Goal: Task Accomplishment & Management: Manage account settings

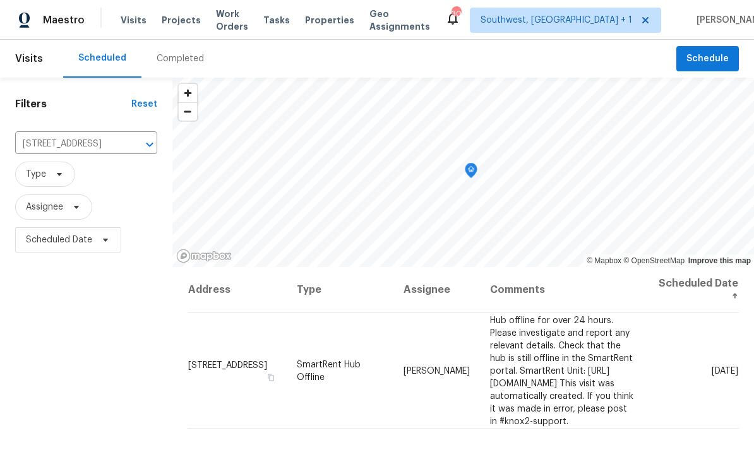
click at [172, 21] on span "Projects" at bounding box center [181, 20] width 39 height 13
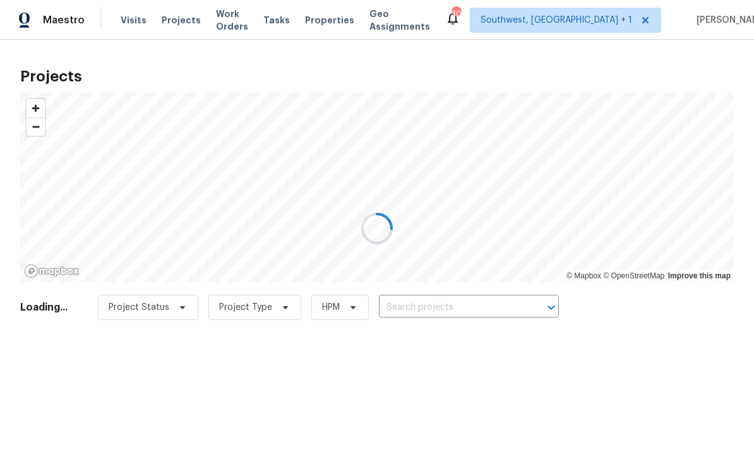
click at [474, 304] on div at bounding box center [377, 228] width 754 height 457
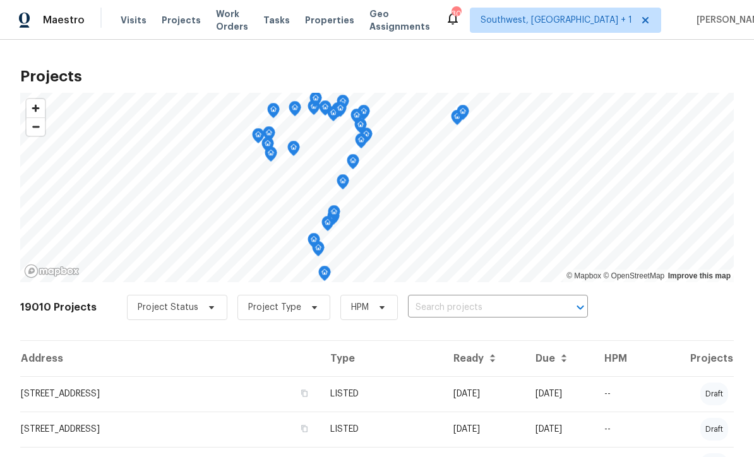
click at [477, 311] on input "text" at bounding box center [480, 308] width 145 height 20
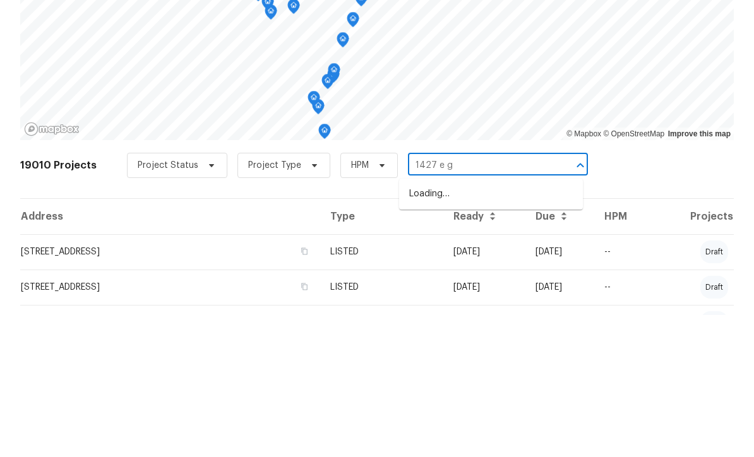
type input "1427 e ga"
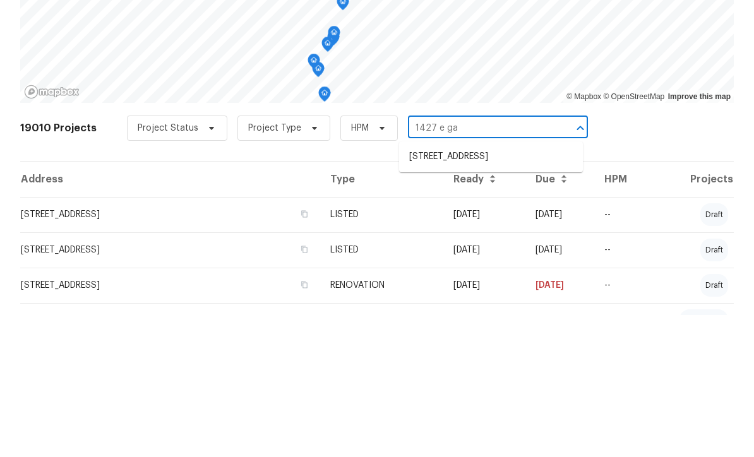
scroll to position [68, 0]
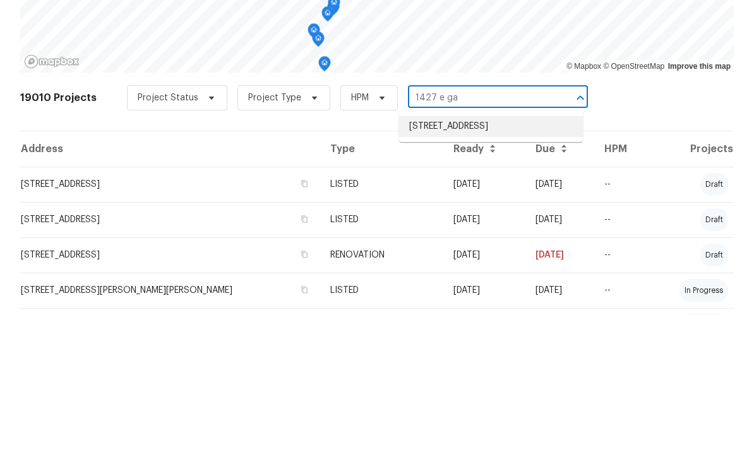
click at [498, 258] on li "1427 E Gate Dr, Venice, FL 34285" at bounding box center [491, 268] width 184 height 21
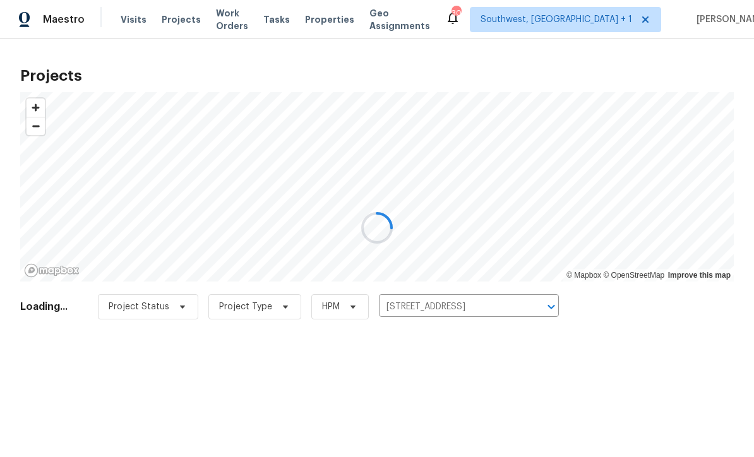
scroll to position [1, 0]
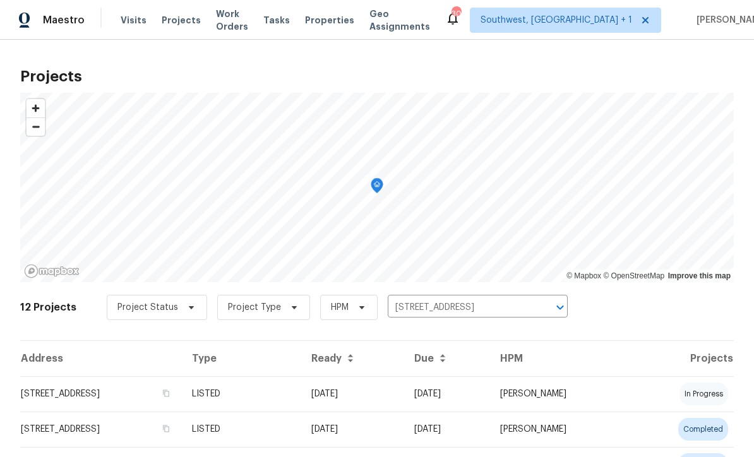
click at [404, 392] on td "09/30/25" at bounding box center [352, 393] width 103 height 35
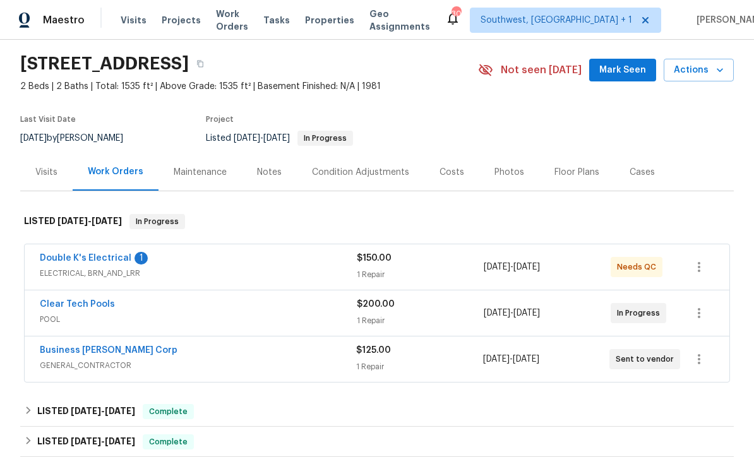
scroll to position [59, 0]
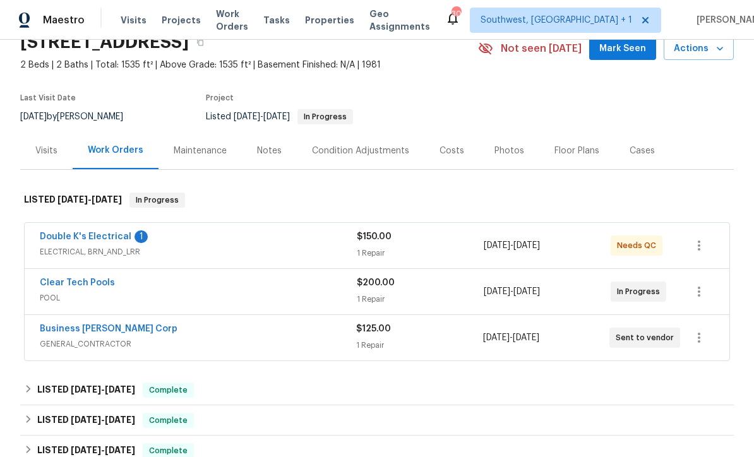
click at [73, 234] on link "Double K's Electrical" at bounding box center [86, 236] width 92 height 9
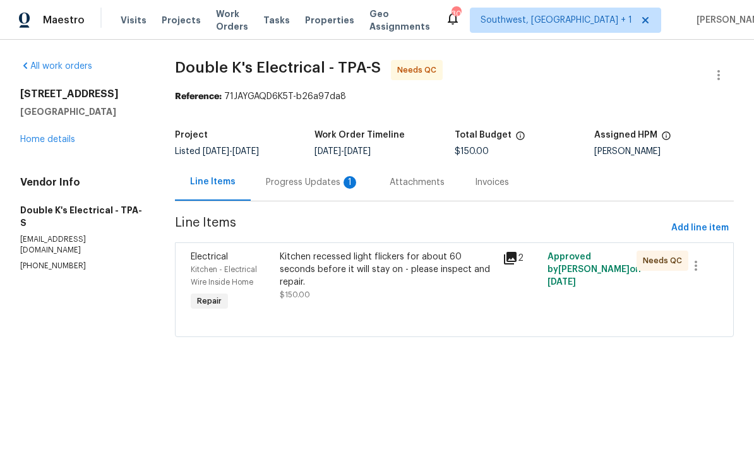
click at [280, 183] on div "Progress Updates 1" at bounding box center [312, 182] width 93 height 13
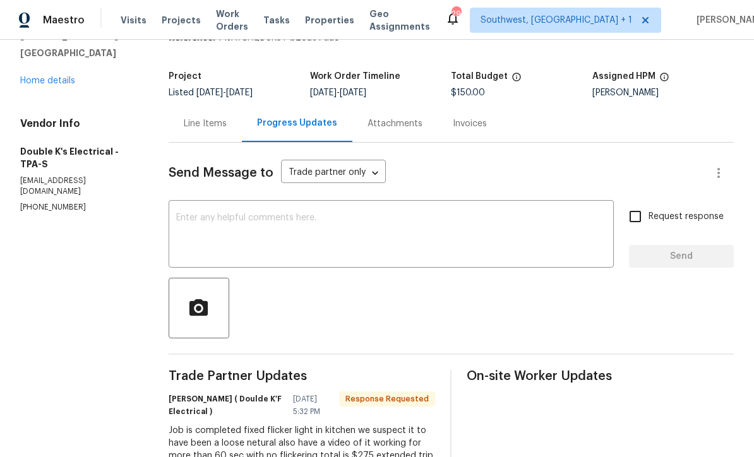
scroll to position [58, 0]
click at [203, 127] on div "Line Items" at bounding box center [205, 124] width 43 height 13
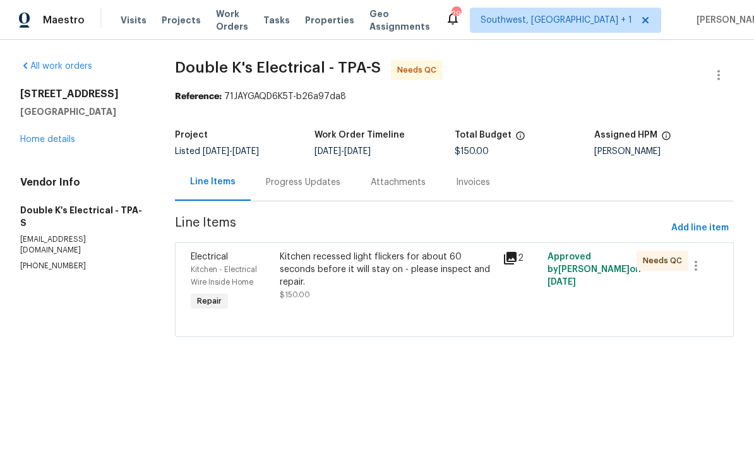
click at [407, 287] on div "Kitchen recessed light flickers for about 60 seconds before it will stay on - p…" at bounding box center [387, 276] width 215 height 51
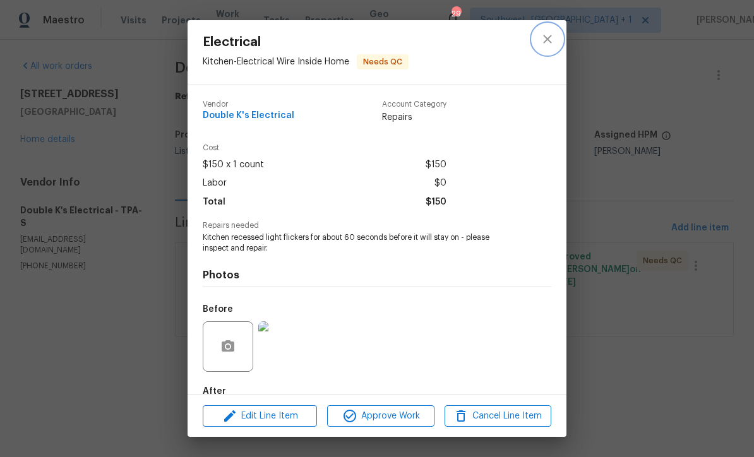
click at [549, 35] on icon "close" at bounding box center [547, 39] width 15 height 15
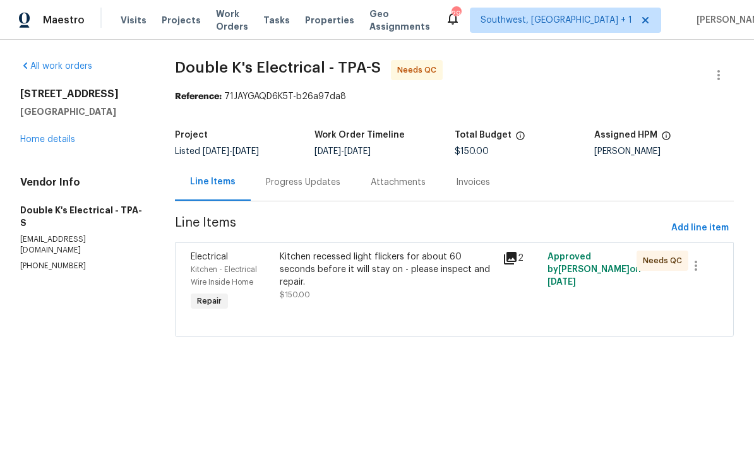
click at [277, 184] on div "Progress Updates" at bounding box center [303, 182] width 75 height 13
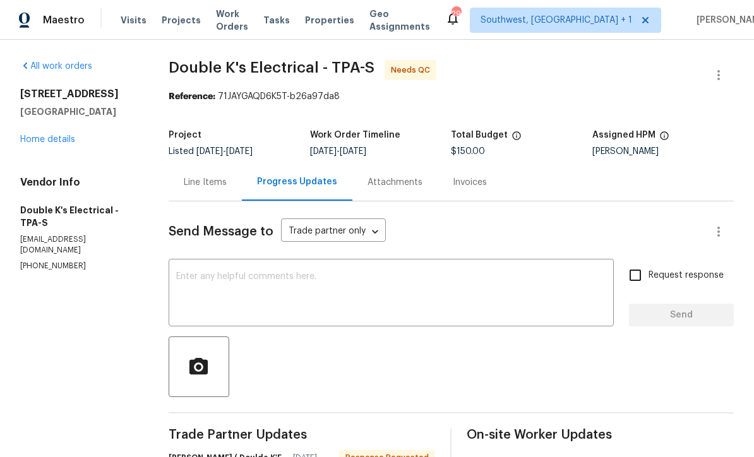
click at [198, 180] on div "Line Items" at bounding box center [205, 182] width 43 height 13
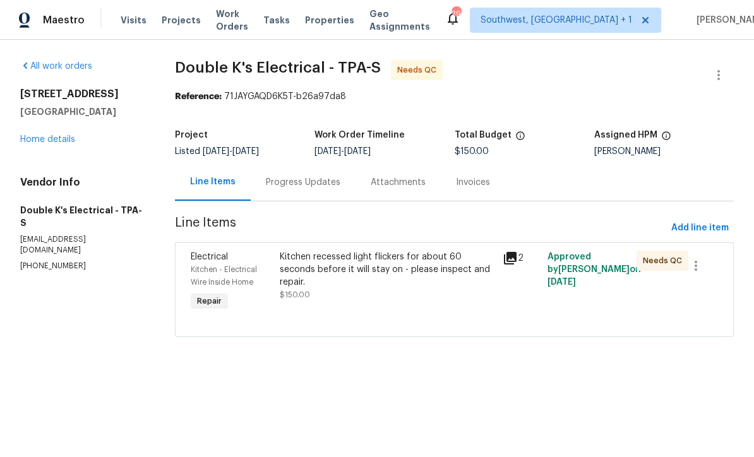
click at [442, 280] on div "Kitchen recessed light flickers for about 60 seconds before it will stay on - p…" at bounding box center [387, 276] width 215 height 51
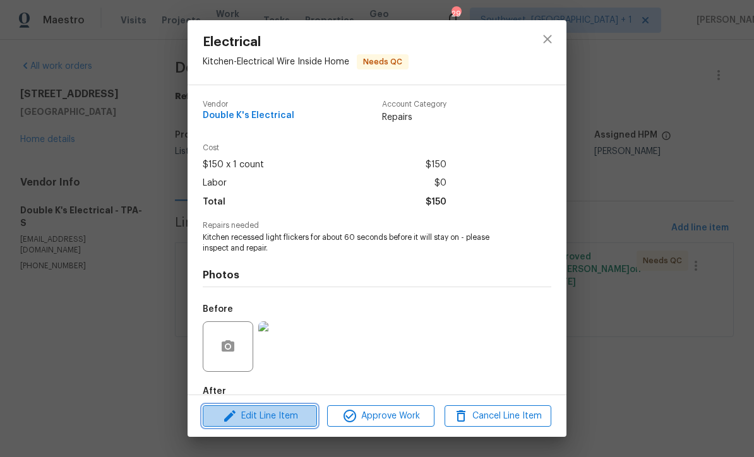
click at [298, 417] on span "Edit Line Item" at bounding box center [259, 417] width 107 height 16
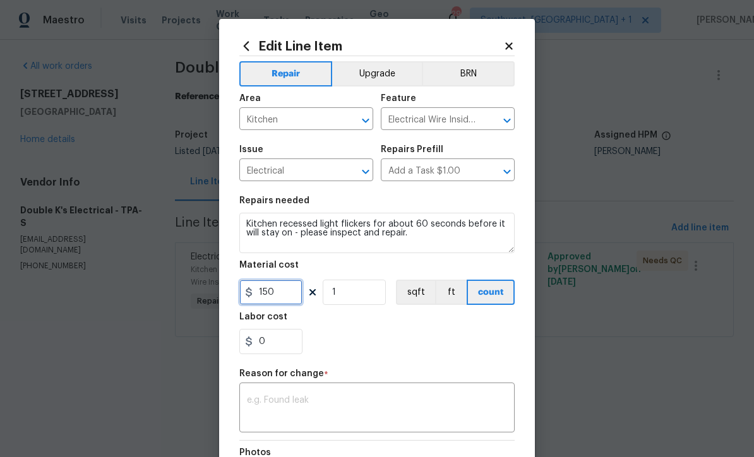
click at [300, 299] on input "150" at bounding box center [270, 292] width 63 height 25
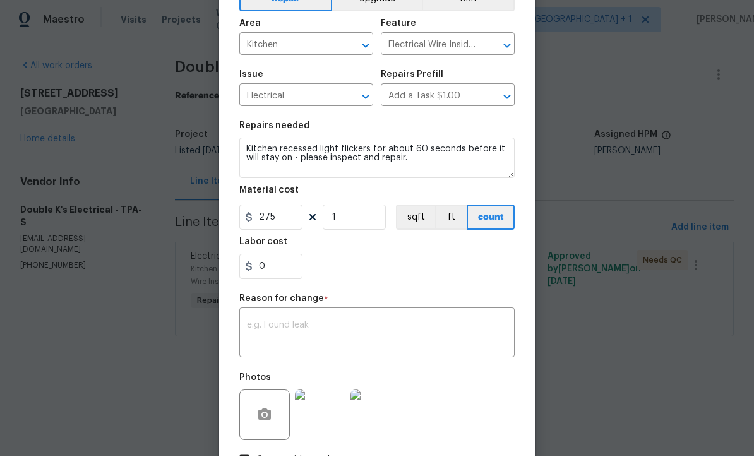
scroll to position [74, 0]
type input "275"
click at [260, 332] on textarea at bounding box center [377, 335] width 260 height 27
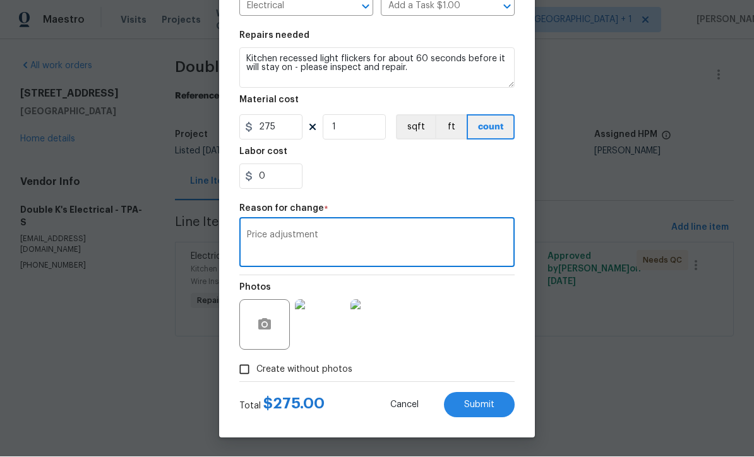
scroll to position [167, 0]
type textarea "Price adjustment"
click at [483, 409] on span "Submit" at bounding box center [479, 405] width 30 height 9
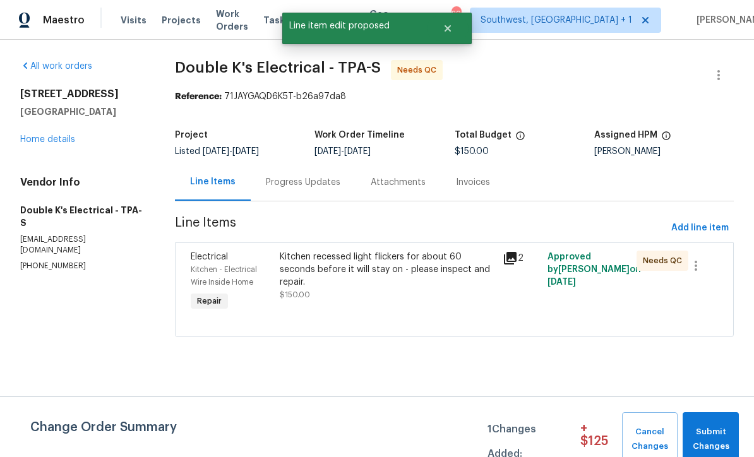
scroll to position [0, 0]
click at [714, 438] on span "Submit Changes" at bounding box center [711, 439] width 44 height 29
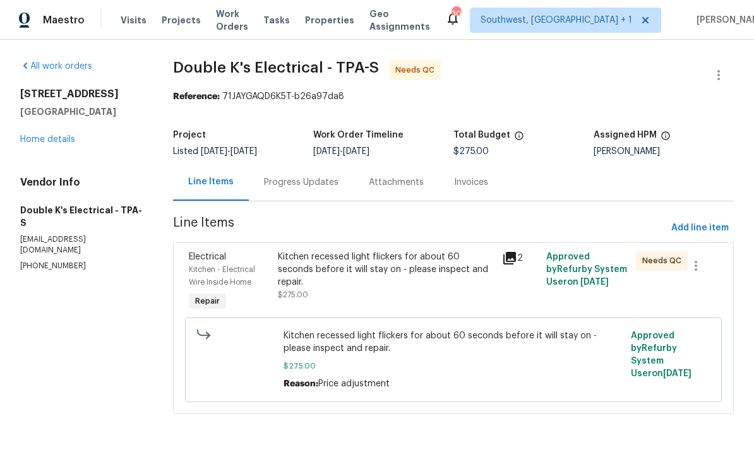
click at [431, 283] on div "Kitchen recessed light flickers for about 60 seconds before it will stay on - p…" at bounding box center [386, 276] width 216 height 51
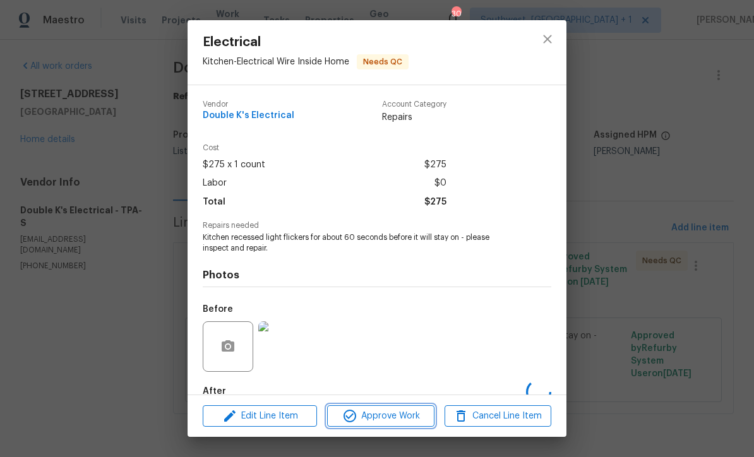
click at [410, 419] on span "Approve Work" at bounding box center [380, 417] width 99 height 16
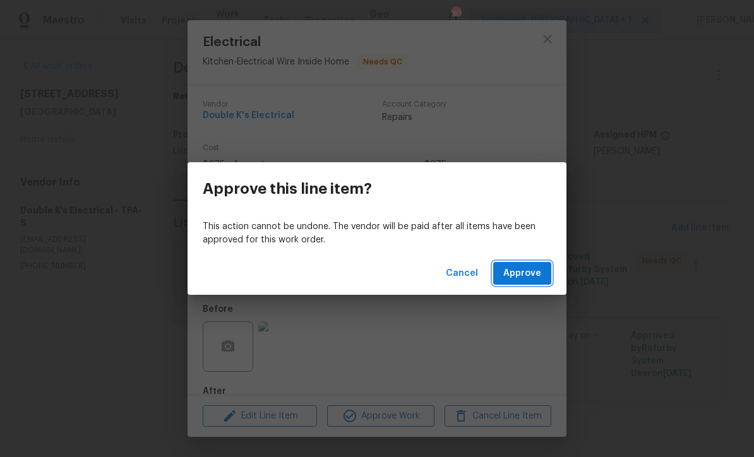
click at [532, 271] on span "Approve" at bounding box center [522, 274] width 38 height 16
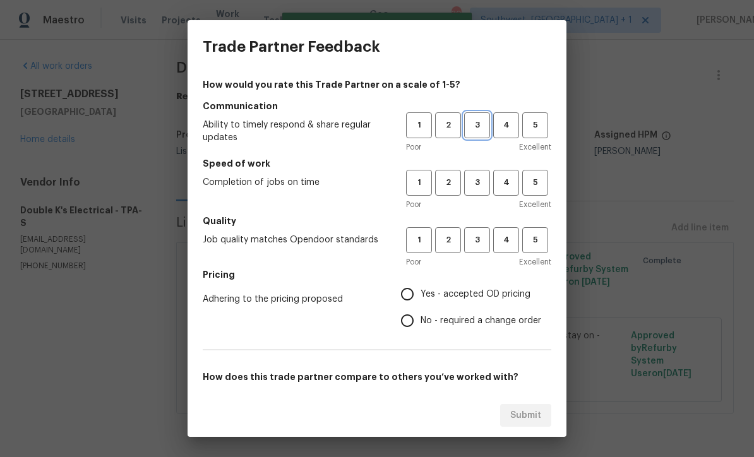
click at [481, 125] on span "3" at bounding box center [476, 125] width 23 height 15
click at [478, 248] on button "3" at bounding box center [477, 240] width 26 height 26
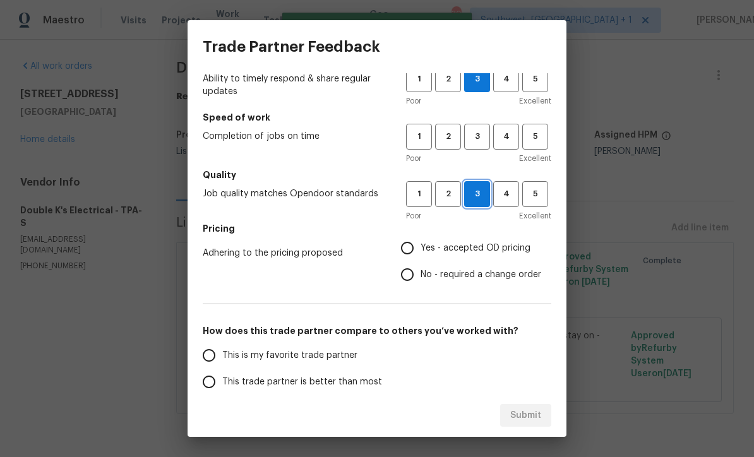
scroll to position [88, 0]
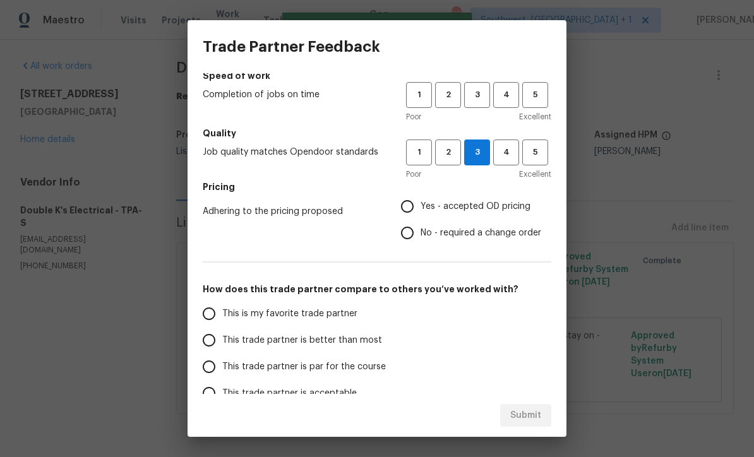
click at [220, 369] on input "This trade partner is par for the course" at bounding box center [209, 367] width 27 height 27
radio input "true"
click at [220, 341] on input "This trade partner is better than most" at bounding box center [209, 340] width 27 height 27
radio input "true"
click at [485, 92] on span "3" at bounding box center [476, 95] width 23 height 15
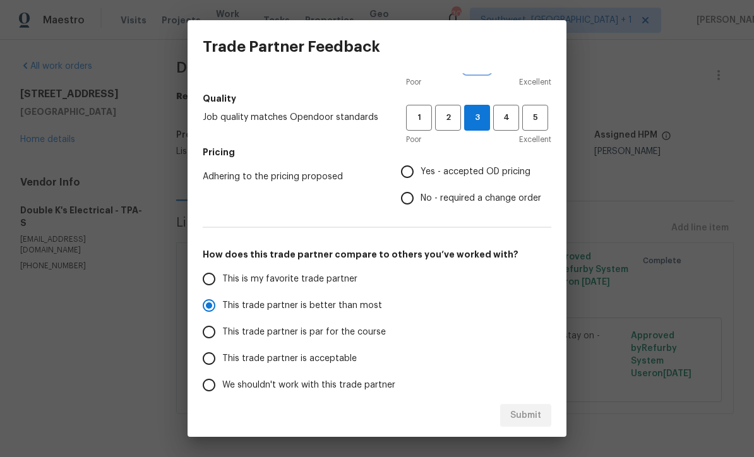
scroll to position [108, 0]
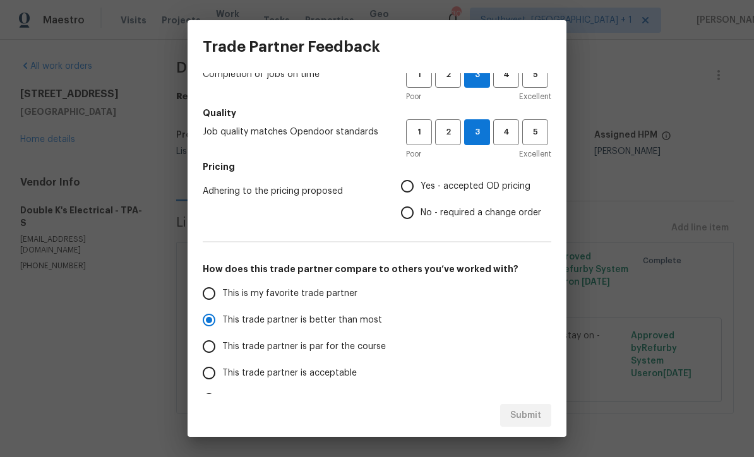
click at [404, 179] on input "Yes - accepted OD pricing" at bounding box center [407, 186] width 27 height 27
click at [531, 415] on span "Submit" at bounding box center [525, 416] width 31 height 16
radio input "false"
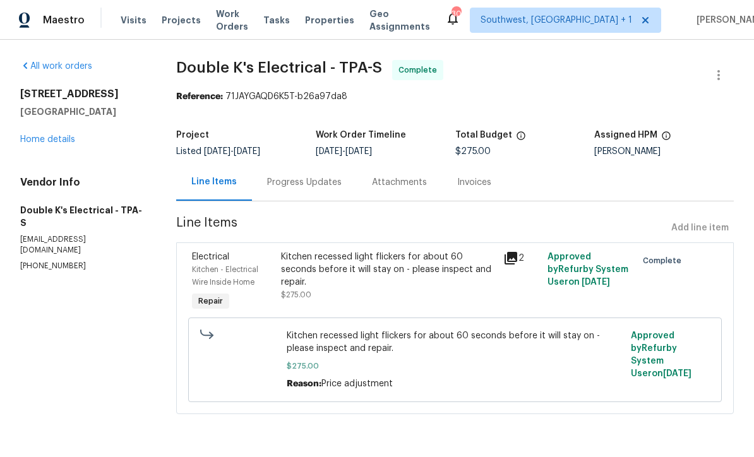
click at [174, 20] on span "Projects" at bounding box center [181, 20] width 39 height 13
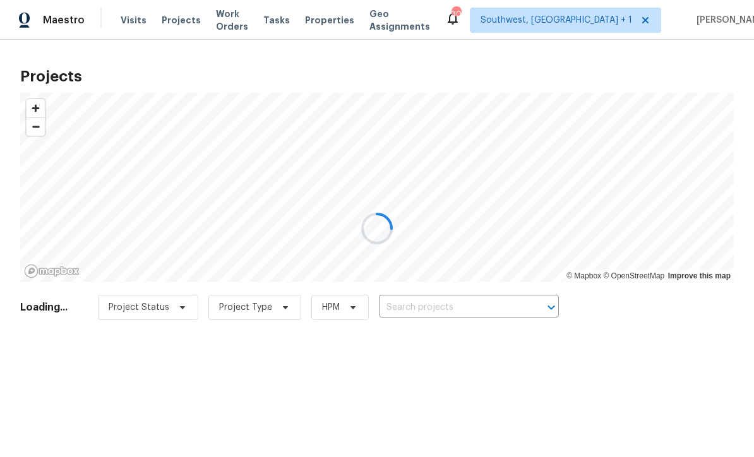
click at [475, 306] on div at bounding box center [377, 228] width 754 height 457
click at [479, 311] on div at bounding box center [377, 228] width 754 height 457
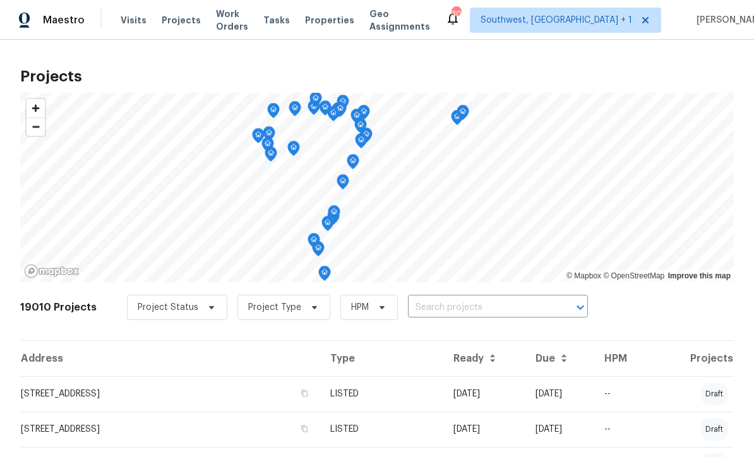
click at [487, 311] on input "text" at bounding box center [480, 308] width 145 height 20
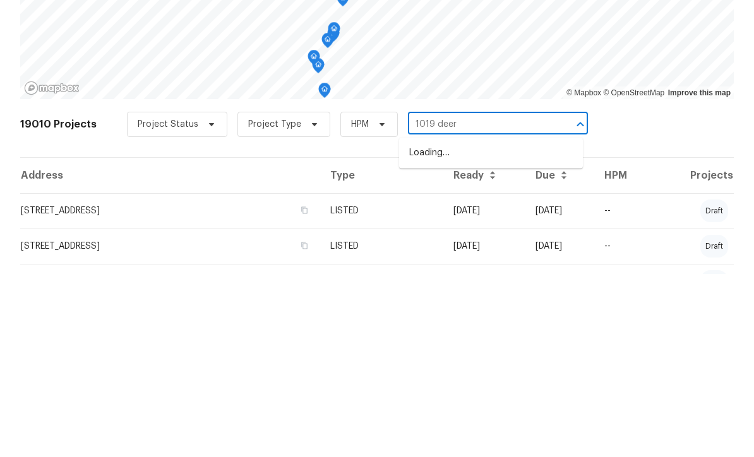
type input "1019 deer"
click at [492, 326] on li "1019 Deer Run, Venice, FL 34293" at bounding box center [491, 336] width 184 height 21
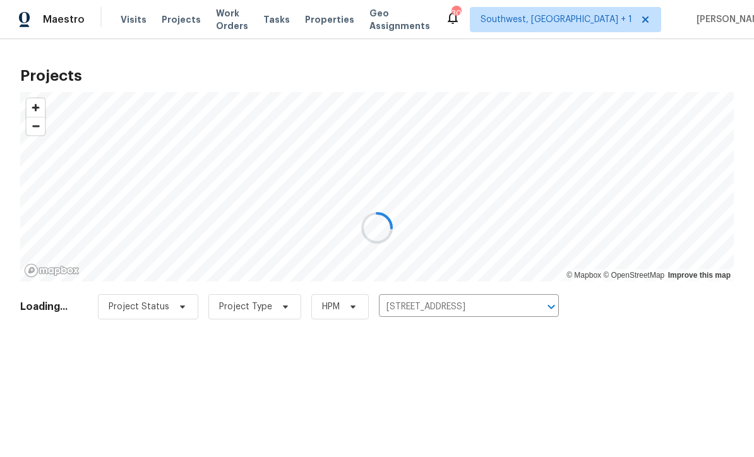
scroll to position [1, 0]
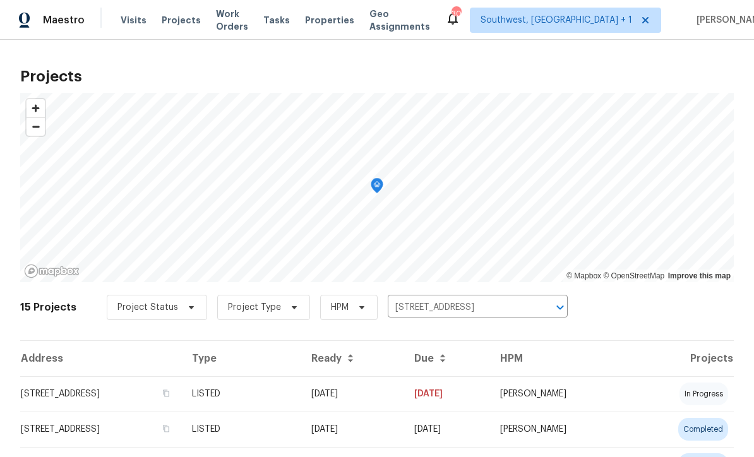
click at [404, 397] on td "09/26/25" at bounding box center [352, 393] width 103 height 35
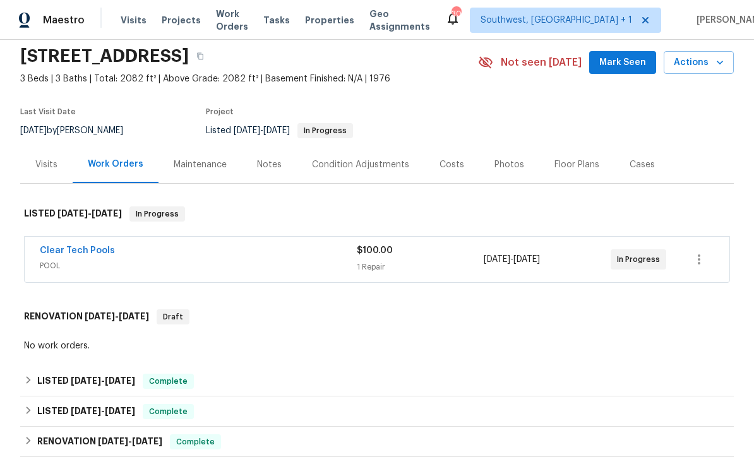
scroll to position [62, 0]
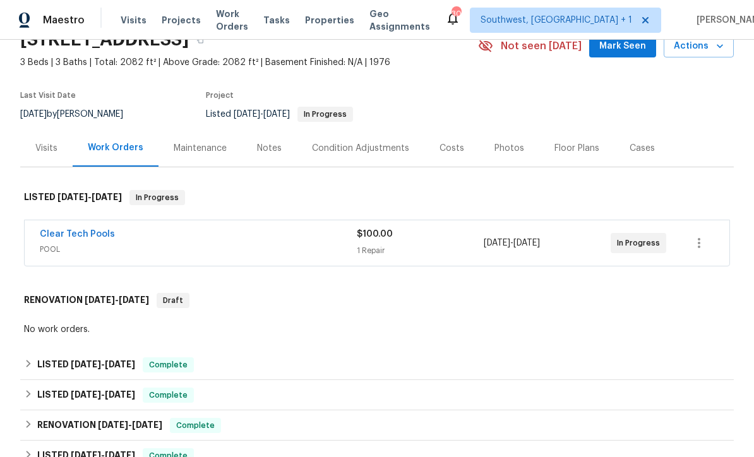
click at [71, 230] on link "Clear Tech Pools" at bounding box center [77, 234] width 75 height 9
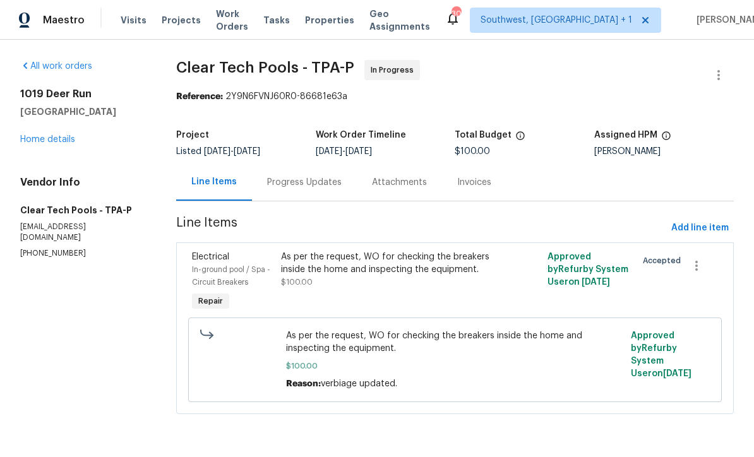
click at [292, 186] on div "Progress Updates" at bounding box center [304, 182] width 75 height 13
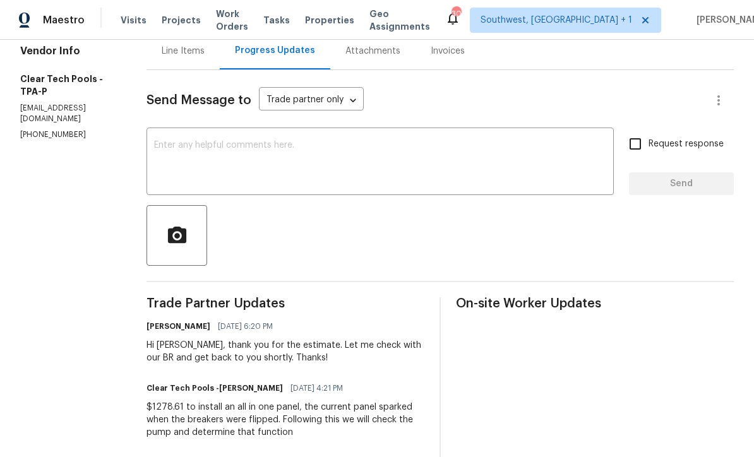
scroll to position [112, 0]
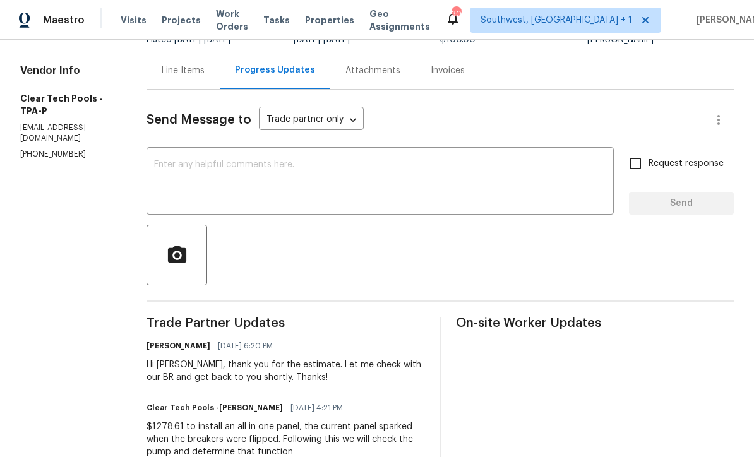
click at [182, 161] on textarea at bounding box center [380, 182] width 452 height 44
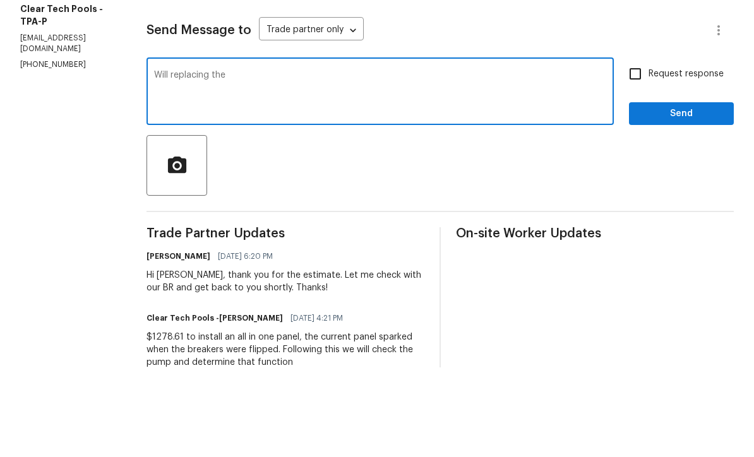
type textarea "Will replacing"
type textarea "D"
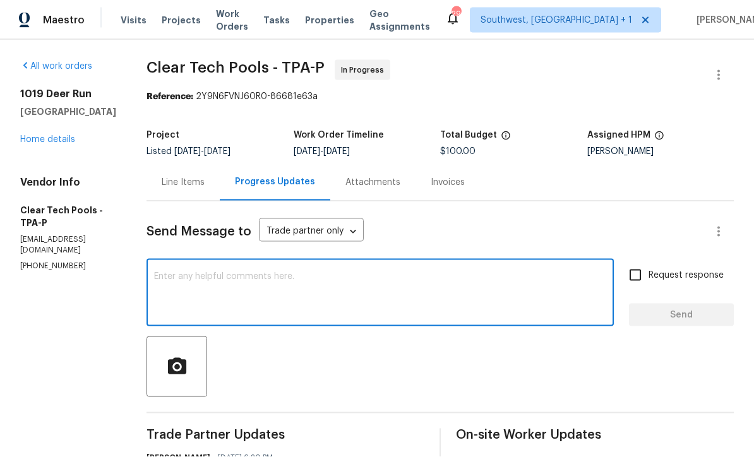
scroll to position [0, 0]
click at [163, 18] on span "Projects" at bounding box center [181, 20] width 39 height 13
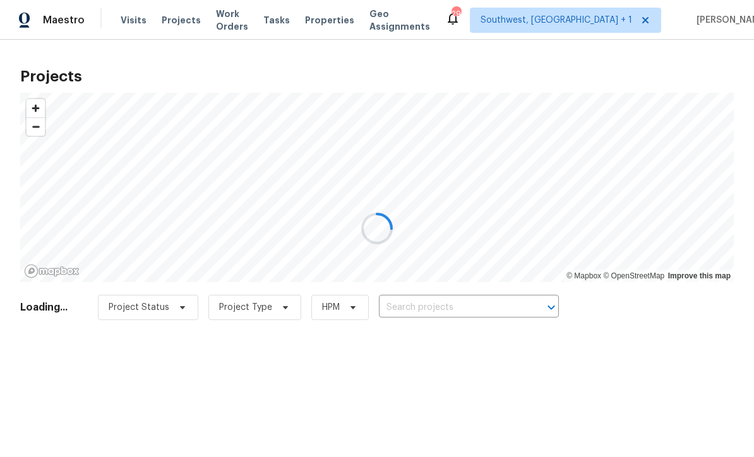
click at [496, 309] on div at bounding box center [377, 228] width 754 height 457
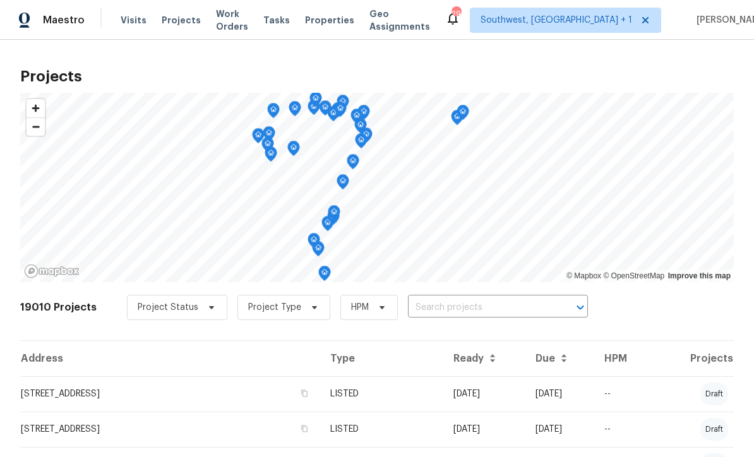
click at [510, 309] on input "text" at bounding box center [480, 308] width 145 height 20
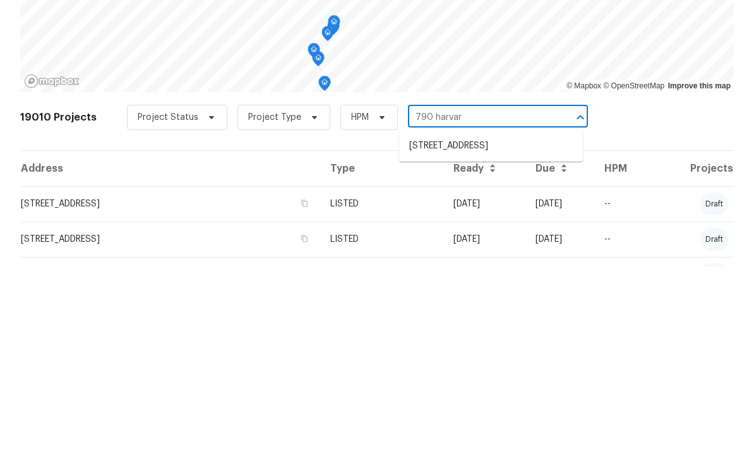
type input "790 Harvard"
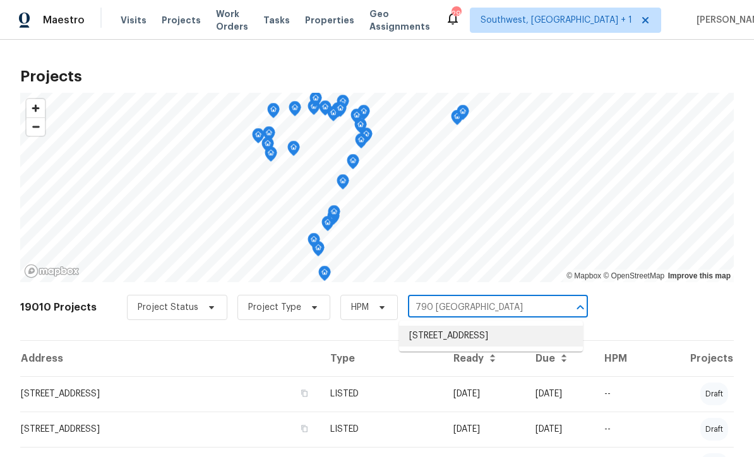
click at [484, 326] on li "790 Harvard St, Englewood, FL 34223" at bounding box center [491, 336] width 184 height 21
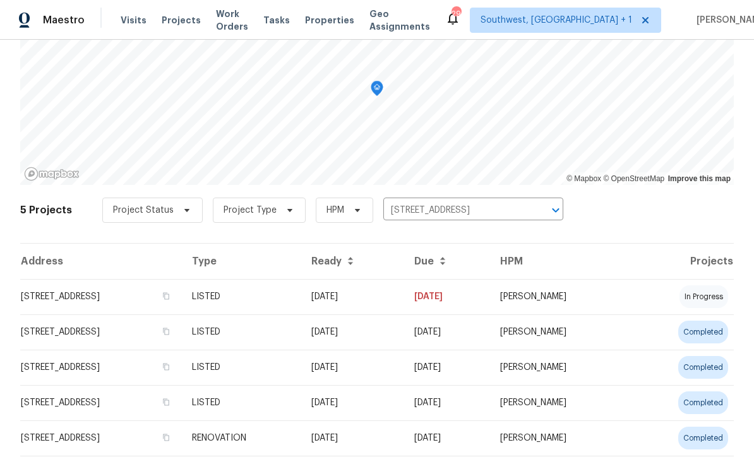
scroll to position [95, 0]
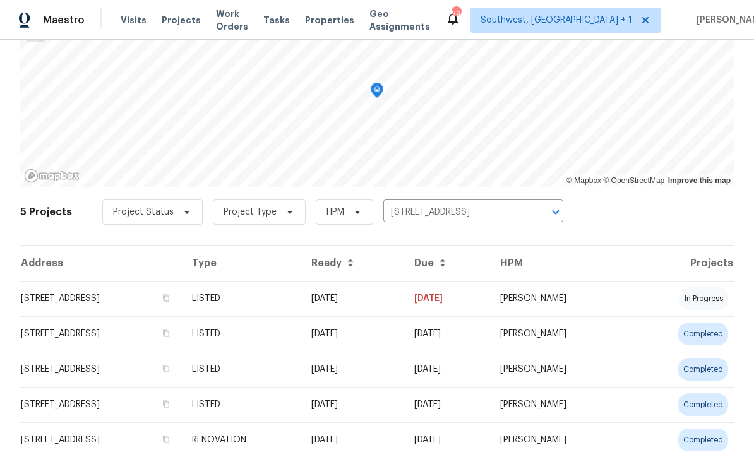
click at [95, 300] on td "790 Harvard St, Englewood, FL 34223" at bounding box center [101, 298] width 162 height 35
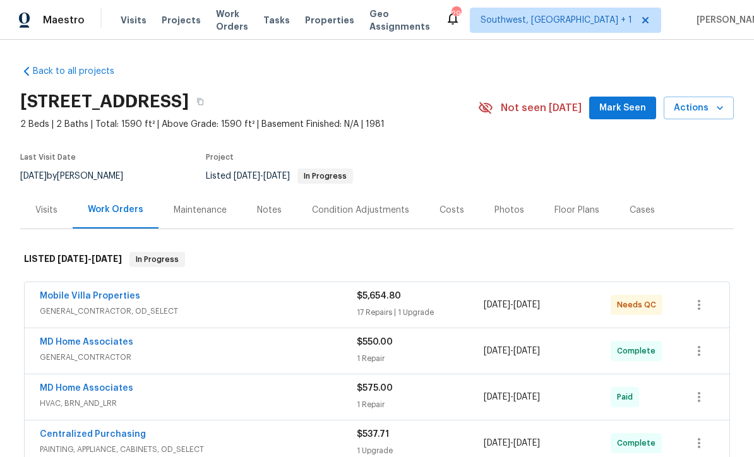
click at [273, 212] on div "Notes" at bounding box center [269, 210] width 25 height 13
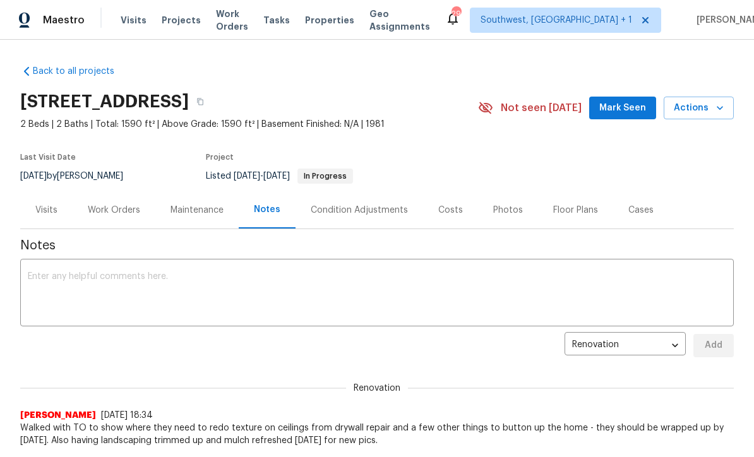
click at [328, 278] on textarea at bounding box center [377, 294] width 698 height 44
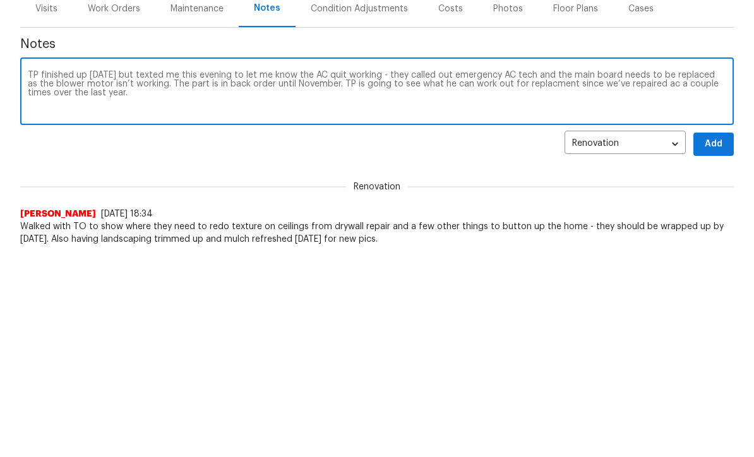
click at [87, 262] on div "TP finished up today but texted me this evening to let me know the AC quit work…" at bounding box center [376, 294] width 713 height 64
click at [87, 272] on textarea "TP finished up today but texted me this evening to let me know the AC quit work…" at bounding box center [377, 294] width 698 height 44
click at [269, 272] on textarea "TP finished up all work today but texted me this evening to let me know the AC …" at bounding box center [377, 294] width 698 height 44
click at [595, 272] on textarea "TP finished up all work today but texted me this evening to let me know the AC …" at bounding box center [377, 294] width 698 height 44
type textarea "TP finished up all work today but texted me this evening to let me know the AC …"
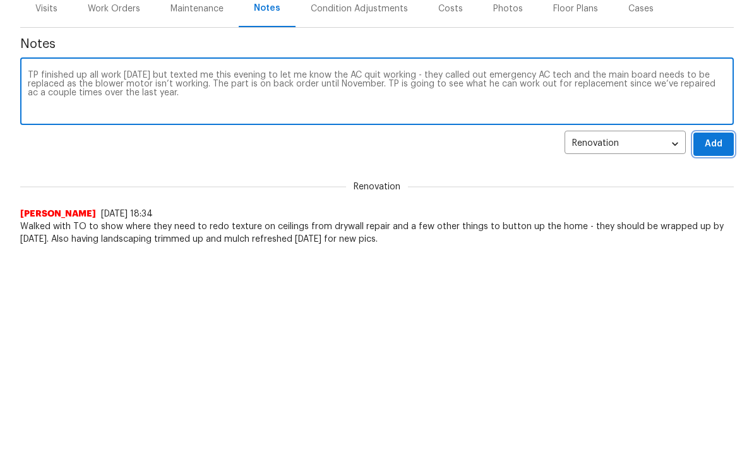
click at [717, 338] on span "Add" at bounding box center [713, 346] width 20 height 16
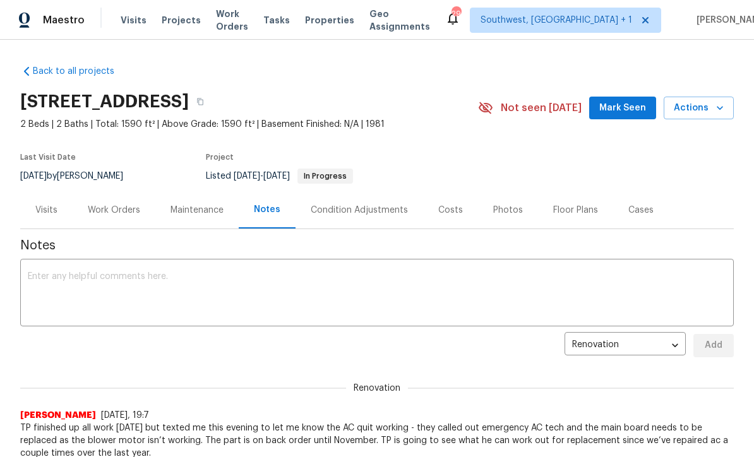
click at [178, 20] on span "Projects" at bounding box center [181, 20] width 39 height 13
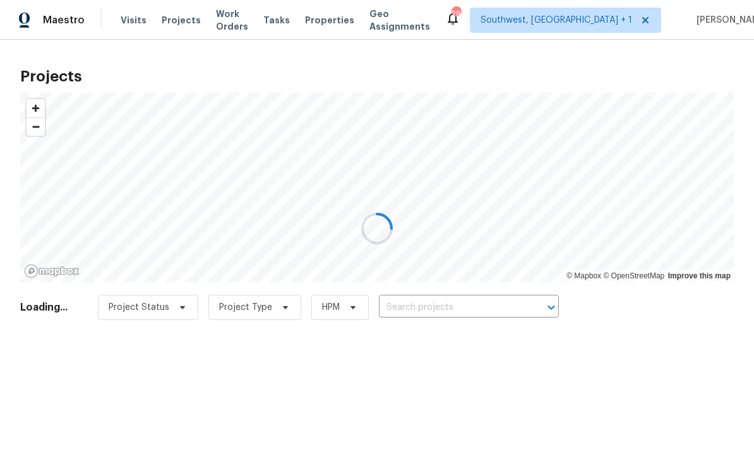
click at [457, 311] on div at bounding box center [377, 228] width 754 height 457
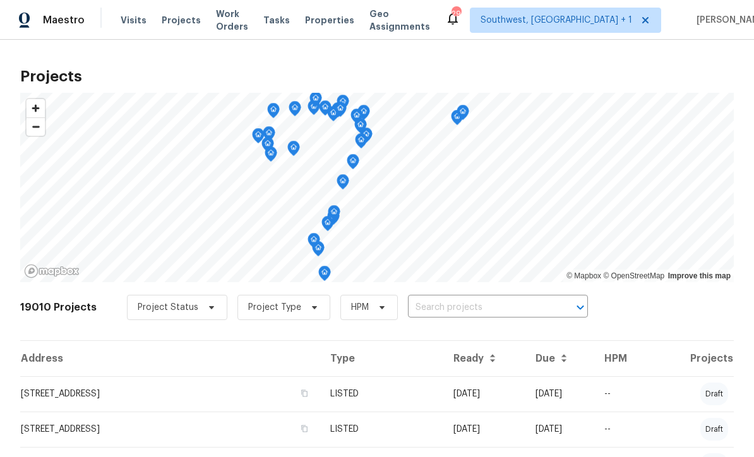
click at [467, 310] on input "text" at bounding box center [480, 308] width 145 height 20
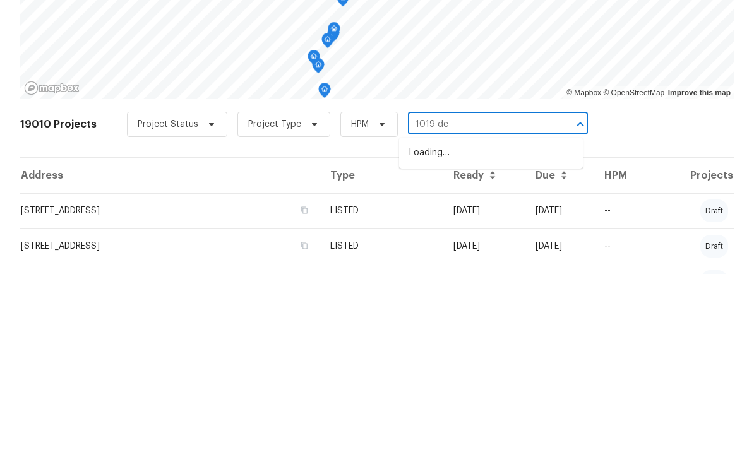
type input "1019 dee"
click at [506, 326] on li "1019 Deer Run, Venice, FL 34293" at bounding box center [491, 336] width 184 height 21
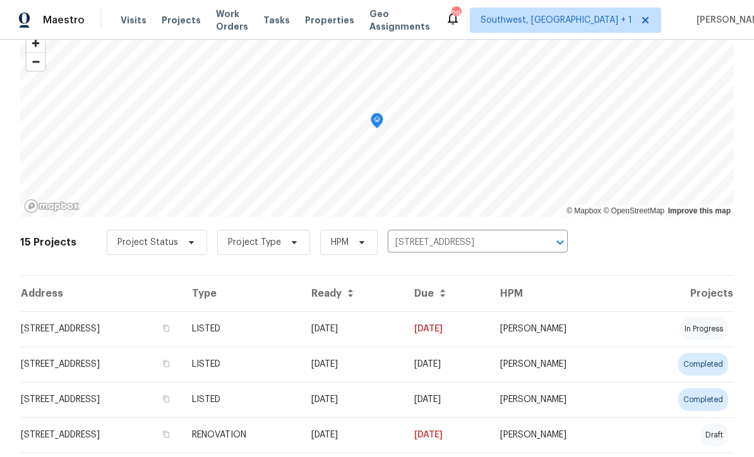
scroll to position [115, 0]
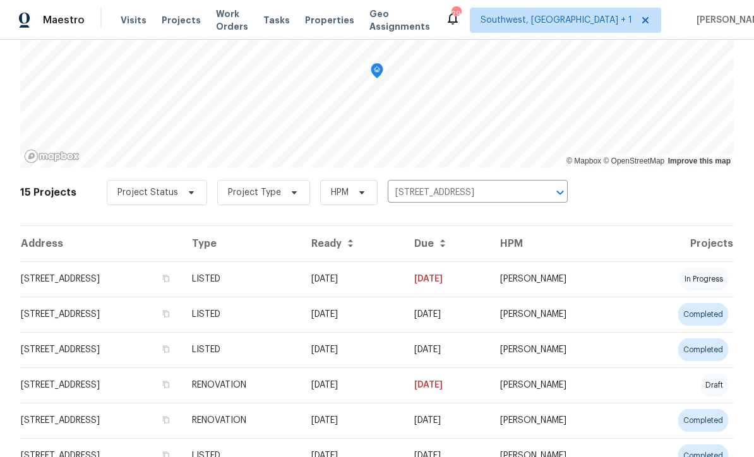
click at [404, 288] on td "09/26/25" at bounding box center [352, 278] width 103 height 35
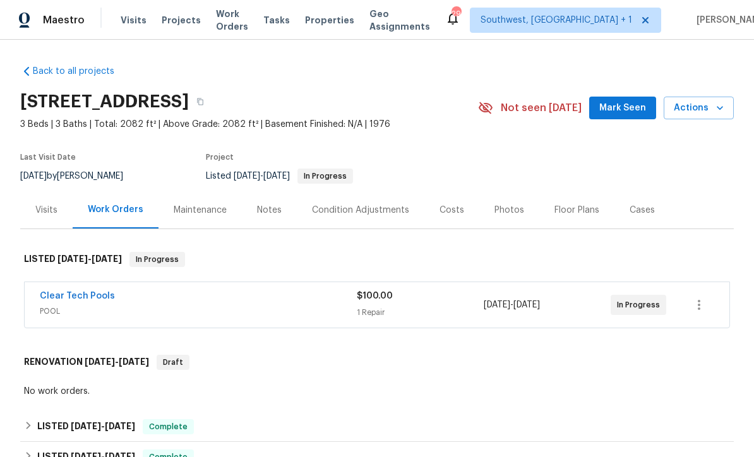
scroll to position [71, 0]
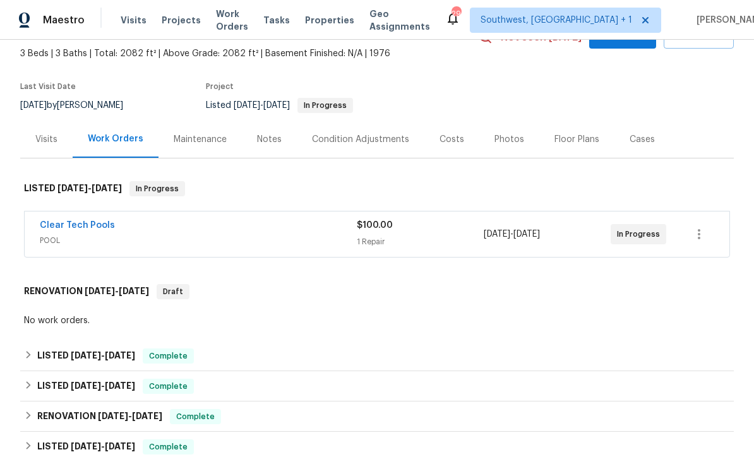
click at [324, 239] on span "POOL" at bounding box center [198, 240] width 317 height 13
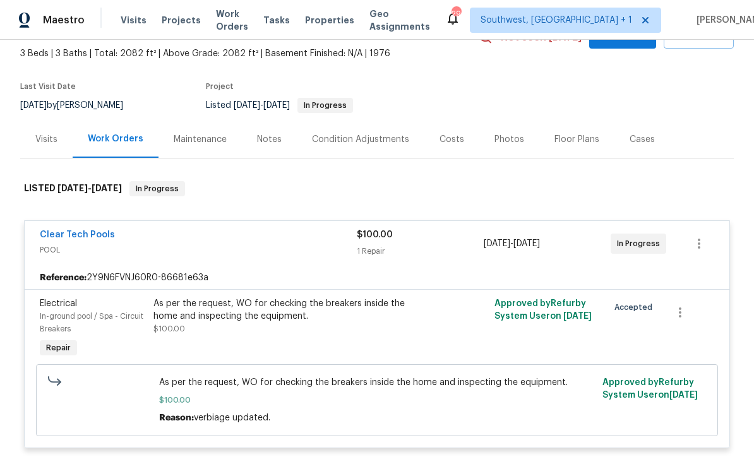
click at [95, 238] on link "Clear Tech Pools" at bounding box center [77, 234] width 75 height 9
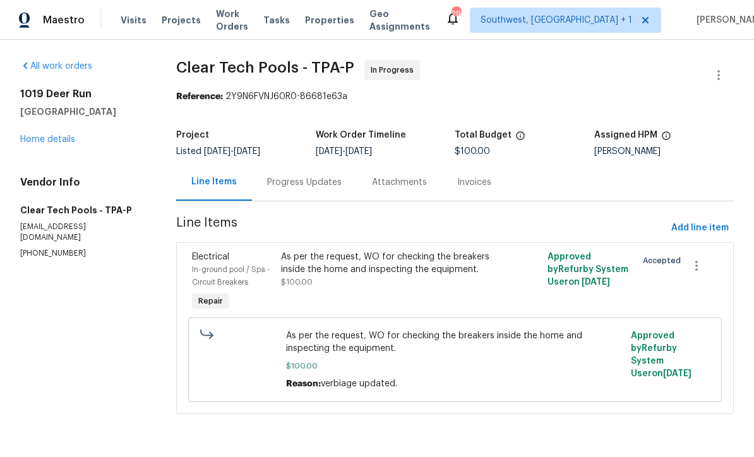
click at [323, 189] on div "Progress Updates" at bounding box center [304, 182] width 75 height 13
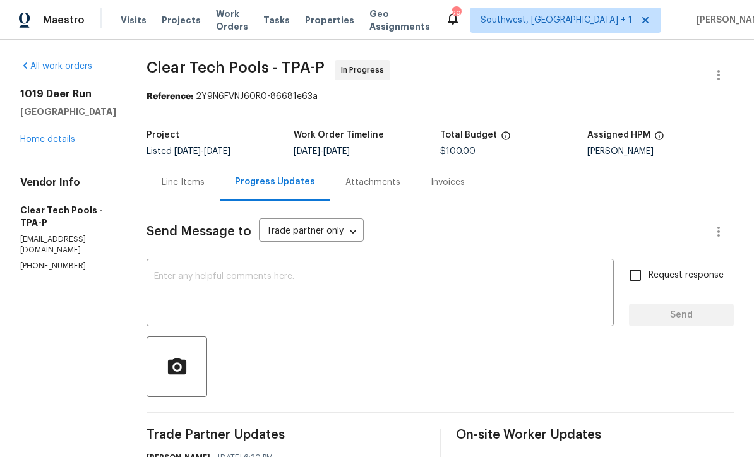
click at [177, 22] on span "Projects" at bounding box center [181, 20] width 39 height 13
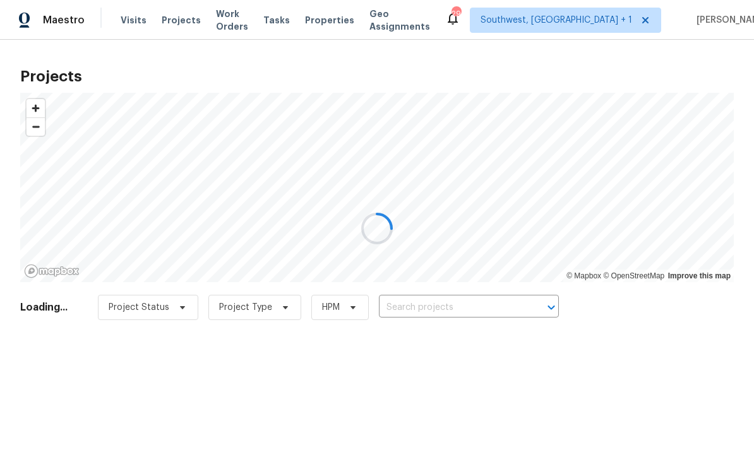
click at [440, 308] on div at bounding box center [377, 228] width 754 height 457
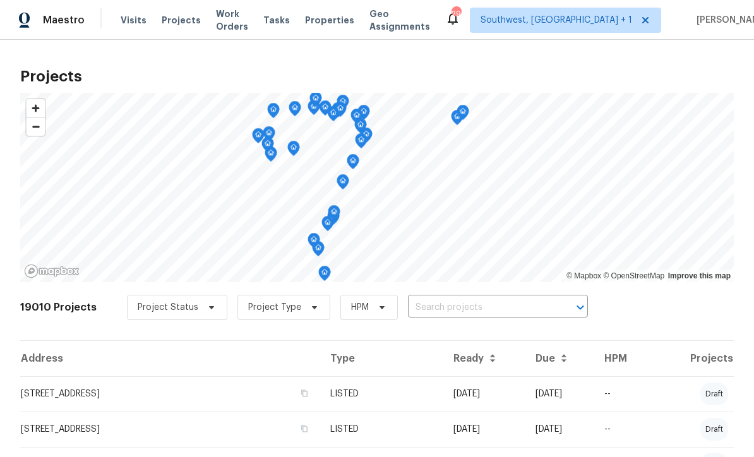
click at [453, 316] on input "text" at bounding box center [480, 308] width 145 height 20
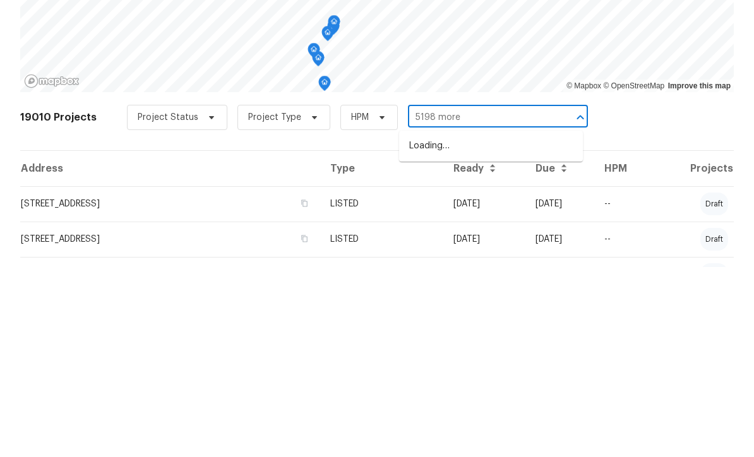
scroll to position [42, 0]
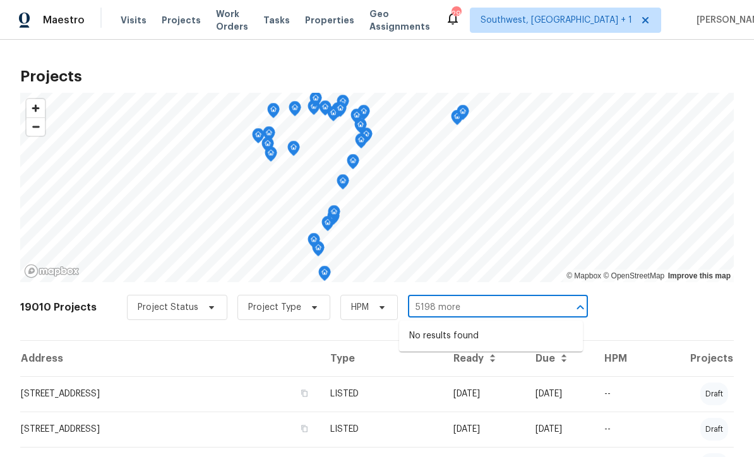
click at [484, 298] on input "5198 more" at bounding box center [480, 308] width 145 height 20
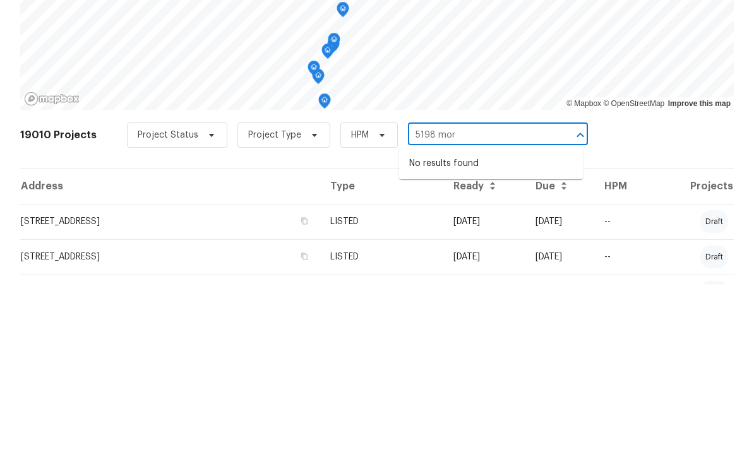
type input "5198 mo"
click at [508, 326] on li "5198 Moeller Ave, Sarasota, FL 34233" at bounding box center [491, 336] width 184 height 21
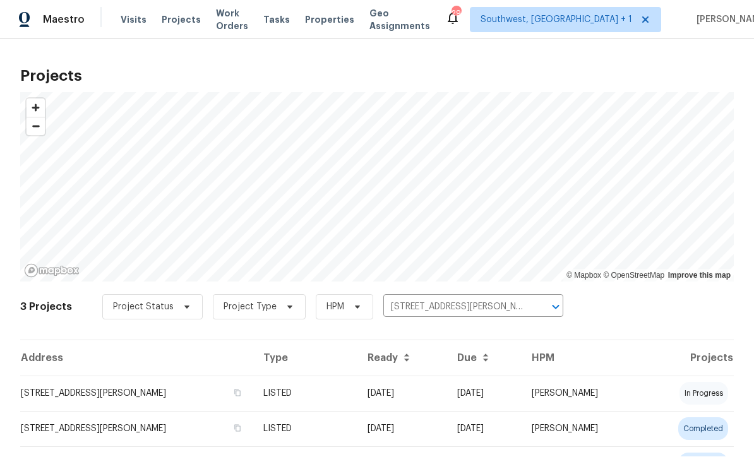
scroll to position [1, 0]
click at [441, 394] on td "09/26/25" at bounding box center [402, 393] width 90 height 35
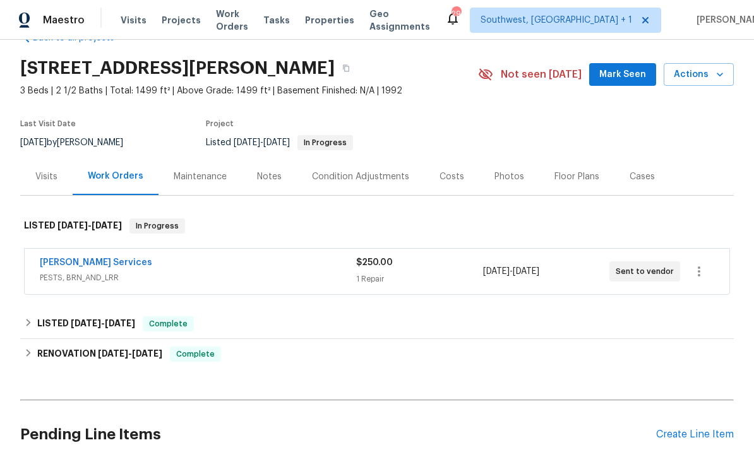
scroll to position [35, 0]
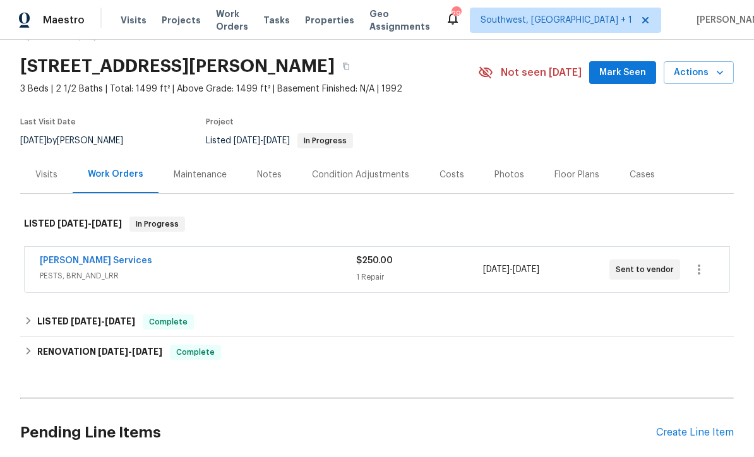
click at [450, 271] on div "1 Repair" at bounding box center [419, 277] width 126 height 13
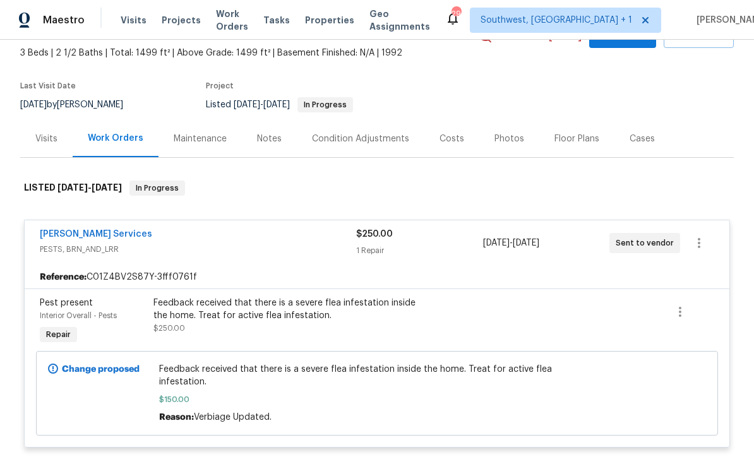
scroll to position [87, 0]
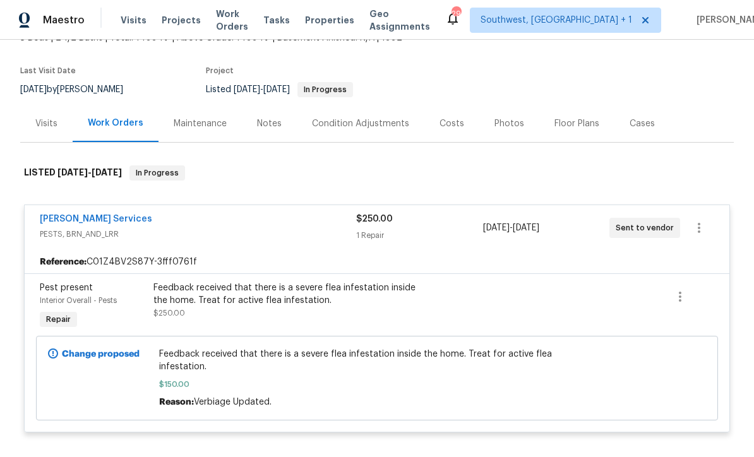
click at [92, 222] on link "Massey Services" at bounding box center [96, 219] width 112 height 9
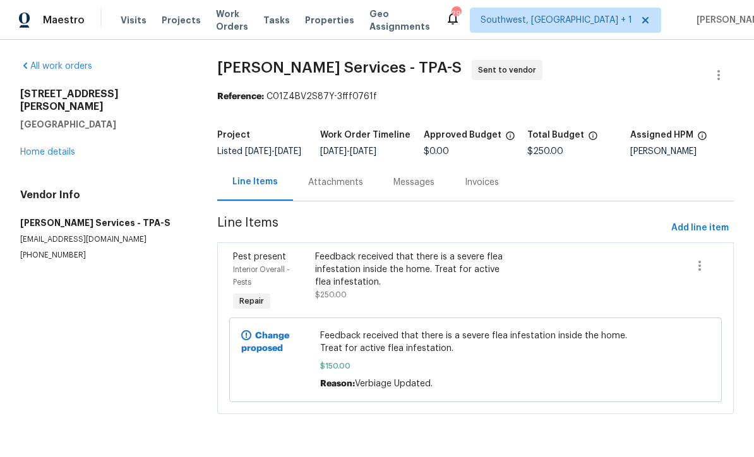
click at [378, 178] on div "Messages" at bounding box center [413, 182] width 71 height 37
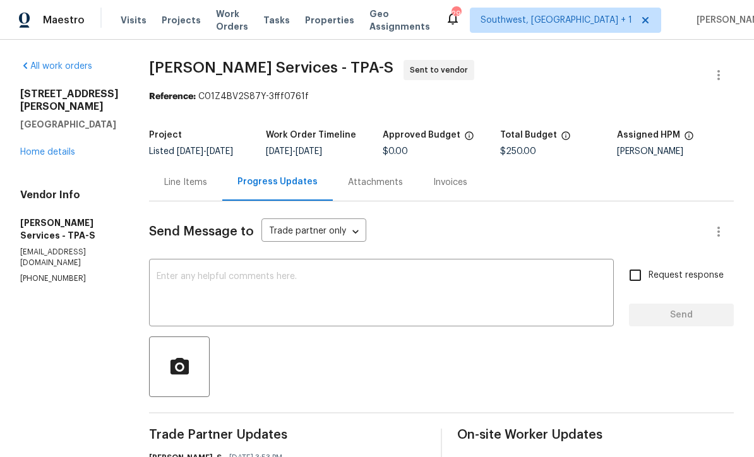
click at [64, 148] on link "Home details" at bounding box center [47, 152] width 55 height 9
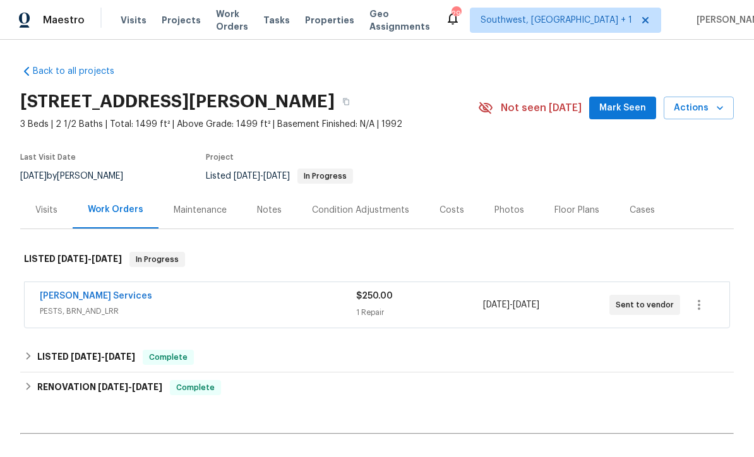
click at [271, 219] on div "Notes" at bounding box center [269, 209] width 55 height 37
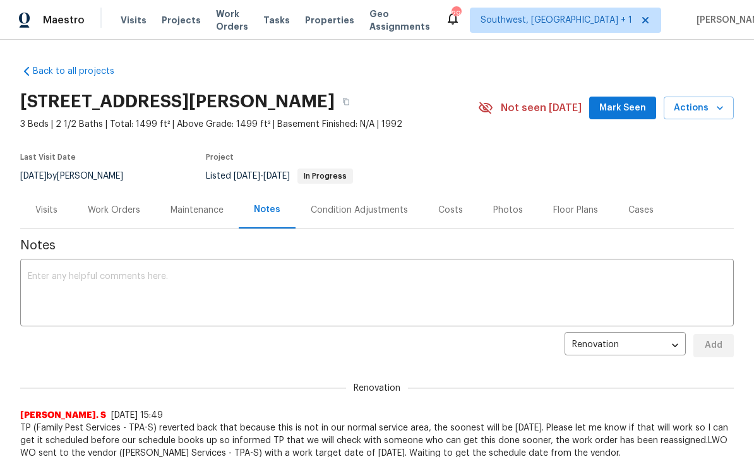
click at [166, 23] on span "Projects" at bounding box center [181, 20] width 39 height 13
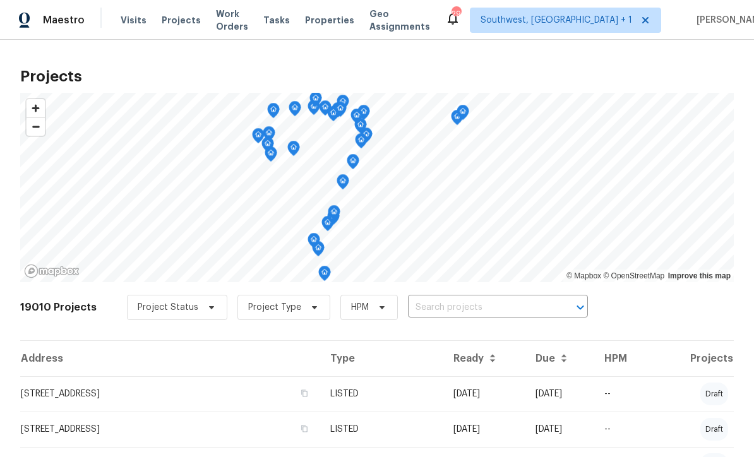
click at [482, 301] on input "text" at bounding box center [480, 308] width 145 height 20
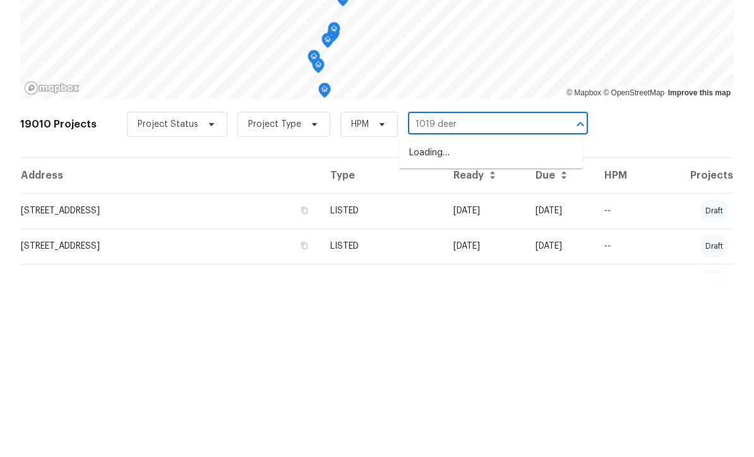
type input "1019 deer"
click at [494, 326] on li "1019 Deer Run, Venice, FL 34293" at bounding box center [491, 336] width 184 height 21
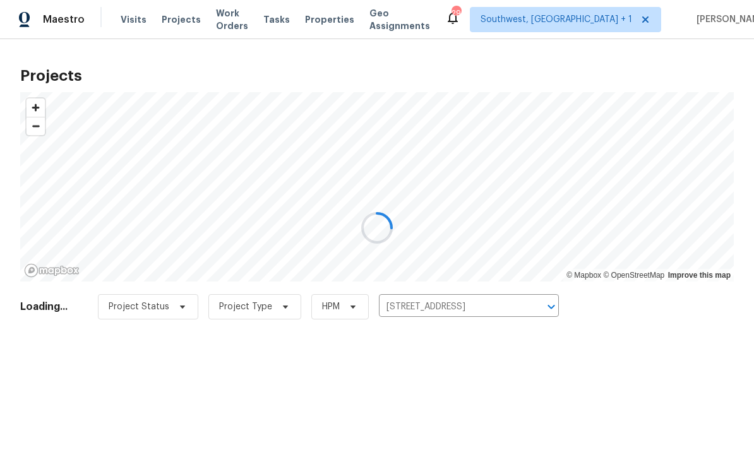
scroll to position [1, 0]
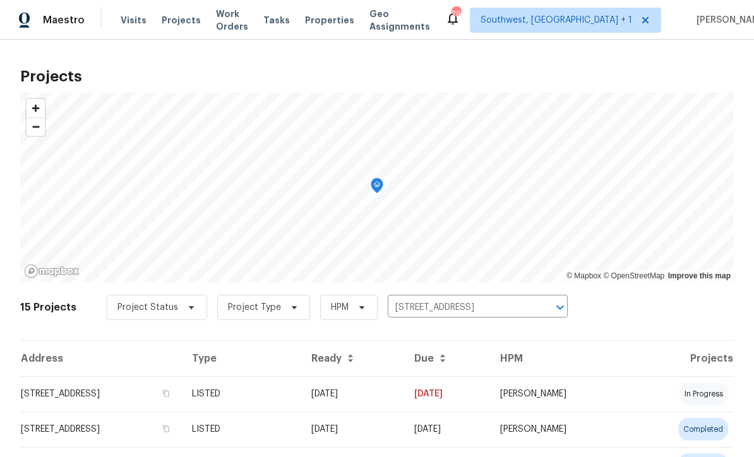
click at [404, 397] on td "09/26/25" at bounding box center [352, 393] width 103 height 35
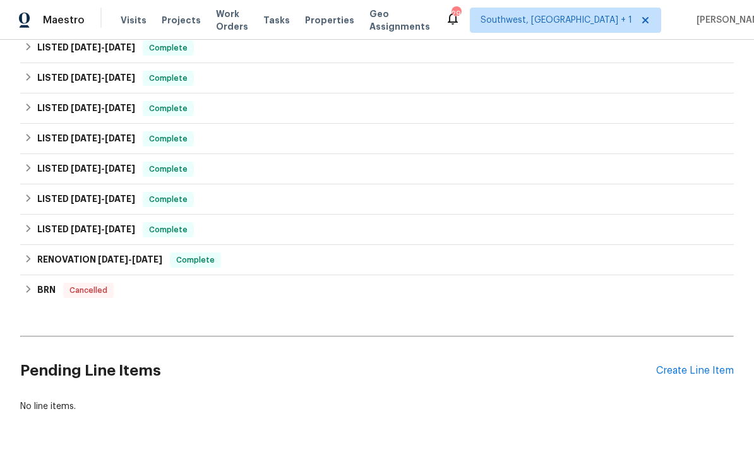
scroll to position [530, 0]
click at [689, 369] on div "Create Line Item" at bounding box center [695, 372] width 78 height 12
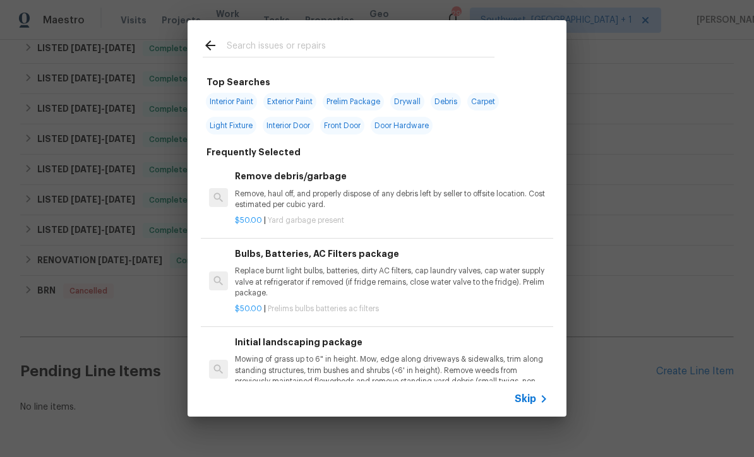
click at [531, 405] on span "Skip" at bounding box center [525, 399] width 21 height 13
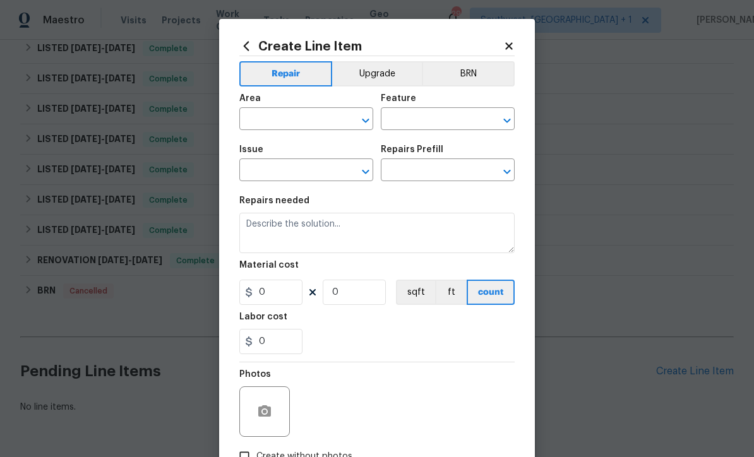
click at [293, 119] on input "text" at bounding box center [288, 120] width 98 height 20
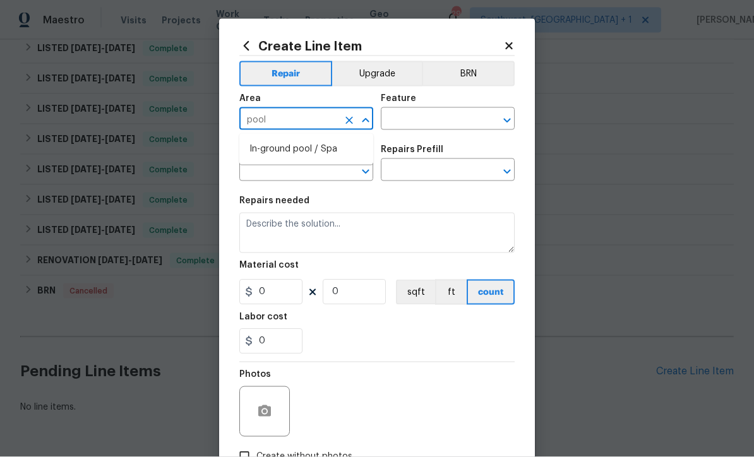
click at [306, 151] on li "In-ground pool / Spa" at bounding box center [306, 149] width 134 height 21
type input "In-ground pool / Spa"
click at [446, 121] on input "text" at bounding box center [430, 120] width 98 height 20
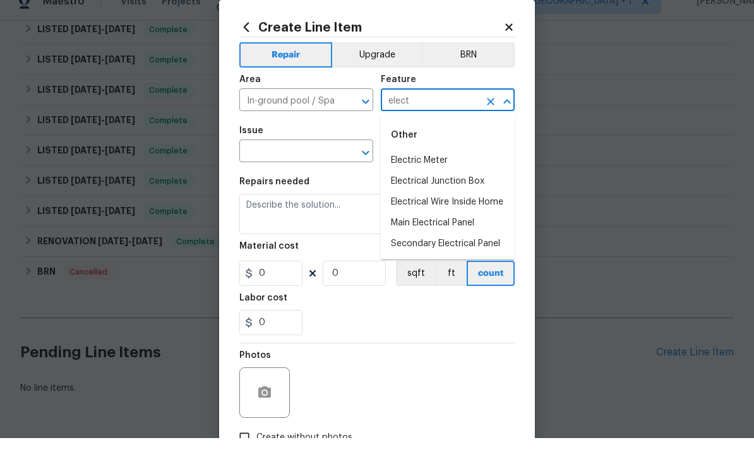
click at [461, 110] on input "elect" at bounding box center [430, 120] width 98 height 20
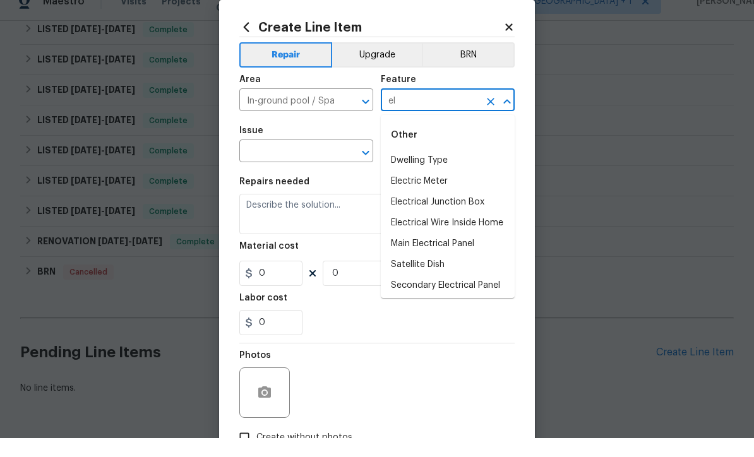
type input "e"
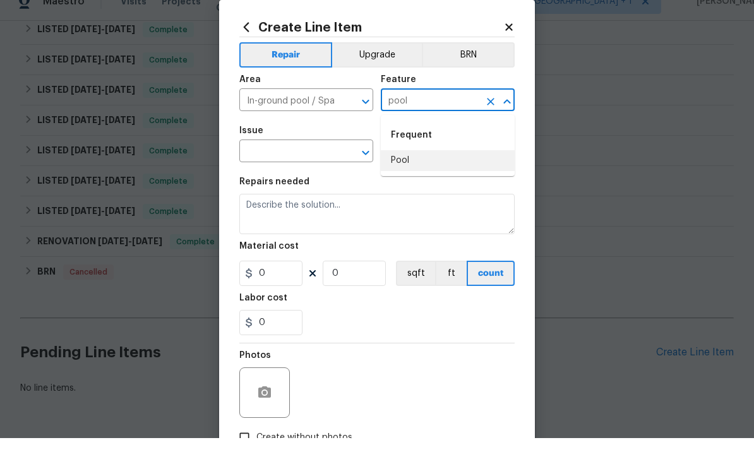
click at [410, 169] on li "Pool" at bounding box center [448, 179] width 134 height 21
type input "Pool"
click at [327, 162] on input "text" at bounding box center [288, 172] width 98 height 20
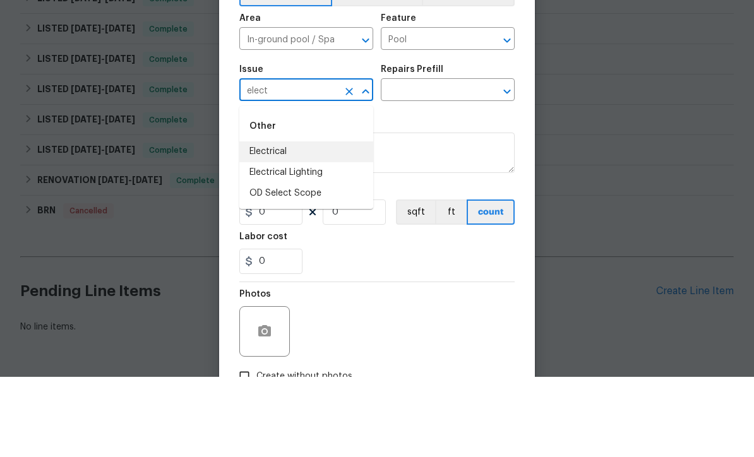
click at [299, 222] on li "Electrical" at bounding box center [306, 232] width 134 height 21
type input "Electrical"
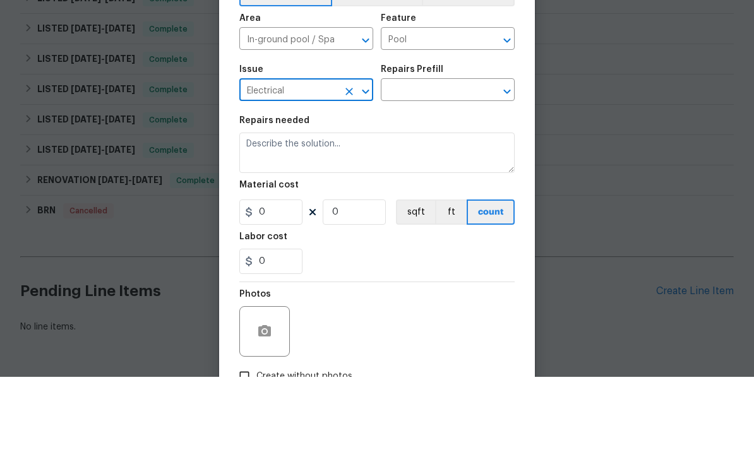
click at [461, 162] on input "text" at bounding box center [430, 172] width 98 height 20
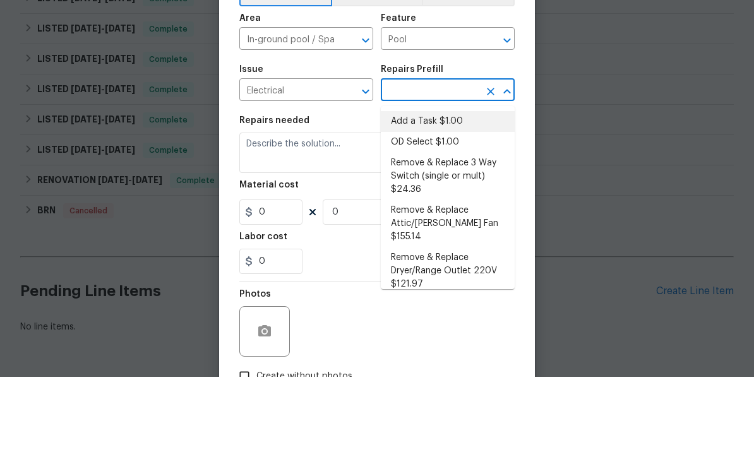
click at [445, 191] on li "Add a Task $1.00" at bounding box center [448, 201] width 134 height 21
type input "Add a Task $1.00"
type textarea "HPM to detail"
type input "1"
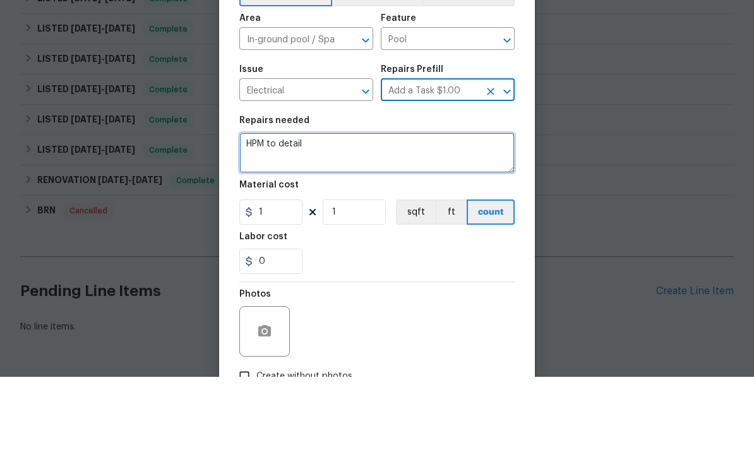
click at [392, 213] on textarea "HPM to detail" at bounding box center [376, 233] width 275 height 40
type textarea "H"
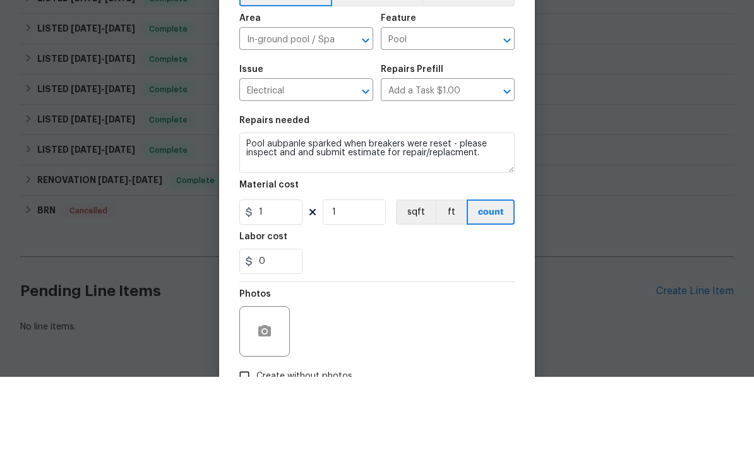
scroll to position [42, 0]
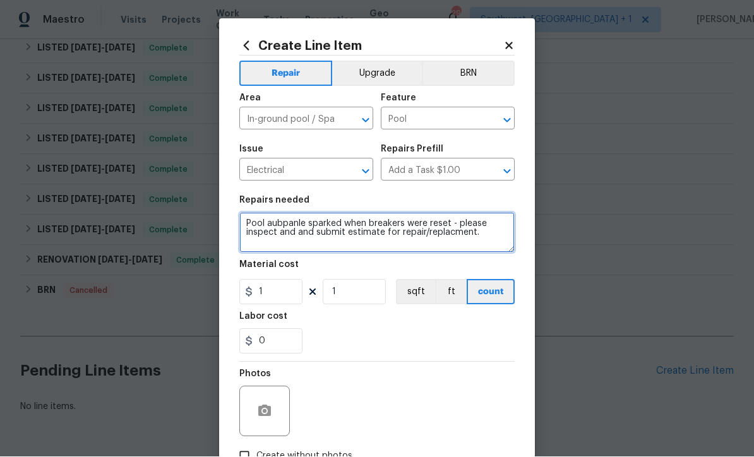
click at [287, 225] on textarea "Pool aubpanle sparked when breakers were reset - please inspect and and submit …" at bounding box center [376, 233] width 275 height 40
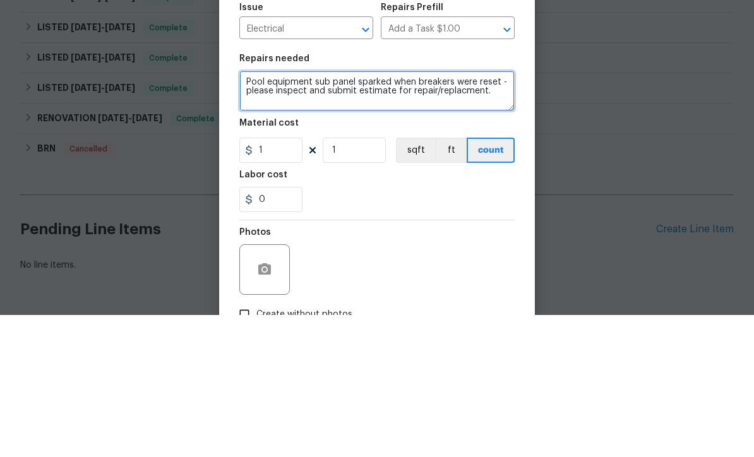
click at [470, 213] on textarea "Pool equipment sub panel sparked when breakers were reset - please inspect and …" at bounding box center [376, 233] width 275 height 40
type textarea "Pool equipment sub panel sparked when breakers were reset - please inspect and …"
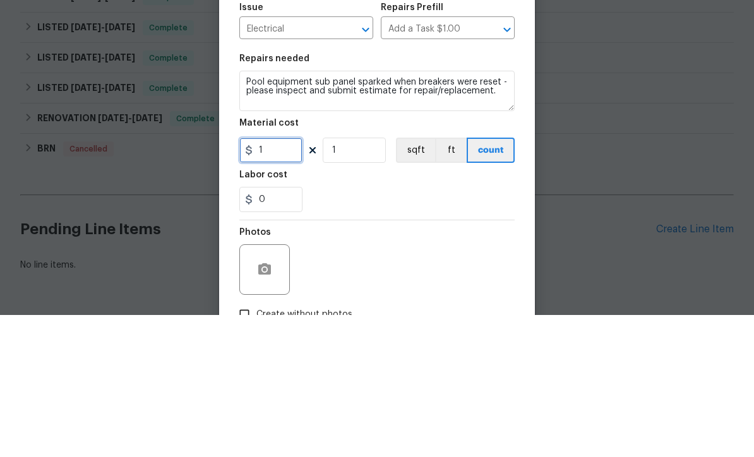
click at [294, 280] on input "1" at bounding box center [270, 292] width 63 height 25
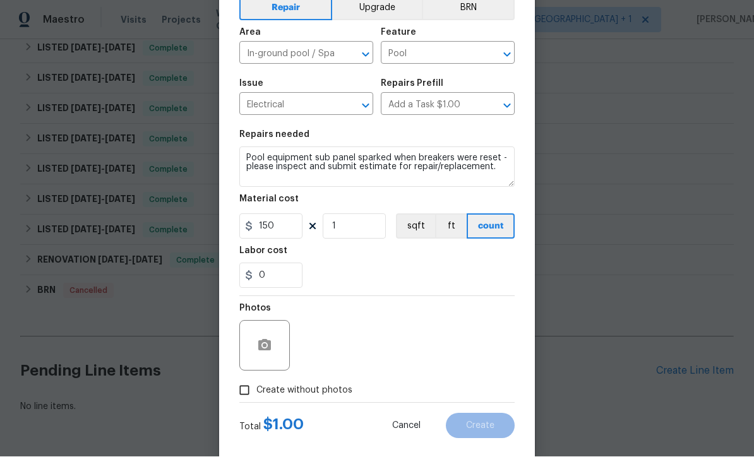
scroll to position [69, 0]
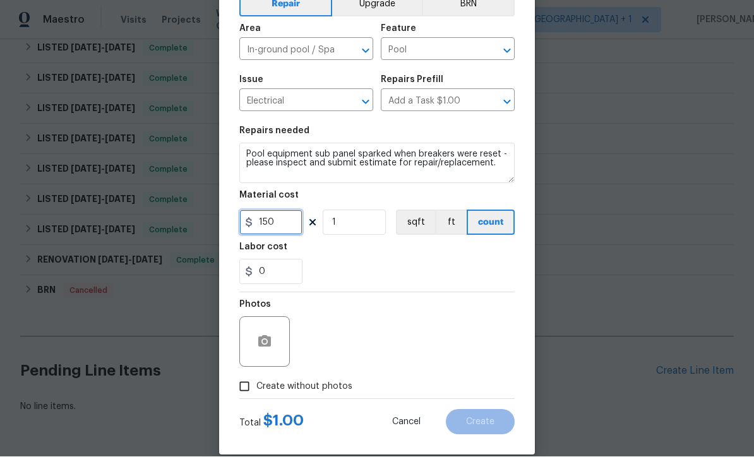
type input "150"
click at [247, 393] on input "Create without photos" at bounding box center [244, 387] width 24 height 24
checkbox input "true"
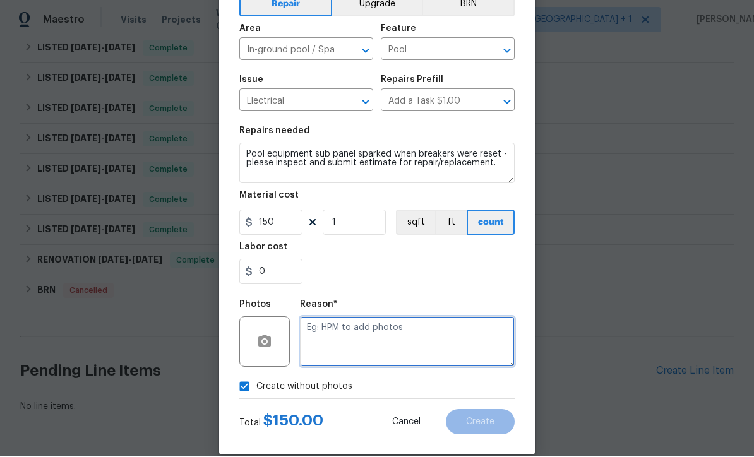
click at [442, 350] on textarea at bounding box center [407, 342] width 215 height 51
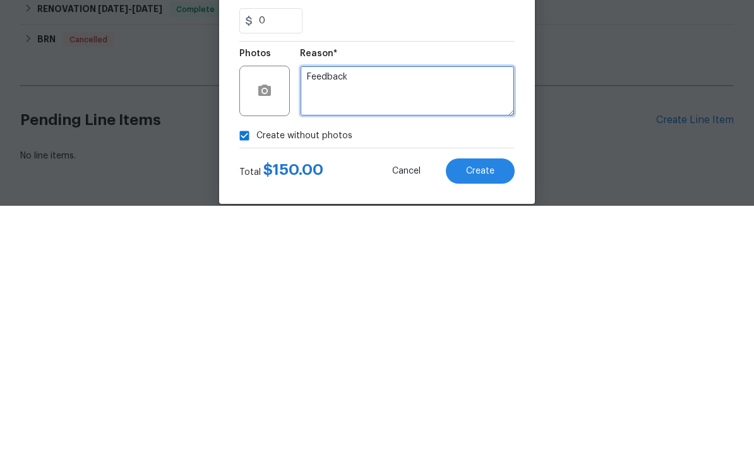
type textarea "Feedback"
click at [498, 410] on button "Create" at bounding box center [480, 422] width 69 height 25
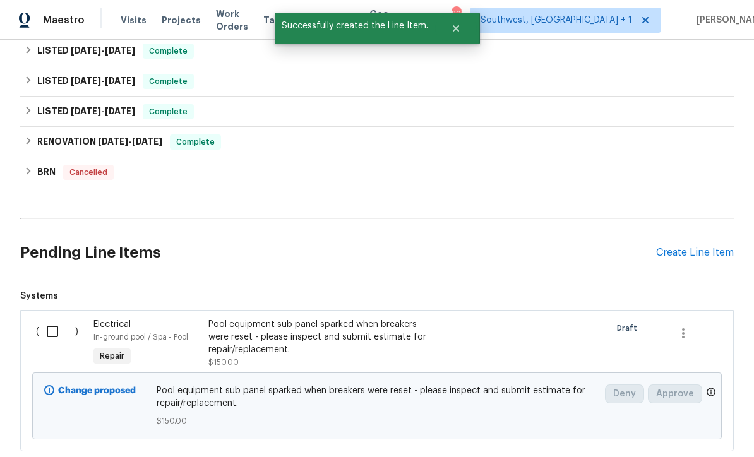
scroll to position [649, 0]
click at [50, 318] on input "checkbox" at bounding box center [57, 331] width 36 height 27
checkbox input "true"
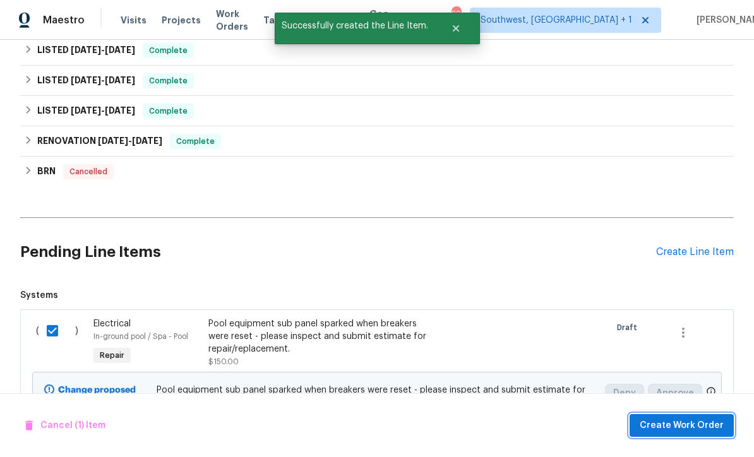
click at [686, 425] on span "Create Work Order" at bounding box center [682, 426] width 84 height 16
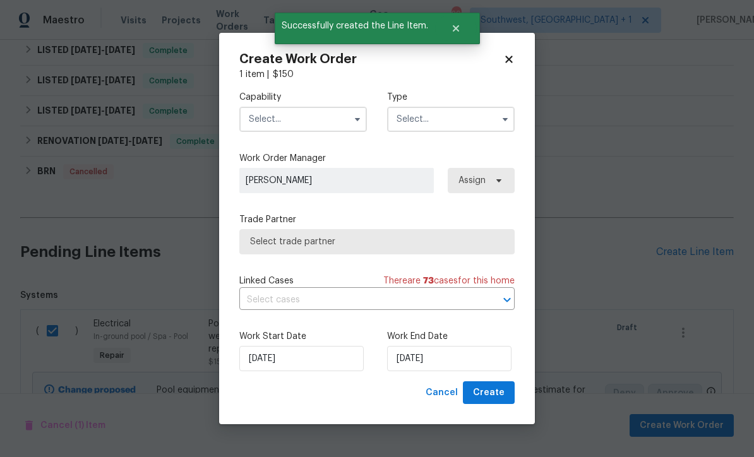
click at [306, 116] on input "text" at bounding box center [303, 119] width 128 height 25
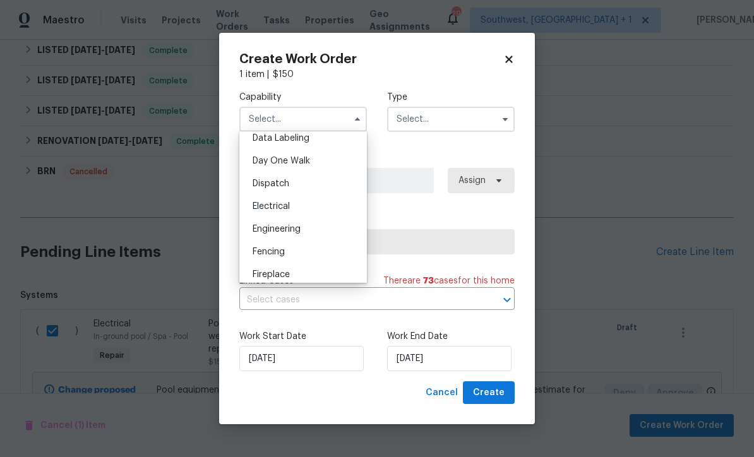
scroll to position [339, 0]
click at [307, 207] on div "Electrical" at bounding box center [302, 205] width 121 height 23
type input "Electrical"
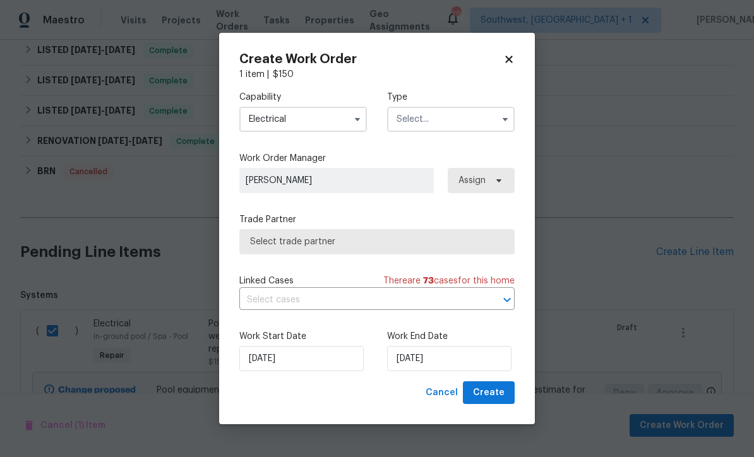
click at [477, 116] on input "text" at bounding box center [451, 119] width 128 height 25
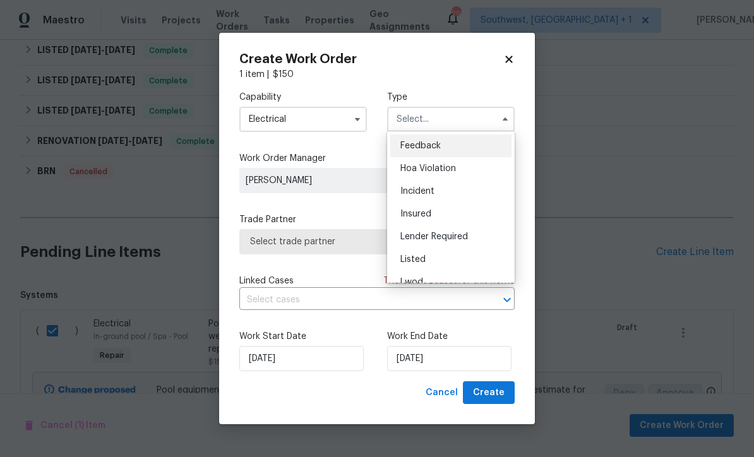
click at [456, 260] on div "Listed" at bounding box center [450, 259] width 121 height 23
type input "Listed"
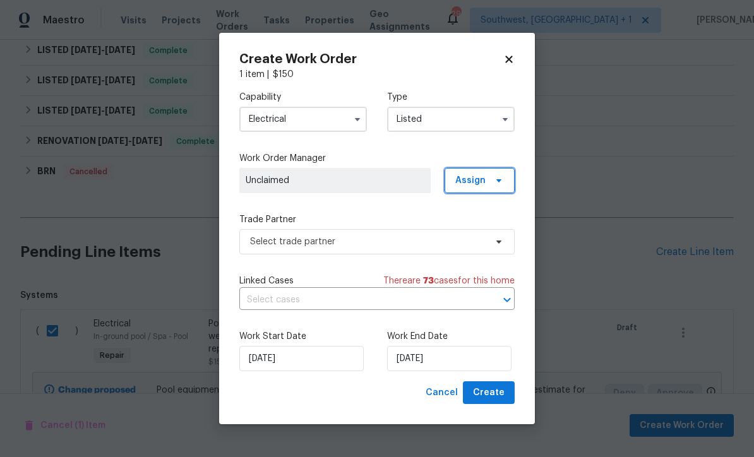
click at [484, 187] on span "Assign" at bounding box center [480, 180] width 70 height 25
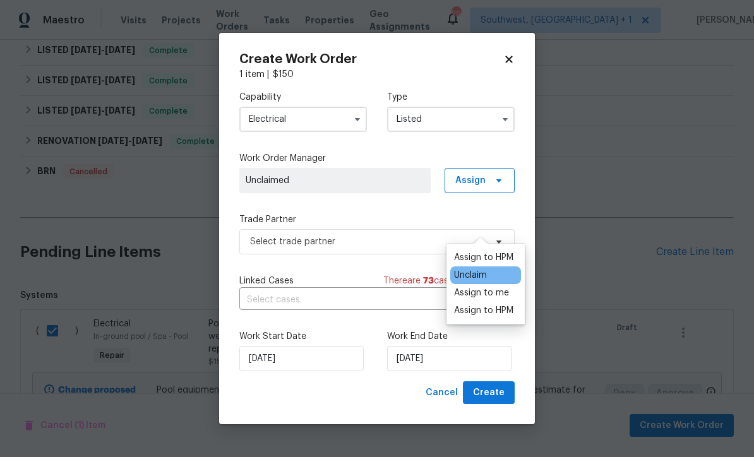
click at [486, 287] on div "Assign to me" at bounding box center [481, 293] width 55 height 13
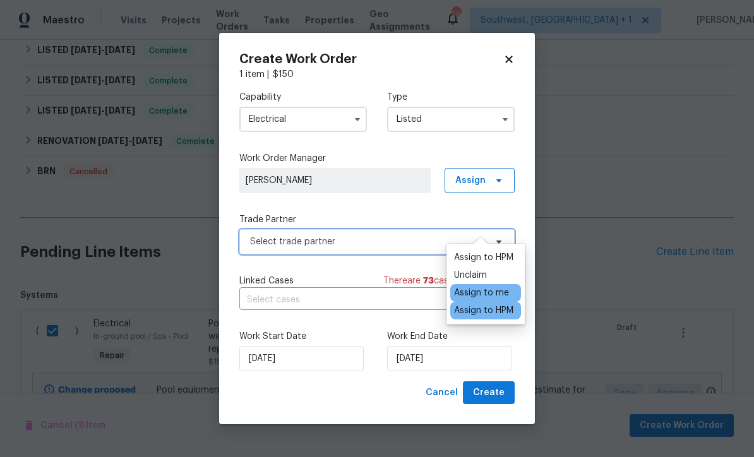
click at [386, 236] on span "Select trade partner" at bounding box center [368, 242] width 236 height 13
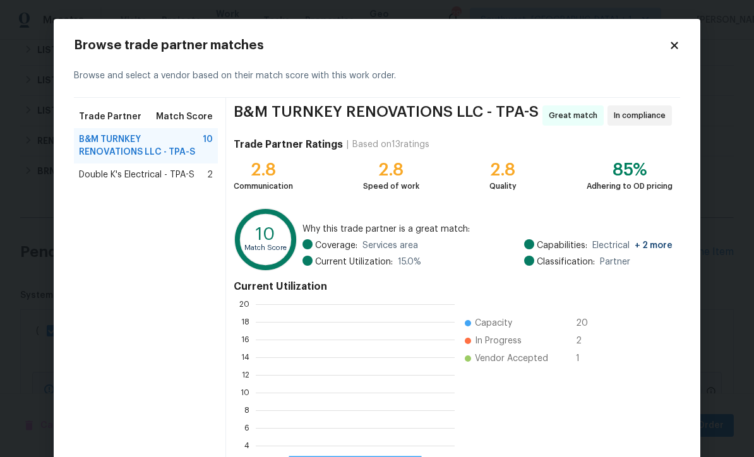
scroll to position [177, 199]
click at [160, 174] on span "Double K's Electrical - TPA-S" at bounding box center [137, 175] width 116 height 13
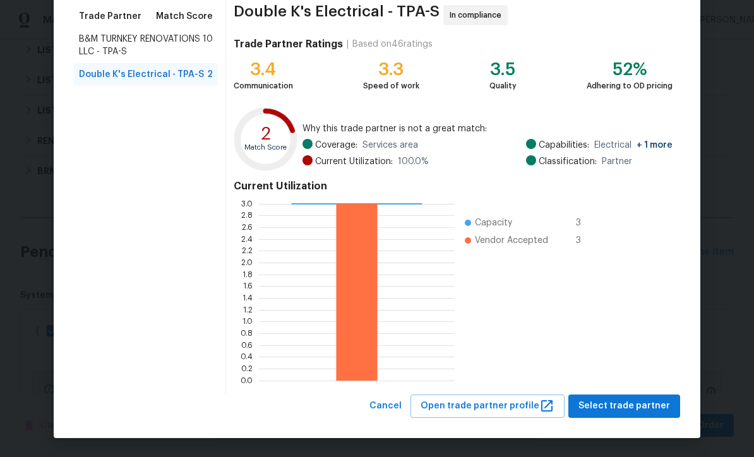
scroll to position [100, 0]
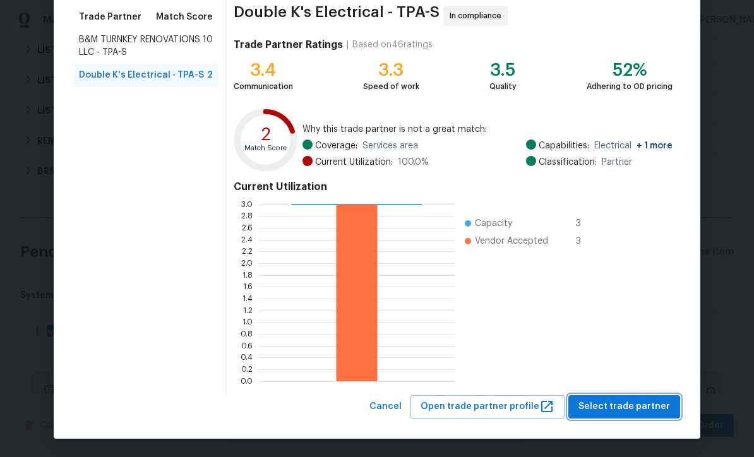
click at [629, 406] on span "Select trade partner" at bounding box center [624, 407] width 92 height 16
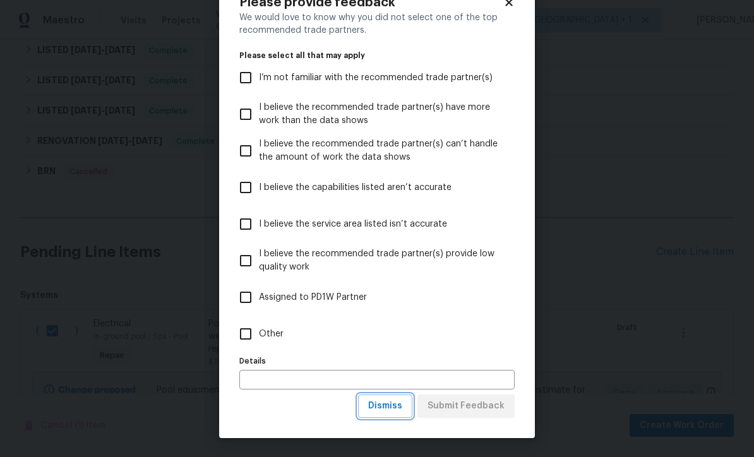
click at [397, 413] on span "Dismiss" at bounding box center [385, 406] width 34 height 16
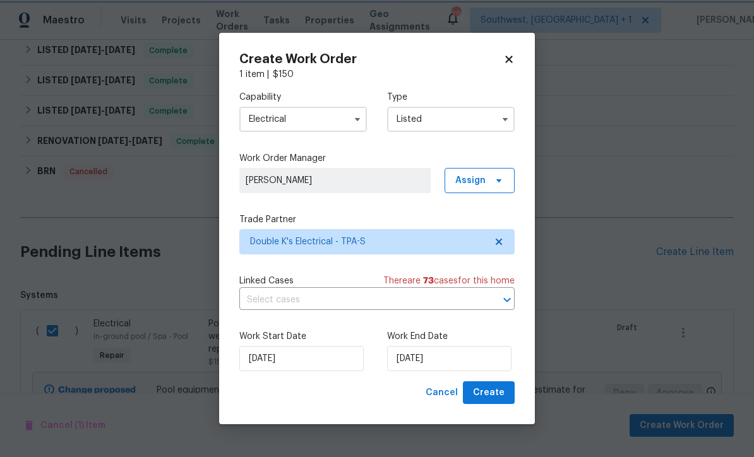
scroll to position [0, 0]
click at [473, 364] on input "[DATE]" at bounding box center [449, 358] width 124 height 25
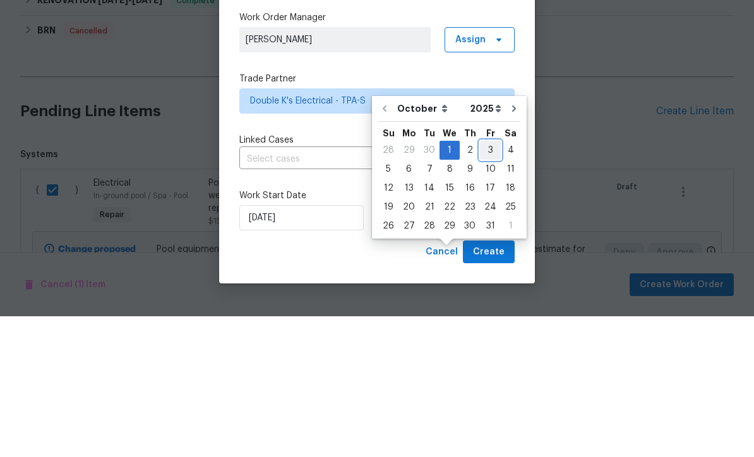
click at [488, 282] on div "3" at bounding box center [490, 291] width 21 height 18
type input "[DATE]"
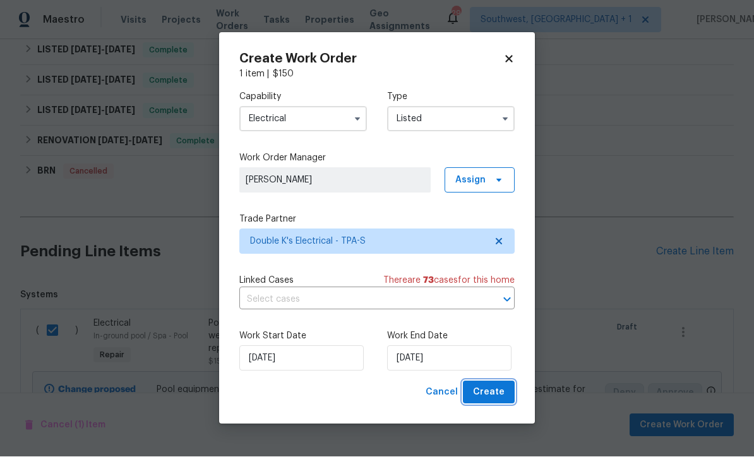
click at [501, 399] on span "Create" at bounding box center [489, 393] width 32 height 16
checkbox input "false"
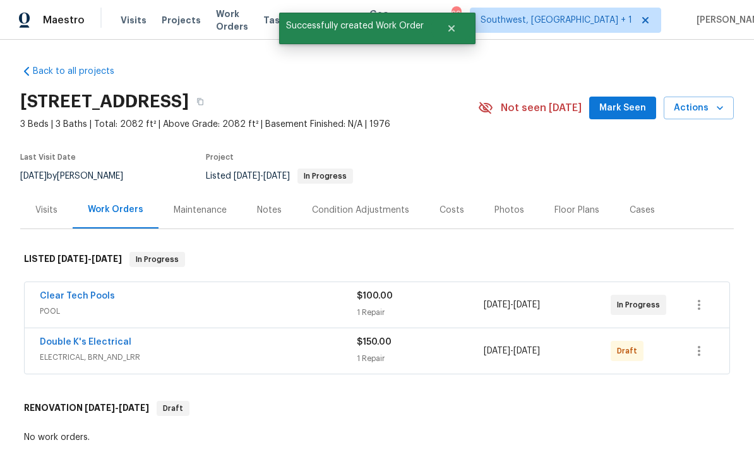
scroll to position [-1, 0]
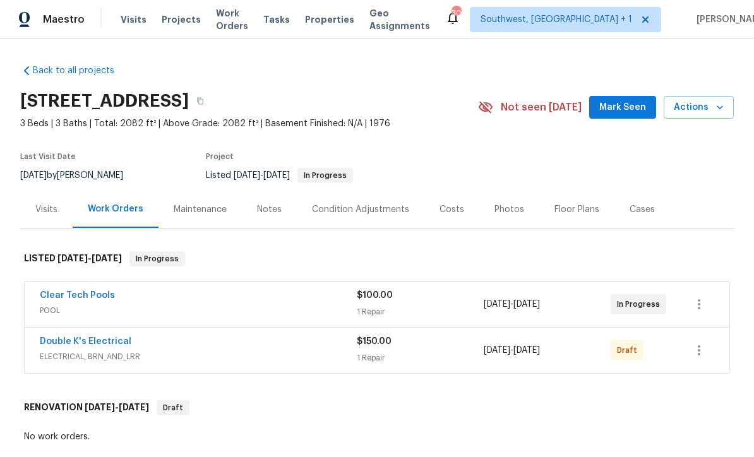
scroll to position [1, 0]
click at [703, 351] on icon "button" at bounding box center [698, 350] width 15 height 15
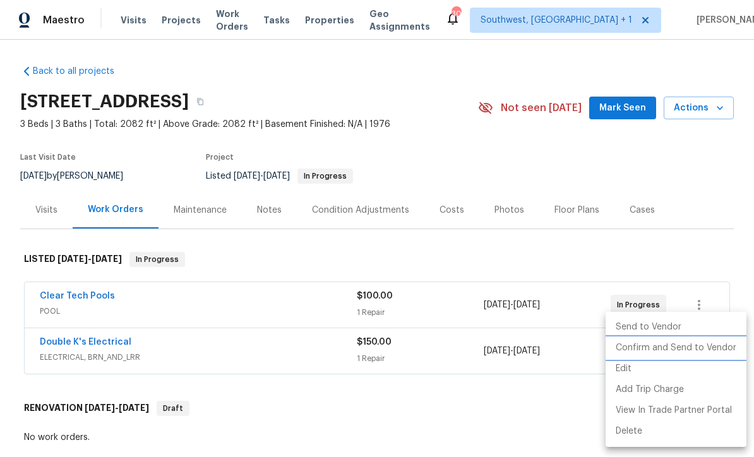
click at [699, 347] on li "Confirm and Send to Vendor" at bounding box center [676, 348] width 141 height 21
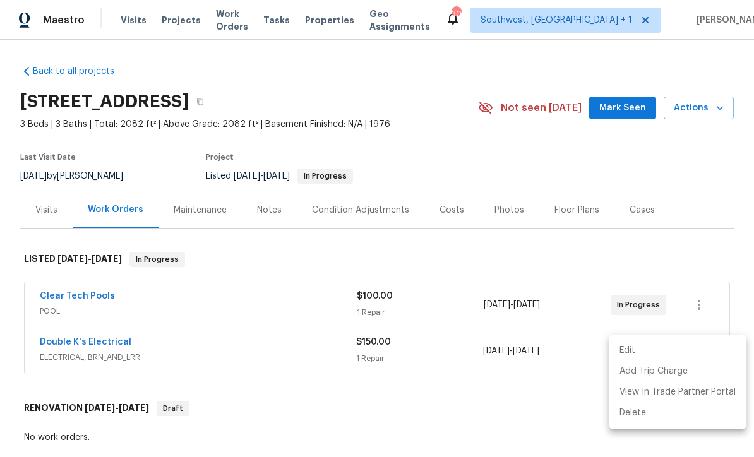
click at [688, 169] on div at bounding box center [377, 228] width 754 height 457
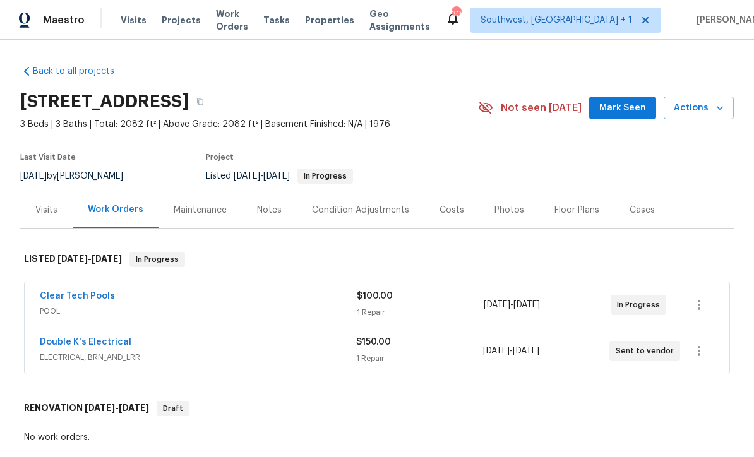
click at [272, 208] on div "Notes" at bounding box center [269, 210] width 25 height 13
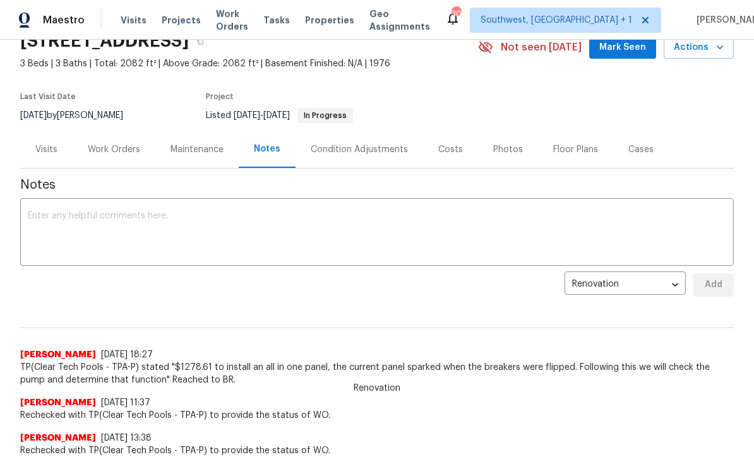
scroll to position [69, 0]
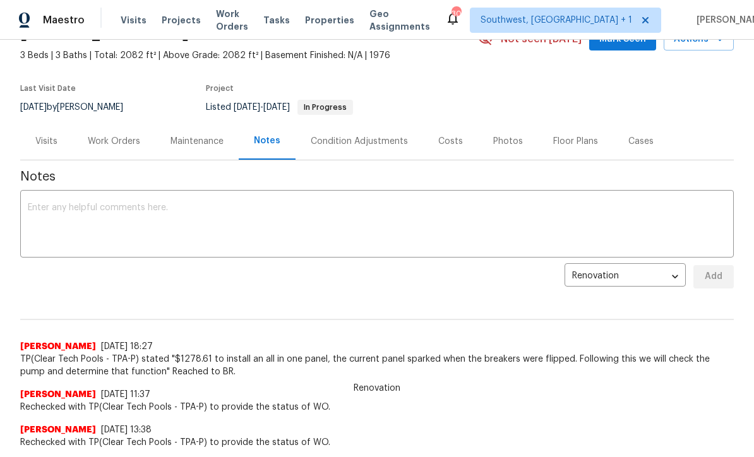
click at [48, 212] on textarea at bounding box center [377, 225] width 698 height 44
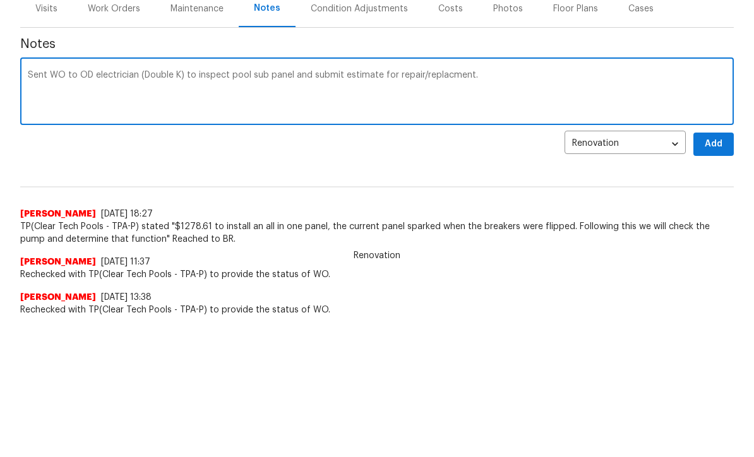
click at [453, 203] on textarea "Sent WO to OD electrician (Double K) to inspect pool sub panel and submit estim…" at bounding box center [377, 225] width 698 height 44
type textarea "Sent WO to OD electrician (Double K) to inspect pool sub panel and submit estim…"
click at [713, 269] on span "Add" at bounding box center [713, 277] width 20 height 16
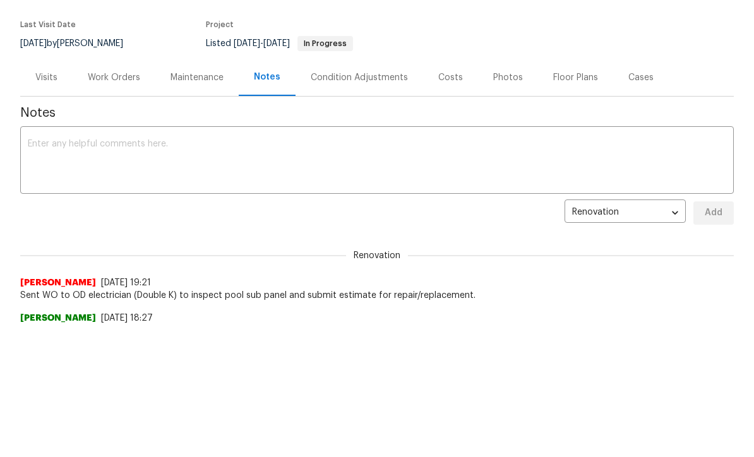
scroll to position [0, 0]
click at [122, 78] on div "Work Orders" at bounding box center [114, 77] width 52 height 13
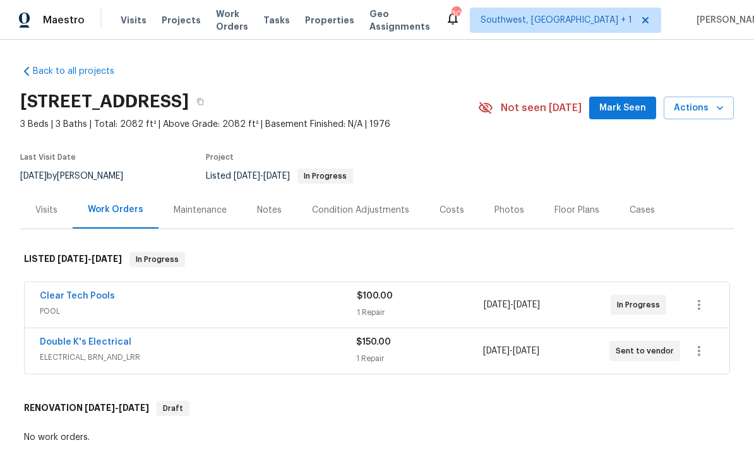
scroll to position [42, 0]
click at [446, 290] on div "$100.00 1 Repair" at bounding box center [420, 305] width 127 height 30
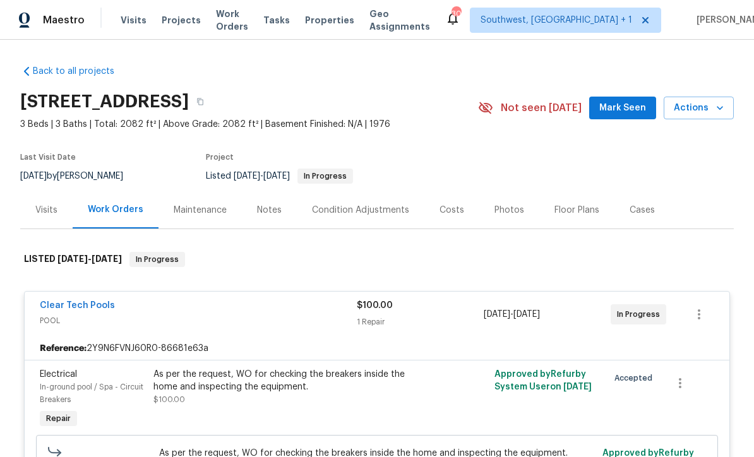
scroll to position [0, 0]
click at [183, 24] on span "Projects" at bounding box center [181, 20] width 39 height 13
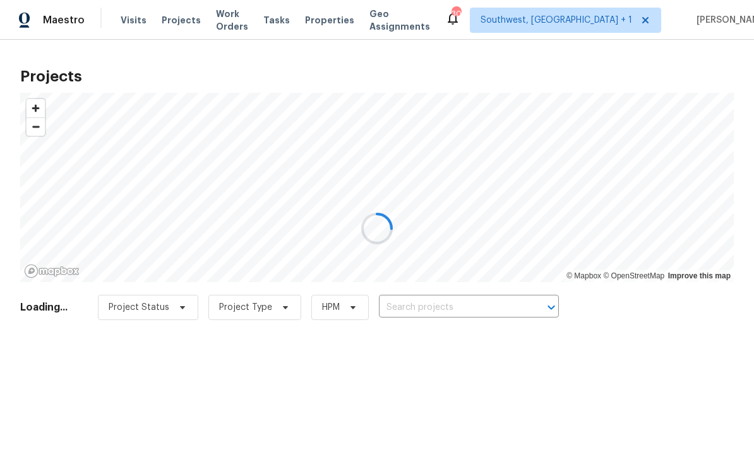
click at [460, 305] on div at bounding box center [377, 228] width 754 height 457
click at [446, 314] on input "text" at bounding box center [451, 308] width 145 height 20
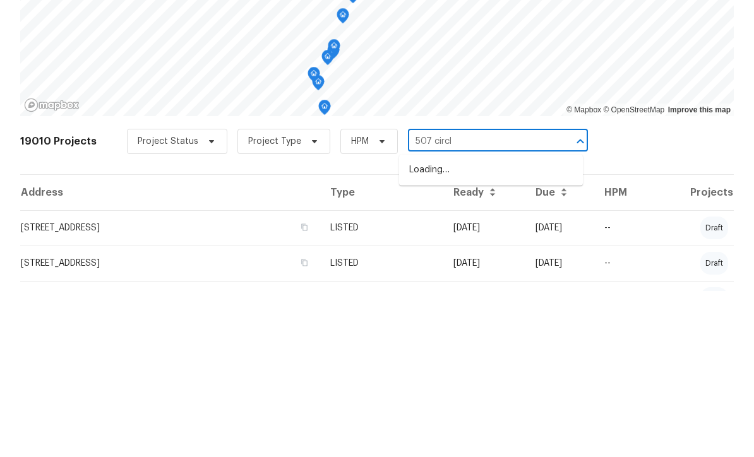
type input "507 circle"
click at [478, 326] on li "507 Circlewood Dr Unit O2, Venice, FL 34293" at bounding box center [491, 336] width 184 height 21
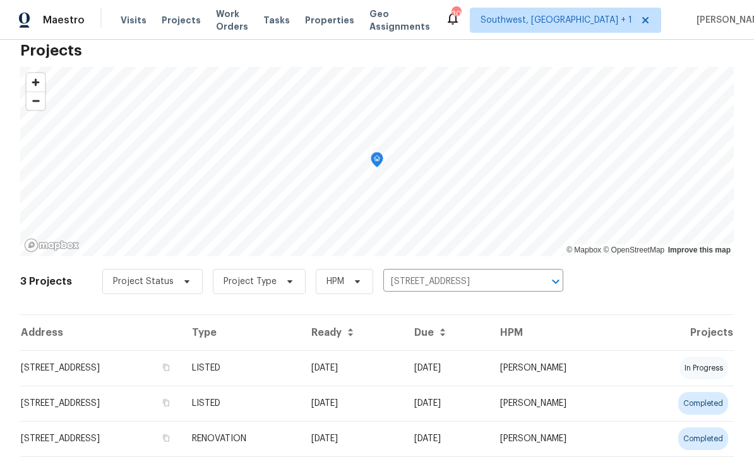
scroll to position [25, 0]
click at [404, 376] on td "08/20/25" at bounding box center [352, 369] width 103 height 35
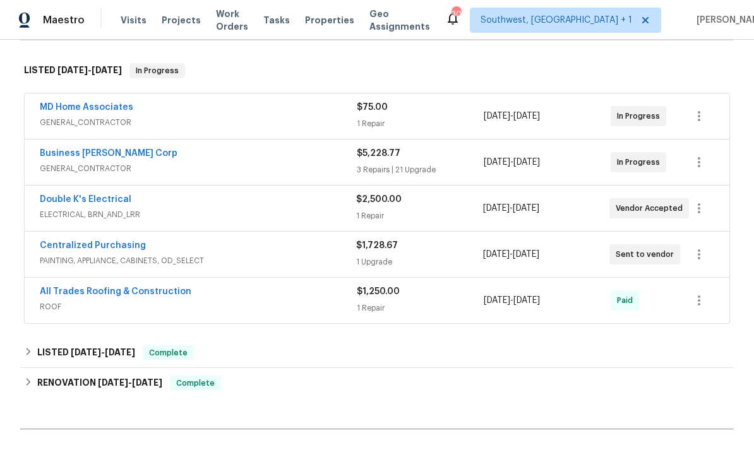
scroll to position [188, 0]
click at [59, 155] on link "Business Morel Corp" at bounding box center [109, 154] width 138 height 9
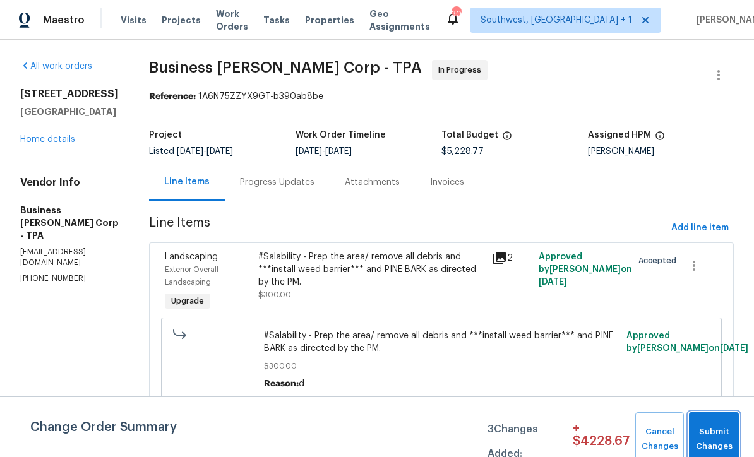
click at [715, 431] on span "Submit Changes" at bounding box center [713, 439] width 37 height 29
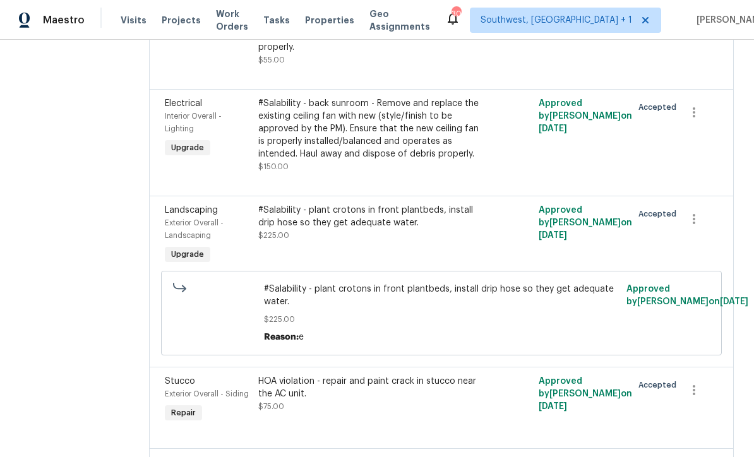
scroll to position [1780, 0]
click at [374, 161] on div "#Salability - back sunroom - Remove and replace the existing ceiling fan with n…" at bounding box center [371, 129] width 226 height 63
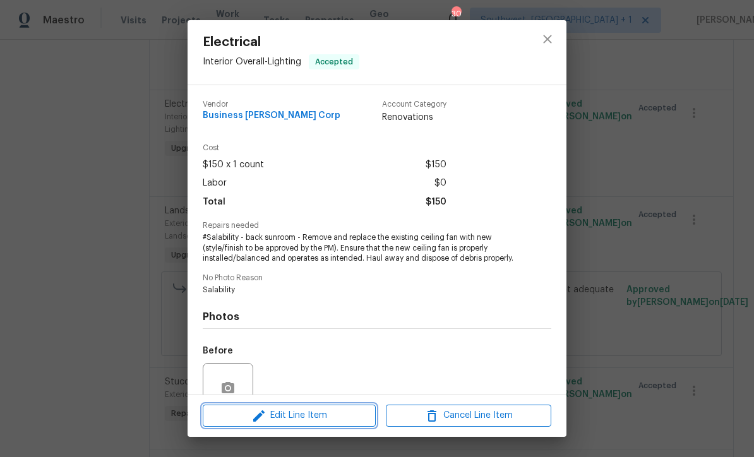
click at [316, 426] on button "Edit Line Item" at bounding box center [289, 416] width 173 height 22
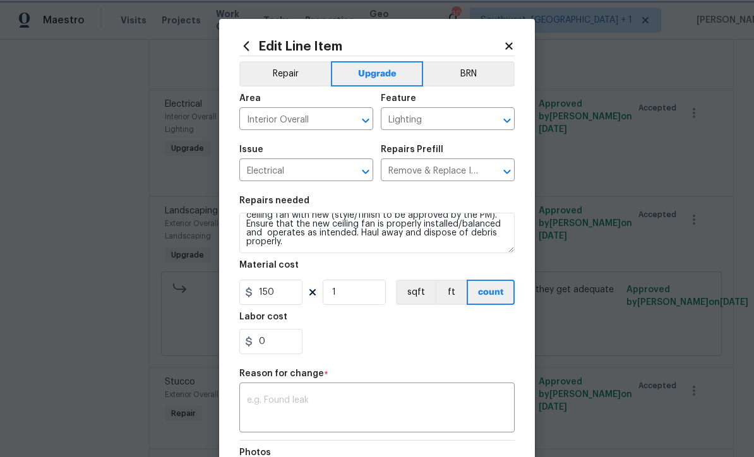
scroll to position [18, 0]
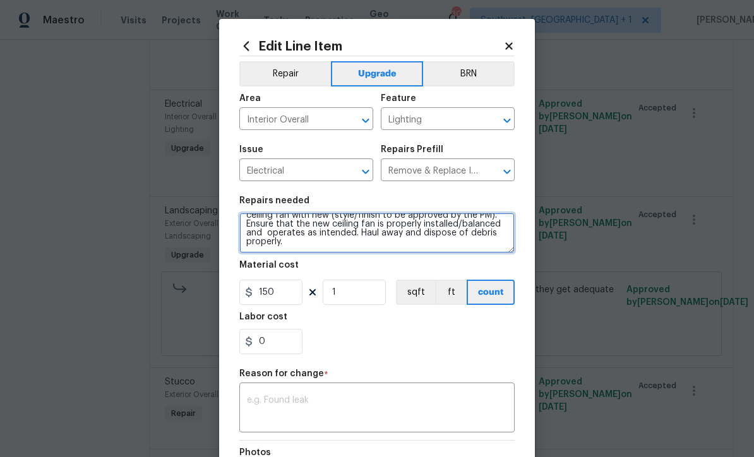
click at [371, 249] on textarea "#Salability - back sunroom - Remove and replace the existing ceiling fan with n…" at bounding box center [376, 233] width 275 height 40
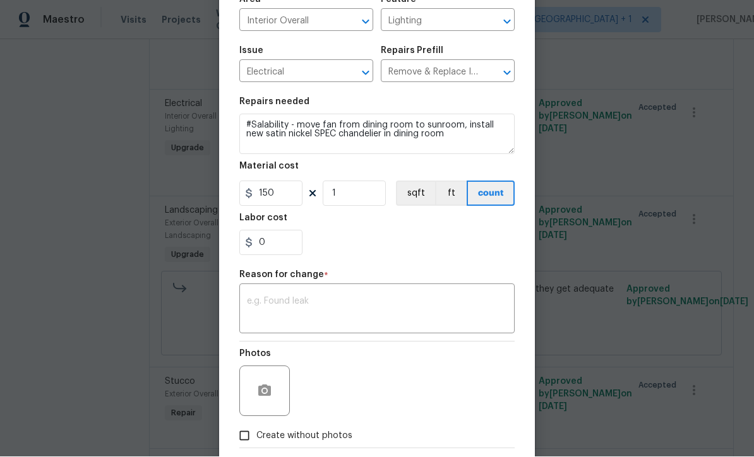
scroll to position [97, 0]
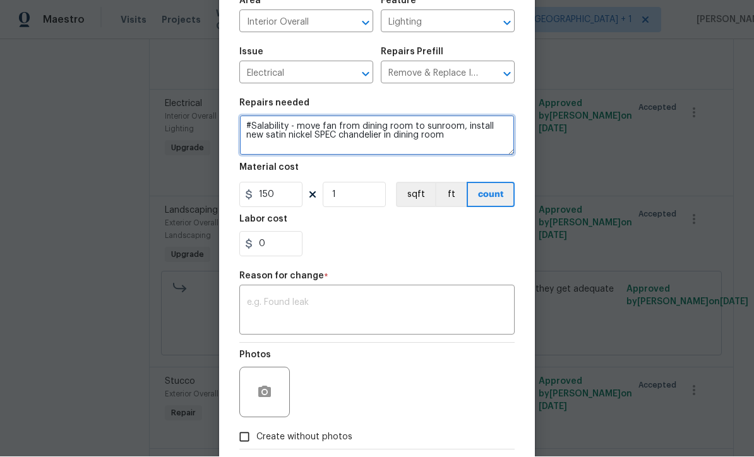
type textarea "#Salability - move fan from dining room to sunroom, install new satin nickel SP…"
click at [270, 316] on textarea at bounding box center [377, 312] width 260 height 27
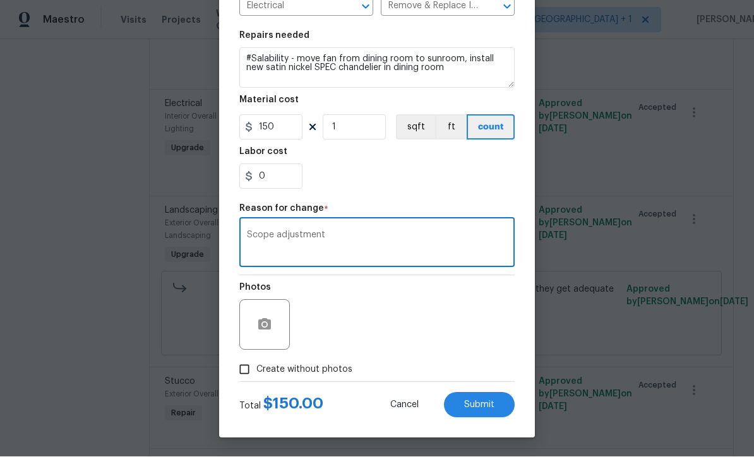
scroll to position [167, 0]
type textarea "Scope adjustment"
click at [301, 119] on input "150" at bounding box center [270, 127] width 63 height 25
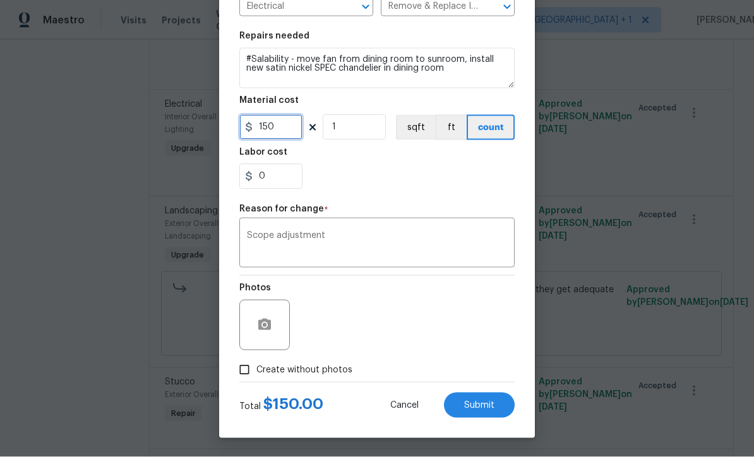
click at [295, 131] on input "150" at bounding box center [270, 127] width 63 height 25
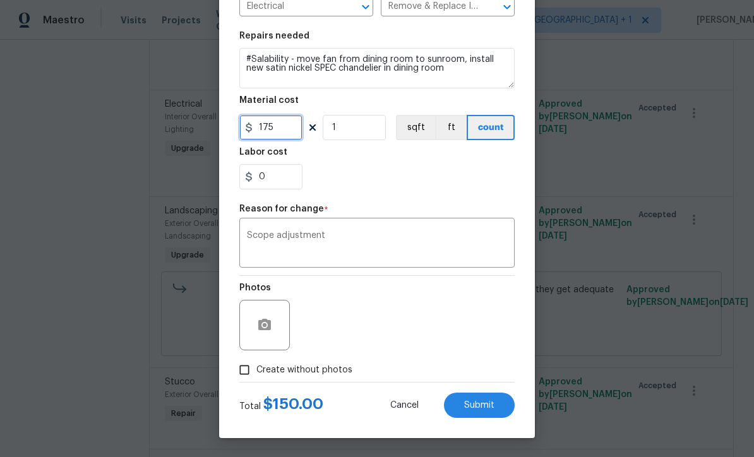
type input "175"
click at [447, 188] on div "0" at bounding box center [376, 176] width 275 height 25
click at [489, 412] on button "Submit" at bounding box center [479, 405] width 71 height 25
type textarea "#Salability - back sunroom - Remove and replace the existing ceiling fan with n…"
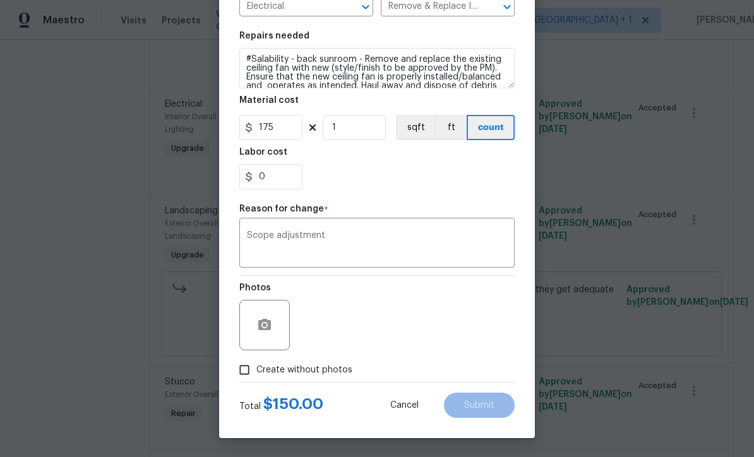
type input "150"
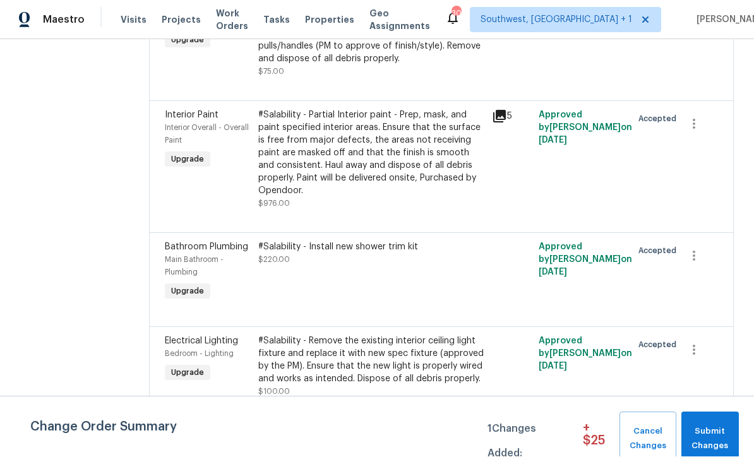
scroll to position [42, 0]
click at [709, 430] on span "Submit Changes" at bounding box center [710, 439] width 45 height 29
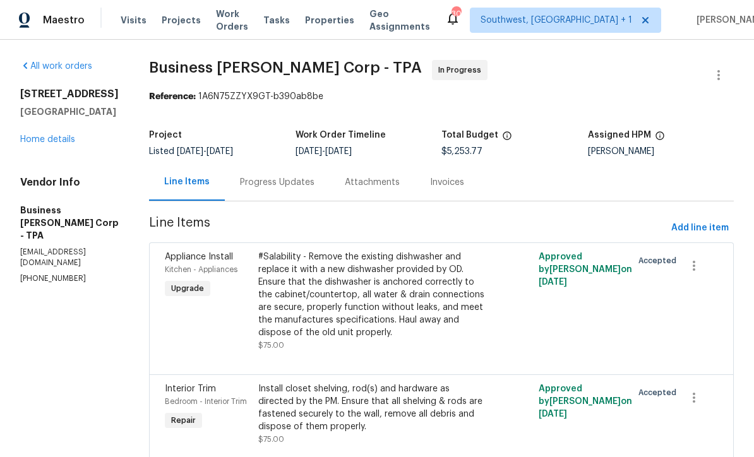
scroll to position [0, 0]
click at [701, 231] on span "Add line item" at bounding box center [699, 228] width 57 height 16
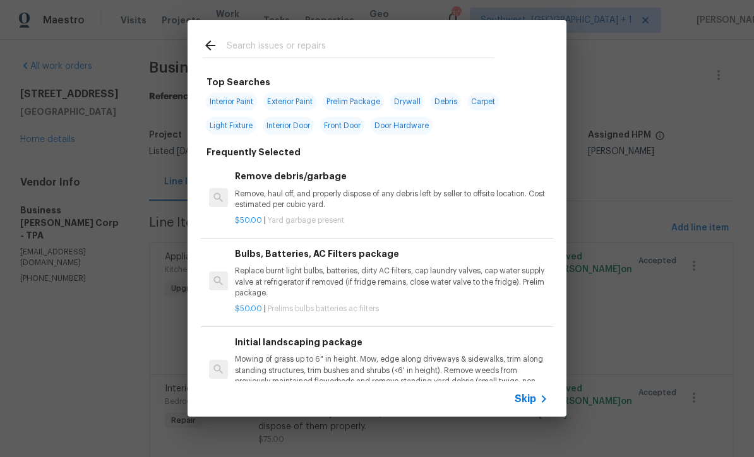
click at [531, 396] on span "Skip" at bounding box center [525, 399] width 21 height 13
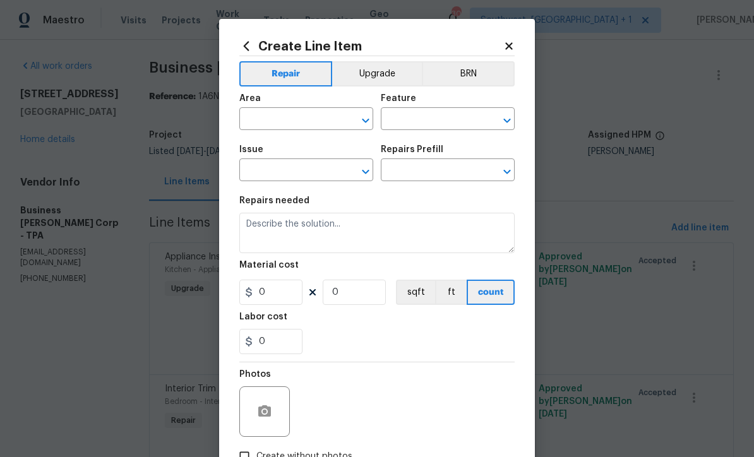
click at [302, 124] on input "text" at bounding box center [288, 120] width 98 height 20
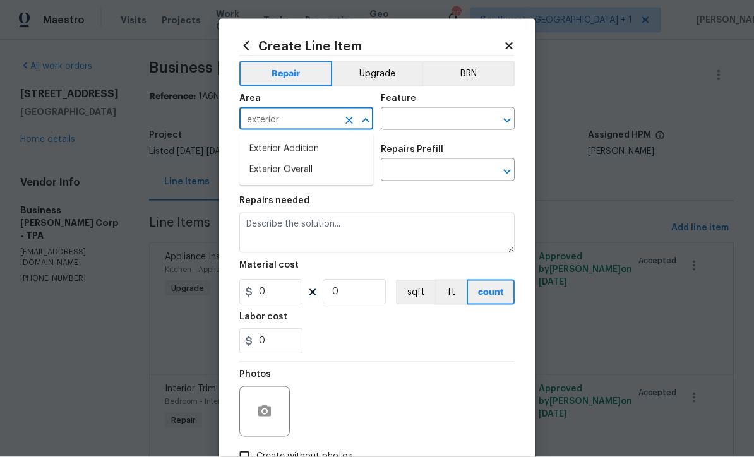
click at [309, 169] on li "Exterior Overall" at bounding box center [306, 170] width 134 height 21
type input "Exterior Overall"
click at [432, 118] on input "text" at bounding box center [430, 120] width 98 height 20
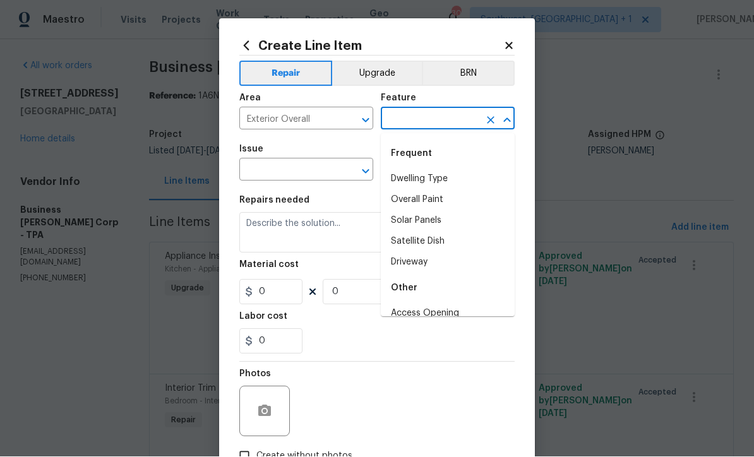
click at [507, 40] on div "Create Line Item" at bounding box center [376, 46] width 275 height 14
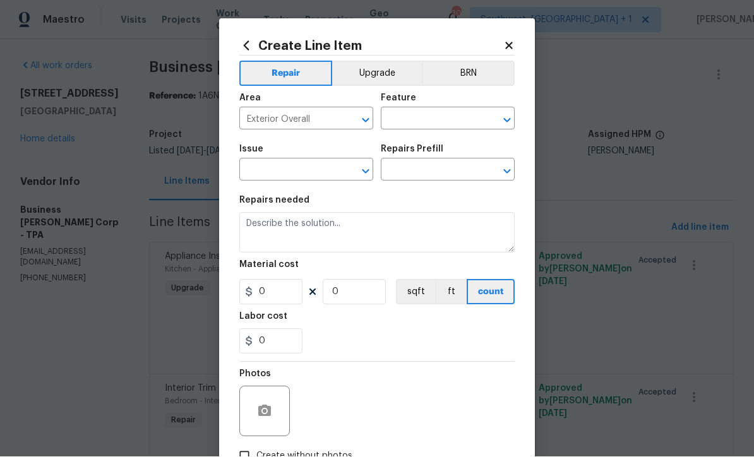
scroll to position [1, 0]
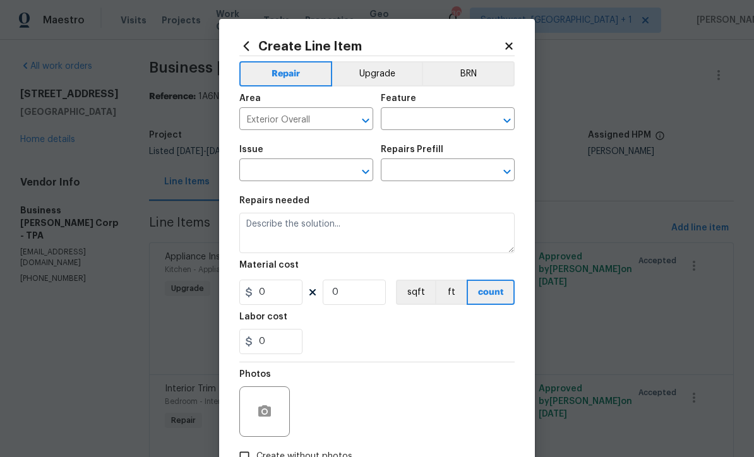
click at [514, 40] on icon at bounding box center [508, 45] width 11 height 11
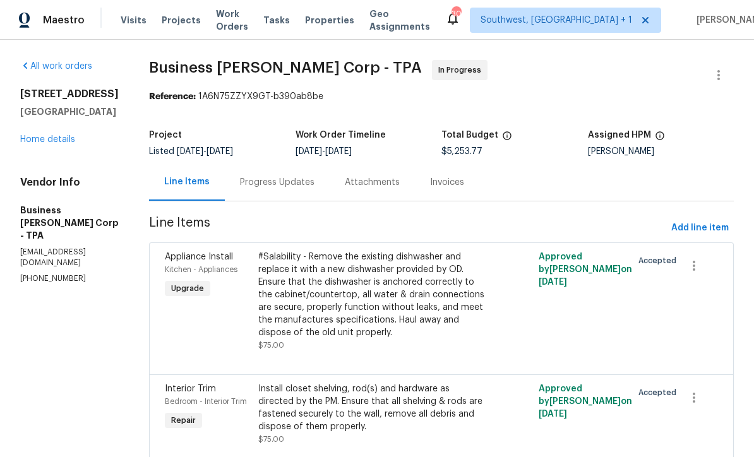
scroll to position [0, 0]
click at [705, 227] on span "Add line item" at bounding box center [699, 228] width 57 height 16
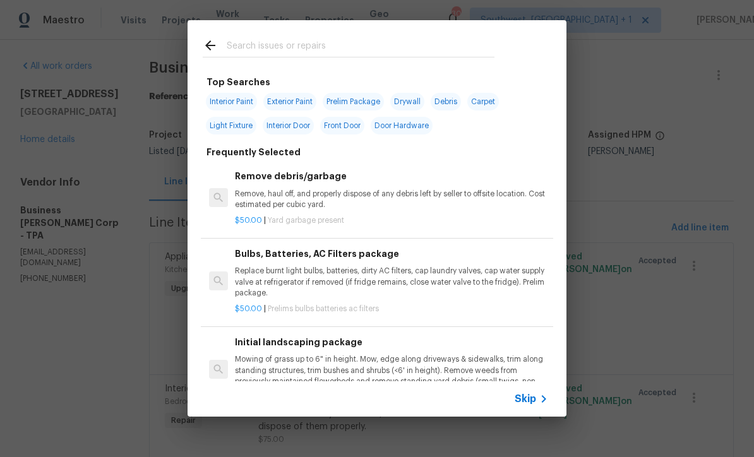
click at [534, 403] on span "Skip" at bounding box center [525, 399] width 21 height 13
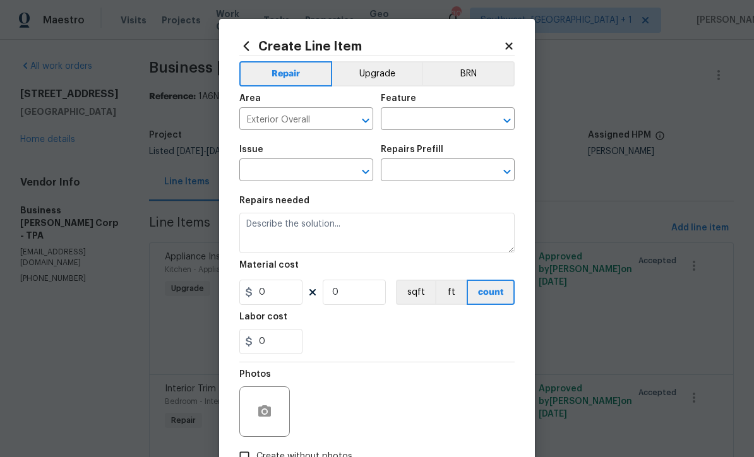
click at [323, 116] on input "Exterior Overall" at bounding box center [288, 120] width 98 height 20
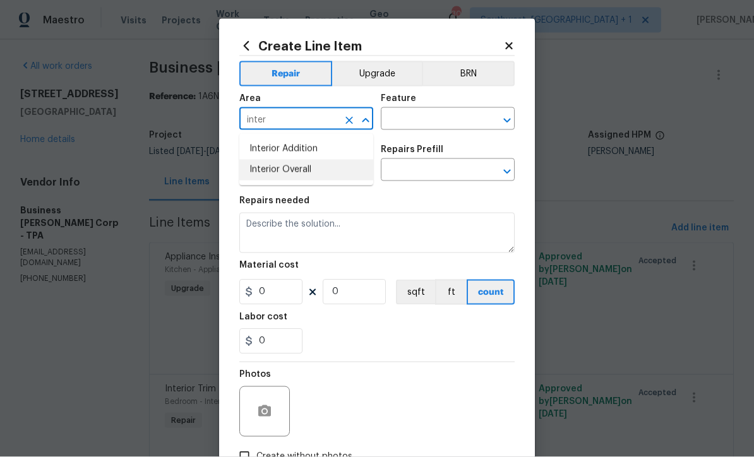
click at [314, 170] on li "Interior Overall" at bounding box center [306, 170] width 134 height 21
type input "Interior Overall"
click at [447, 117] on input "text" at bounding box center [430, 120] width 98 height 20
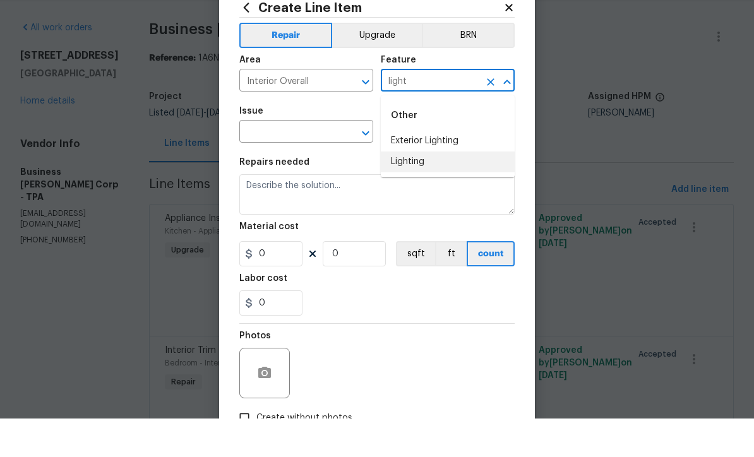
click at [420, 190] on li "Lighting" at bounding box center [448, 200] width 134 height 21
type input "Lighting"
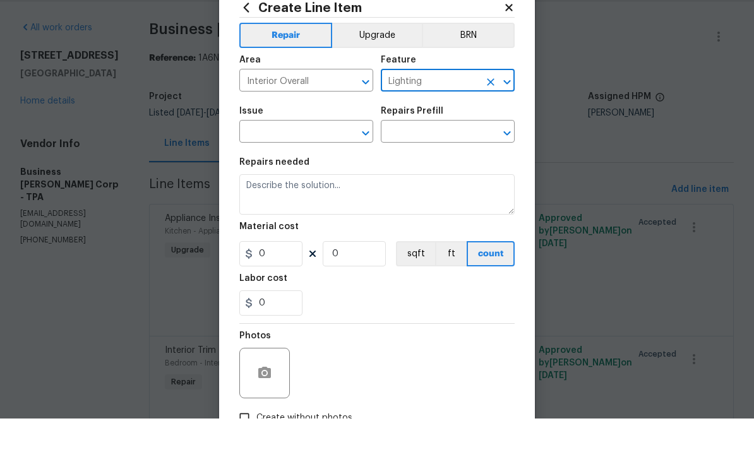
click at [332, 162] on input "text" at bounding box center [288, 172] width 98 height 20
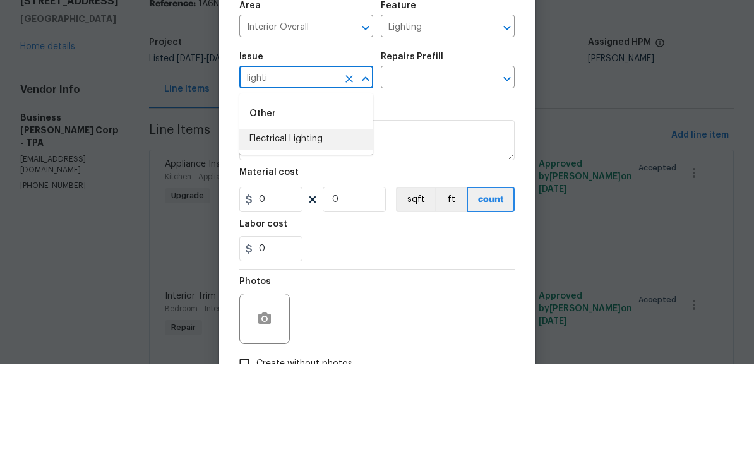
click at [326, 222] on li "Electrical Lighting" at bounding box center [306, 232] width 134 height 21
type input "Electrical Lighting"
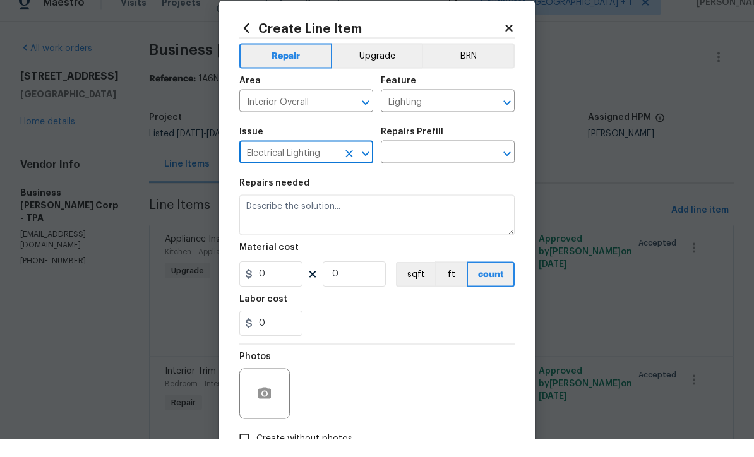
click at [397, 61] on button "Upgrade" at bounding box center [377, 73] width 90 height 25
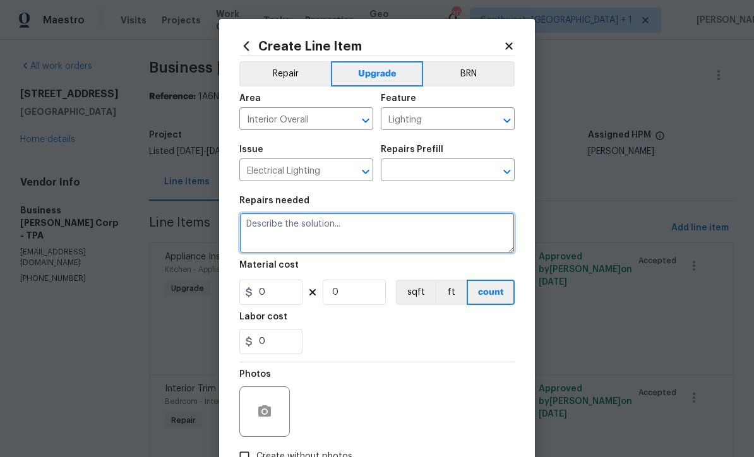
click at [331, 230] on textarea at bounding box center [376, 233] width 275 height 40
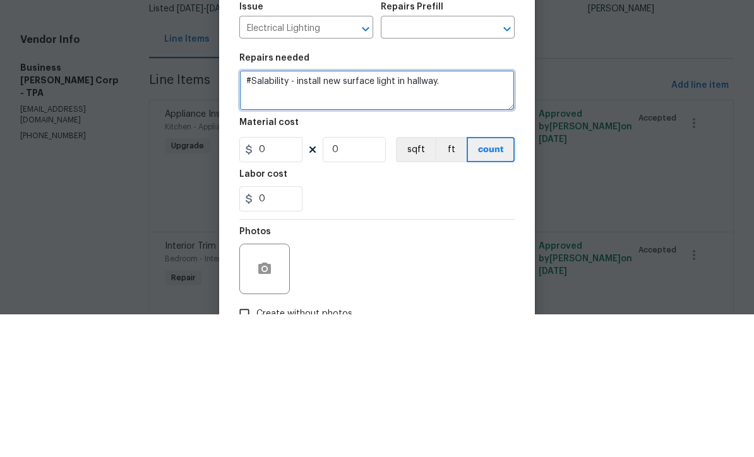
type textarea "#Salability - install new surface light in hallway."
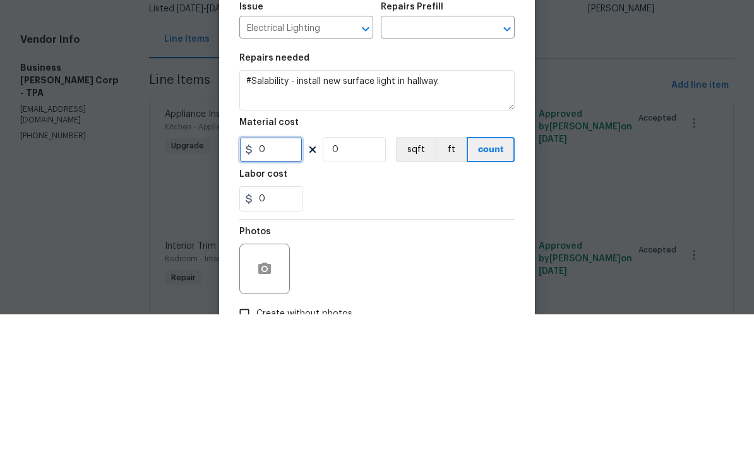
click at [273, 280] on input "0" at bounding box center [270, 292] width 63 height 25
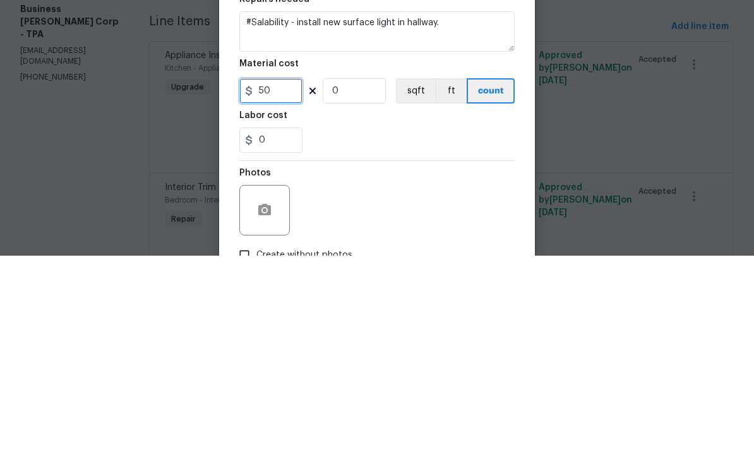
type input "50"
click at [354, 280] on input "0" at bounding box center [354, 292] width 63 height 25
type input "1"
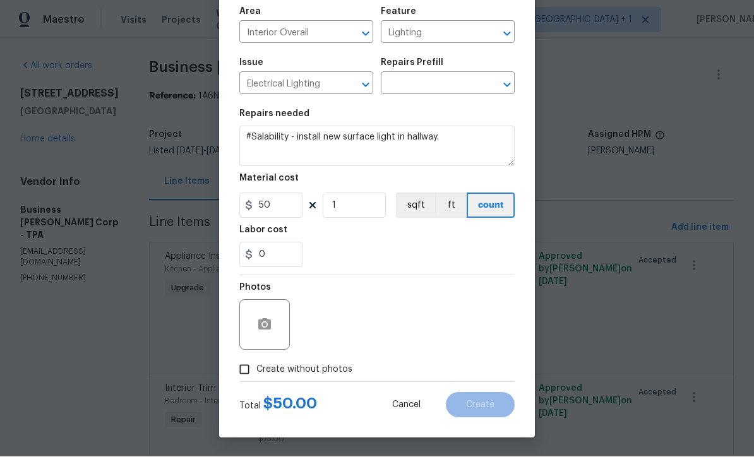
scroll to position [89, 0]
click at [237, 376] on input "Create without photos" at bounding box center [244, 370] width 24 height 24
checkbox input "true"
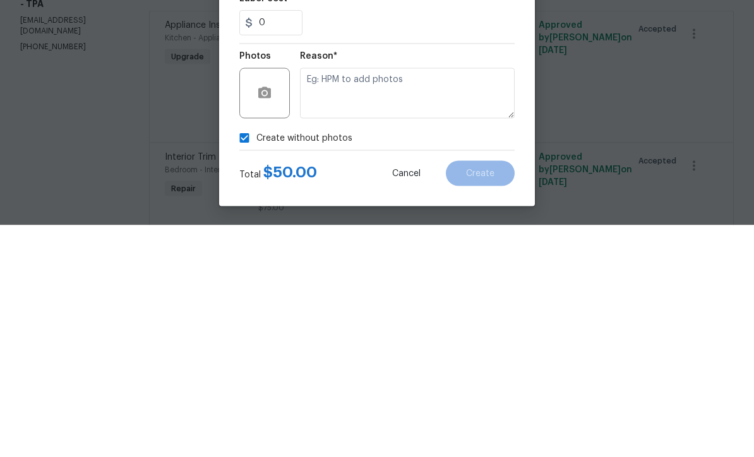
type textarea "H"
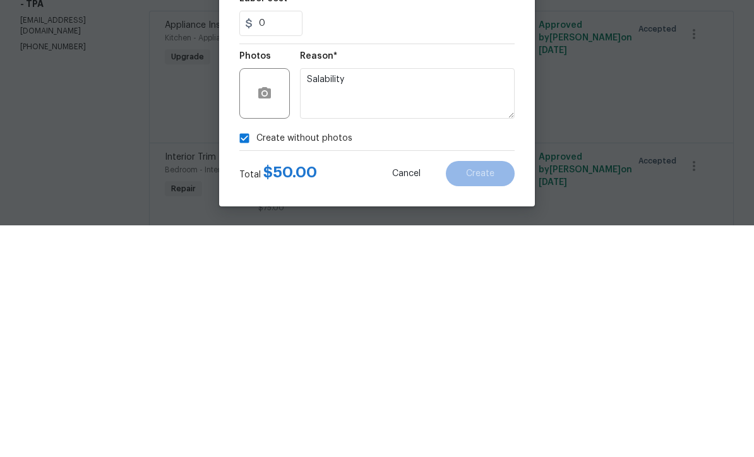
type textarea "Salability"
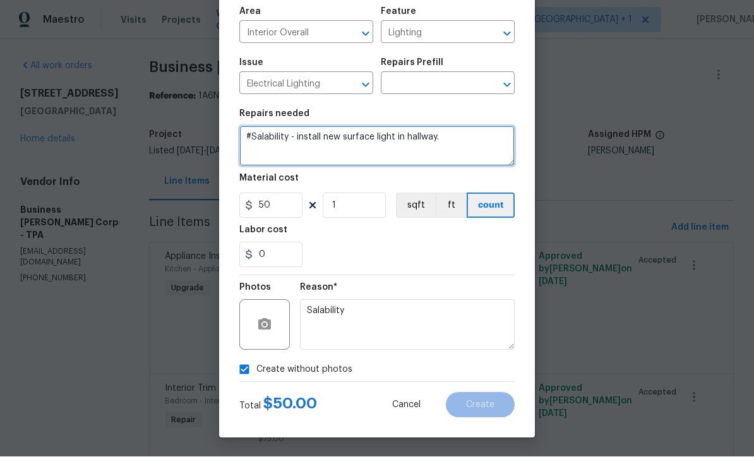
click at [255, 136] on textarea "#Salability - install new surface light in hallway." at bounding box center [376, 146] width 275 height 40
click at [254, 136] on textarea "#Salability - install new surface light in hallway." at bounding box center [376, 146] width 275 height 40
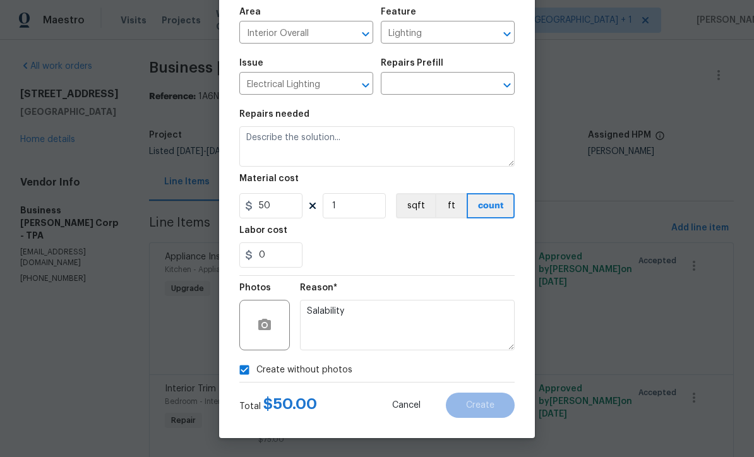
click at [453, 84] on input "text" at bounding box center [430, 85] width 98 height 20
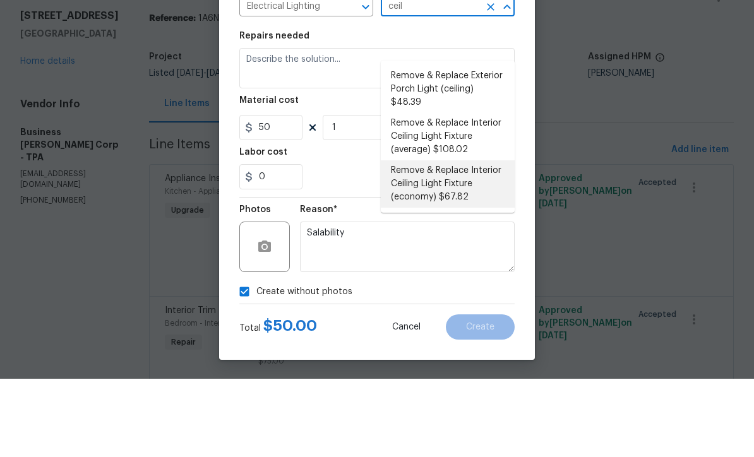
click at [462, 239] on li "Remove & Replace Interior Ceiling Light Fixture (economy) $67.82" at bounding box center [448, 262] width 134 height 47
type input "Remove & Replace Interior Ceiling Light Fixture (economy) $67.82"
type textarea "Remove the existing interior ceiling light fixture and replace it with new ECON…"
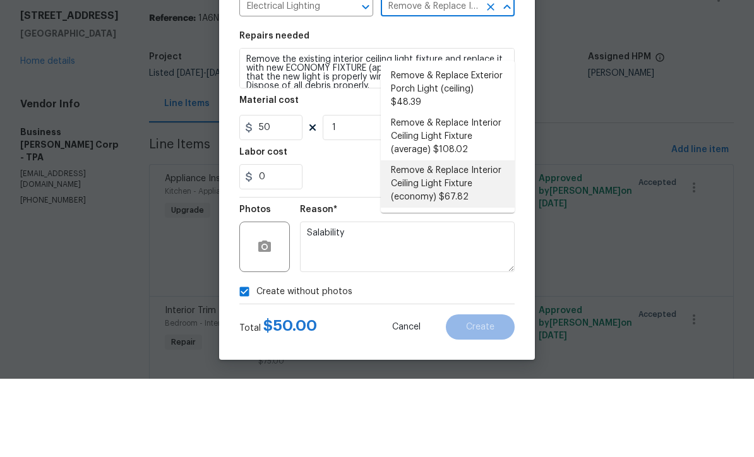
type input "67.82"
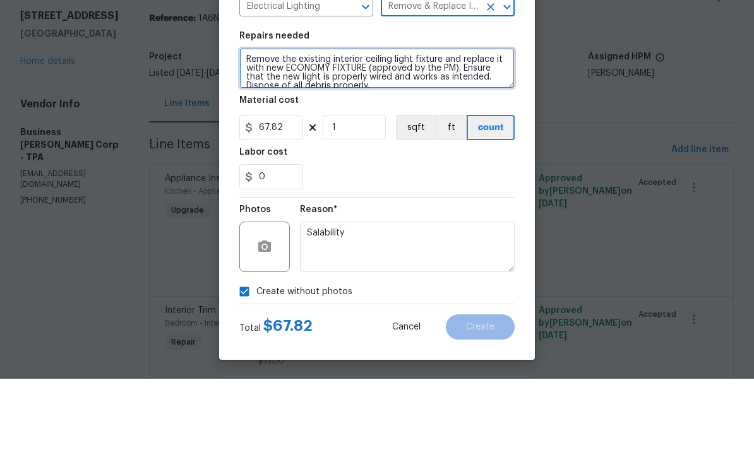
click at [256, 126] on textarea "Remove the existing interior ceiling light fixture and replace it with new ECON…" at bounding box center [376, 146] width 275 height 40
click at [255, 126] on textarea "Remove the existing interior ceiling light fixture and replace it with new ECON…" at bounding box center [376, 146] width 275 height 40
click at [247, 126] on textarea "Remove the existing interior ceiling light fixture and replace it with new ECON…" at bounding box center [376, 146] width 275 height 40
click at [246, 126] on textarea "Remove the existing interior ceiling light fixture and replace it with new ECON…" at bounding box center [376, 146] width 275 height 40
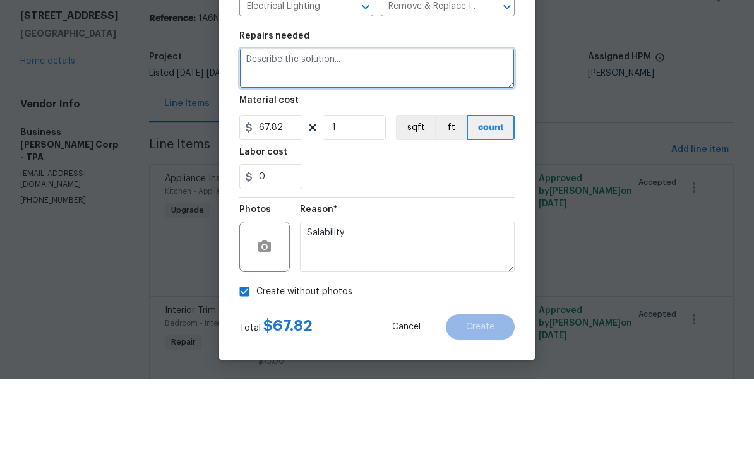
scroll to position [0, 0]
click at [270, 126] on textarea at bounding box center [376, 146] width 275 height 40
click at [261, 126] on textarea at bounding box center [376, 146] width 275 height 40
paste textarea "#Salability - install new surface light in hallway."
type textarea "#Salability - install new surface light in hallway."
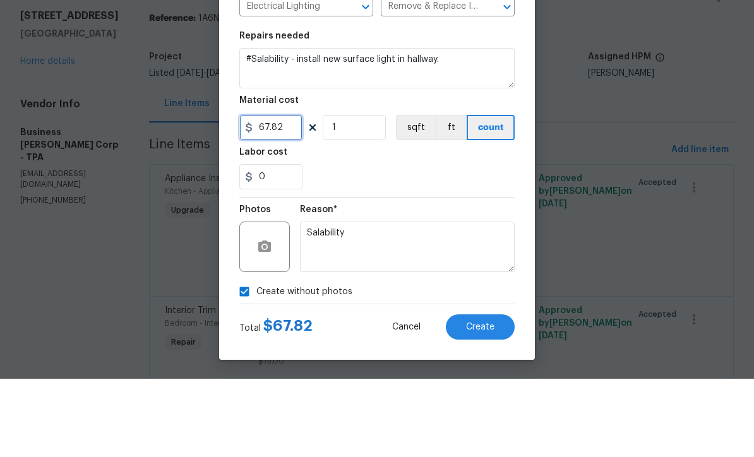
click at [285, 193] on input "67.82" at bounding box center [270, 205] width 63 height 25
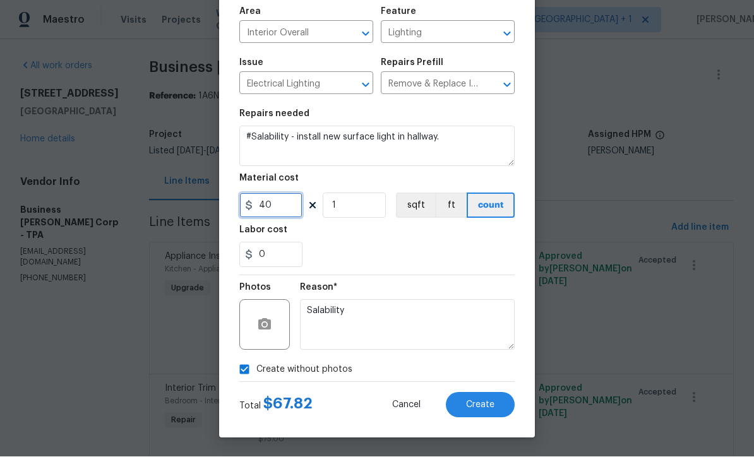
type input "40"
click at [482, 254] on div "0" at bounding box center [376, 254] width 275 height 25
click at [489, 412] on button "Create" at bounding box center [480, 405] width 69 height 25
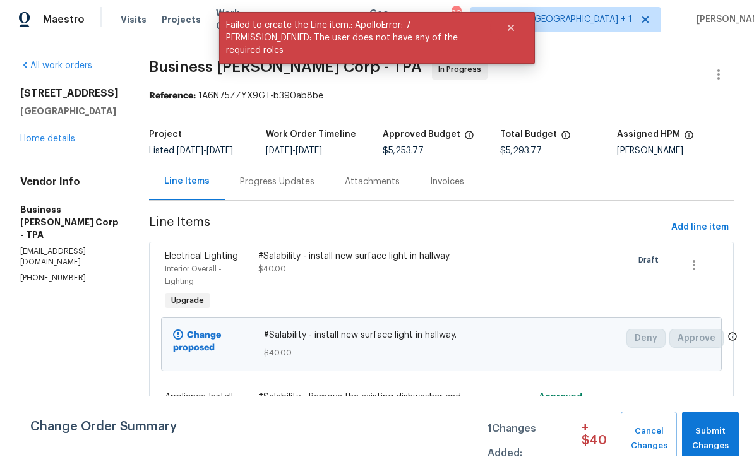
scroll to position [1, 0]
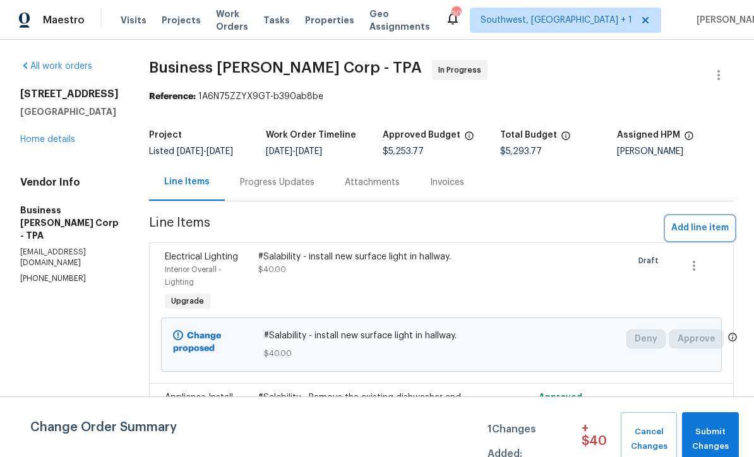
click at [698, 236] on span "Add line item" at bounding box center [699, 228] width 57 height 16
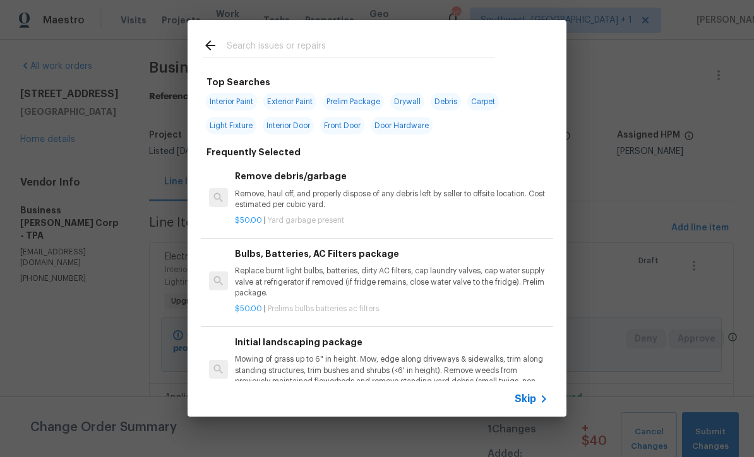
click at [530, 402] on span "Skip" at bounding box center [525, 399] width 21 height 13
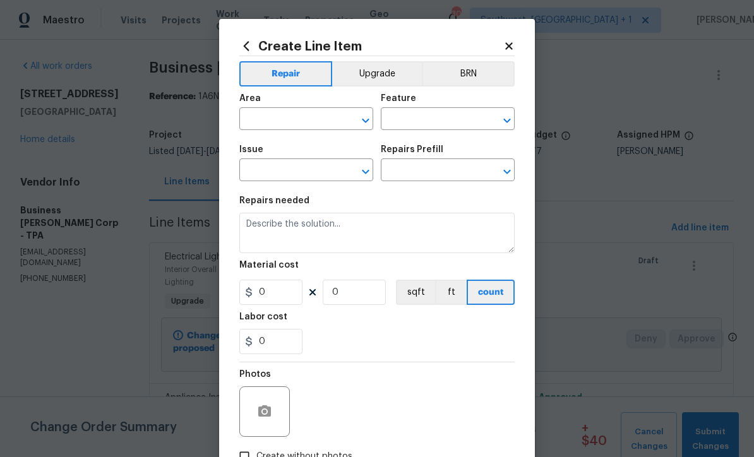
click at [301, 128] on input "text" at bounding box center [288, 120] width 98 height 20
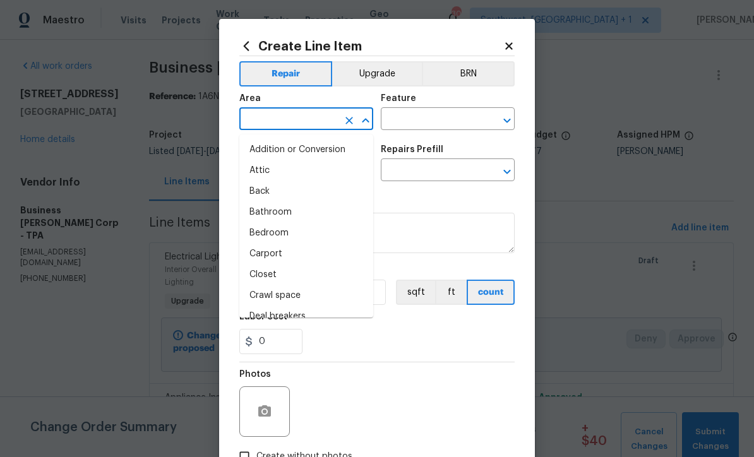
scroll to position [0, 0]
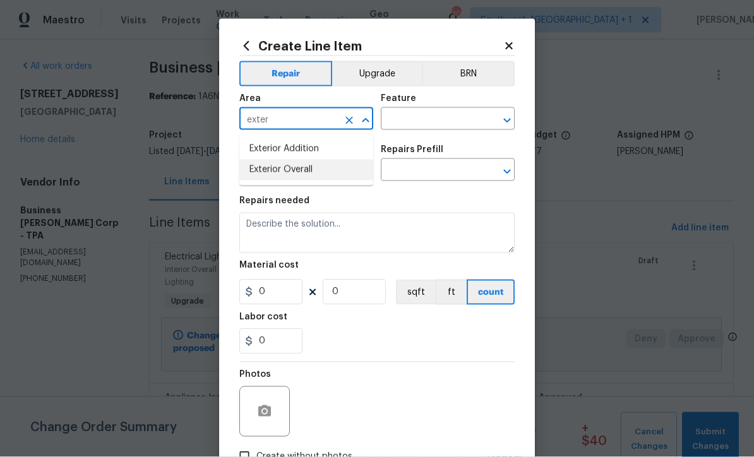
click at [309, 172] on li "Exterior Overall" at bounding box center [306, 170] width 134 height 21
type input "Exterior Overall"
click at [428, 121] on input "text" at bounding box center [430, 120] width 98 height 20
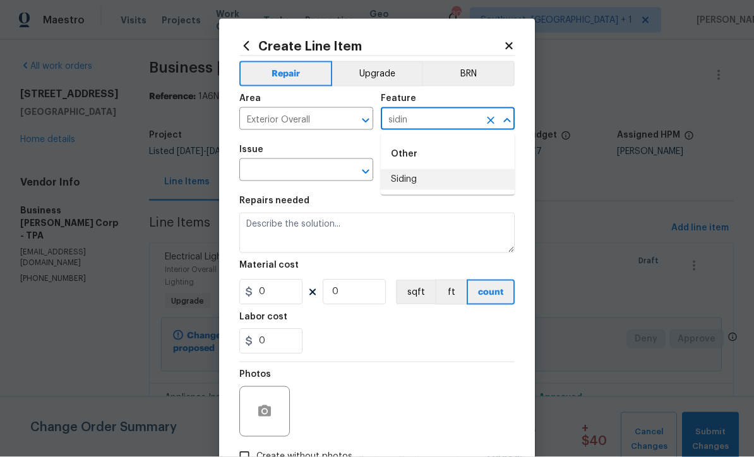
click at [414, 176] on li "Siding" at bounding box center [448, 179] width 134 height 21
type input "Siding"
click at [328, 174] on input "text" at bounding box center [288, 172] width 98 height 20
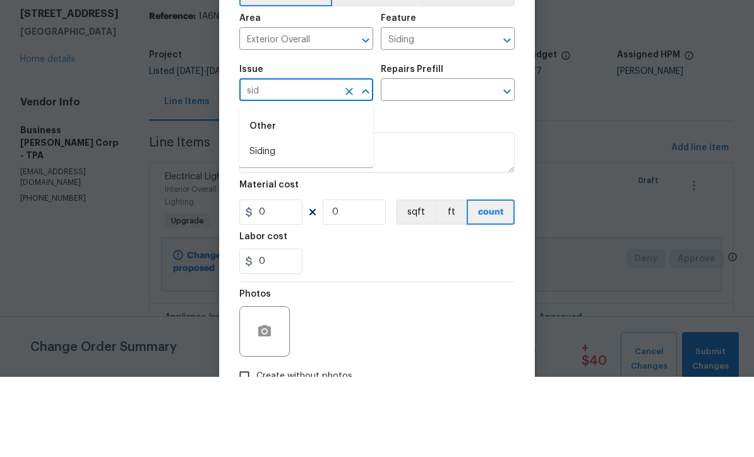
click at [285, 222] on li "Siding" at bounding box center [306, 232] width 134 height 21
type input "Siding"
click at [441, 162] on input "text" at bounding box center [430, 172] width 98 height 20
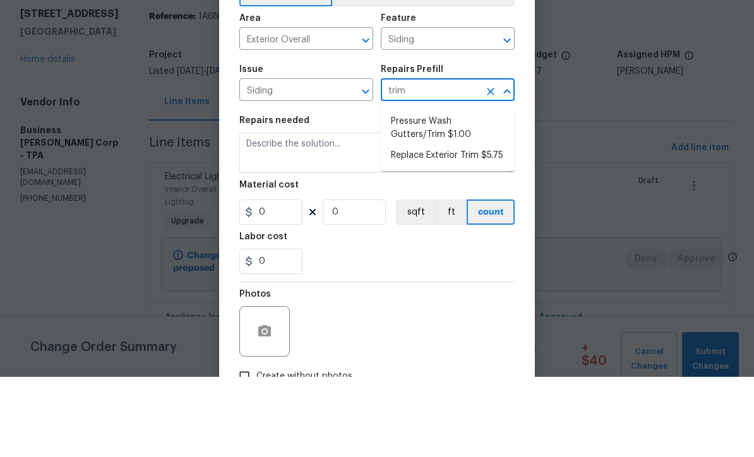
click at [472, 225] on li "Replace Exterior Trim $5.75" at bounding box center [448, 235] width 134 height 21
type input "Replace Exterior Trim $5.75"
type textarea "Remove the existing trim and replace with new. Ensure that the new trim matches…"
type input "1"
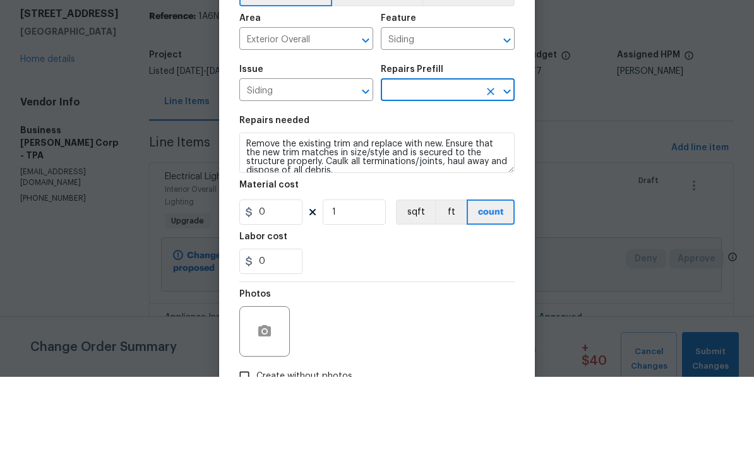
type input "Replace Exterior Trim $5.75"
type input "5.75"
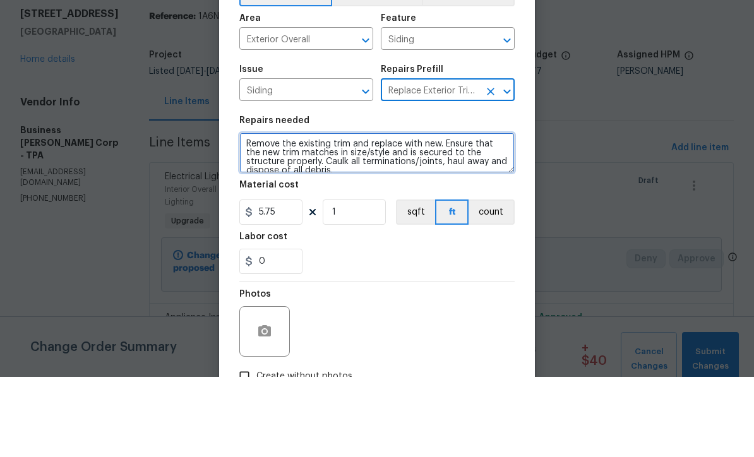
click at [246, 213] on textarea "Remove the existing trim and replace with new. Ensure that the new trim matches…" at bounding box center [376, 233] width 275 height 40
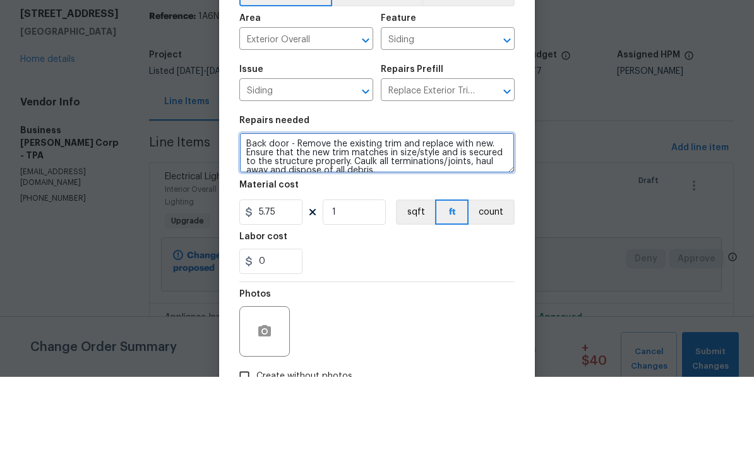
click at [427, 213] on textarea "Back door - Remove the existing trim and replace with new. Ensure that the new …" at bounding box center [376, 233] width 275 height 40
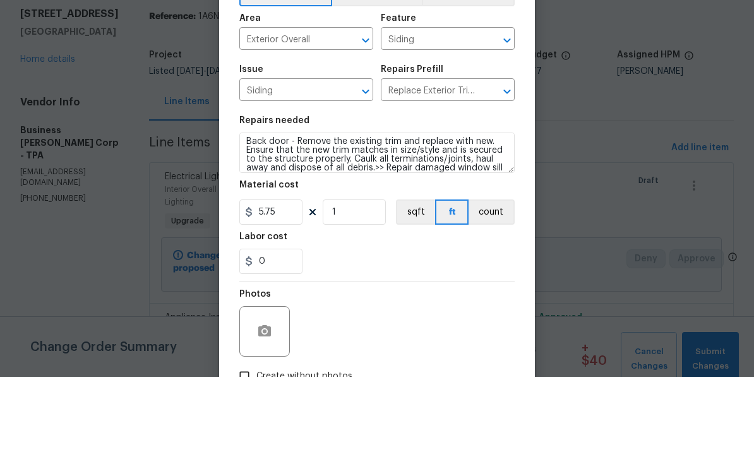
scroll to position [42, 0]
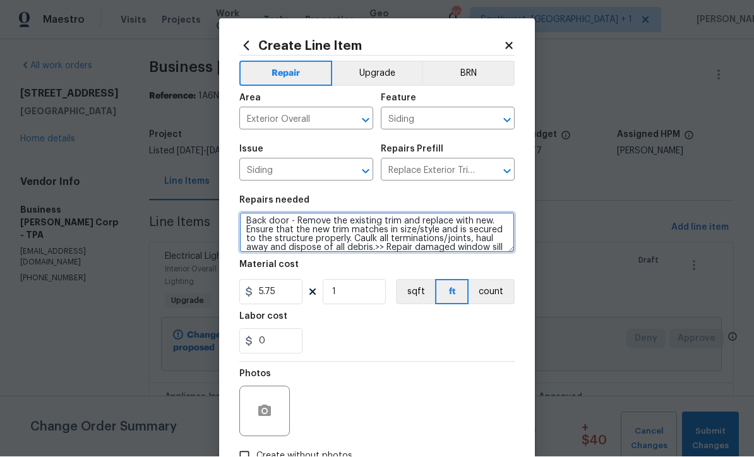
type textarea "Back door - Remove the existing trim and replace with new. Ensure that the new …"
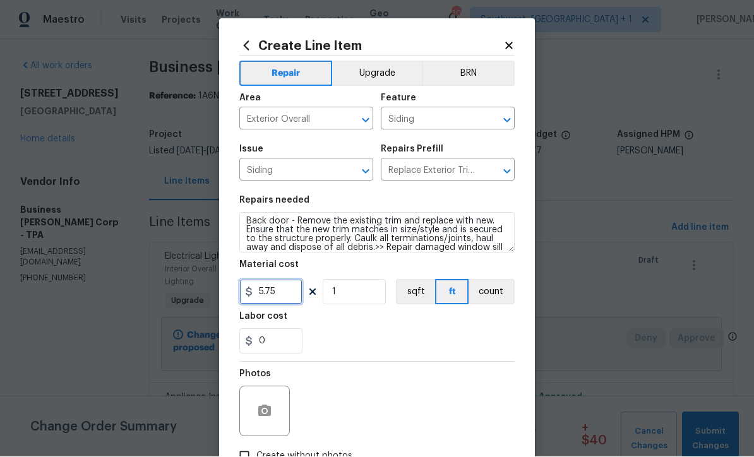
click at [287, 299] on input "5.75" at bounding box center [270, 292] width 63 height 25
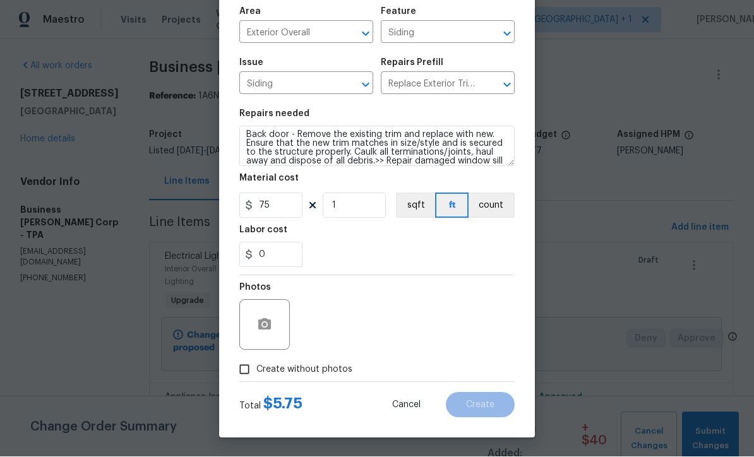
scroll to position [89, 0]
type input "75"
click at [242, 374] on input "Create without photos" at bounding box center [244, 370] width 24 height 24
checkbox input "true"
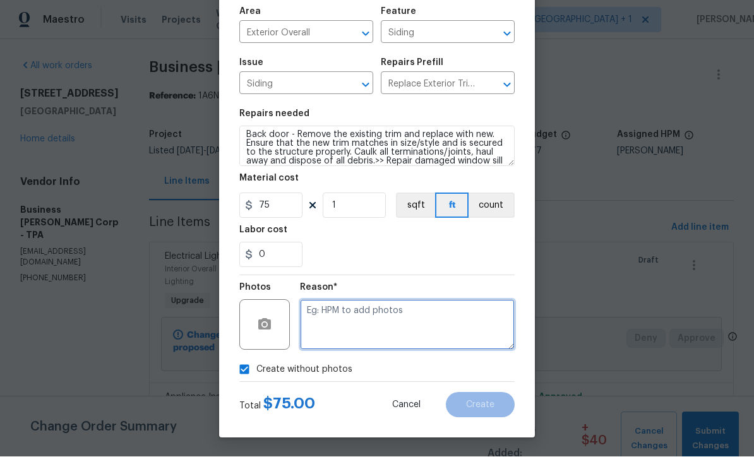
click at [445, 330] on textarea at bounding box center [407, 325] width 215 height 51
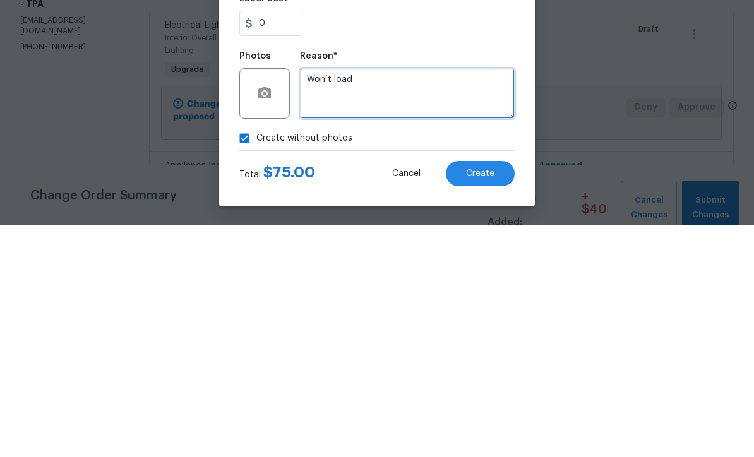
type textarea "Won’t load"
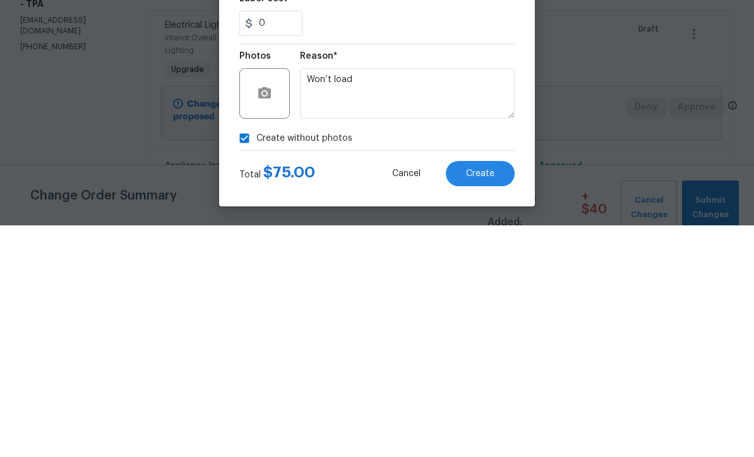
click at [481, 401] on span "Create" at bounding box center [480, 405] width 28 height 9
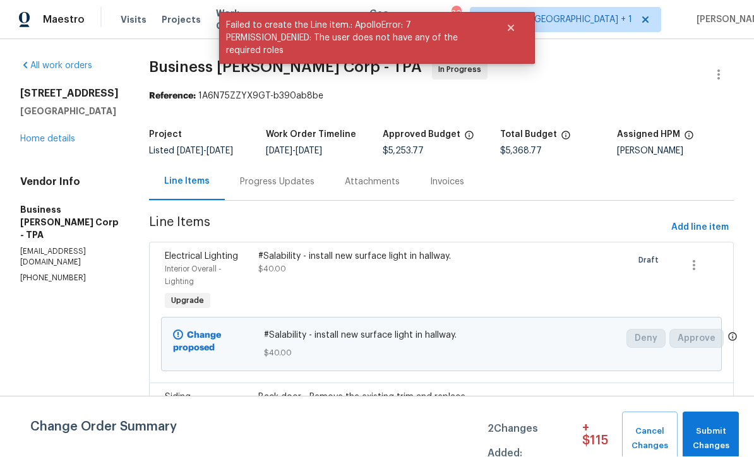
scroll to position [1, 0]
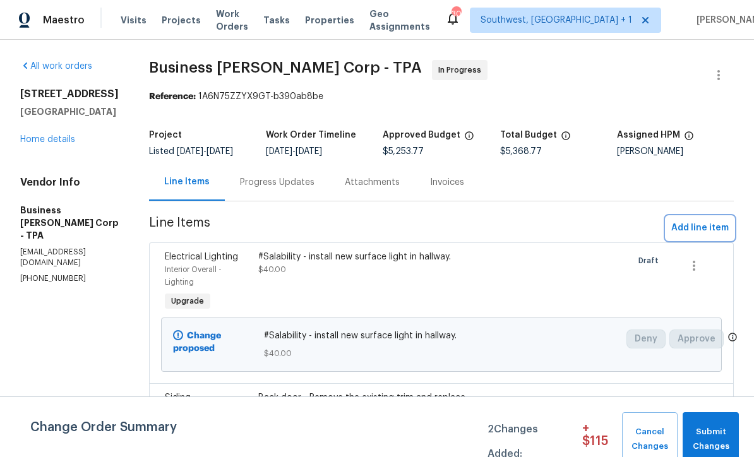
click at [700, 231] on span "Add line item" at bounding box center [699, 228] width 57 height 16
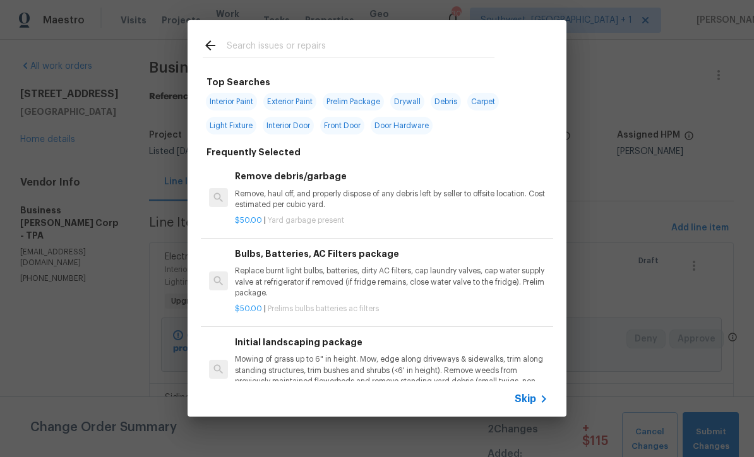
click at [535, 398] on span "Skip" at bounding box center [525, 399] width 21 height 13
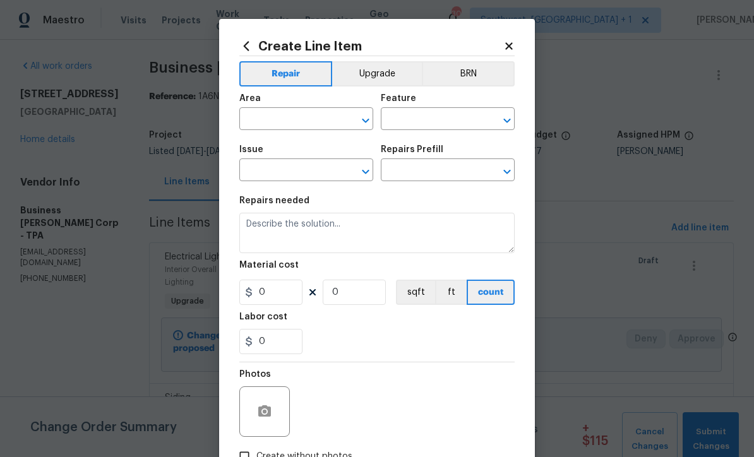
click at [321, 116] on input "text" at bounding box center [288, 120] width 98 height 20
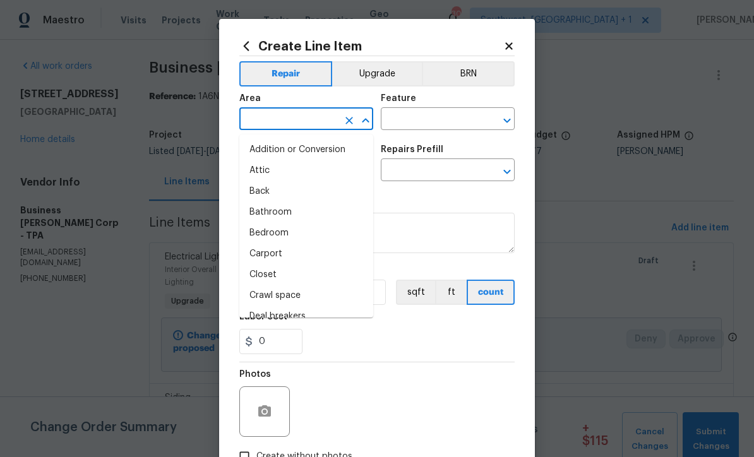
scroll to position [0, 0]
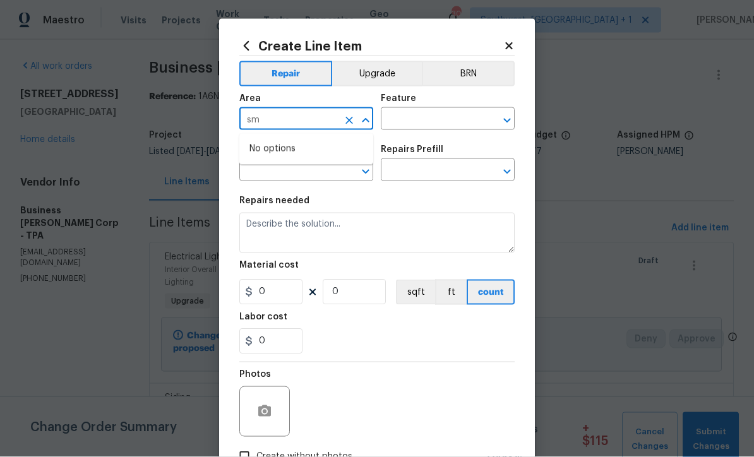
type input "s"
click at [309, 175] on li "Interior Overall" at bounding box center [306, 170] width 134 height 21
type input "Interior Overall"
click at [448, 117] on input "text" at bounding box center [430, 120] width 98 height 20
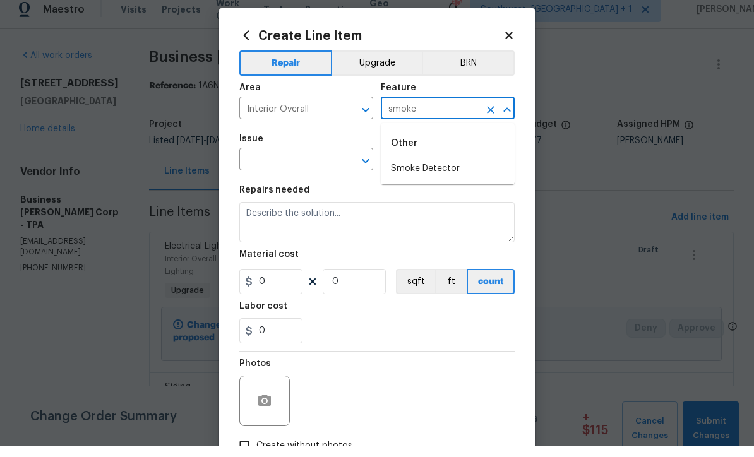
click at [439, 169] on li "Smoke Detector" at bounding box center [448, 179] width 134 height 21
type input "Smoke Detector"
click at [314, 162] on input "text" at bounding box center [288, 172] width 98 height 20
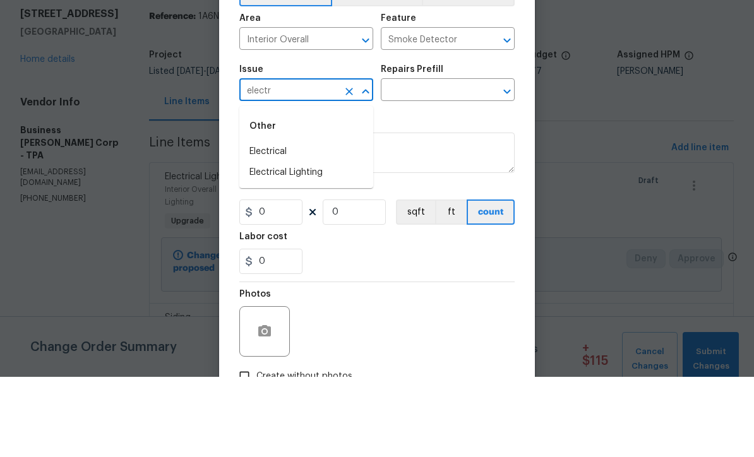
click at [294, 222] on li "Electrical" at bounding box center [306, 232] width 134 height 21
type input "Electrical"
click at [446, 162] on input "text" at bounding box center [430, 172] width 98 height 20
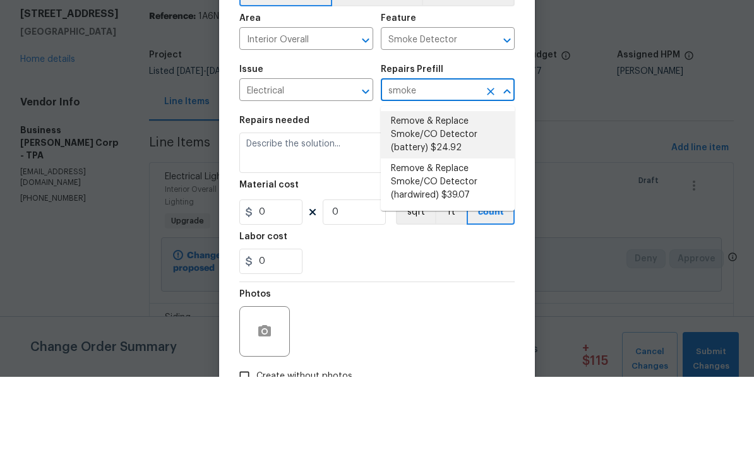
click at [464, 191] on li "Remove & Replace Smoke/CO Detector (battery) $24.92" at bounding box center [448, 214] width 134 height 47
type input "Remove & Replace Smoke/CO Detector (battery) $24.92"
type textarea "Remove the existing smoke/CO detector (battery) and replace with new. Ensure th…"
type input "1"
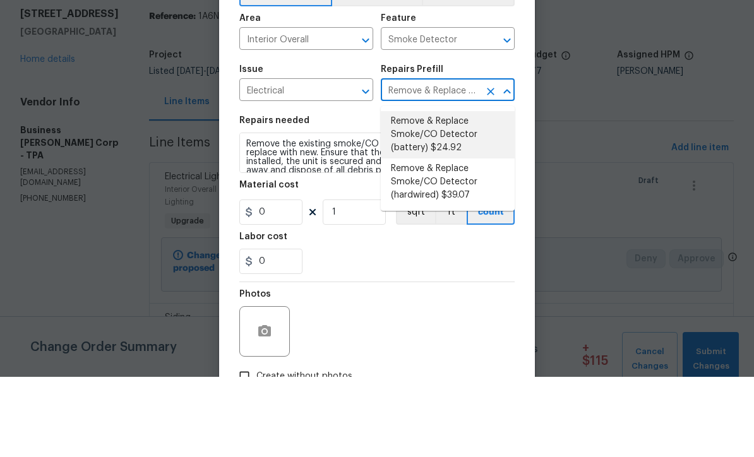
type input "24.92"
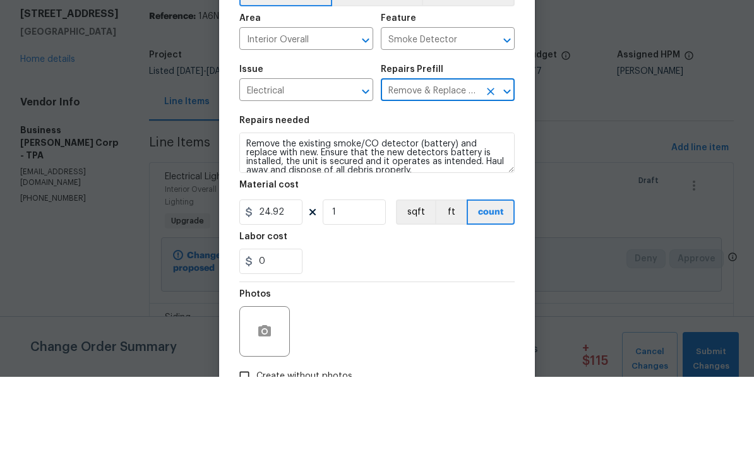
scroll to position [42, 0]
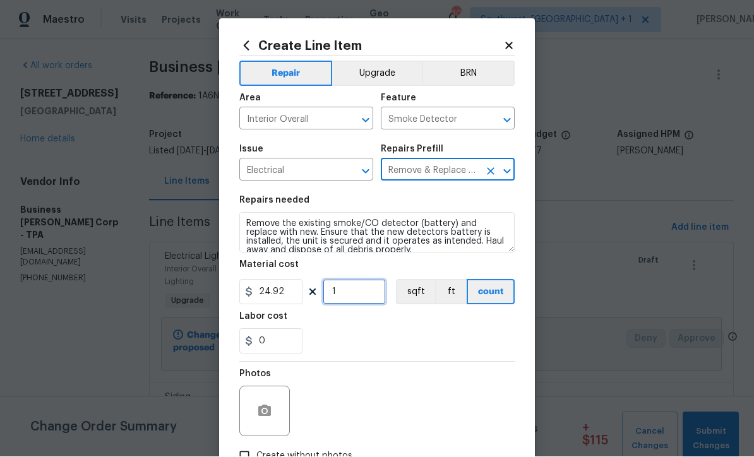
click at [371, 298] on input "1" at bounding box center [354, 292] width 63 height 25
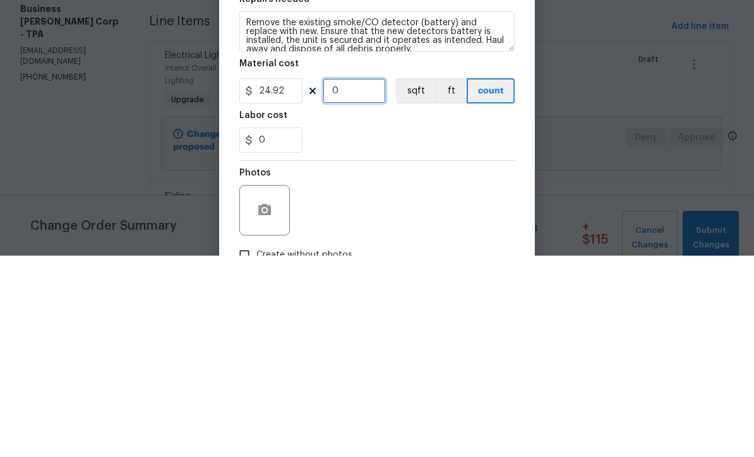
type input "3"
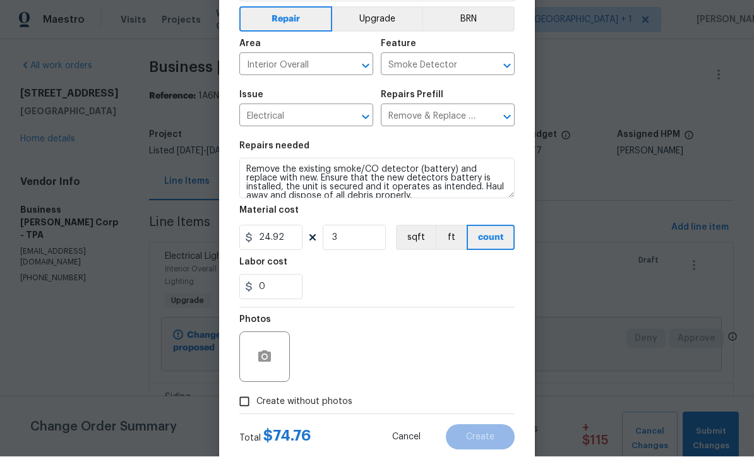
scroll to position [81, 0]
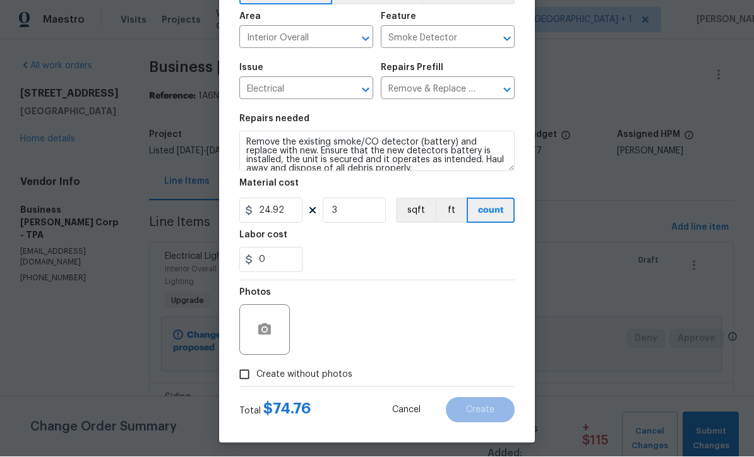
click at [234, 378] on input "Create without photos" at bounding box center [244, 375] width 24 height 24
checkbox input "true"
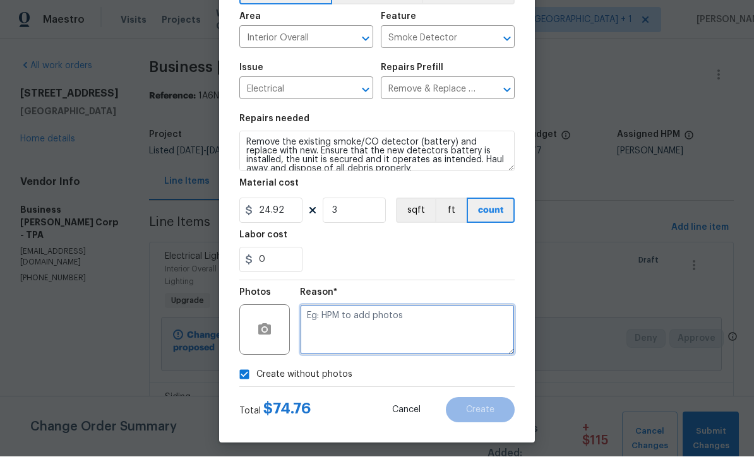
click at [441, 334] on textarea at bounding box center [407, 330] width 215 height 51
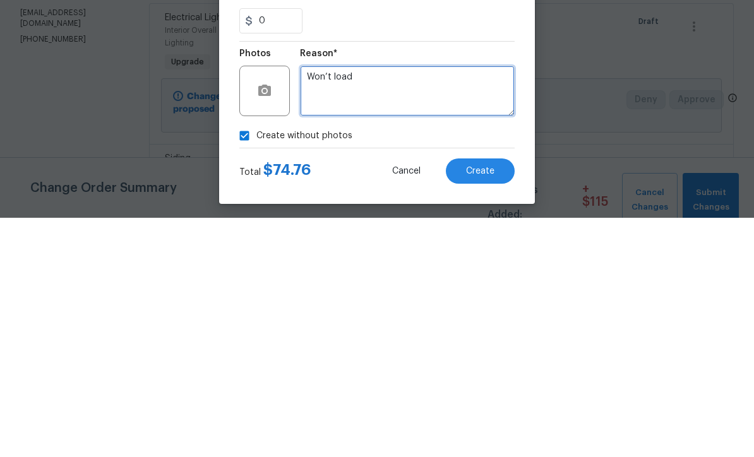
type textarea "Won’t load"
click at [480, 406] on span "Create" at bounding box center [480, 410] width 28 height 9
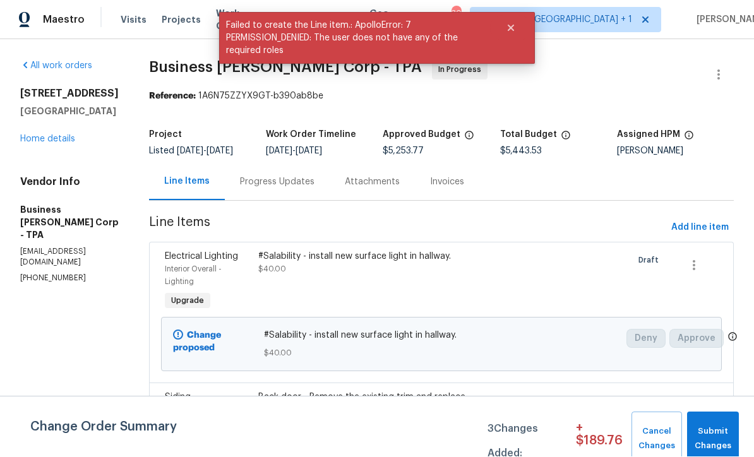
scroll to position [1, 0]
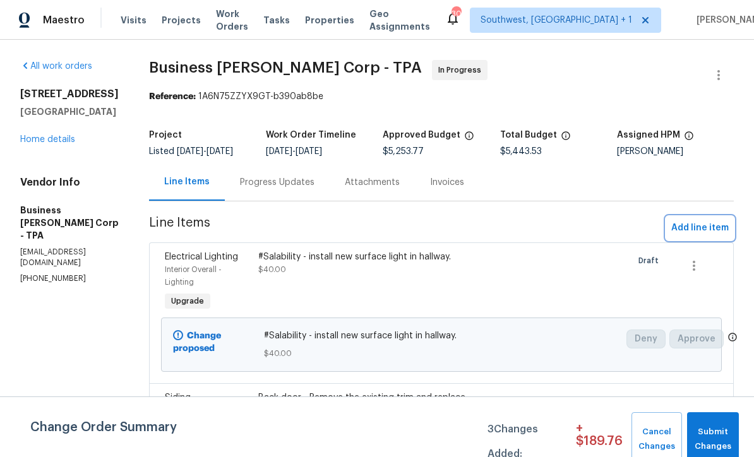
click at [700, 234] on span "Add line item" at bounding box center [699, 228] width 57 height 16
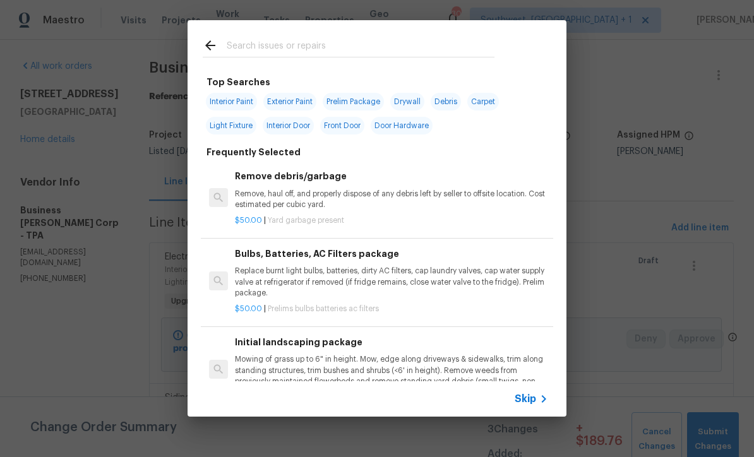
click at [534, 398] on span "Skip" at bounding box center [525, 399] width 21 height 13
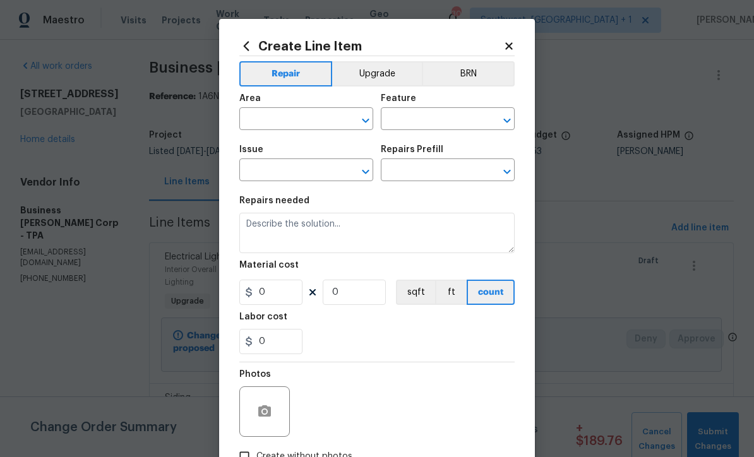
click at [315, 119] on input "text" at bounding box center [288, 120] width 98 height 20
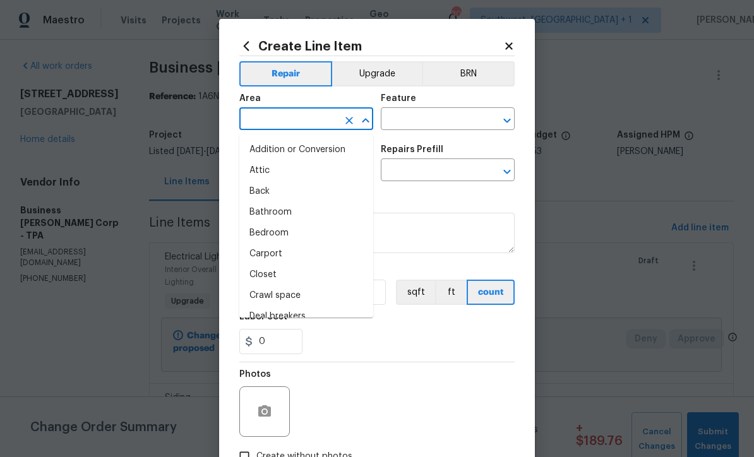
scroll to position [0, 0]
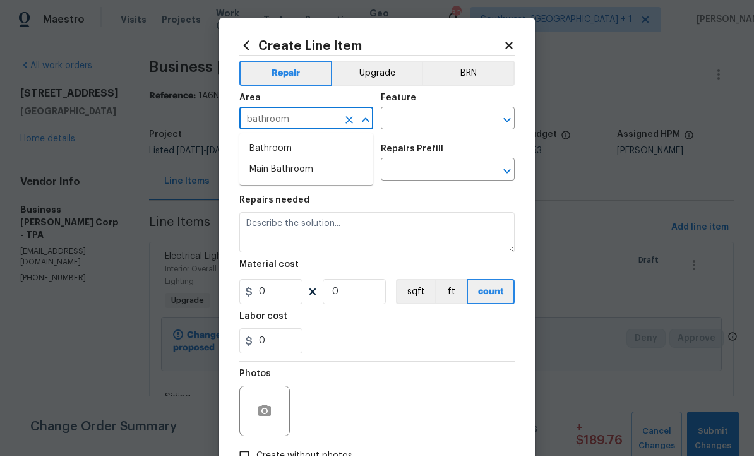
click at [285, 147] on li "Bathroom" at bounding box center [306, 149] width 134 height 21
type input "Bathroom"
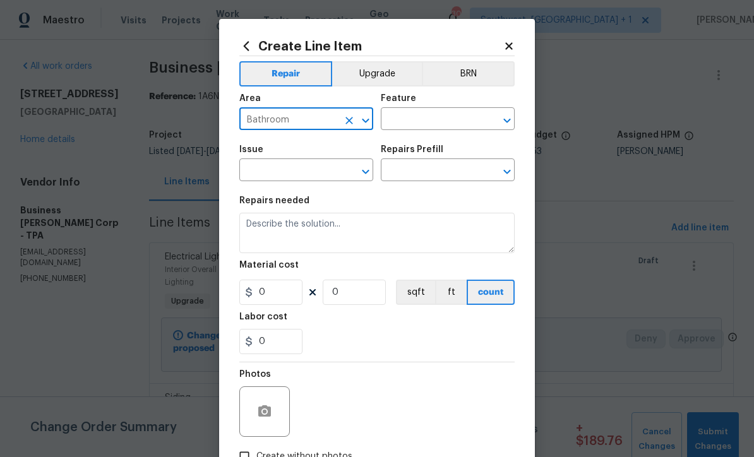
click at [445, 116] on input "text" at bounding box center [430, 120] width 98 height 20
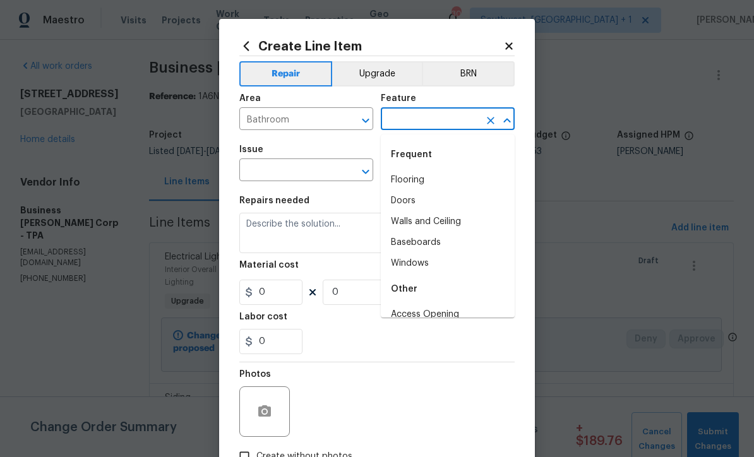
scroll to position [0, 0]
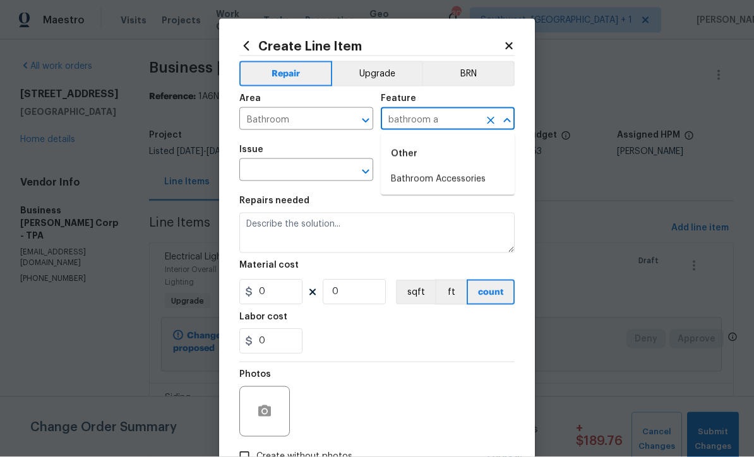
click at [450, 177] on li "Bathroom Accessories" at bounding box center [448, 179] width 134 height 21
type input "Bathroom Accessories"
click at [310, 176] on input "text" at bounding box center [288, 172] width 98 height 20
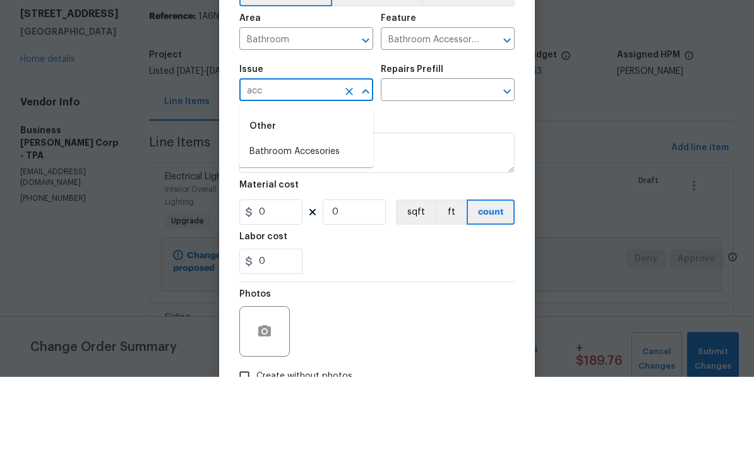
click at [322, 222] on li "Bathroom Accesories" at bounding box center [306, 232] width 134 height 21
type input "Bathroom Accesories"
click at [469, 162] on input "text" at bounding box center [430, 172] width 98 height 20
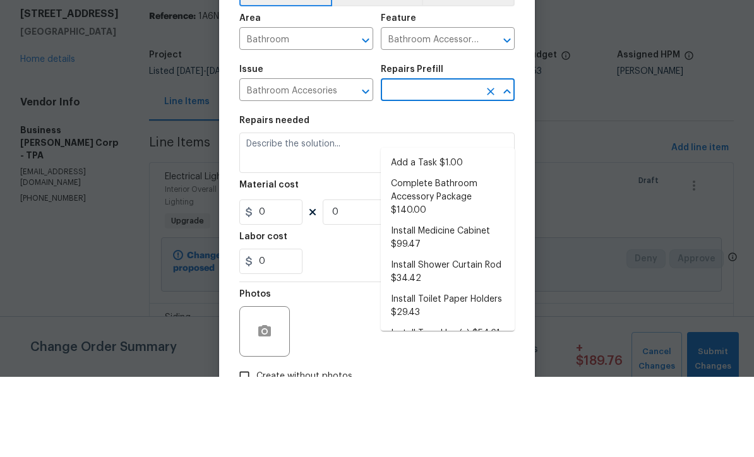
scroll to position [42, 0]
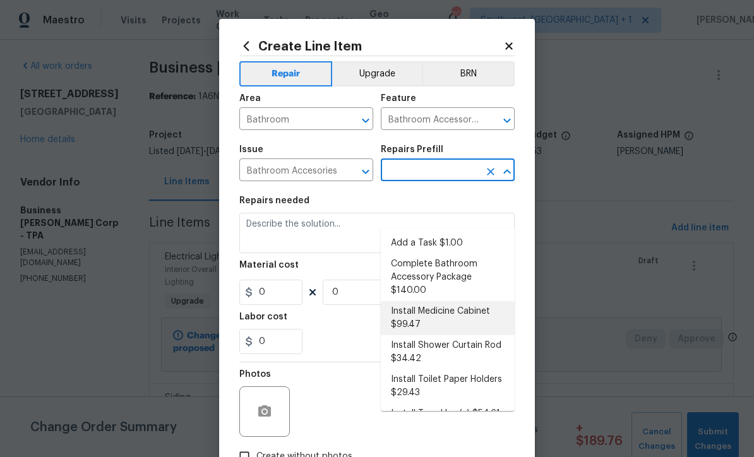
click at [475, 301] on li "Install Medicine Cabinet $99.47" at bounding box center [448, 318] width 134 height 34
type input "Install Medicine Cabinet $99.47"
type input "Interior Trim"
type textarea "Remove the existing medicine cabinet or mirror (if present) and install a new m…"
type input "1"
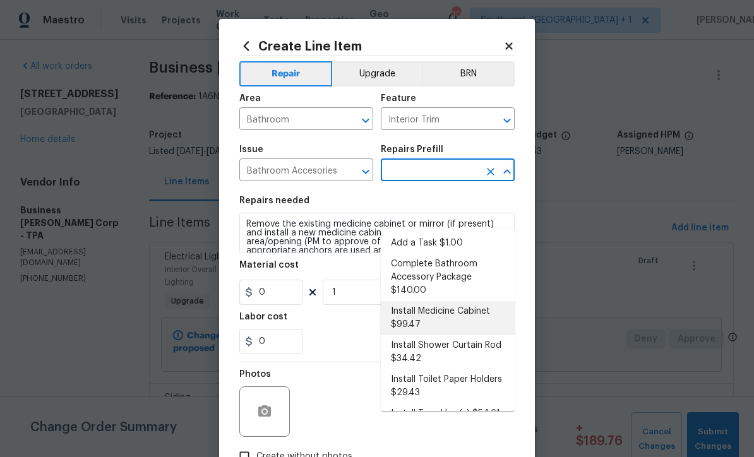
type input "Install Medicine Cabinet $99.47"
type input "99.47"
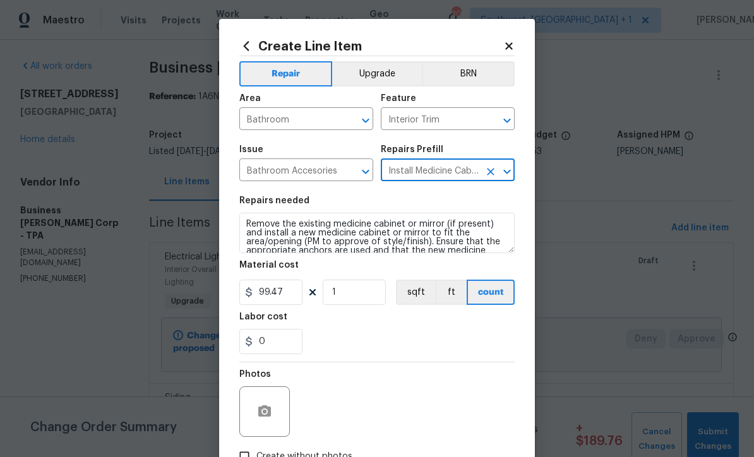
click at [316, 124] on input "Bathroom" at bounding box center [288, 120] width 98 height 20
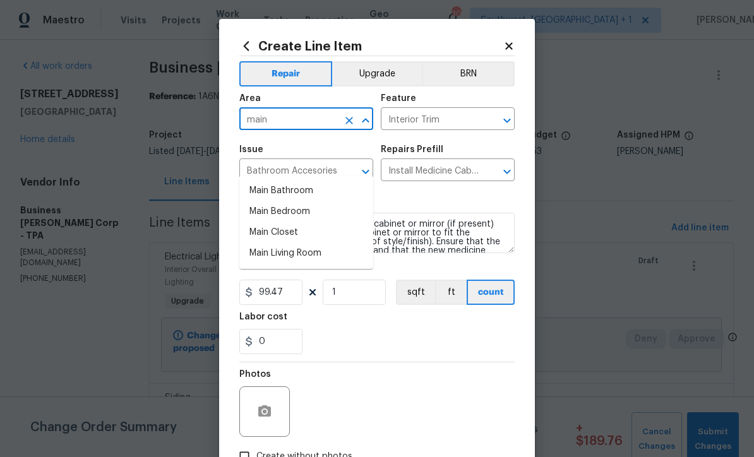
click at [309, 181] on li "Main Bathroom" at bounding box center [306, 191] width 134 height 21
type input "Main Bathroom"
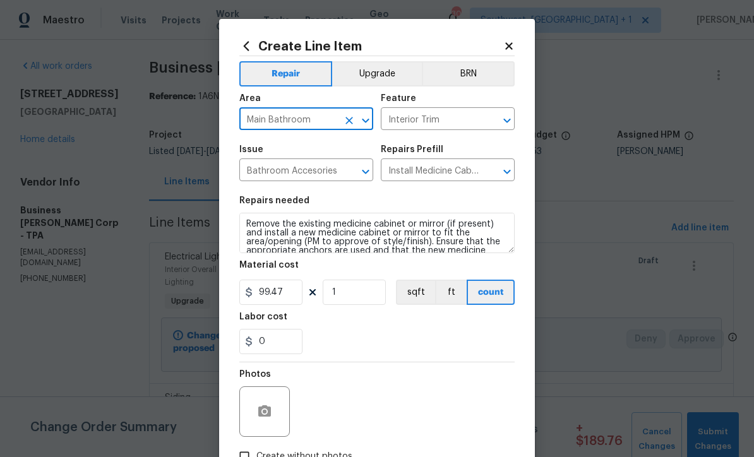
click at [395, 77] on button "Upgrade" at bounding box center [377, 73] width 90 height 25
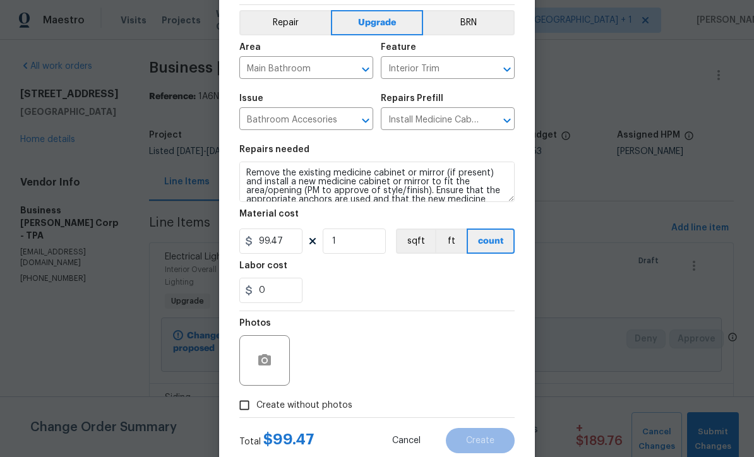
scroll to position [56, 0]
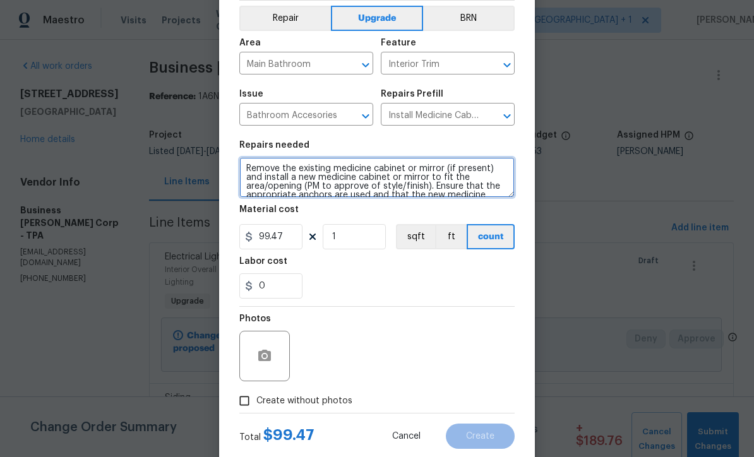
click at [249, 165] on textarea "Remove the existing medicine cabinet or mirror (if present) and install a new m…" at bounding box center [376, 177] width 275 height 40
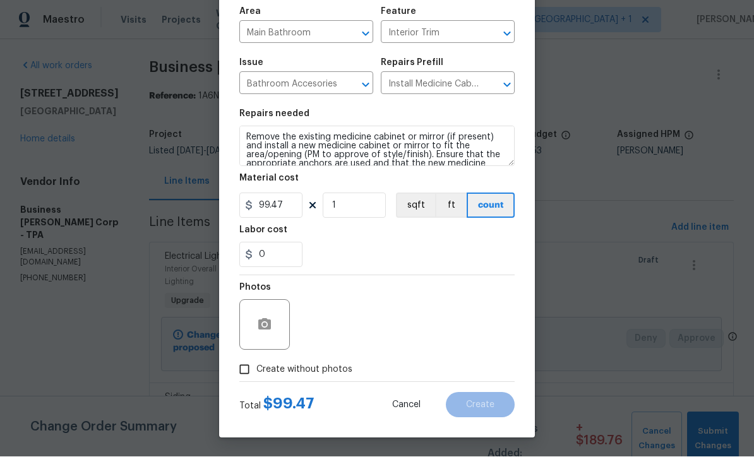
scroll to position [89, 0]
click at [244, 372] on input "Create without photos" at bounding box center [244, 370] width 24 height 24
checkbox input "true"
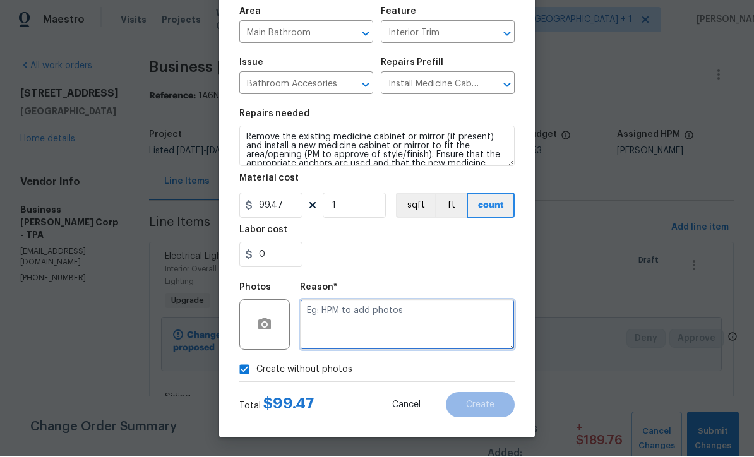
click at [430, 333] on textarea at bounding box center [407, 325] width 215 height 51
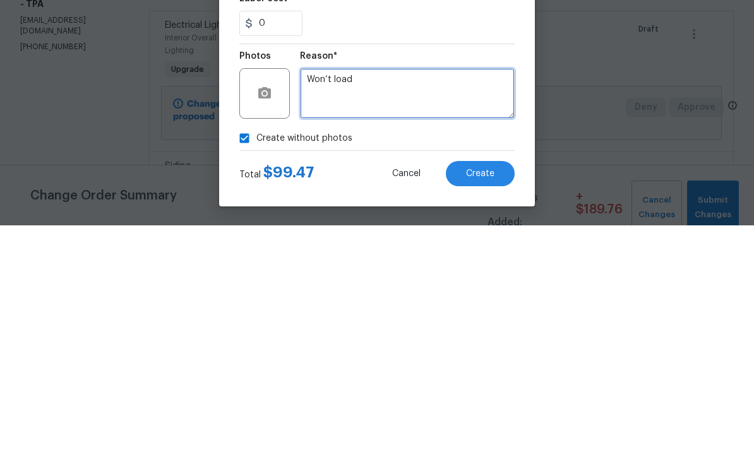
type textarea "Won’t load"
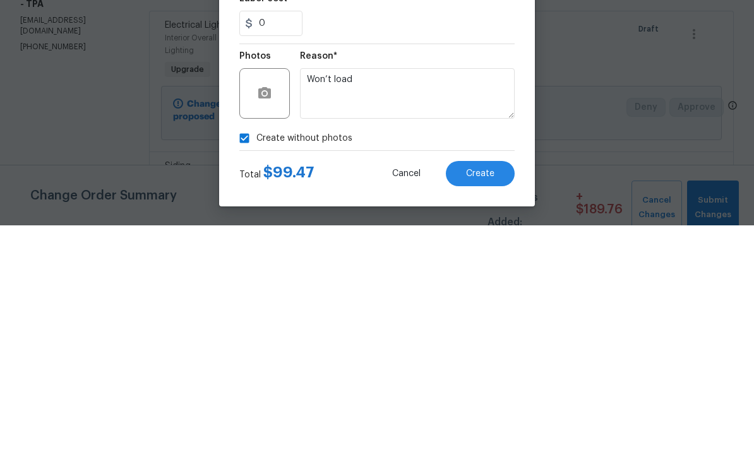
click at [485, 401] on span "Create" at bounding box center [480, 405] width 28 height 9
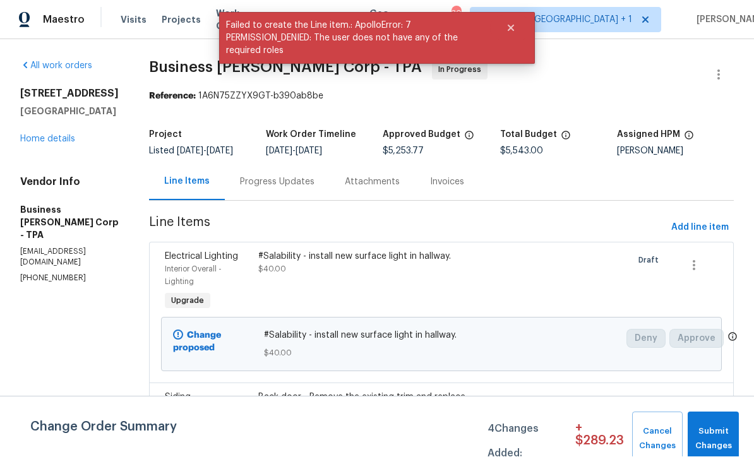
scroll to position [1, 0]
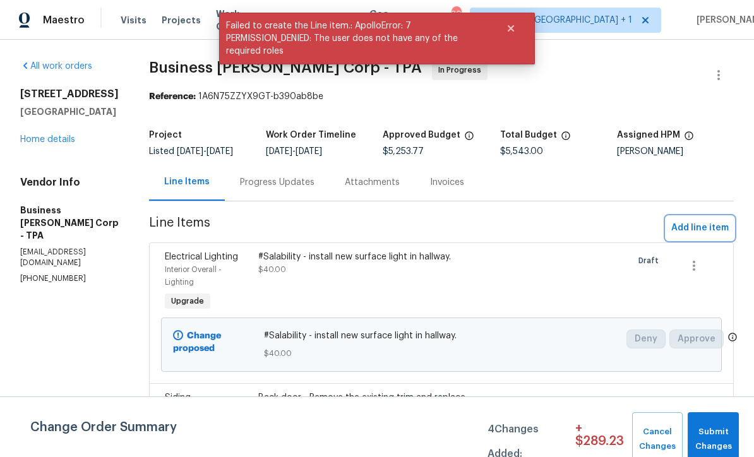
click at [708, 236] on span "Add line item" at bounding box center [699, 228] width 57 height 16
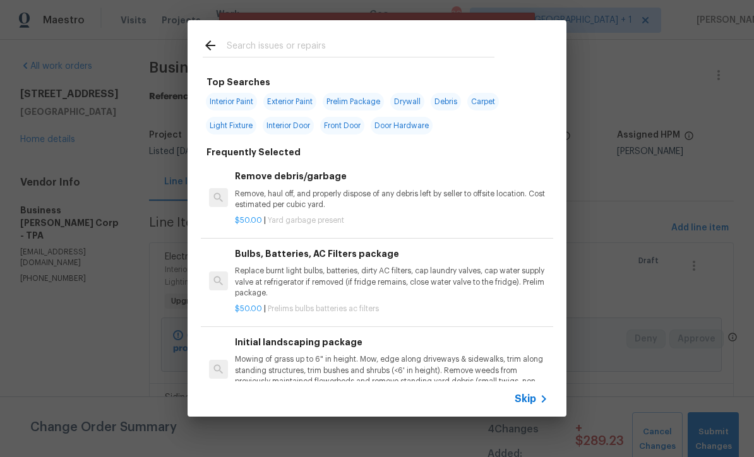
click at [533, 405] on span "Skip" at bounding box center [525, 399] width 21 height 13
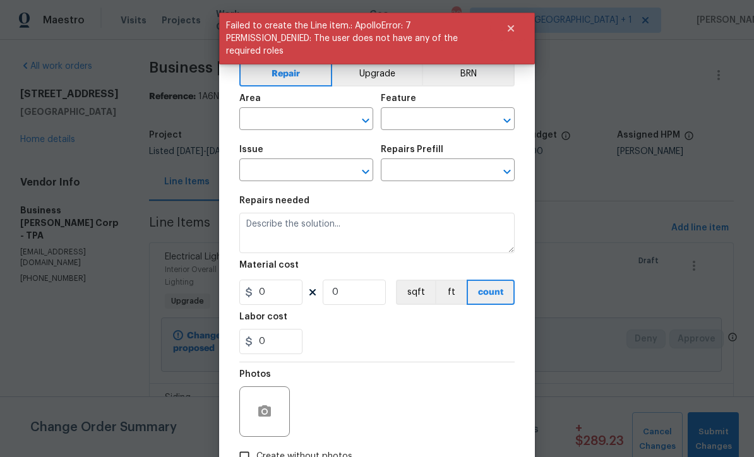
click at [381, 75] on button "Upgrade" at bounding box center [377, 73] width 90 height 25
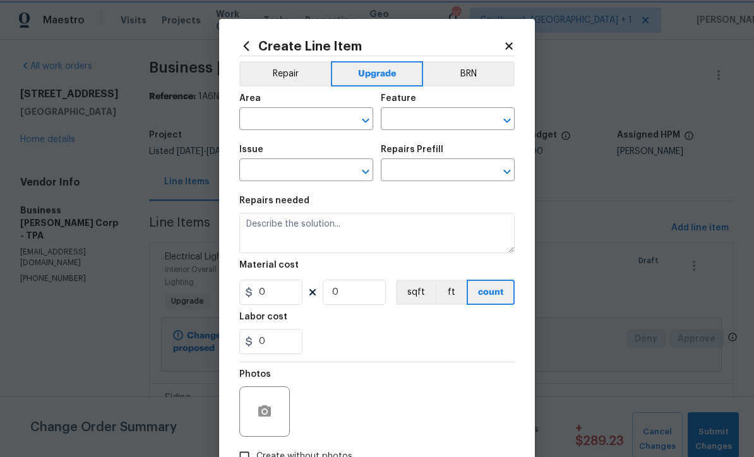
click at [340, 118] on div "​" at bounding box center [306, 120] width 134 height 20
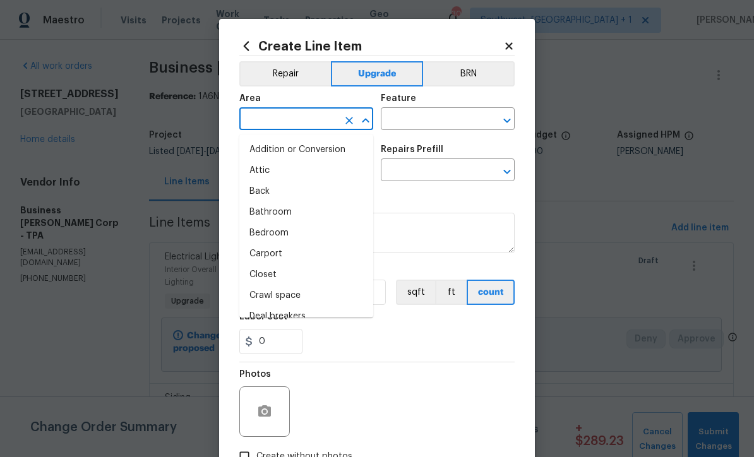
scroll to position [0, 0]
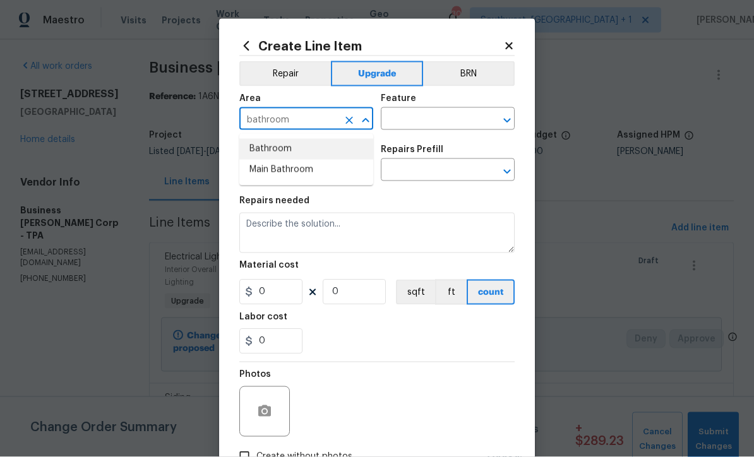
click at [292, 149] on li "Bathroom" at bounding box center [306, 149] width 134 height 21
type input "Bathroom"
click at [446, 124] on input "text" at bounding box center [430, 120] width 98 height 20
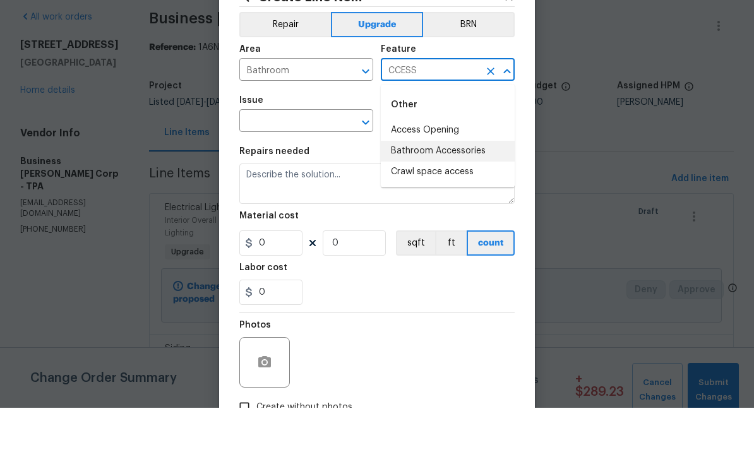
click at [478, 190] on li "Bathroom Accessories" at bounding box center [448, 200] width 134 height 21
type input "Bathroom Accessories"
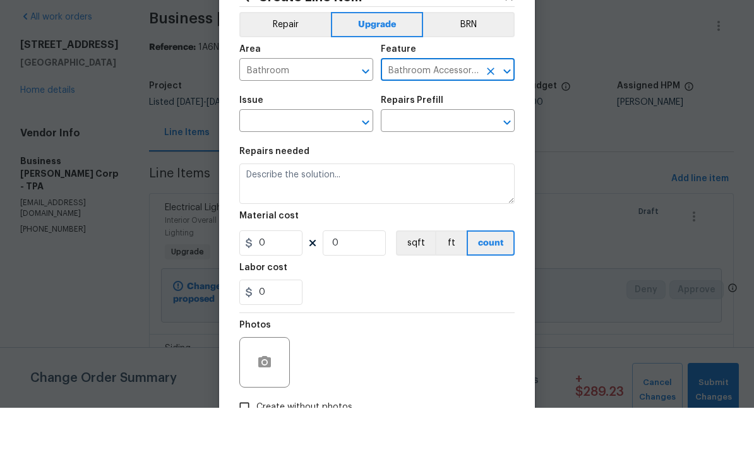
click at [326, 162] on input "text" at bounding box center [288, 172] width 98 height 20
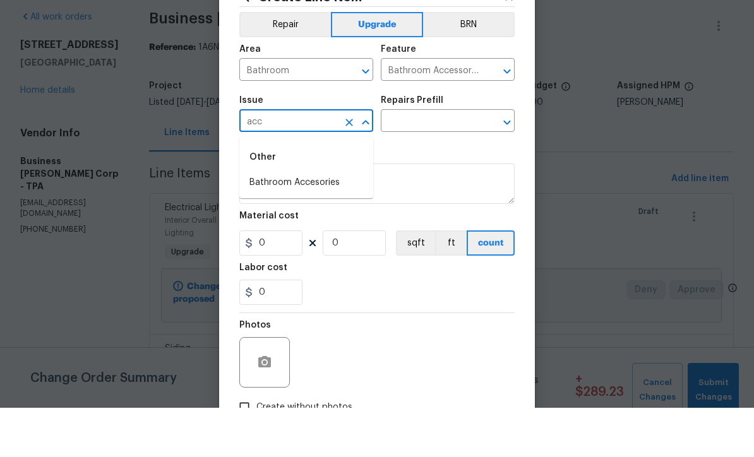
click at [328, 222] on li "Bathroom Accesories" at bounding box center [306, 232] width 134 height 21
type input "Bathroom Accesories"
click at [459, 162] on input "text" at bounding box center [430, 172] width 98 height 20
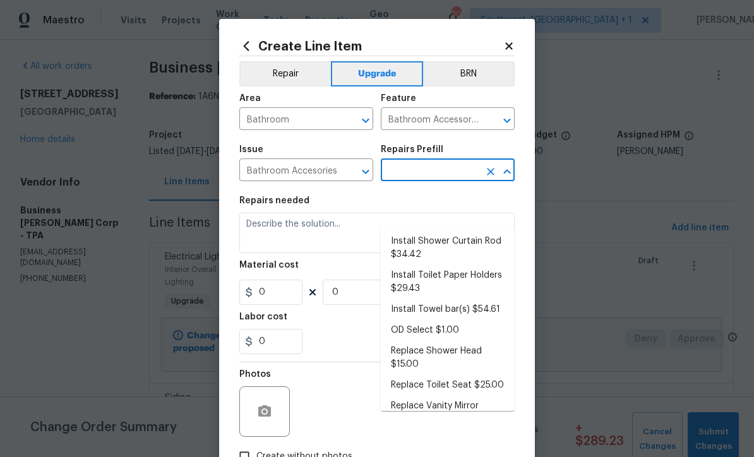
scroll to position [104, 0]
click at [480, 300] on li "Install Towel bar(s) $54.61" at bounding box center [448, 310] width 134 height 21
type input "Interior Trim"
type input "Install Towel bar(s) $54.61"
type textarea "Remove the existing towel bar (if present) and install a new towel bar (PM to a…"
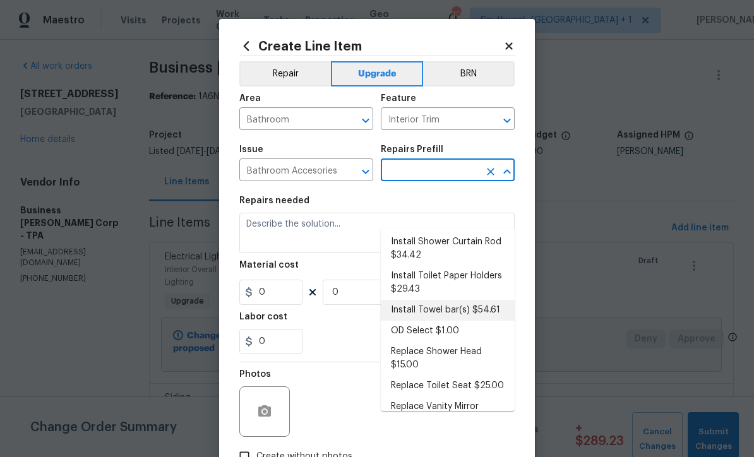
type input "54.61"
type input "1"
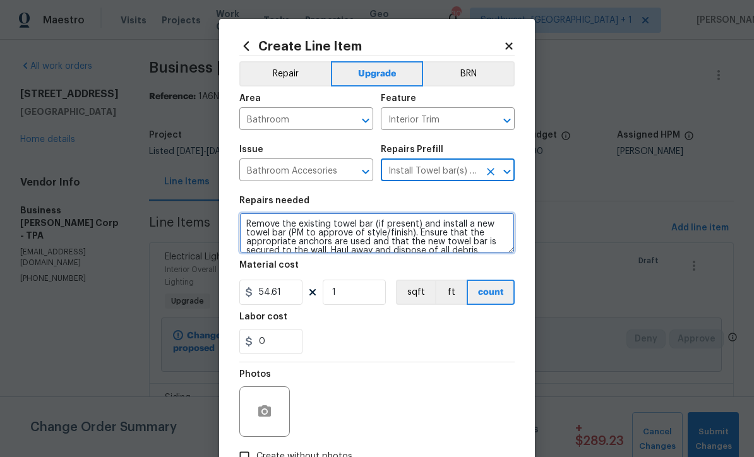
click at [363, 222] on textarea "Remove the existing towel bar (if present) and install a new towel bar (PM to a…" at bounding box center [376, 233] width 275 height 40
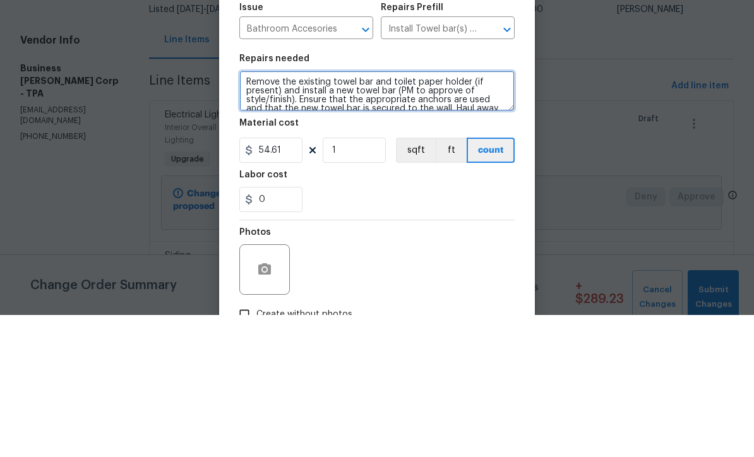
click at [391, 213] on textarea "Remove the existing towel bar and toilet paper holder (if present) and install …" at bounding box center [376, 233] width 275 height 40
type textarea "Remove the existing towel bar and toilet paper holder (if present) and install …"
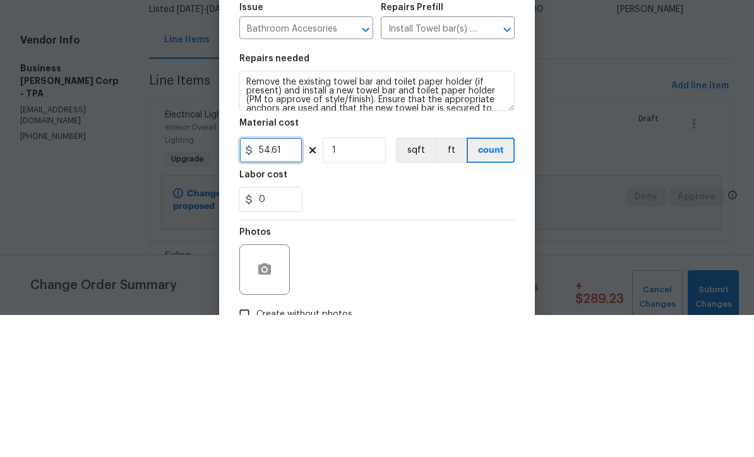
click at [298, 280] on input "54.61" at bounding box center [270, 292] width 63 height 25
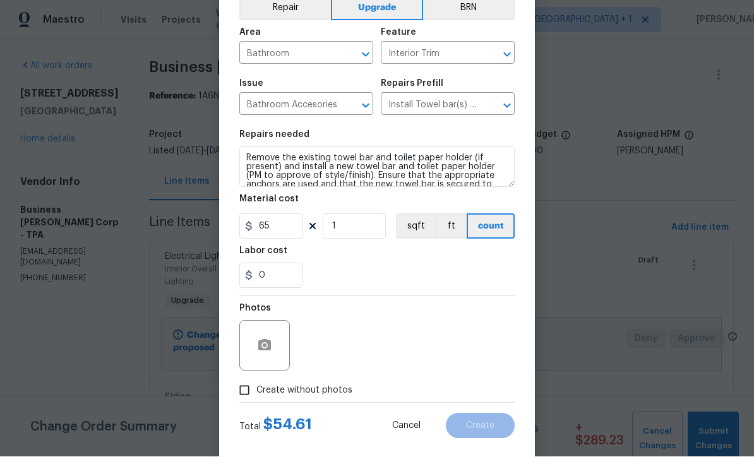
scroll to position [73, 0]
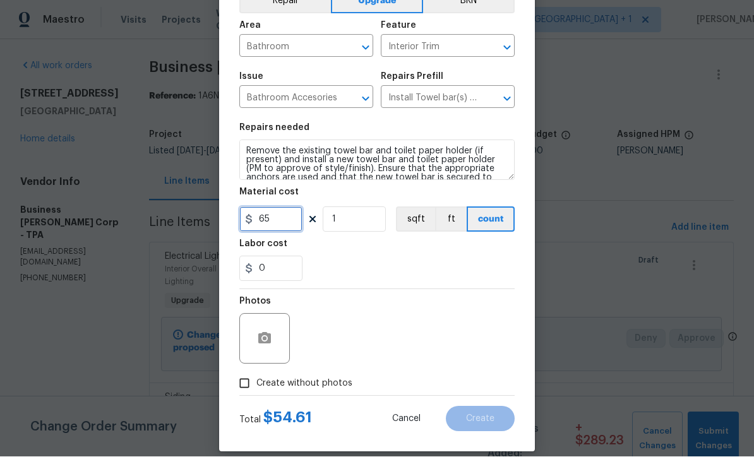
type input "65"
click at [240, 390] on input "Create without photos" at bounding box center [244, 384] width 24 height 24
checkbox input "true"
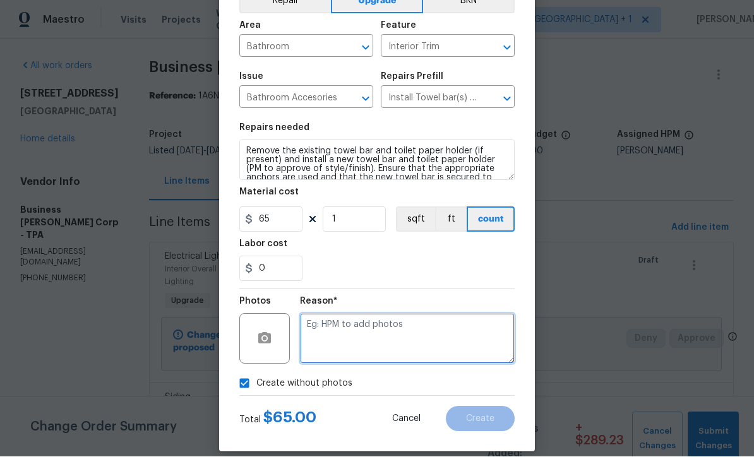
click at [426, 352] on textarea at bounding box center [407, 339] width 215 height 51
type textarea "Won’t load"
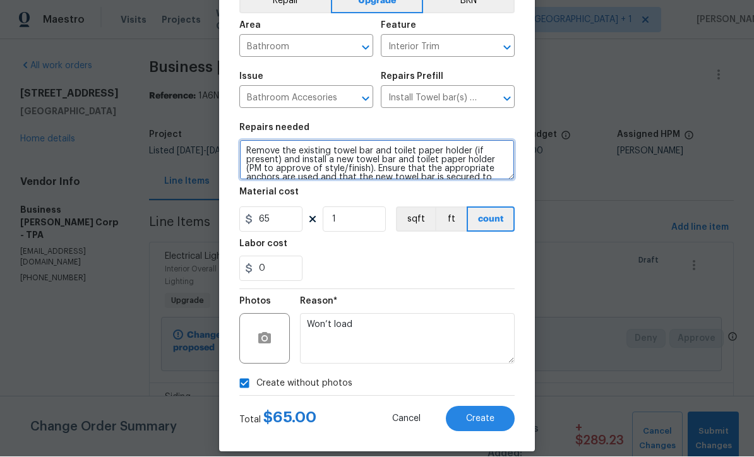
click at [247, 149] on textarea "Remove the existing towel bar and toilet paper holder (if present) and install …" at bounding box center [376, 160] width 275 height 40
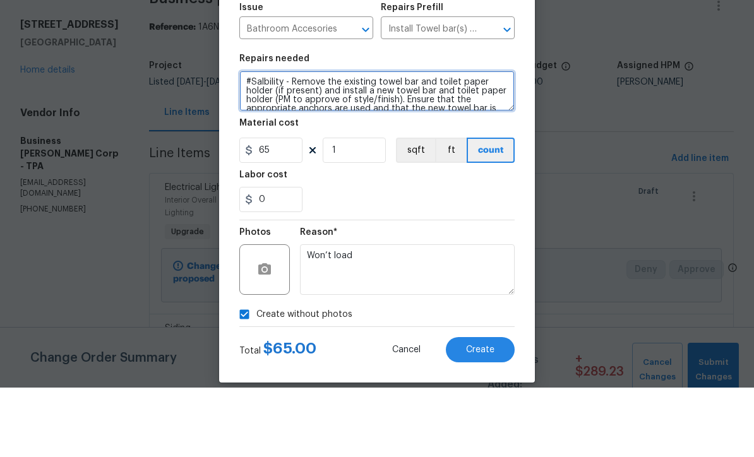
click at [273, 140] on textarea "#Salbility - Remove the existing towel bar and toilet paper holder (if present)…" at bounding box center [376, 160] width 275 height 40
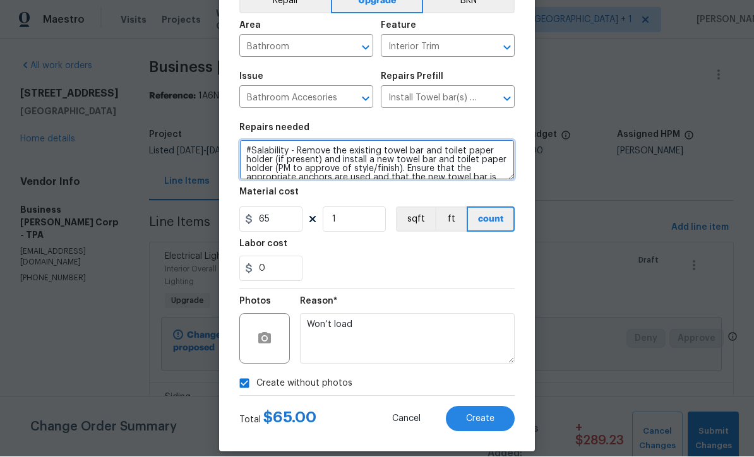
type textarea "#Salability - Remove the existing towel bar and toilet paper holder (if present…"
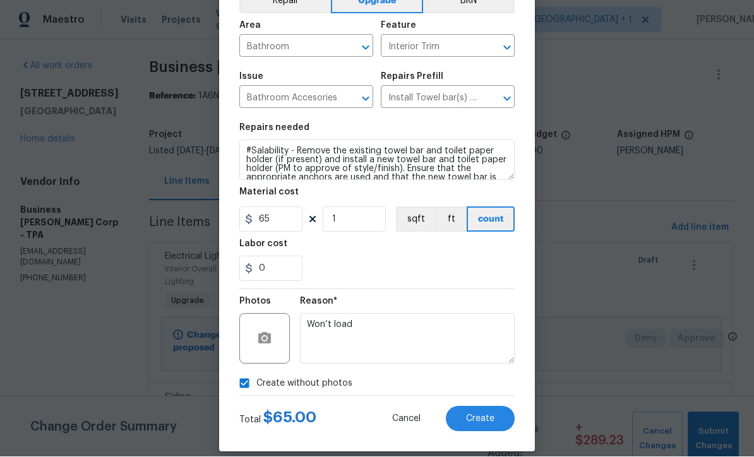
click at [479, 271] on div "0" at bounding box center [376, 268] width 275 height 25
click at [494, 424] on span "Create" at bounding box center [480, 419] width 28 height 9
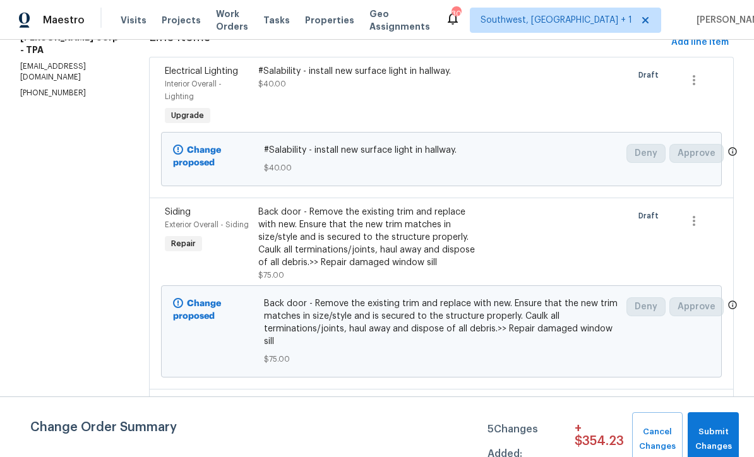
scroll to position [184, 0]
click at [722, 435] on span "Submit Changes" at bounding box center [713, 439] width 39 height 29
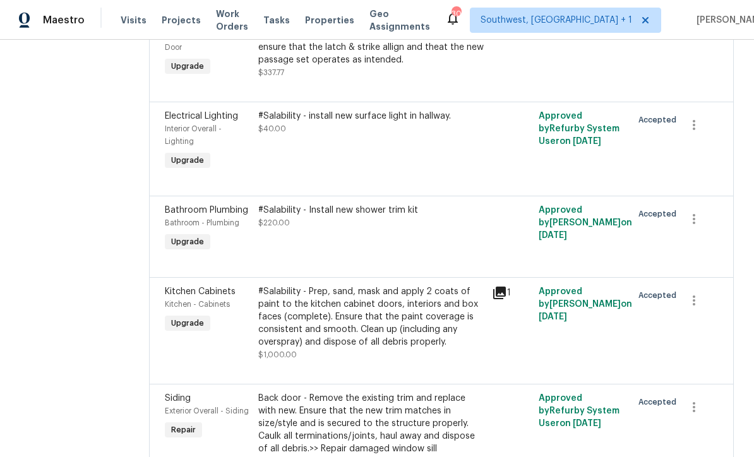
scroll to position [1493, 0]
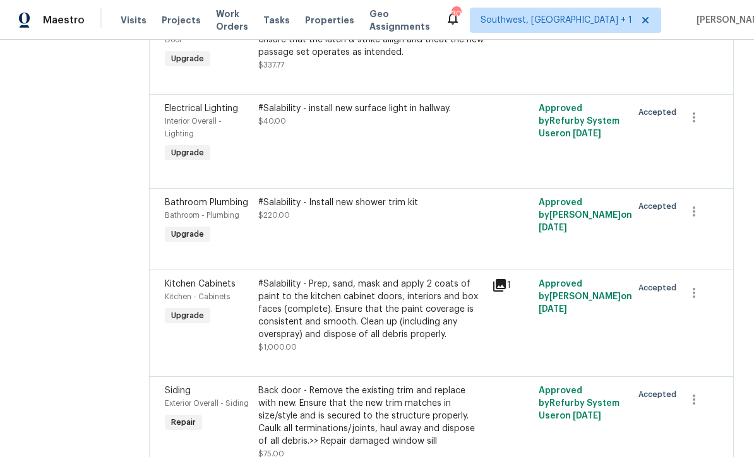
click at [434, 167] on div "#Salability - install new surface light in hallway. $40.00" at bounding box center [371, 133] width 234 height 71
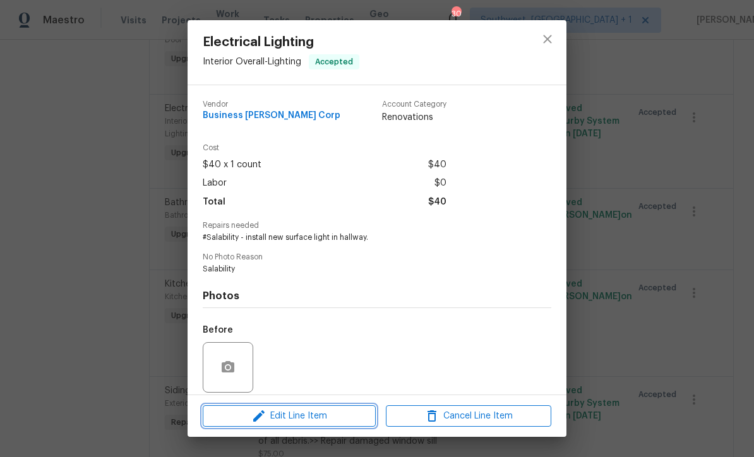
click at [338, 419] on span "Edit Line Item" at bounding box center [288, 417] width 165 height 16
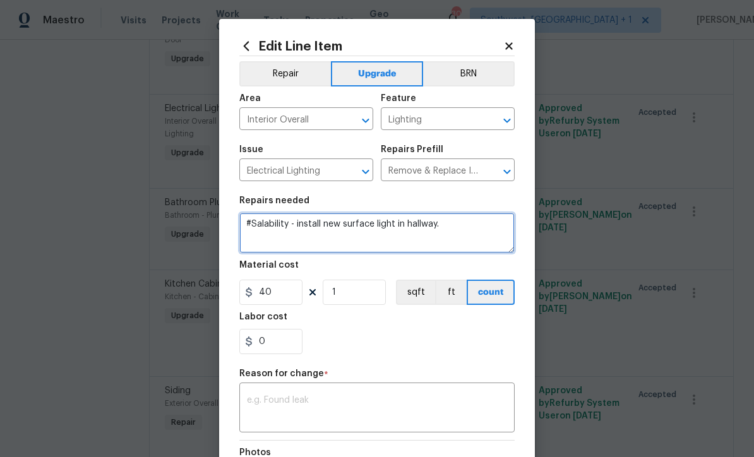
click at [470, 225] on textarea "#Salability - install new surface light in hallway." at bounding box center [376, 233] width 275 height 40
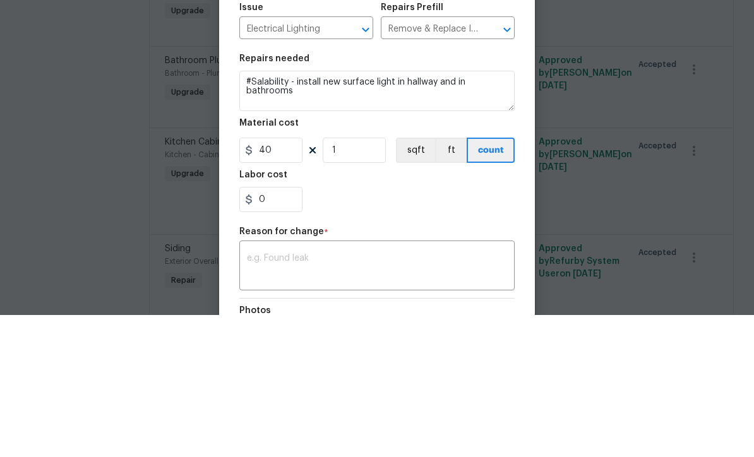
scroll to position [42, 0]
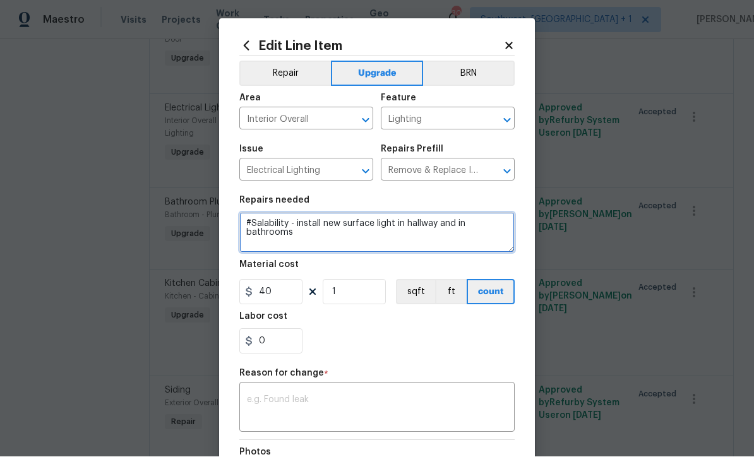
type textarea "#Salability - install new surface light in hallway and in bathrooms"
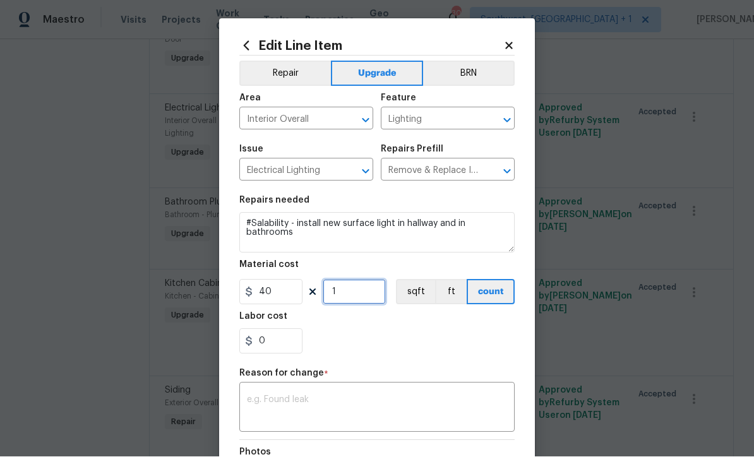
click at [366, 294] on input "1" at bounding box center [354, 292] width 63 height 25
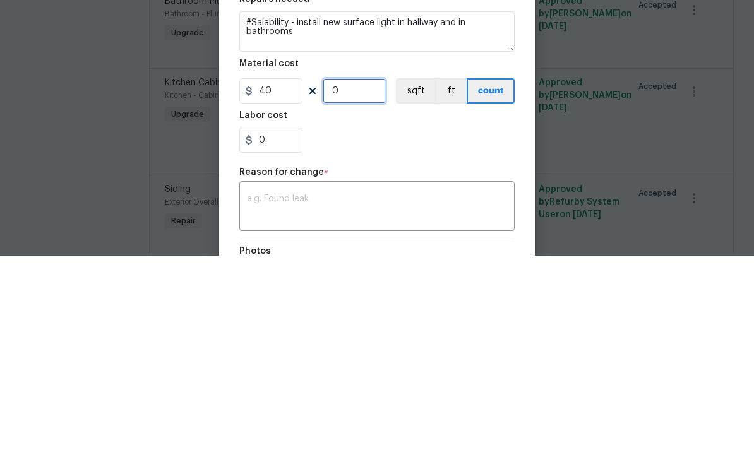
type input "4"
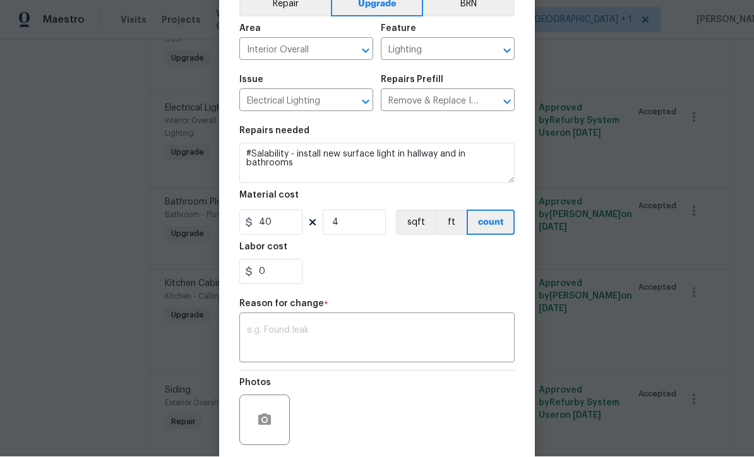
scroll to position [69, 0]
click at [443, 343] on textarea at bounding box center [377, 339] width 260 height 27
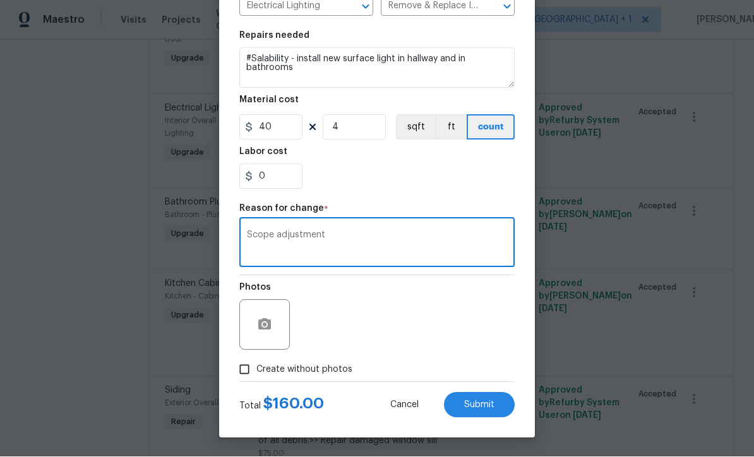
scroll to position [167, 0]
type textarea "Scope adjustment"
click at [494, 410] on button "Submit" at bounding box center [479, 405] width 71 height 25
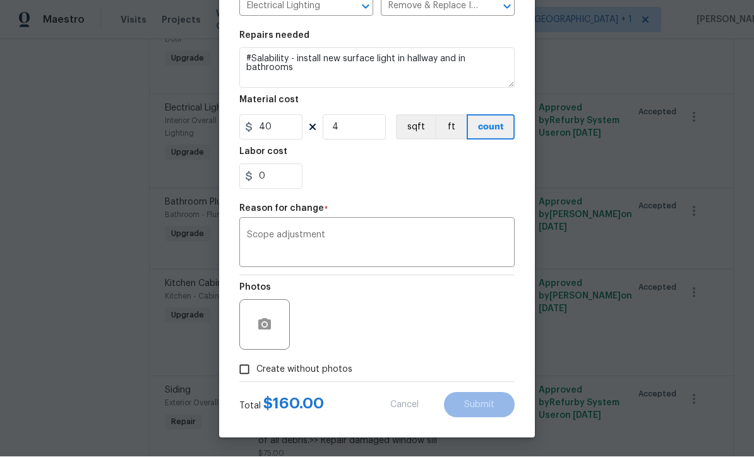
type textarea "#Salability - install new surface light in hallway."
type input "1"
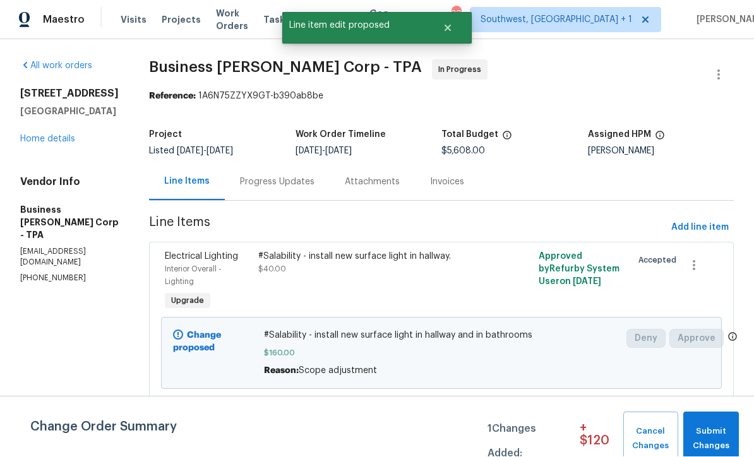
scroll to position [1, 0]
click at [717, 434] on span "Submit Changes" at bounding box center [710, 439] width 43 height 29
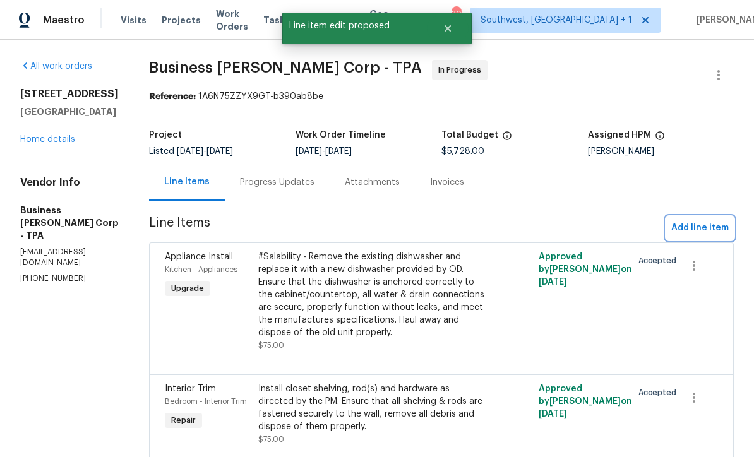
click at [696, 224] on span "Add line item" at bounding box center [699, 228] width 57 height 16
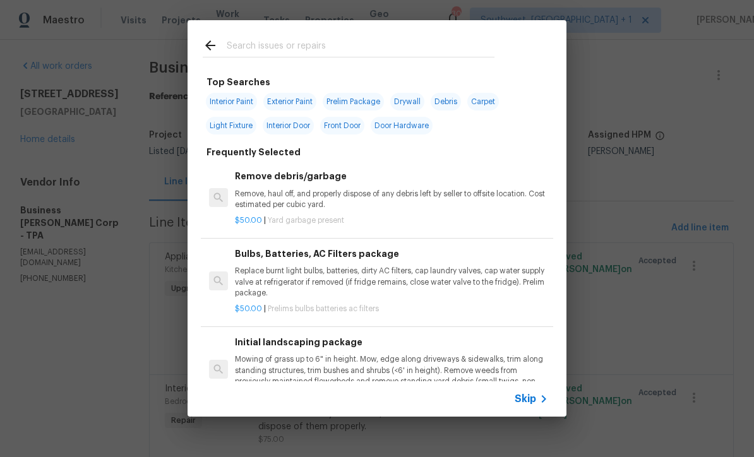
click at [527, 405] on div "Skip" at bounding box center [533, 398] width 37 height 15
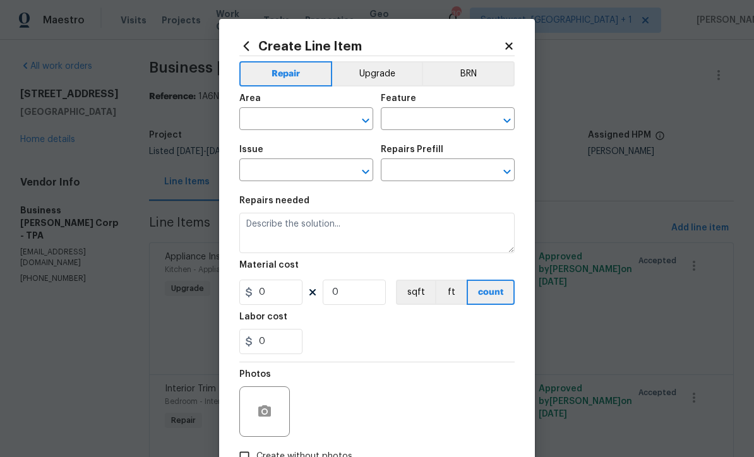
click at [322, 114] on input "text" at bounding box center [288, 120] width 98 height 20
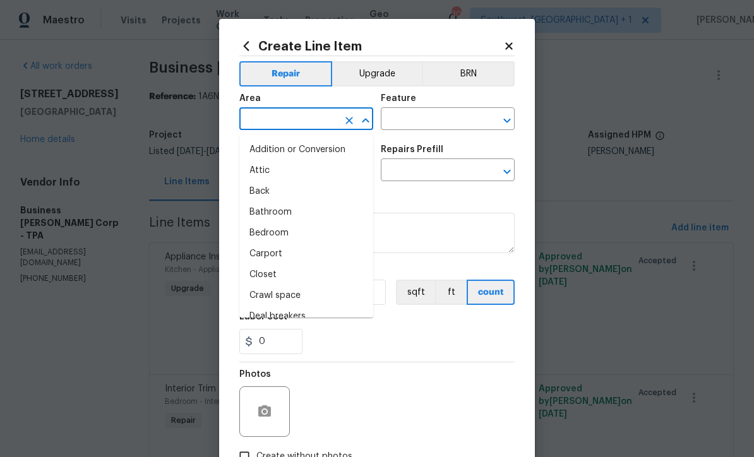
scroll to position [0, 0]
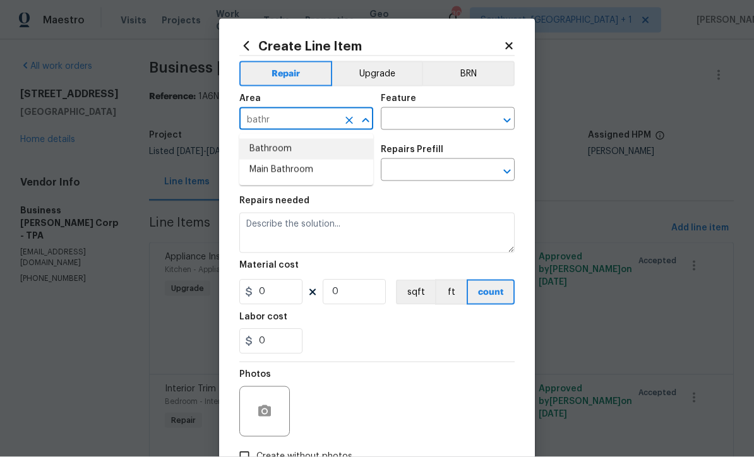
click at [297, 143] on li "Bathroom" at bounding box center [306, 149] width 134 height 21
type input "Bathroom"
click at [448, 118] on input "text" at bounding box center [430, 120] width 98 height 20
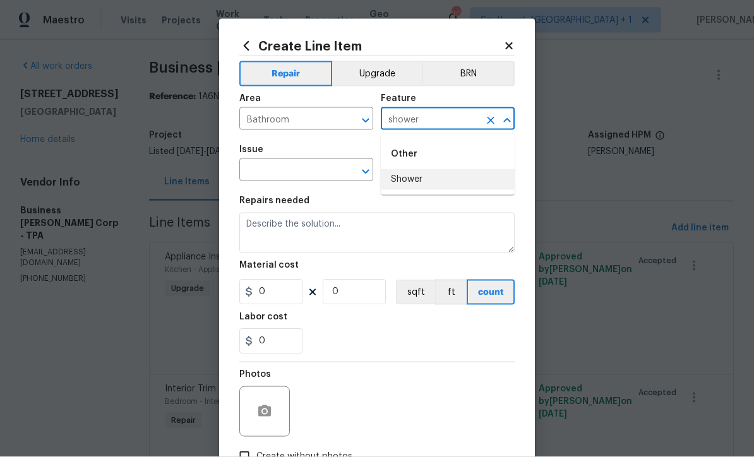
click at [425, 177] on li "Shower" at bounding box center [448, 179] width 134 height 21
type input "Shower"
click at [338, 175] on div "​" at bounding box center [306, 172] width 134 height 20
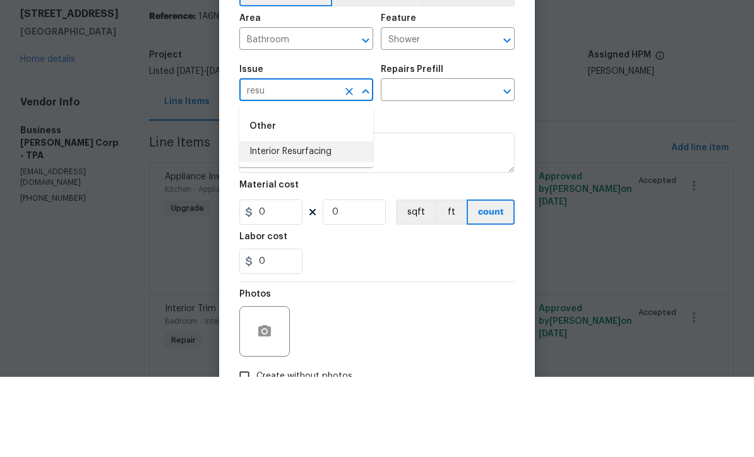
click at [324, 222] on li "Interior Resurfacing" at bounding box center [306, 232] width 134 height 21
type input "Interior Resurfacing"
click at [469, 162] on input "text" at bounding box center [430, 172] width 98 height 20
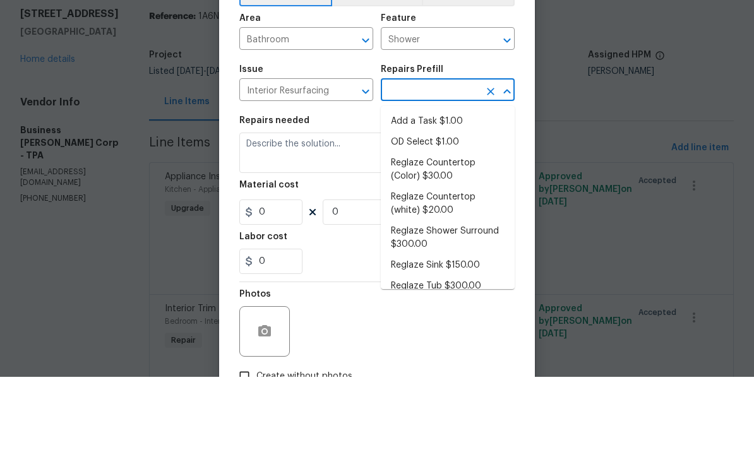
scroll to position [42, 0]
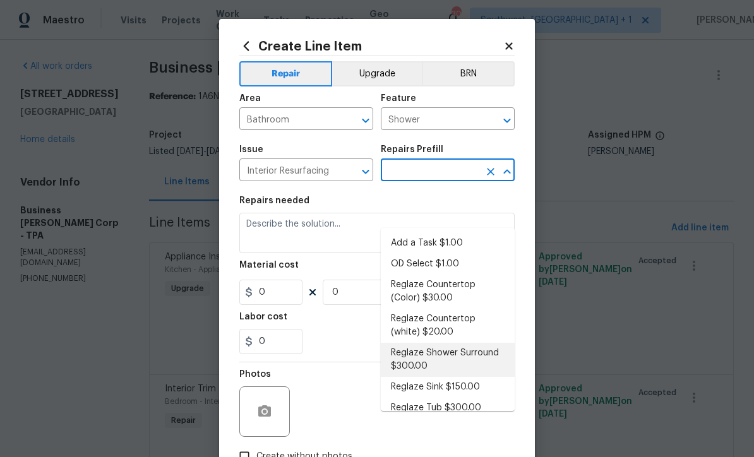
click at [487, 343] on li "Reglaze Shower Surround $300.00" at bounding box center [448, 360] width 134 height 34
type input "Reglaze Shower Surround $300.00"
type textarea "Prep, mask, clean and reglaze the fiberglass shower surround (white) both on th…"
type input "1"
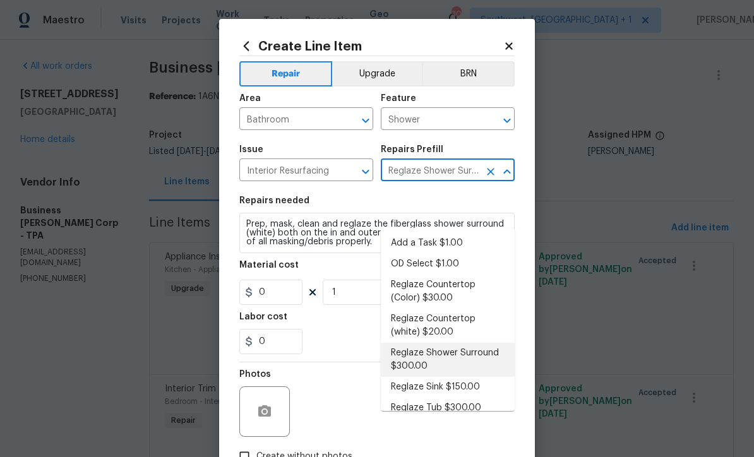
type input "300"
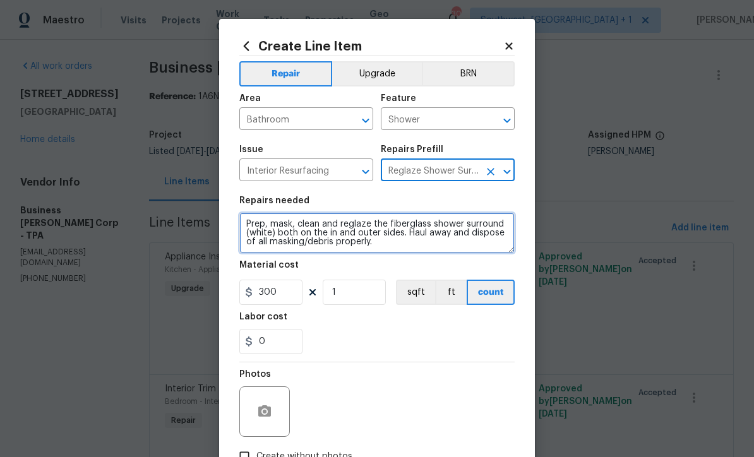
click at [430, 220] on textarea "Prep, mask, clean and reglaze the fiberglass shower surround (white) both on th…" at bounding box center [376, 233] width 275 height 40
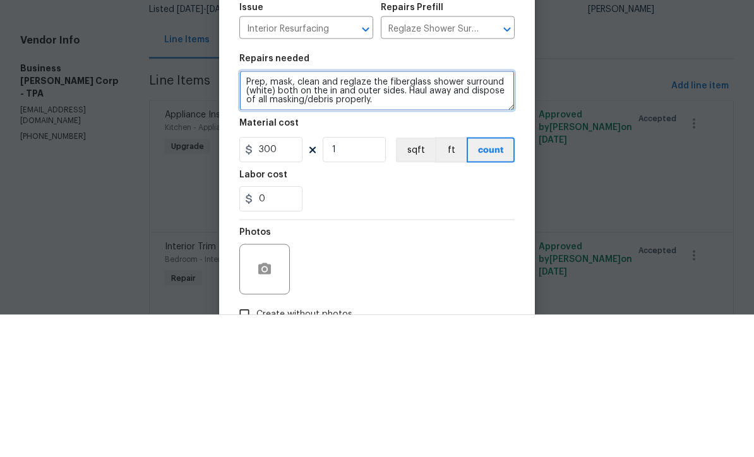
click at [429, 213] on textarea "Prep, mask, clean and reglaze the fiberglass shower surround (white) both on th…" at bounding box center [376, 233] width 275 height 40
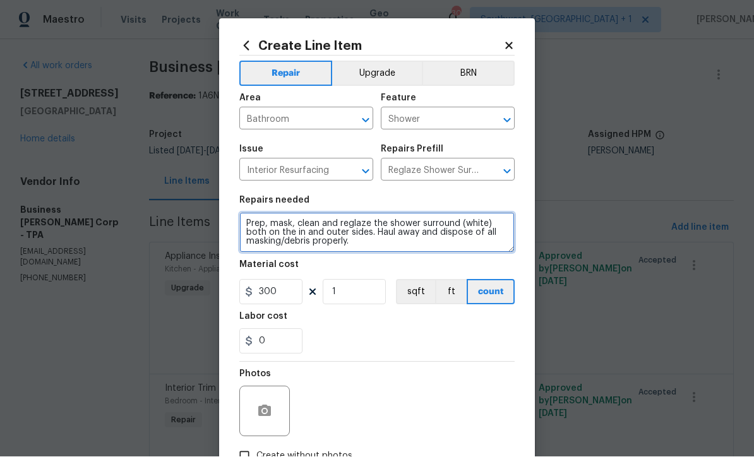
type textarea "Prep, mask, clean and reglaze the shower surround (white) both on the in and ou…"
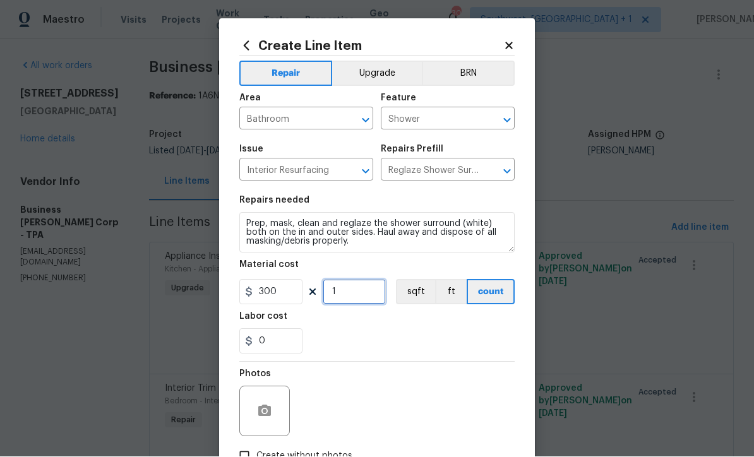
click at [365, 300] on input "1" at bounding box center [354, 292] width 63 height 25
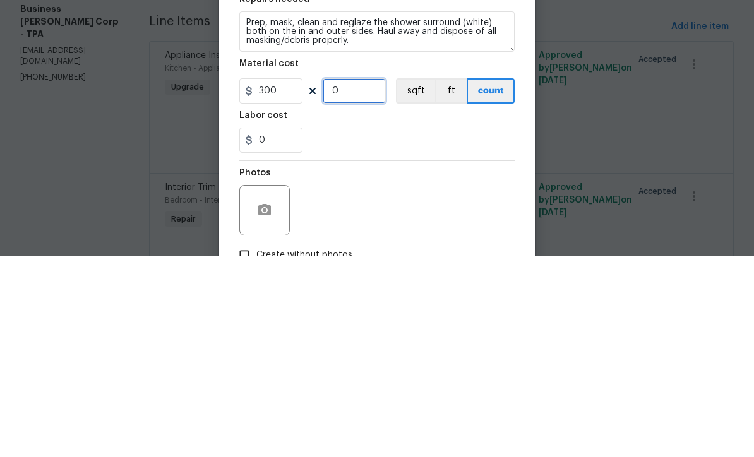
type input "2"
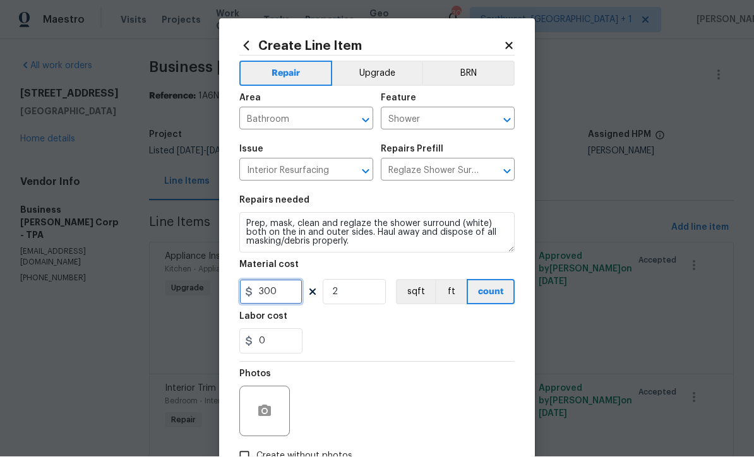
click at [279, 294] on input "300" at bounding box center [270, 292] width 63 height 25
type input "500"
click at [414, 66] on button "Upgrade" at bounding box center [377, 73] width 90 height 25
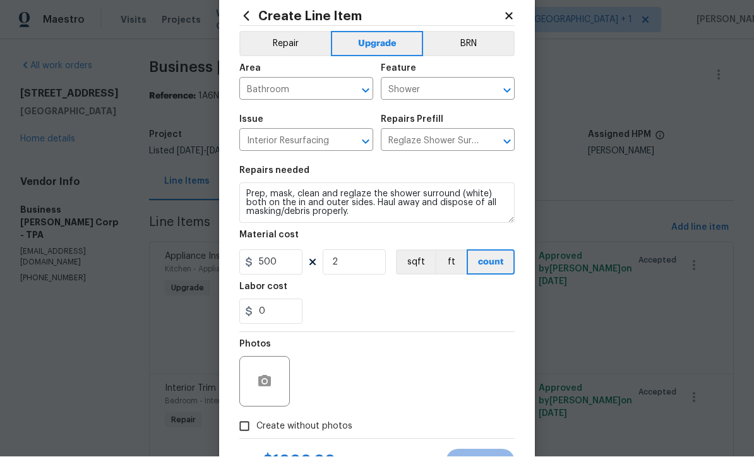
scroll to position [30, 0]
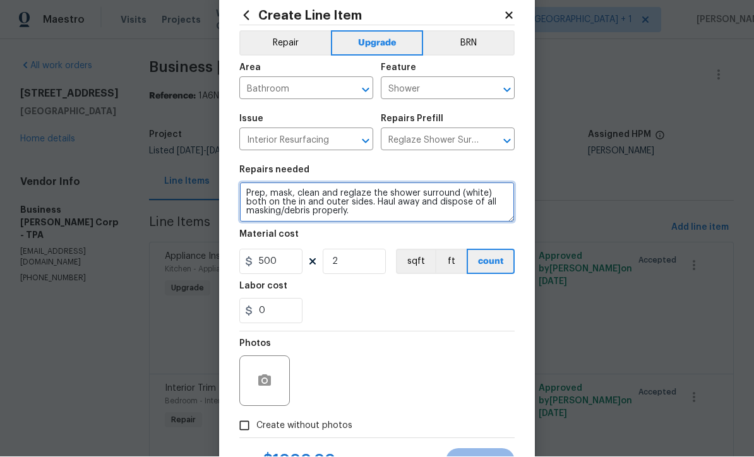
click at [244, 192] on textarea "Prep, mask, clean and reglaze the shower surround (white) both on the in and ou…" at bounding box center [376, 202] width 275 height 40
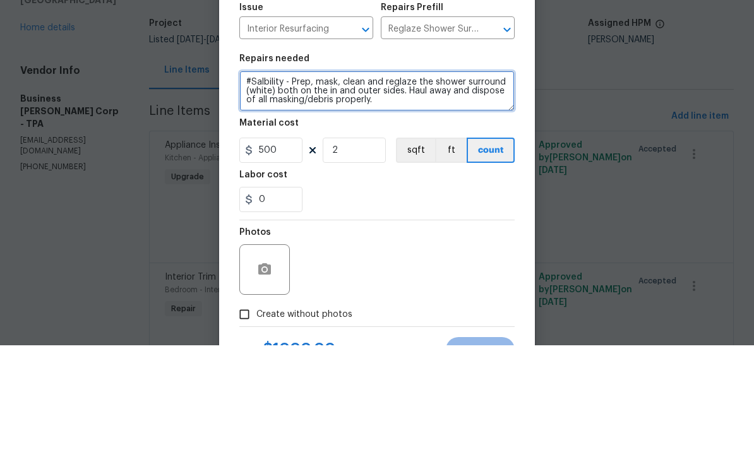
click at [270, 182] on textarea "#Salbility - Prep, mask, clean and reglaze the shower surround (white) both on …" at bounding box center [376, 202] width 275 height 40
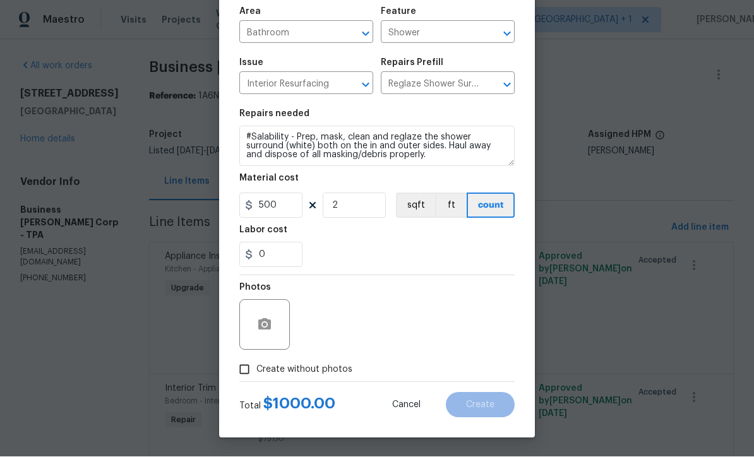
scroll to position [89, 0]
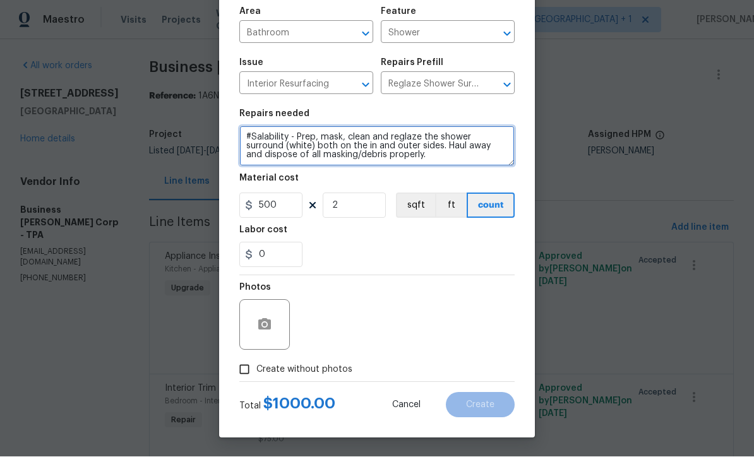
type textarea "#Salability - Prep, mask, clean and reglaze the shower surround (white) both on…"
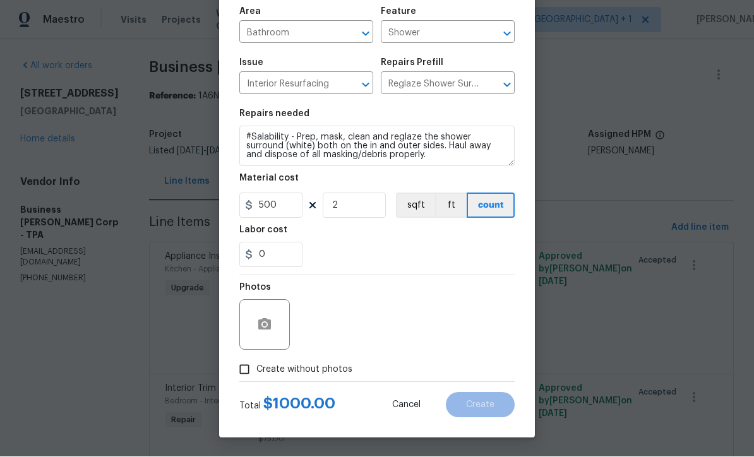
click at [237, 371] on input "Create without photos" at bounding box center [244, 370] width 24 height 24
checkbox input "true"
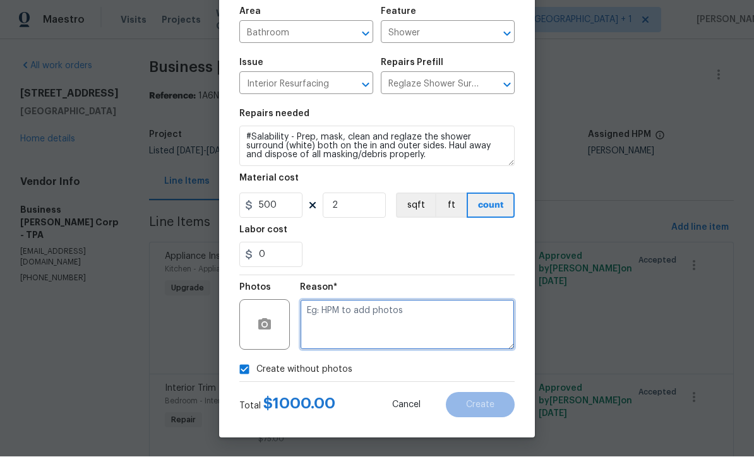
click at [445, 333] on textarea at bounding box center [407, 325] width 215 height 51
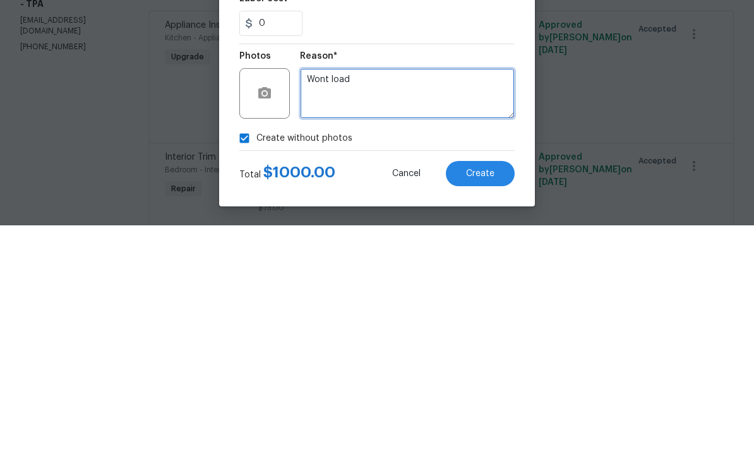
type textarea "Wont load"
click at [489, 401] on span "Create" at bounding box center [480, 405] width 28 height 9
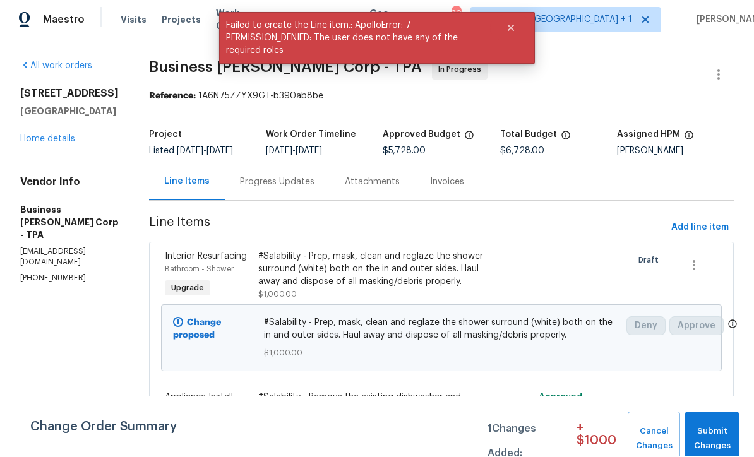
scroll to position [1, 0]
click at [715, 439] on span "Submit Changes" at bounding box center [711, 439] width 41 height 29
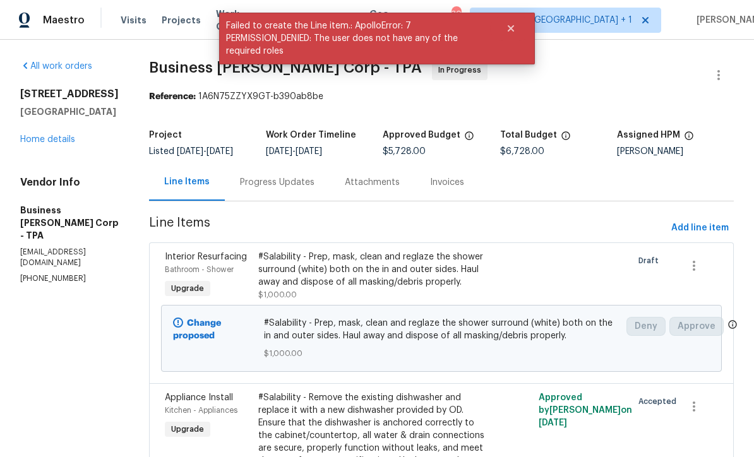
scroll to position [0, 0]
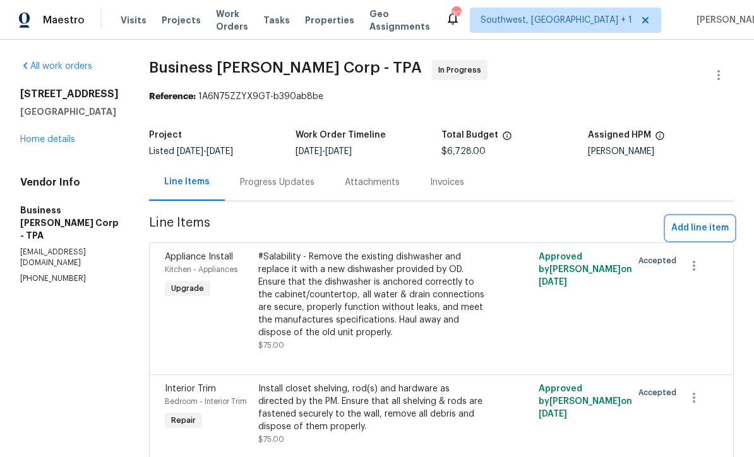
click at [688, 231] on span "Add line item" at bounding box center [699, 228] width 57 height 16
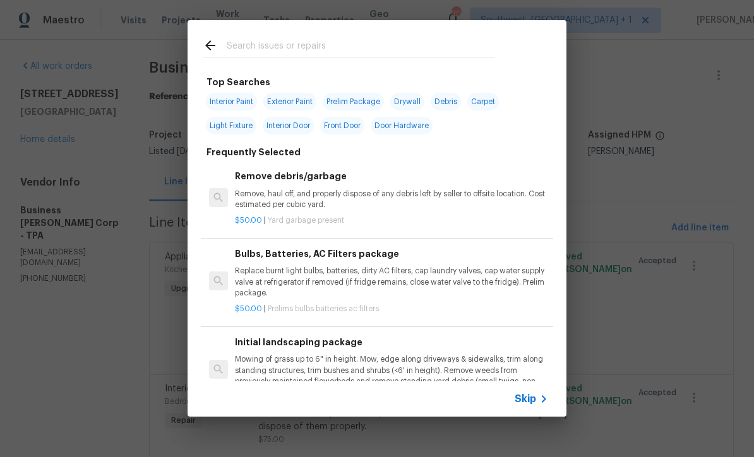
click at [535, 401] on span "Skip" at bounding box center [525, 399] width 21 height 13
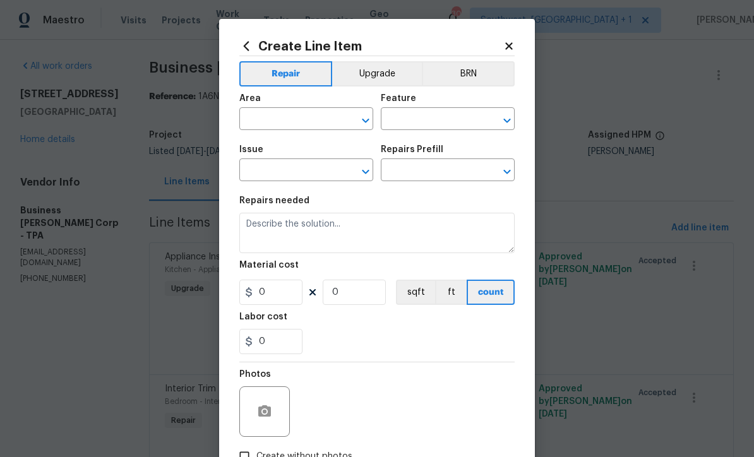
click at [320, 112] on input "text" at bounding box center [288, 120] width 98 height 20
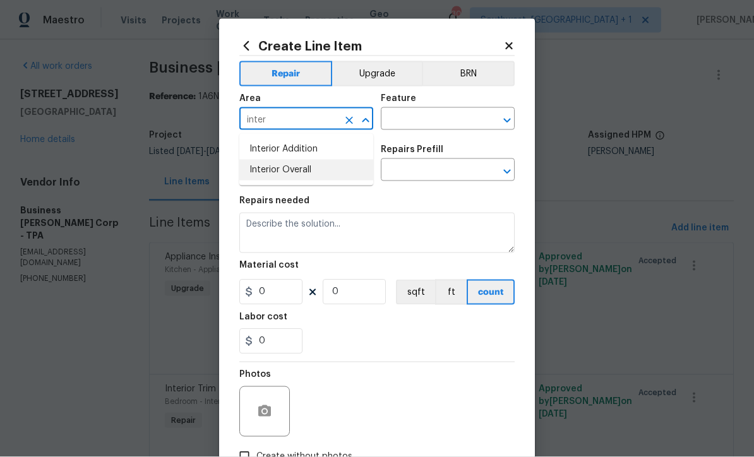
click at [312, 175] on li "Interior Overall" at bounding box center [306, 170] width 134 height 21
type input "Interior Overall"
click at [441, 119] on input "text" at bounding box center [430, 120] width 98 height 20
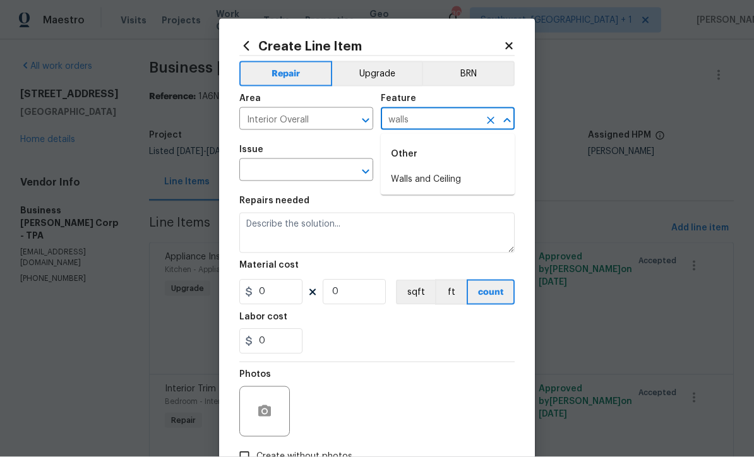
click at [443, 178] on li "Walls and Ceiling" at bounding box center [448, 179] width 134 height 21
type input "Walls and Ceiling"
click at [337, 170] on input "text" at bounding box center [288, 172] width 98 height 20
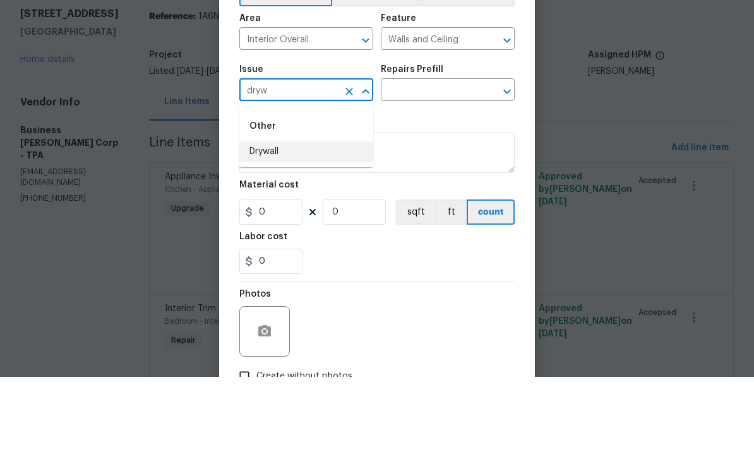
click at [297, 222] on li "Drywall" at bounding box center [306, 232] width 134 height 21
type input "Drywall"
click at [452, 162] on input "text" at bounding box center [430, 172] width 98 height 20
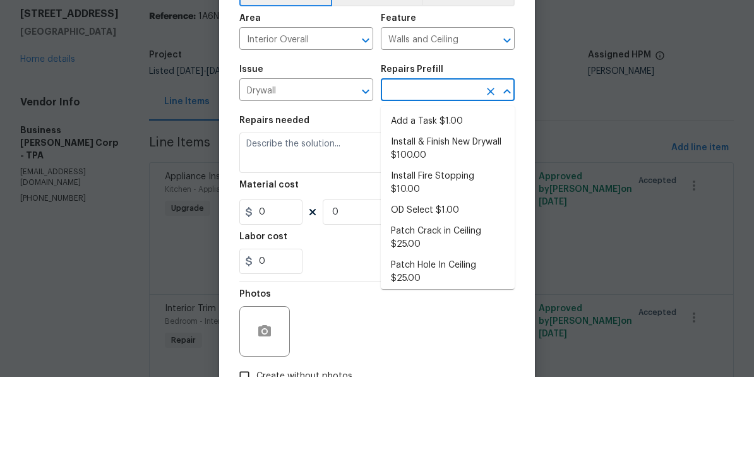
click at [479, 212] on li "Install & Finish New Drywall $100.00" at bounding box center [448, 229] width 134 height 34
type input "Install & Finish New Drywall $100.00"
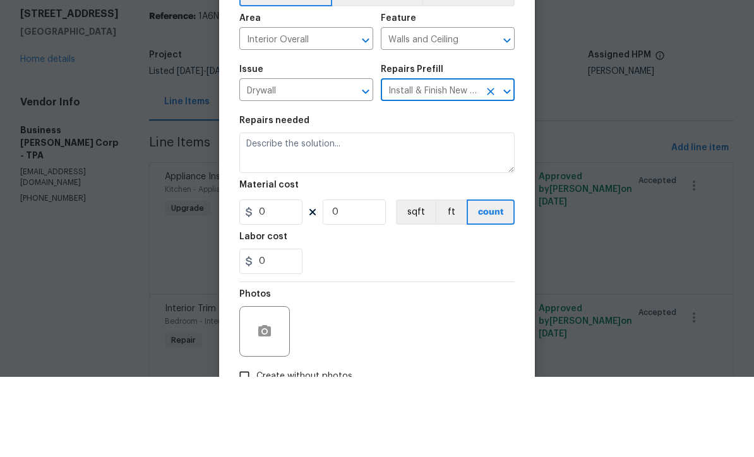
type textarea "Remove the existing damaged drywall and replace with new. Ensure that the new d…"
type input "1"
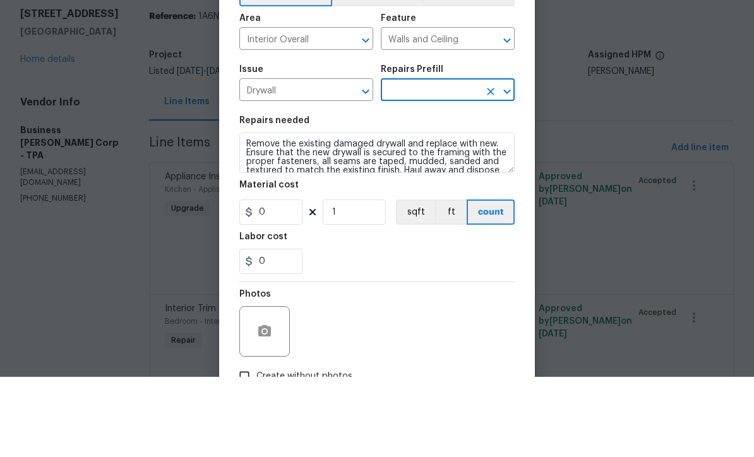
type input "Install & Finish New Drywall $100.00"
type input "100"
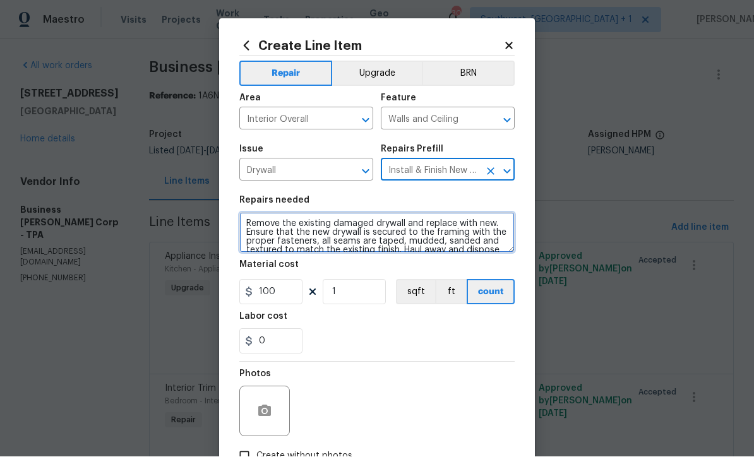
click at [243, 220] on textarea "Remove the existing damaged drywall and replace with new. Ensure that the new d…" at bounding box center [376, 233] width 275 height 40
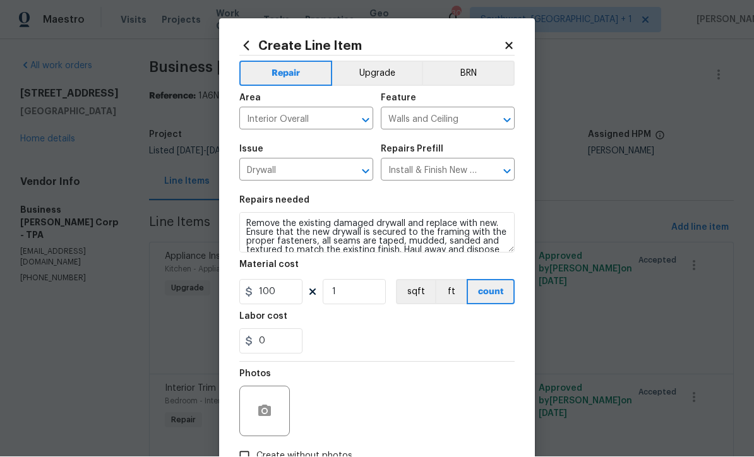
click at [395, 69] on button "Upgrade" at bounding box center [377, 73] width 90 height 25
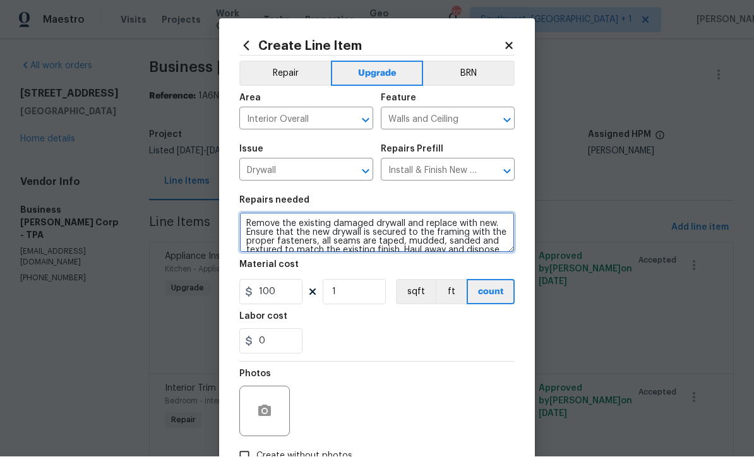
click at [249, 220] on textarea "Remove the existing damaged drywall and replace with new. Ensure that the new d…" at bounding box center [376, 233] width 275 height 40
type textarea "Due to cabinet md shelf demo in laundry room - Remove the existing damaged dryw…"
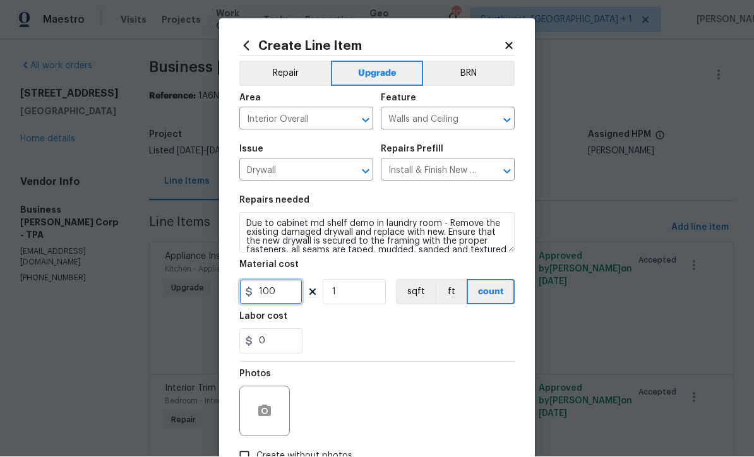
click at [276, 297] on input "100" at bounding box center [270, 292] width 63 height 25
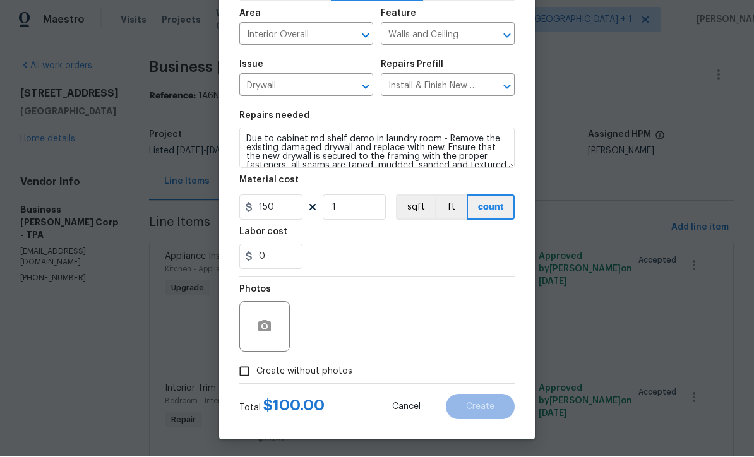
scroll to position [87, 0]
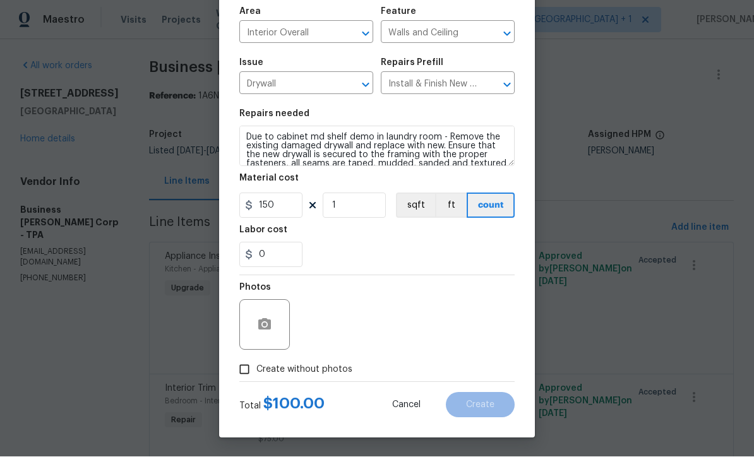
type input "150"
click at [245, 373] on input "Create without photos" at bounding box center [244, 370] width 24 height 24
checkbox input "true"
click at [467, 338] on textarea at bounding box center [407, 325] width 215 height 51
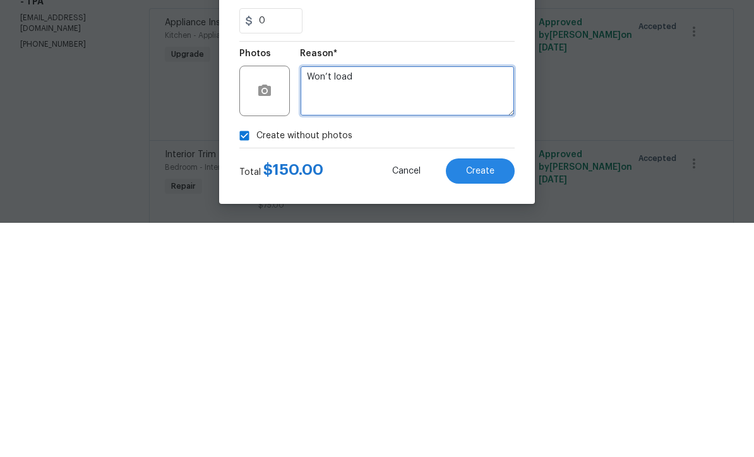
type textarea "Won’t load"
click at [490, 401] on span "Create" at bounding box center [480, 405] width 28 height 9
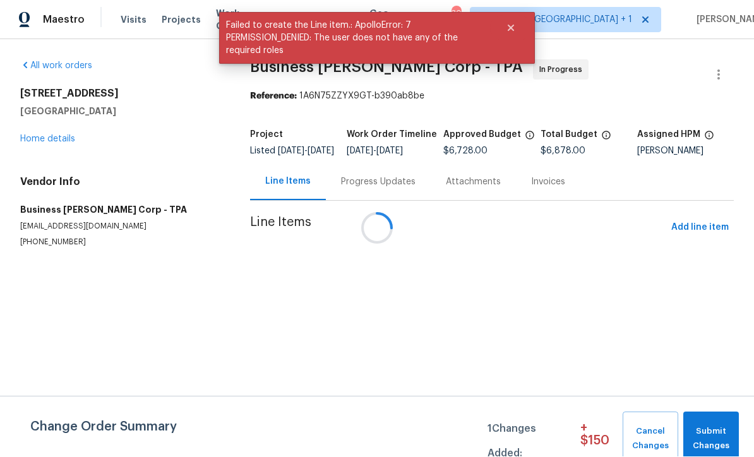
scroll to position [1, 0]
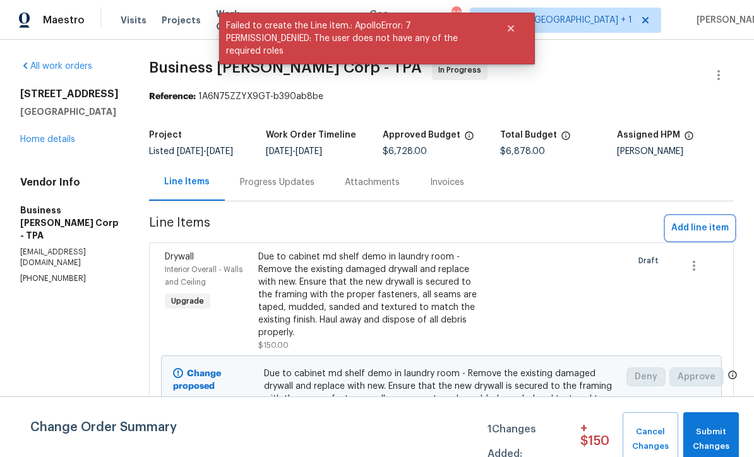
click at [704, 236] on span "Add line item" at bounding box center [699, 228] width 57 height 16
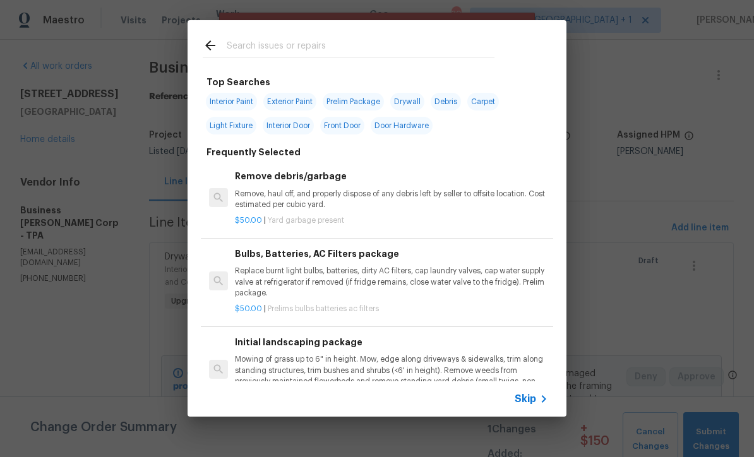
click at [530, 402] on span "Skip" at bounding box center [525, 399] width 21 height 13
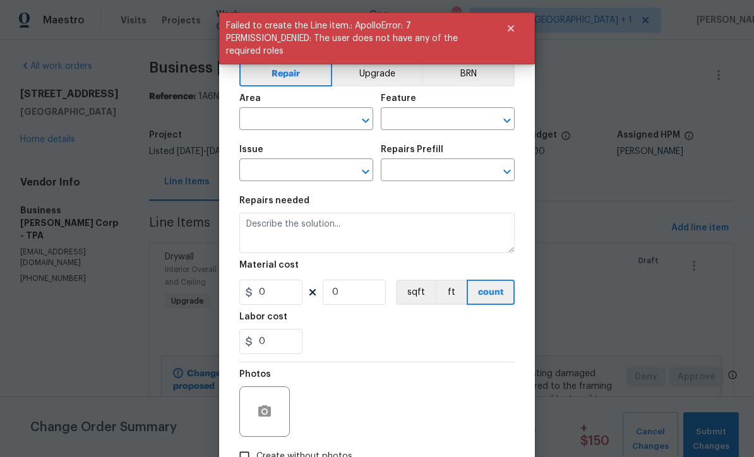
click at [314, 121] on input "text" at bounding box center [288, 120] width 98 height 20
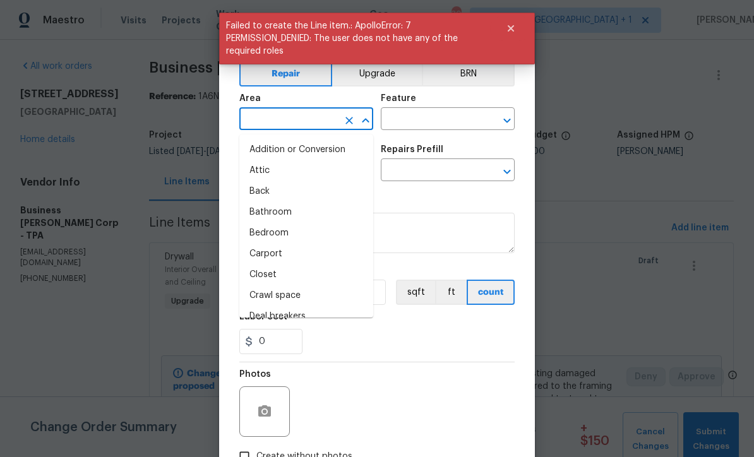
scroll to position [0, 0]
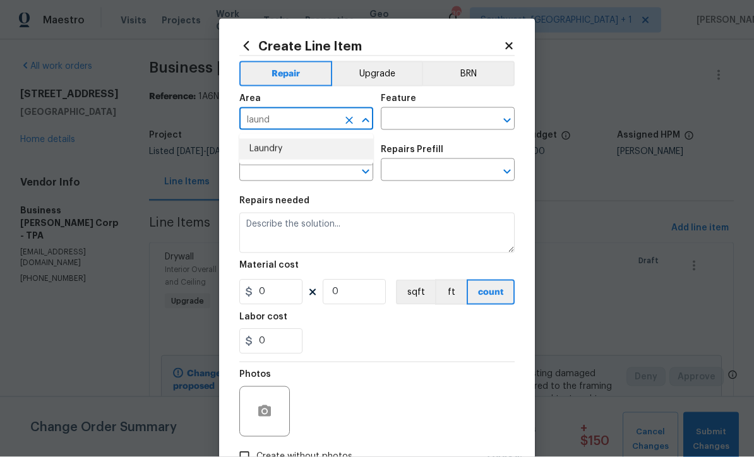
click at [298, 148] on li "Laundry" at bounding box center [306, 149] width 134 height 21
type input "Laundry"
click at [464, 118] on input "text" at bounding box center [430, 120] width 98 height 20
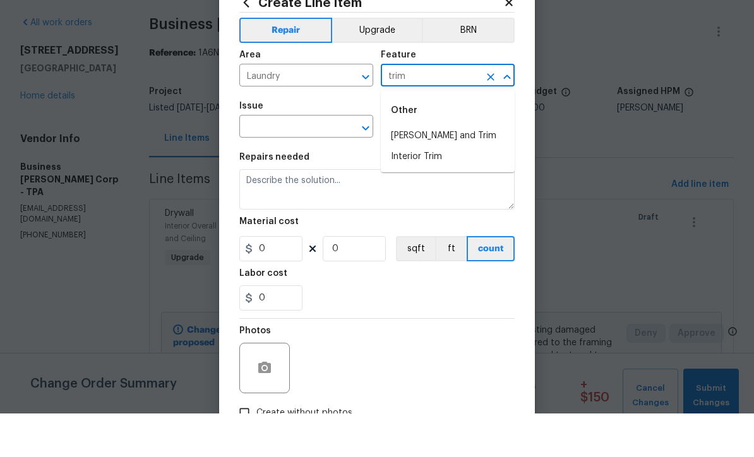
click at [440, 190] on li "Interior Trim" at bounding box center [448, 200] width 134 height 21
type input "Interior Trim"
click at [312, 162] on input "text" at bounding box center [288, 172] width 98 height 20
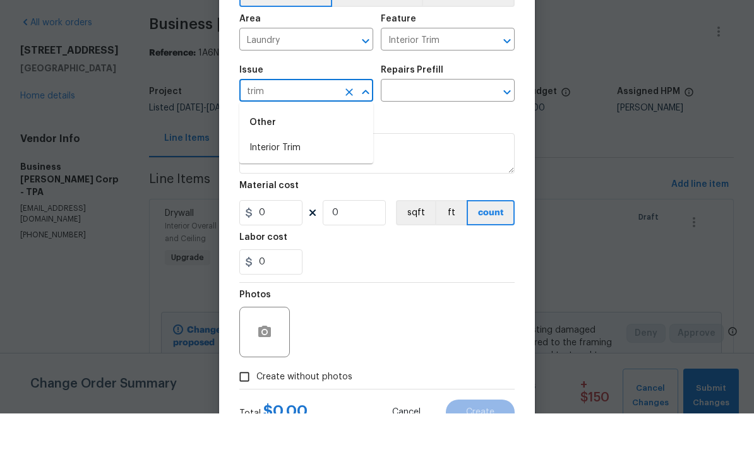
scroll to position [47, 0]
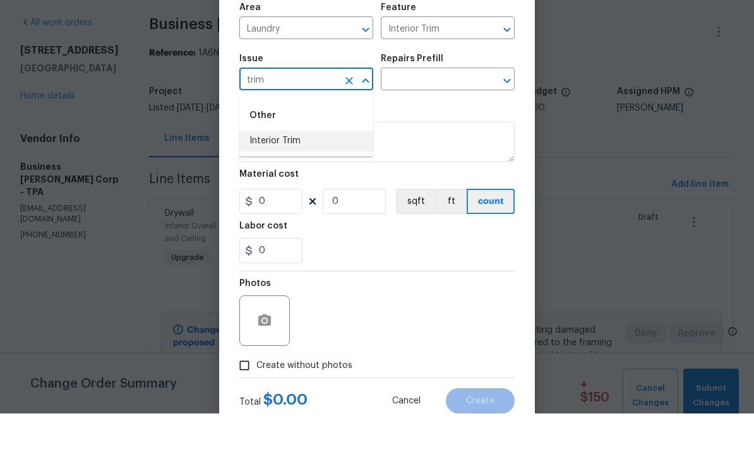
click at [309, 174] on li "Interior Trim" at bounding box center [306, 184] width 134 height 21
type input "Interior Trim"
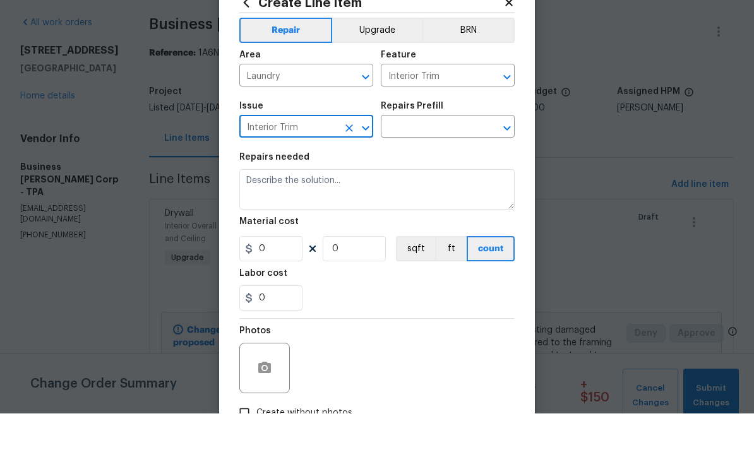
scroll to position [0, 0]
click at [391, 61] on button "Upgrade" at bounding box center [377, 73] width 90 height 25
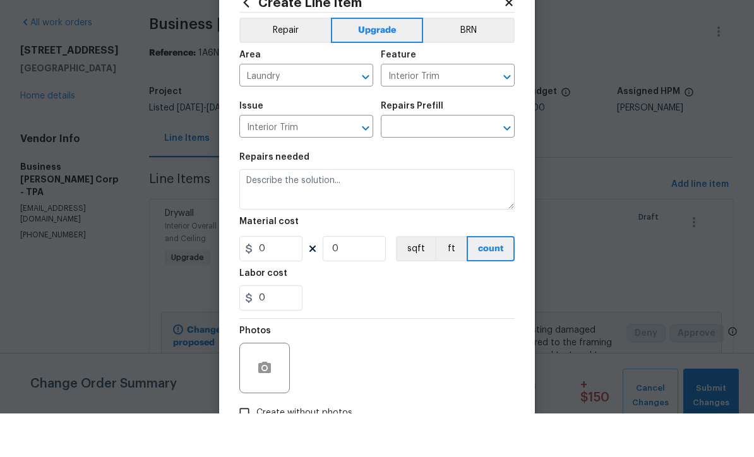
scroll to position [42, 0]
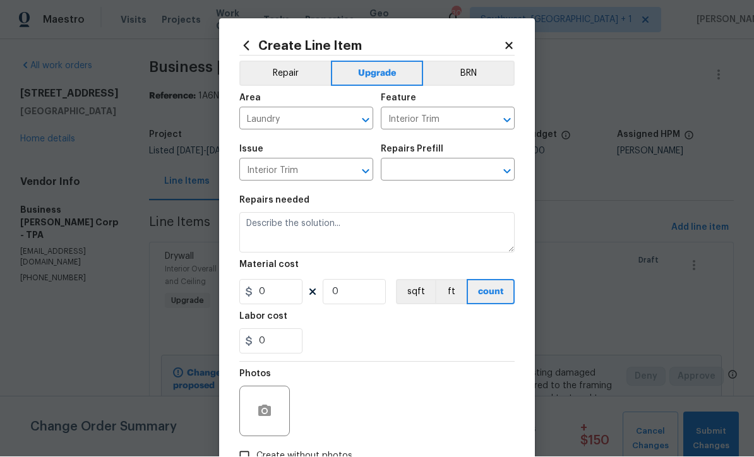
click at [457, 169] on input "text" at bounding box center [430, 172] width 98 height 20
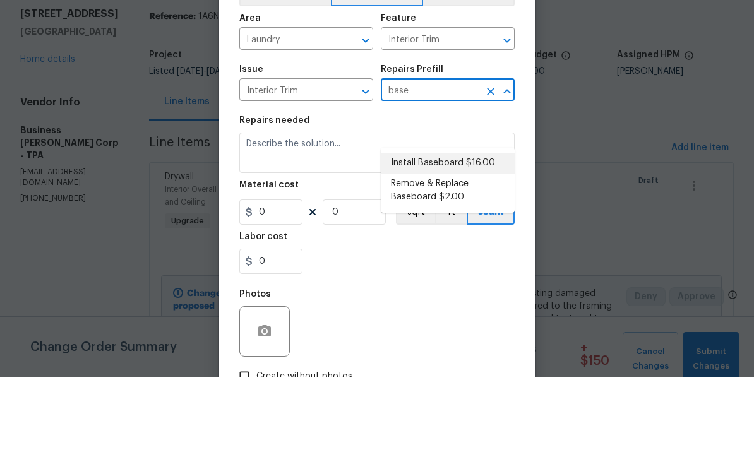
click at [482, 233] on li "Install Baseboard $16.00" at bounding box center [448, 243] width 134 height 21
type input "Install Baseboard $16.00"
type textarea "Remove, prep area and replace baseboard up to 8 LF. Fill all nail holes, caulk …"
type input "1"
type input "Install Baseboard $16.00"
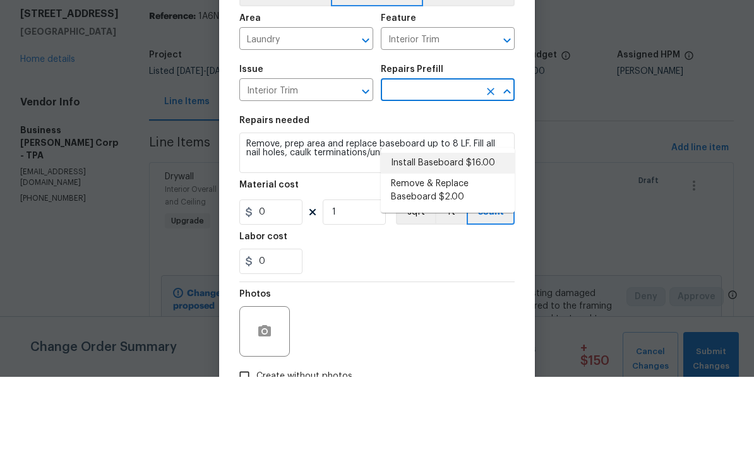
type input "16"
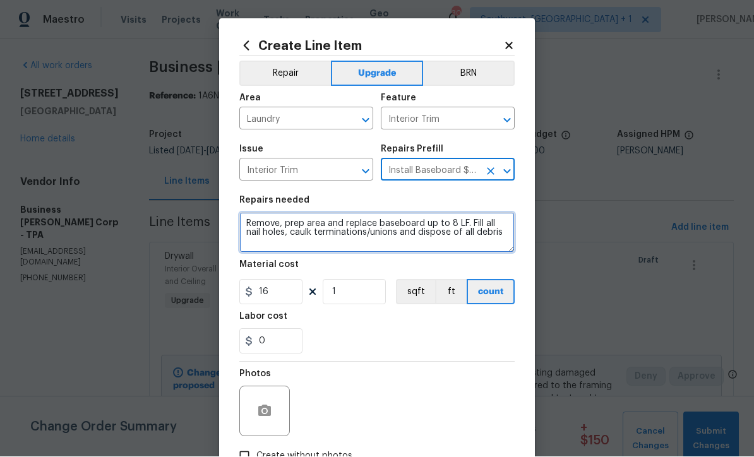
click at [350, 221] on textarea "Remove, prep area and replace baseboard up to 8 LF. Fill all nail holes, caulk …" at bounding box center [376, 233] width 275 height 40
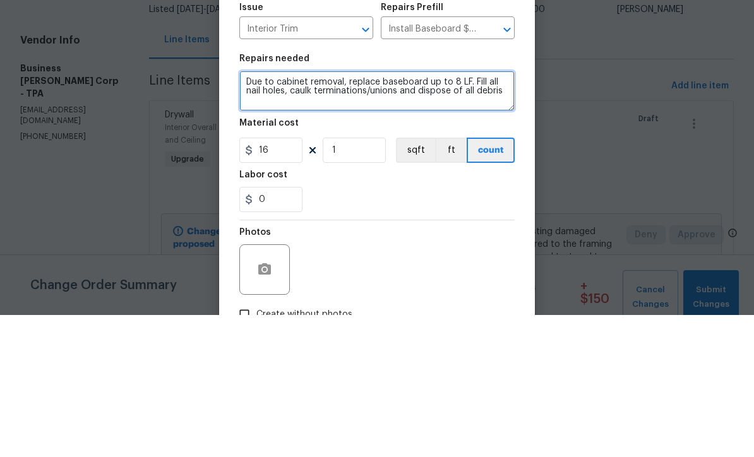
click at [382, 213] on textarea "Due to cabinet removal, replace baseboard up to 8 LF. Fill all nail holes, caul…" at bounding box center [376, 233] width 275 height 40
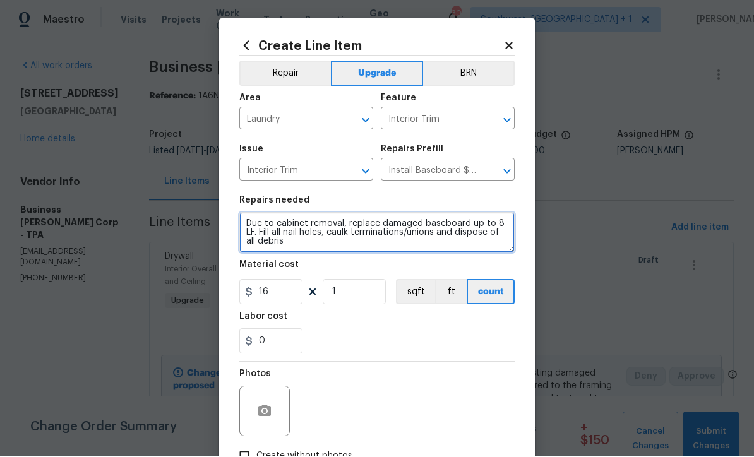
type textarea "Due to cabinet removal, replace damaged baseboard up to 8 LF. Fill all nail hol…"
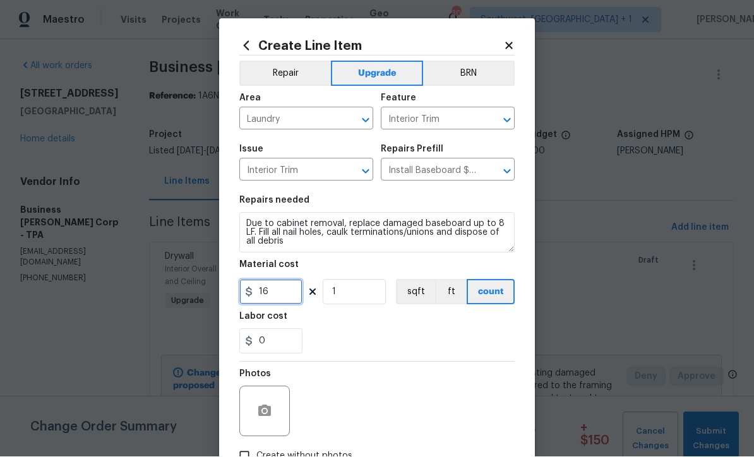
click at [270, 295] on input "16" at bounding box center [270, 292] width 63 height 25
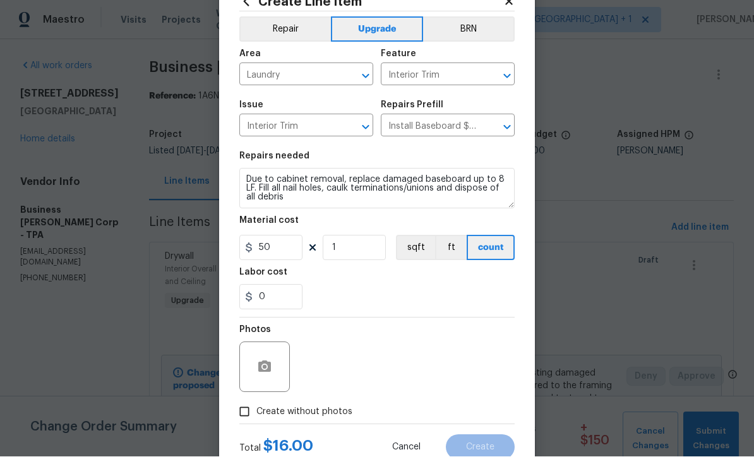
scroll to position [60, 0]
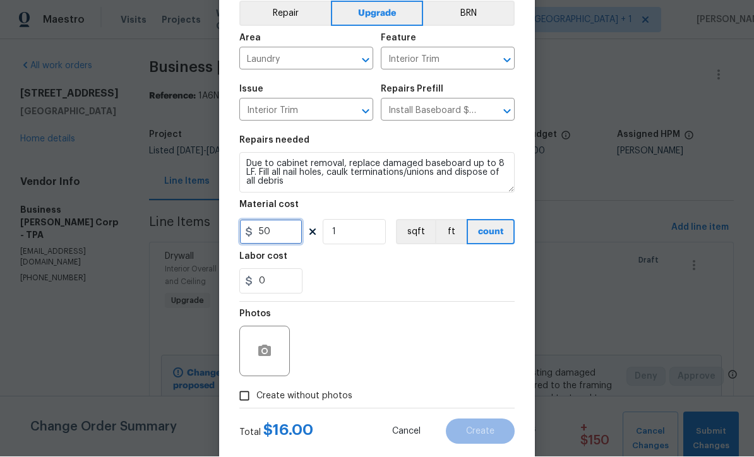
type input "50"
click at [236, 400] on input "Create without photos" at bounding box center [244, 397] width 24 height 24
checkbox input "true"
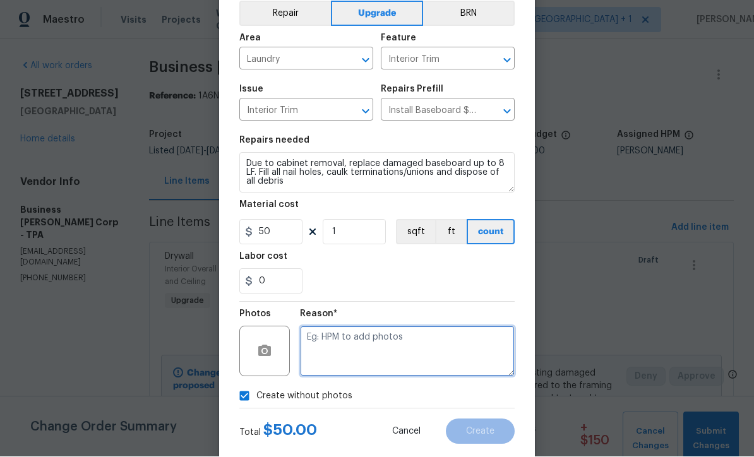
click at [462, 361] on textarea at bounding box center [407, 351] width 215 height 51
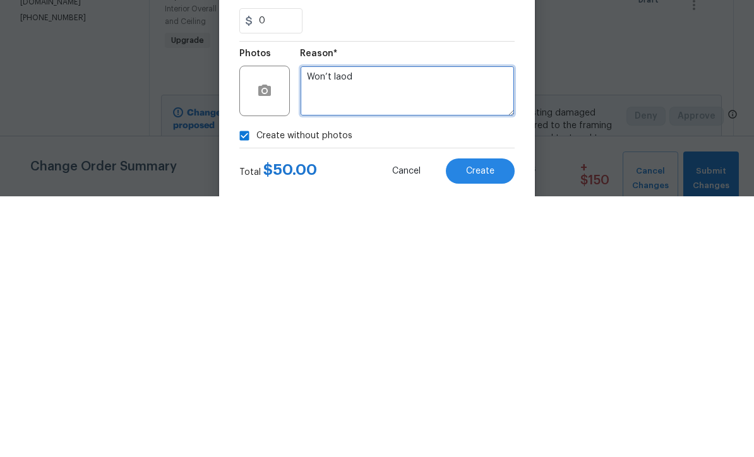
type textarea "Won’t laod"
click at [481, 419] on button "Create" at bounding box center [480, 431] width 69 height 25
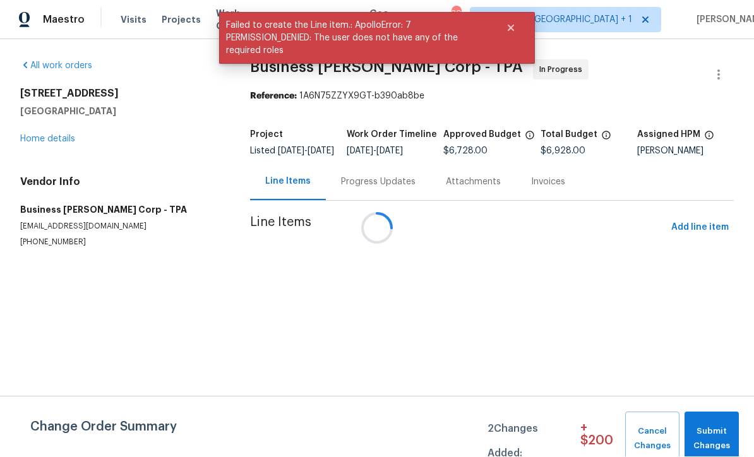
scroll to position [1, 0]
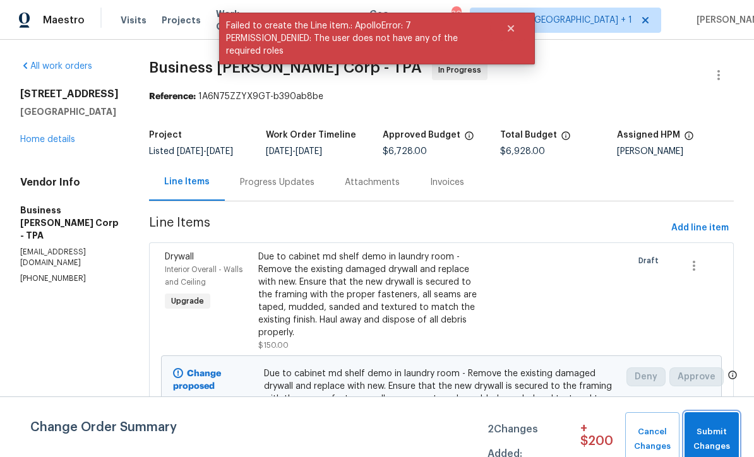
click at [715, 436] on span "Submit Changes" at bounding box center [712, 439] width 42 height 29
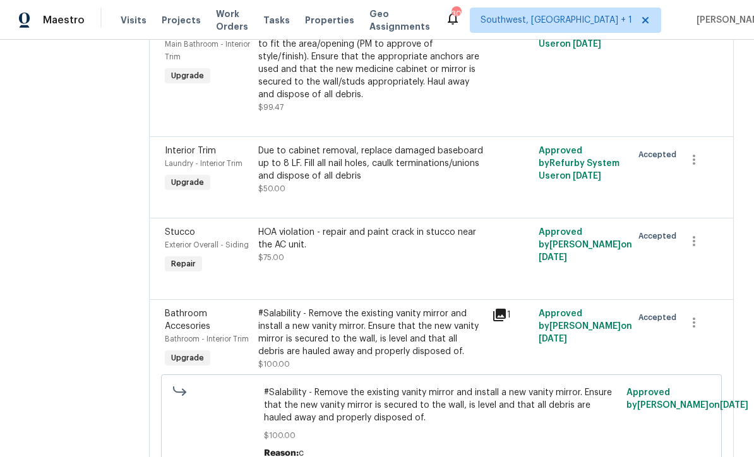
scroll to position [2806, 0]
click at [403, 182] on div "Due to cabinet removal, replace damaged baseboard up to 8 LF. Fill all nail hol…" at bounding box center [371, 163] width 226 height 38
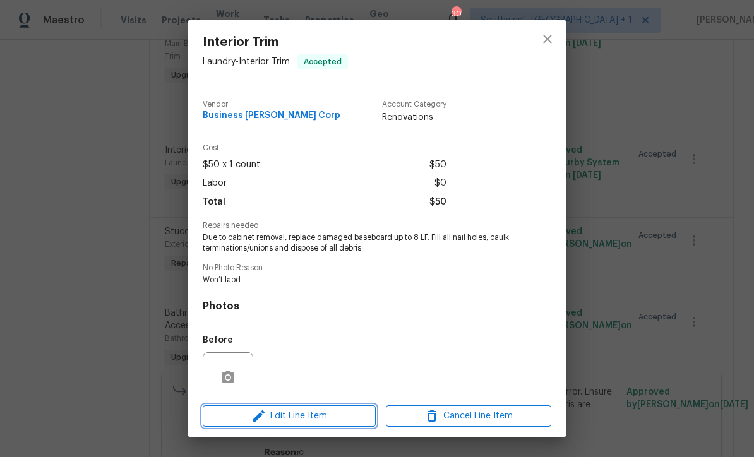
click at [342, 422] on span "Edit Line Item" at bounding box center [288, 417] width 165 height 16
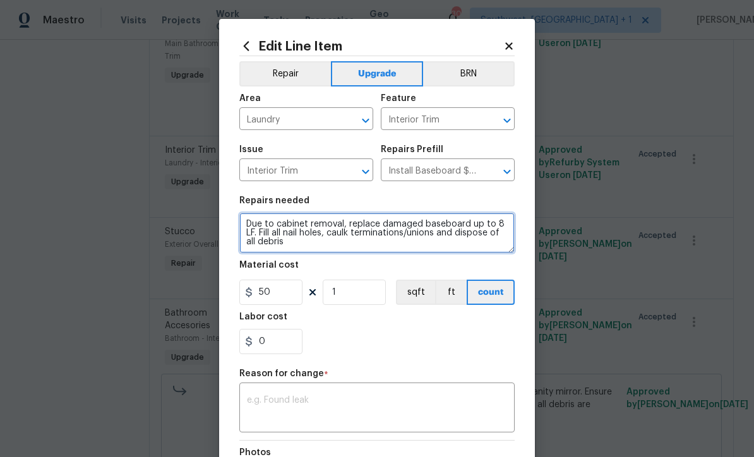
click at [381, 226] on textarea "Due to cabinet removal, replace damaged baseboard up to 8 LF. Fill all nail hol…" at bounding box center [376, 233] width 275 height 40
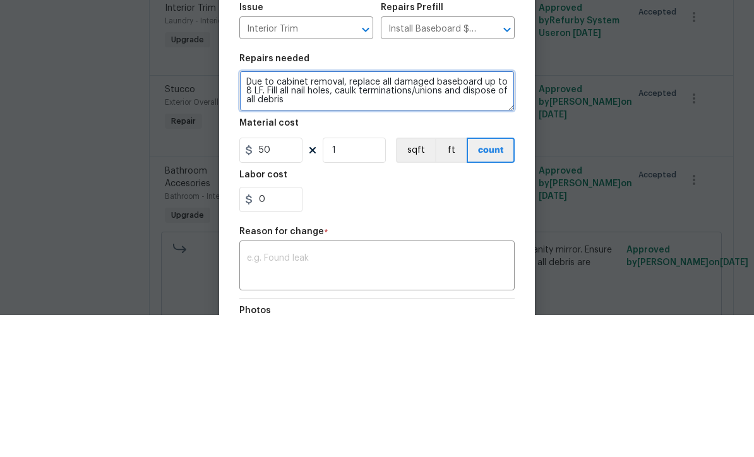
type textarea "Due to cabinet removal, replace all damaged baseboard up to 8 LF. Fill all nail…"
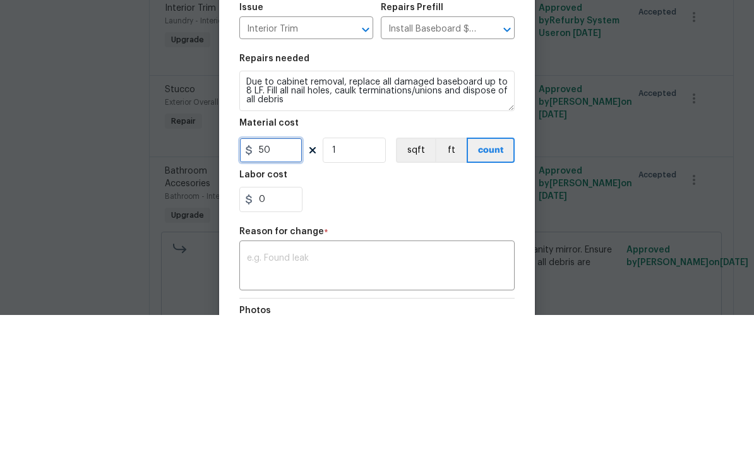
click at [296, 280] on input "50" at bounding box center [270, 292] width 63 height 25
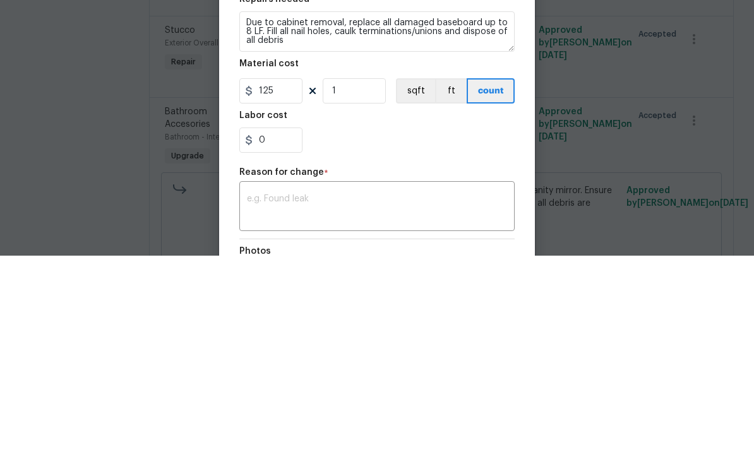
scroll to position [42, 0]
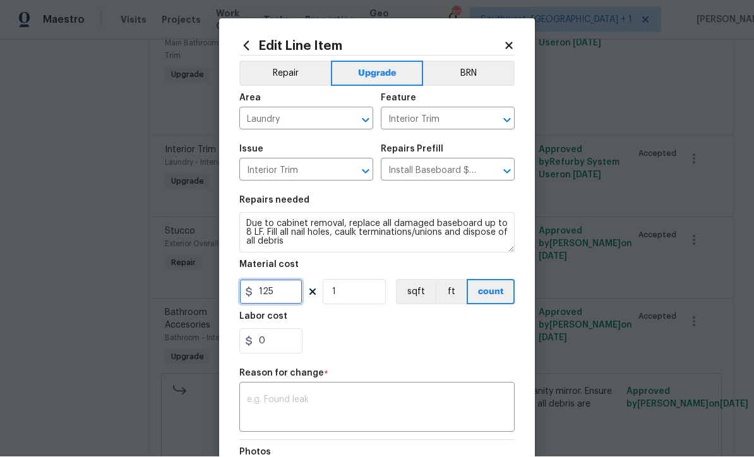
type input "125"
click at [496, 351] on div "0" at bounding box center [376, 341] width 275 height 25
click at [466, 403] on textarea at bounding box center [377, 409] width 260 height 27
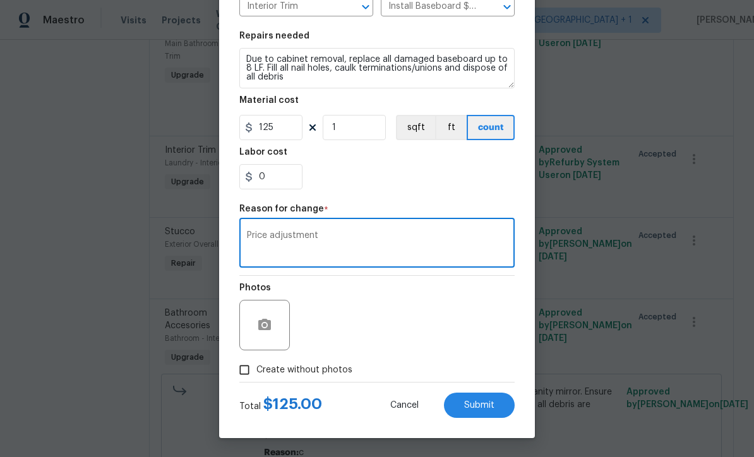
scroll to position [167, 0]
type textarea "Price adjustment"
click at [499, 413] on button "Submit" at bounding box center [479, 405] width 71 height 25
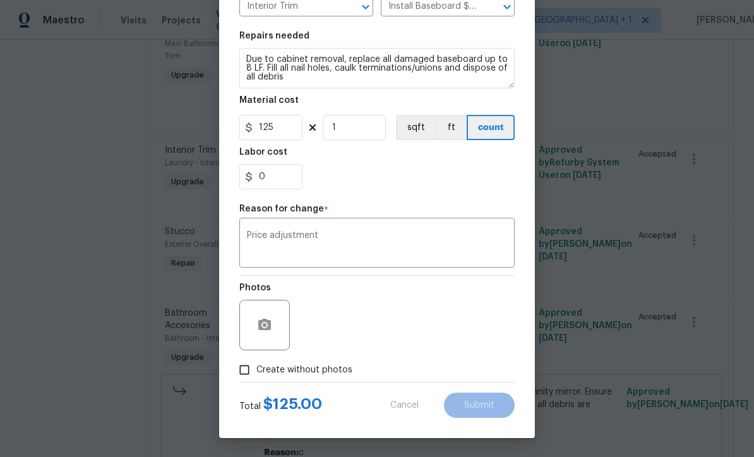
type textarea "Due to cabinet removal, replace damaged baseboard up to 8 LF. Fill all nail hol…"
type input "50"
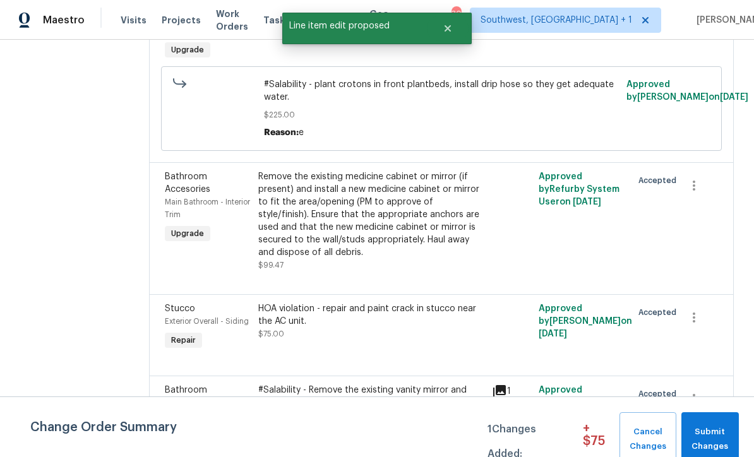
scroll to position [0, 0]
click at [718, 439] on span "Submit Changes" at bounding box center [710, 439] width 45 height 29
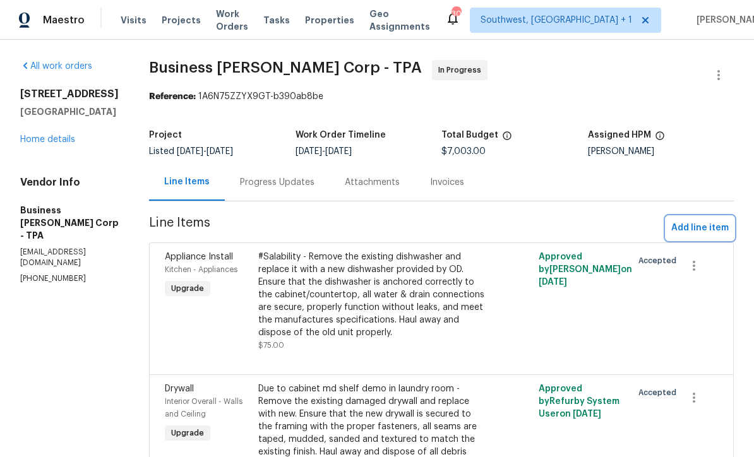
click at [702, 220] on span "Add line item" at bounding box center [699, 228] width 57 height 16
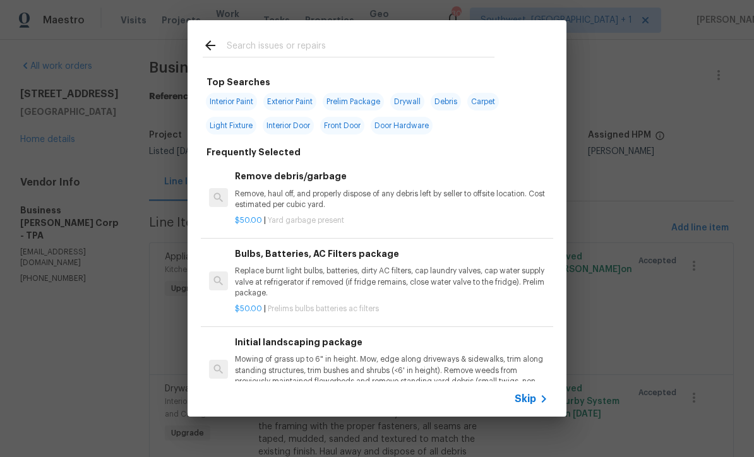
click at [537, 406] on icon at bounding box center [543, 398] width 15 height 15
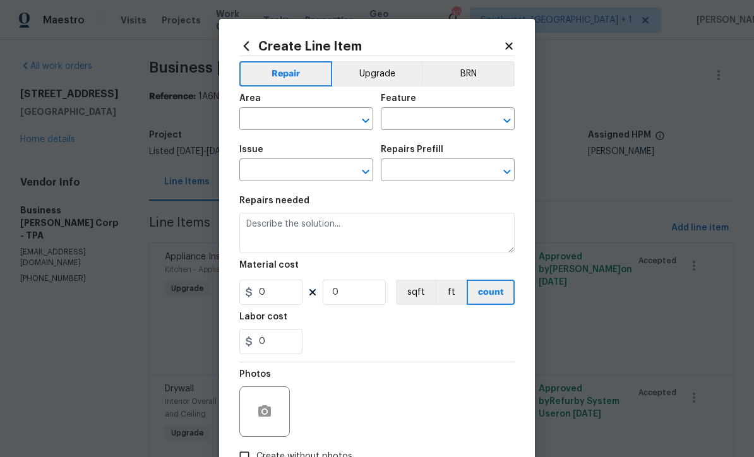
click at [313, 124] on input "text" at bounding box center [288, 120] width 98 height 20
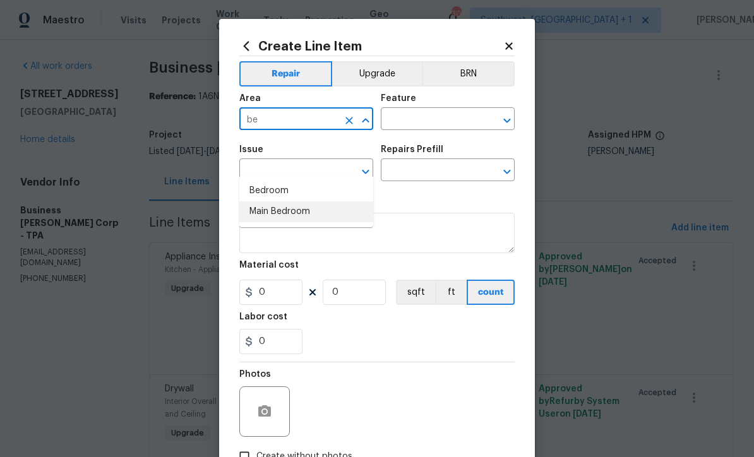
click at [253, 201] on li "Main Bedroom" at bounding box center [306, 211] width 134 height 21
type input "Main Bedroom"
click at [347, 125] on icon "Clear" at bounding box center [349, 120] width 13 height 13
click at [319, 201] on li "Interior Overall" at bounding box center [306, 211] width 134 height 21
type input "Interior Overall"
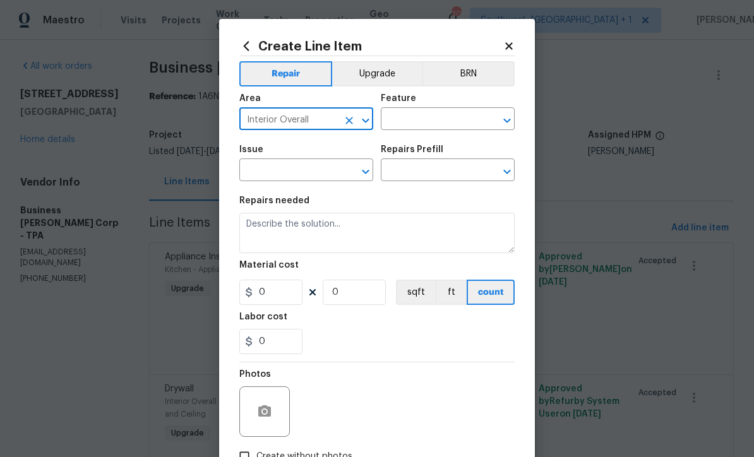
click at [432, 122] on input "text" at bounding box center [430, 120] width 98 height 20
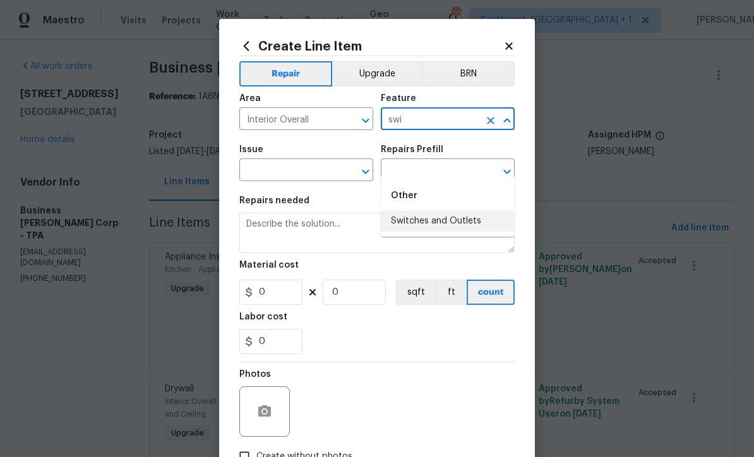
click at [451, 211] on li "Switches and Outlets" at bounding box center [448, 221] width 134 height 21
type input "Switches and Outlets"
click at [325, 170] on input "text" at bounding box center [288, 172] width 98 height 20
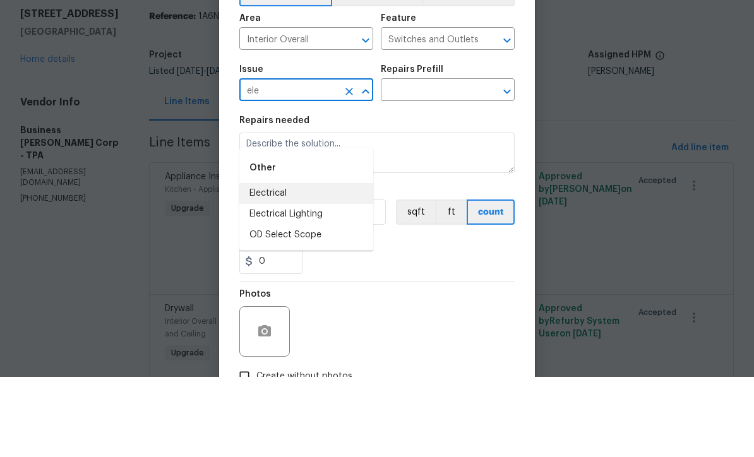
click at [298, 263] on li "Electrical" at bounding box center [306, 273] width 134 height 21
type input "Electrical"
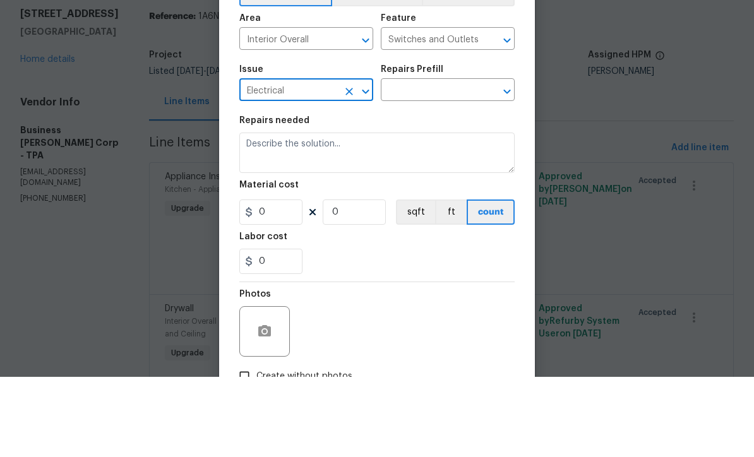
click at [444, 162] on input "text" at bounding box center [430, 172] width 98 height 20
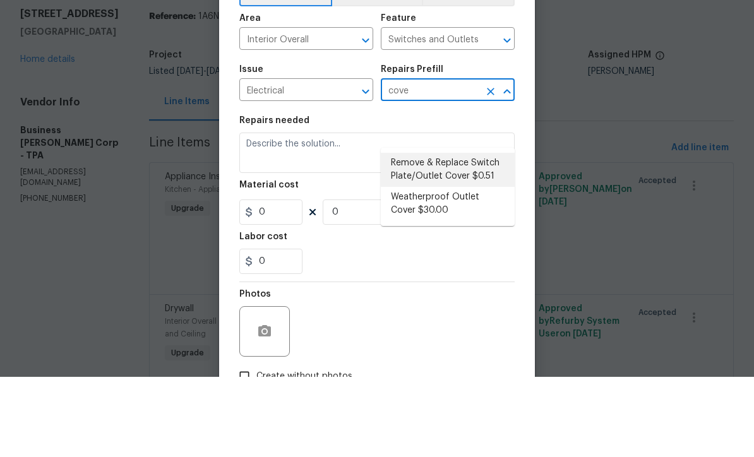
click at [474, 233] on li "Remove & Replace Switch Plate/Outlet Cover $0.51" at bounding box center [448, 250] width 134 height 34
type input "Remove & Replace Switch Plate/Outlet Cover $0.51"
type textarea "Remove and replace switch plates and/or outlet covers with new (covers to match…"
type input "1"
type input "0.51"
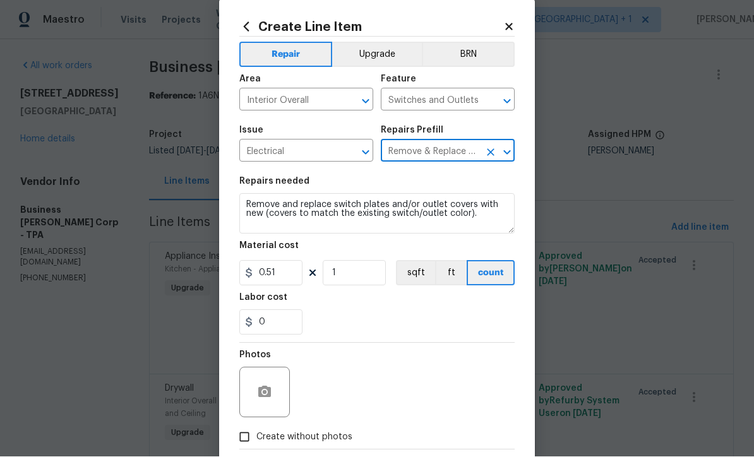
scroll to position [20, 0]
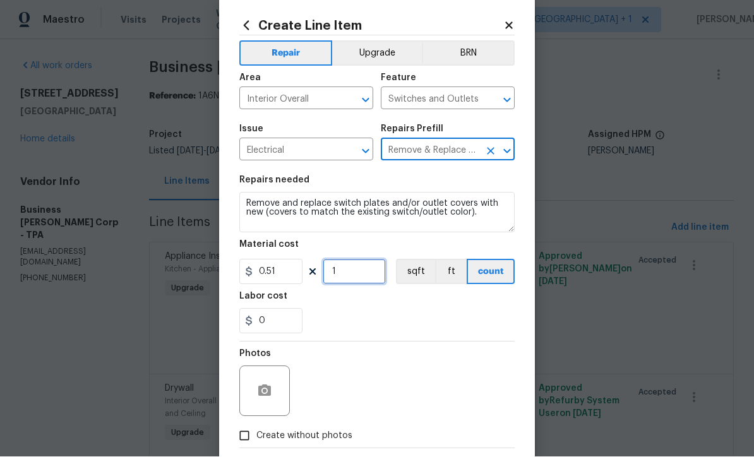
click at [374, 278] on input "1" at bounding box center [354, 272] width 63 height 25
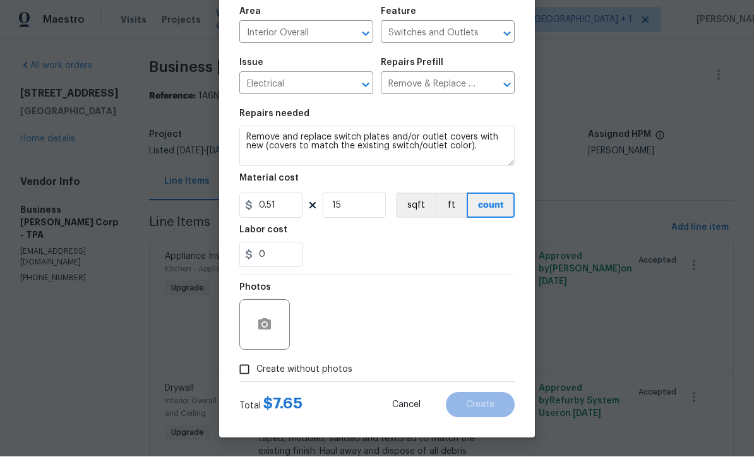
scroll to position [89, 0]
type input "15"
click at [239, 373] on input "Create without photos" at bounding box center [244, 370] width 24 height 24
checkbox input "true"
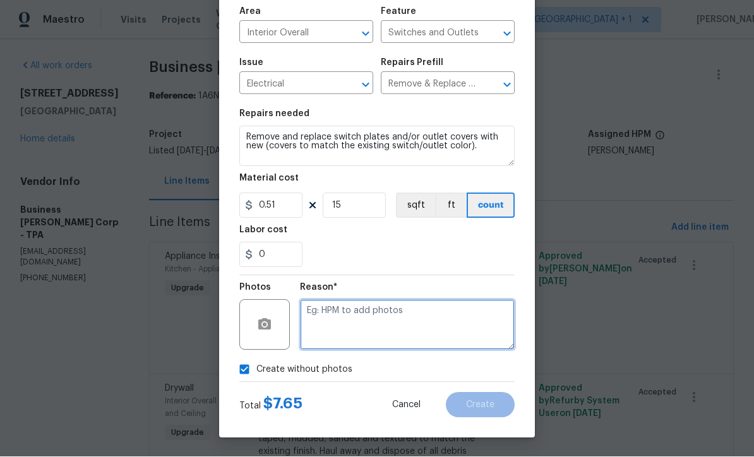
click at [438, 330] on textarea at bounding box center [407, 325] width 215 height 51
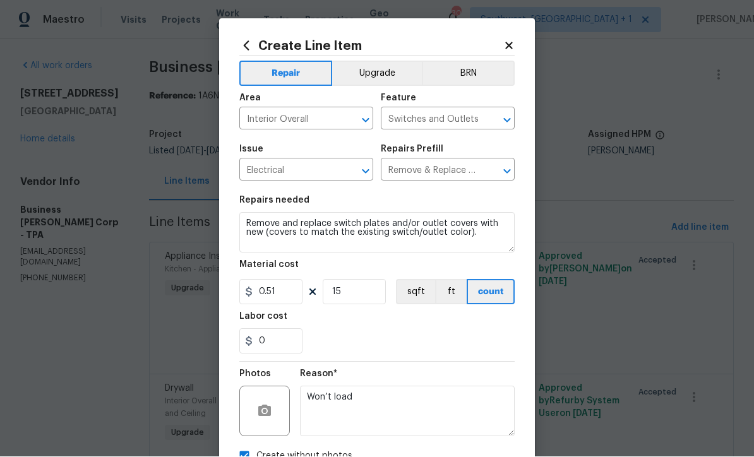
scroll to position [0, 0]
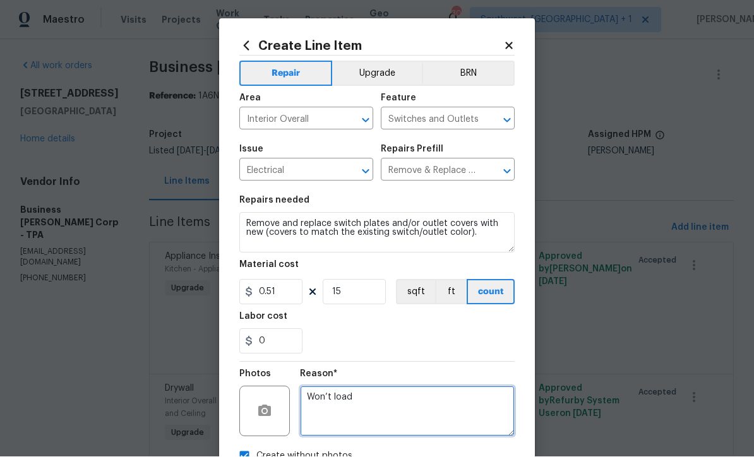
type textarea "Won’t load"
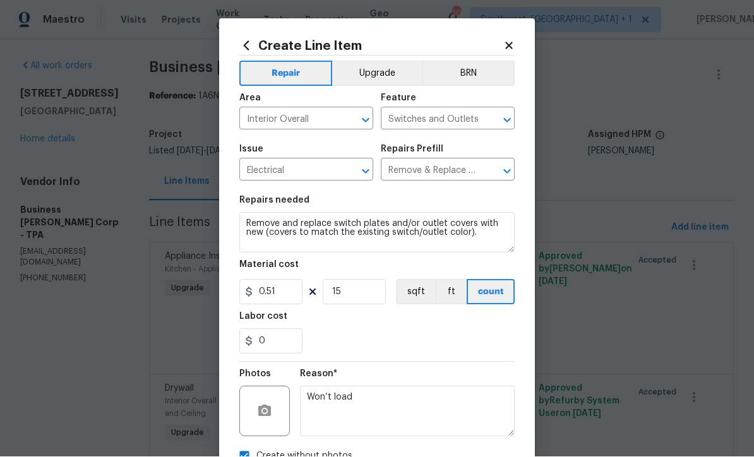
click at [390, 75] on button "Upgrade" at bounding box center [377, 73] width 90 height 25
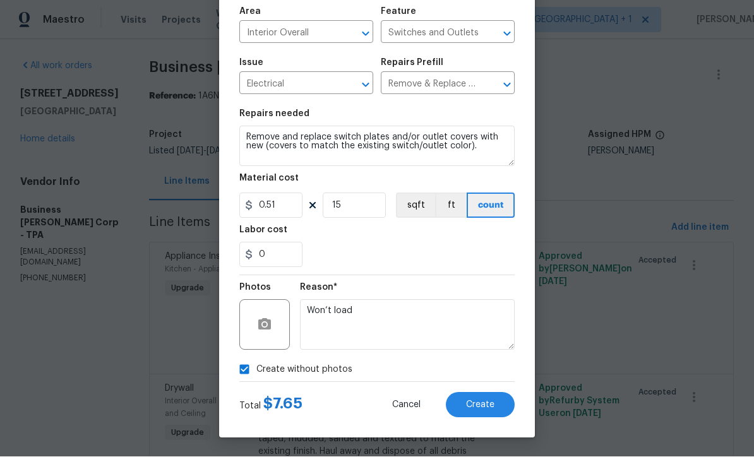
scroll to position [89, 0]
click at [491, 409] on span "Create" at bounding box center [480, 405] width 28 height 9
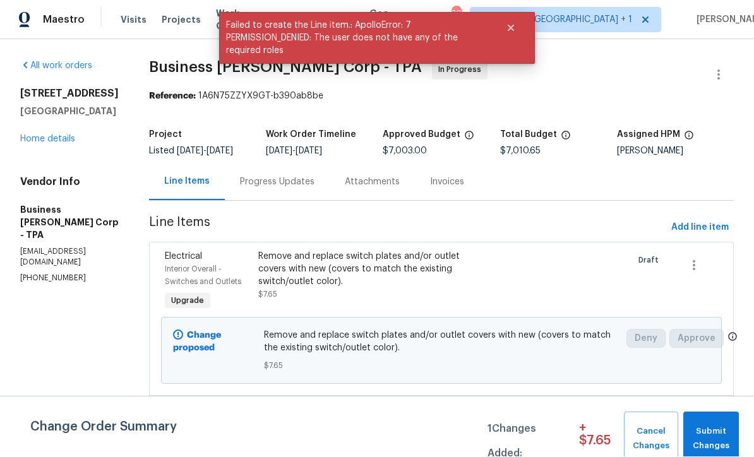
scroll to position [1, 0]
click at [712, 432] on span "Submit Changes" at bounding box center [710, 439] width 43 height 29
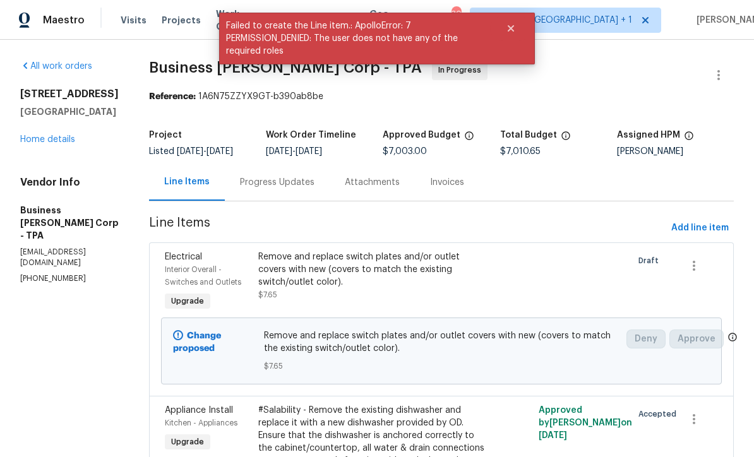
scroll to position [0, 0]
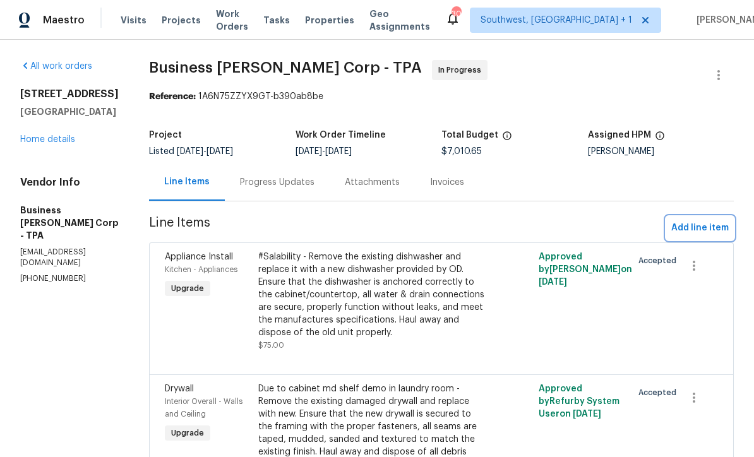
click at [708, 227] on span "Add line item" at bounding box center [699, 228] width 57 height 16
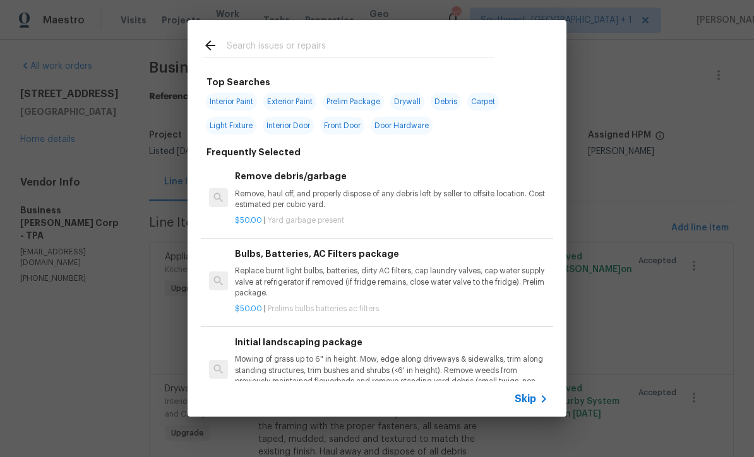
click at [541, 400] on icon at bounding box center [543, 398] width 15 height 15
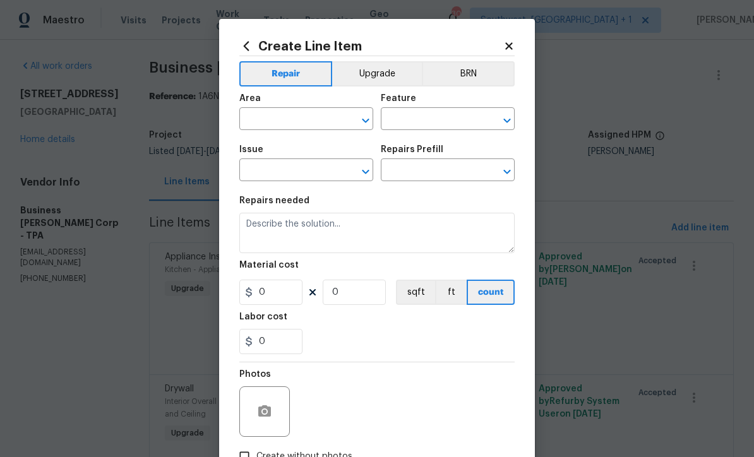
click at [386, 69] on button "Upgrade" at bounding box center [377, 73] width 90 height 25
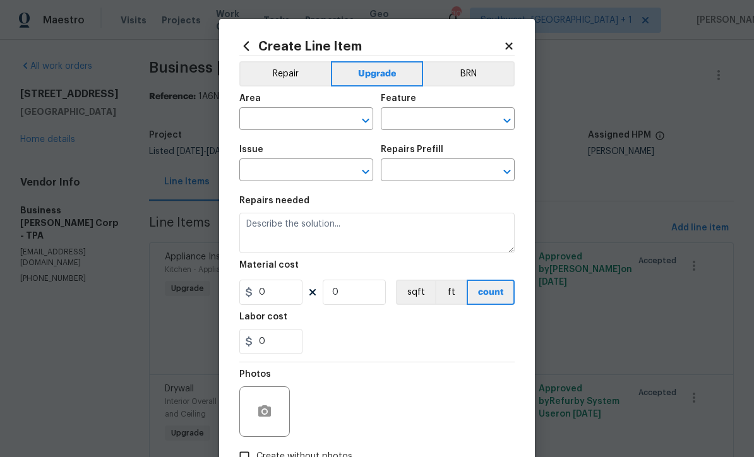
click at [326, 122] on input "text" at bounding box center [288, 120] width 98 height 20
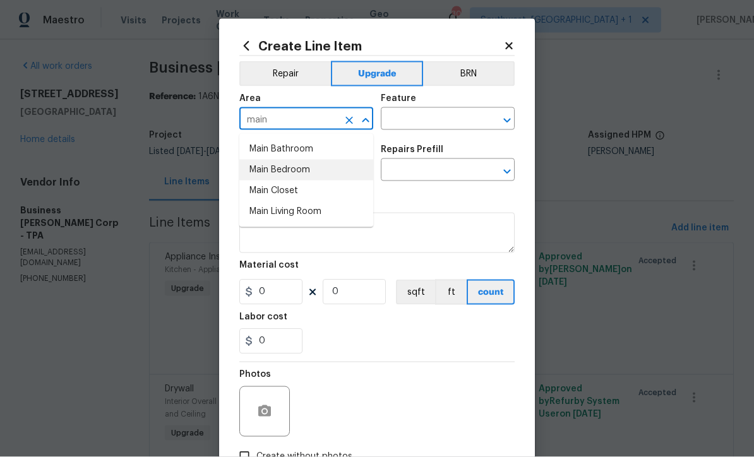
click at [303, 169] on li "Main Bedroom" at bounding box center [306, 170] width 134 height 21
type input "Main Bedroom"
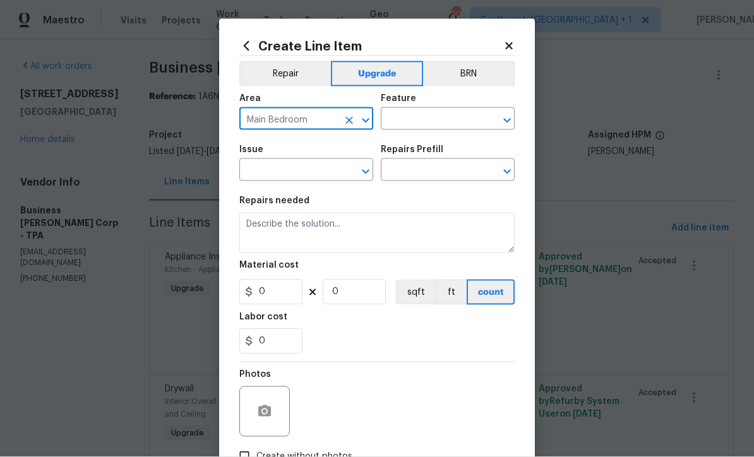
click at [350, 126] on icon "Clear" at bounding box center [349, 120] width 13 height 13
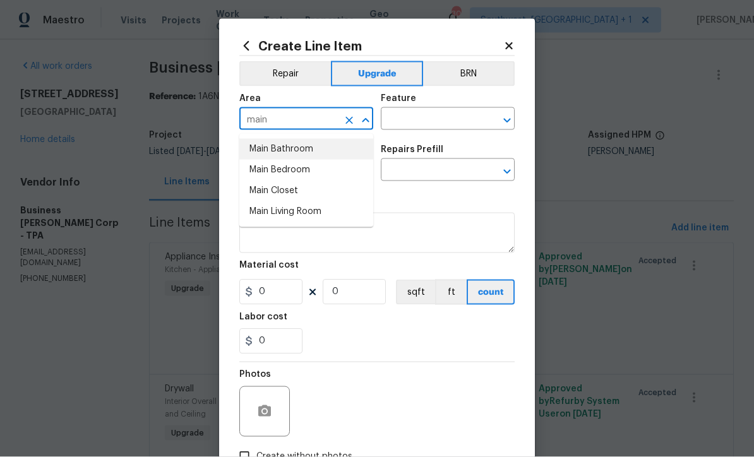
click at [315, 151] on li "Main Bathroom" at bounding box center [306, 149] width 134 height 21
type input "Main Bathroom"
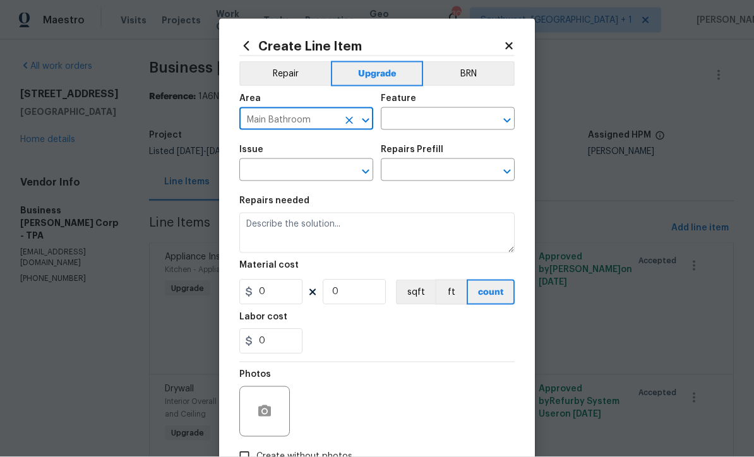
click at [447, 117] on input "text" at bounding box center [430, 120] width 98 height 20
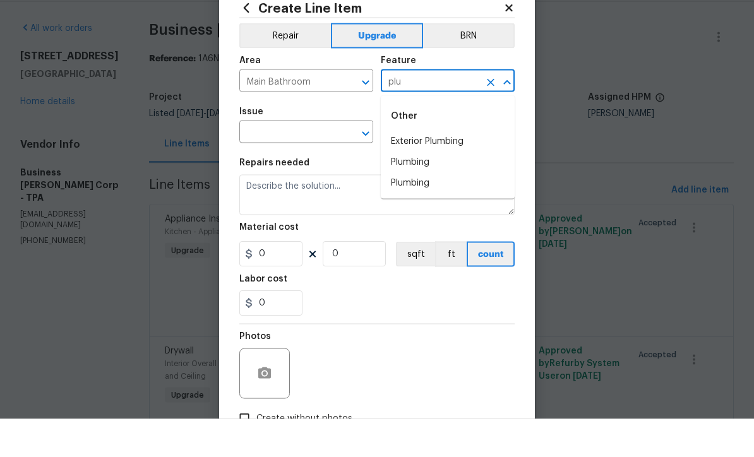
click at [426, 190] on li "Plumbing" at bounding box center [448, 200] width 134 height 21
type input "Plumbing"
click at [337, 162] on input "text" at bounding box center [288, 172] width 98 height 20
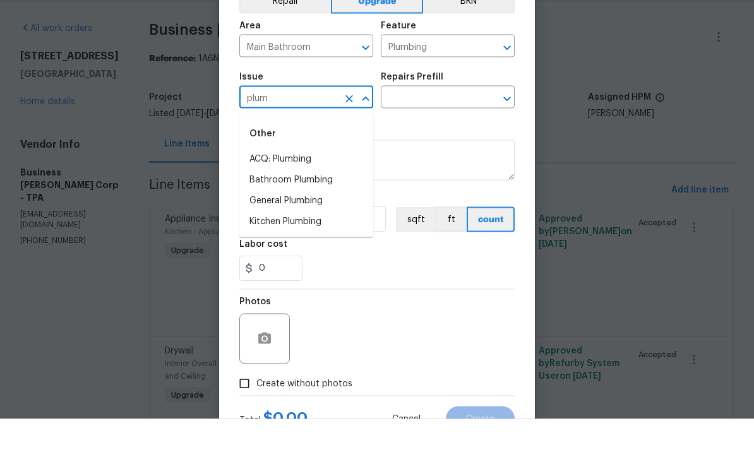
scroll to position [53, 0]
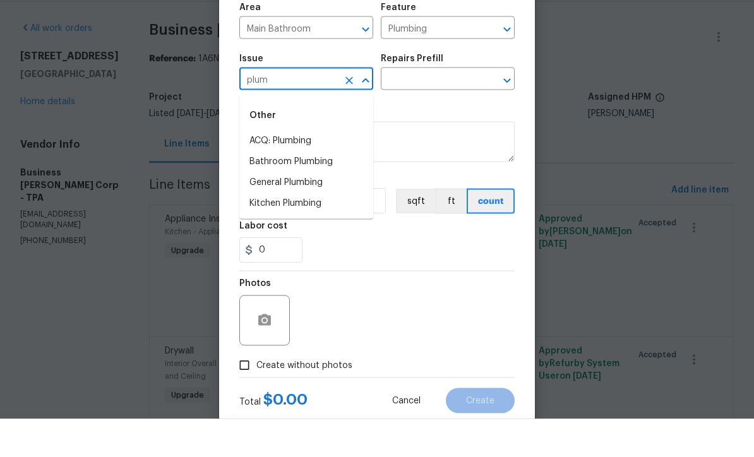
click at [335, 189] on li "Bathroom Plumbing" at bounding box center [306, 199] width 134 height 21
type input "Bathroom Plumbing"
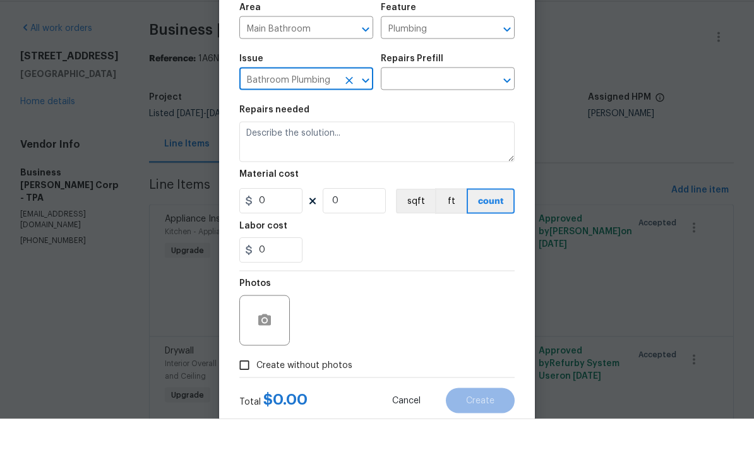
click at [458, 109] on input "text" at bounding box center [430, 119] width 98 height 20
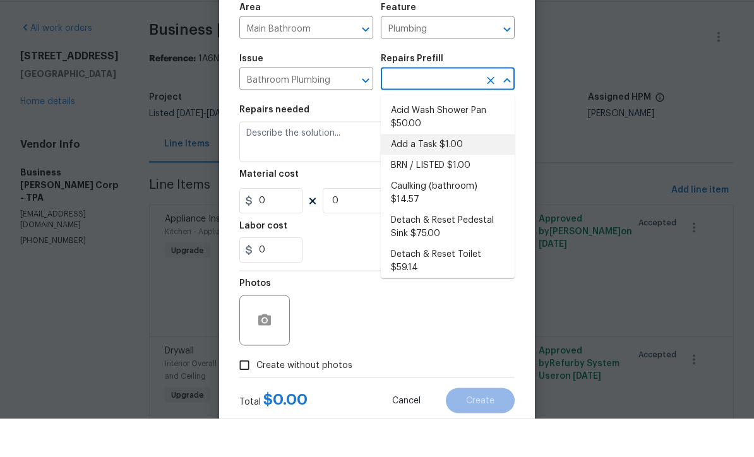
click at [455, 172] on li "Add a Task $1.00" at bounding box center [448, 182] width 134 height 21
type input "Add a Task $1.00"
type textarea "HPM to detail"
type input "1"
type input "Add a Task $1.00"
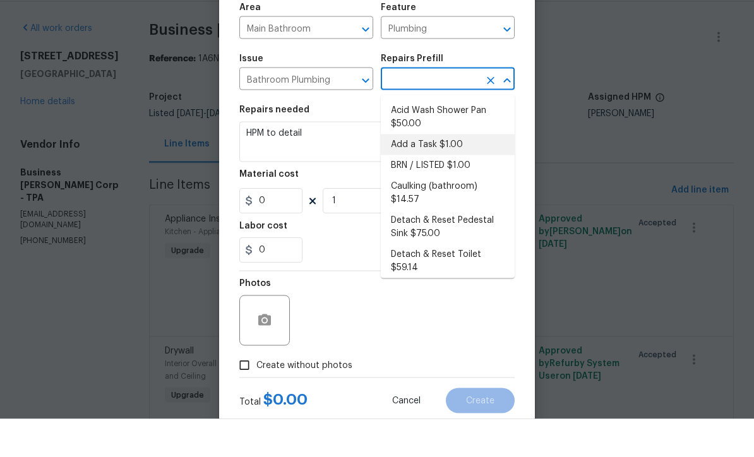
type input "1"
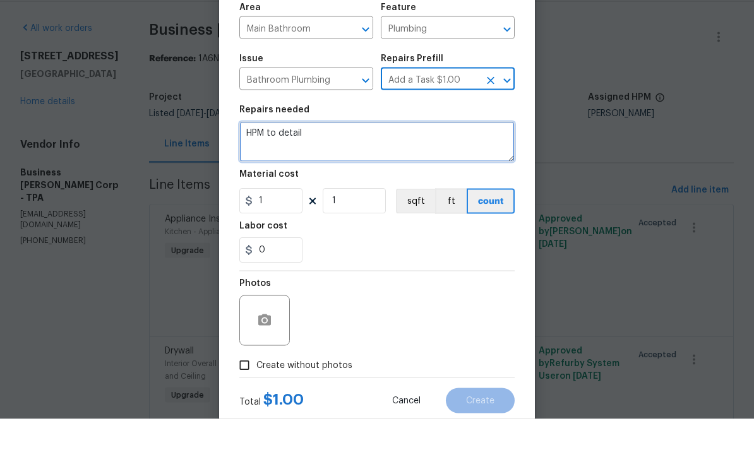
click at [383, 160] on textarea "HPM to detail" at bounding box center [376, 180] width 275 height 40
type textarea "H"
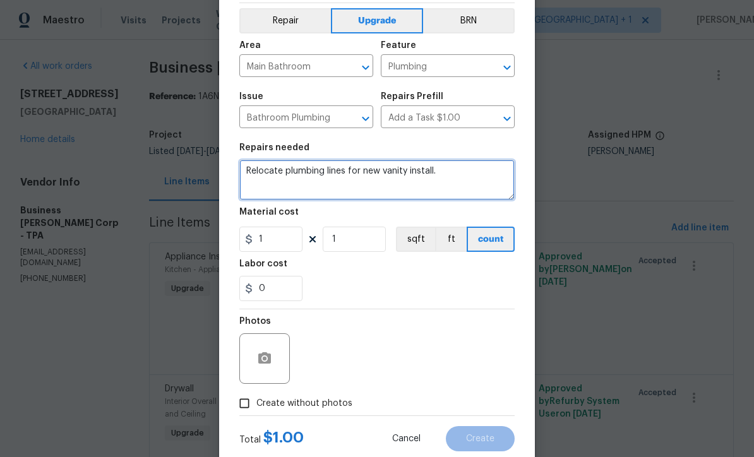
click at [244, 174] on textarea "Relocate plumbing lines for new vanity install." at bounding box center [376, 180] width 275 height 40
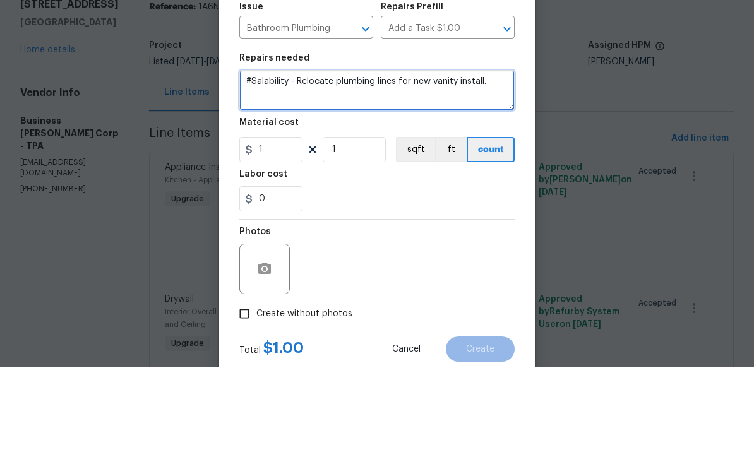
type textarea "#Salability - Relocate plumbing lines for new vanity install."
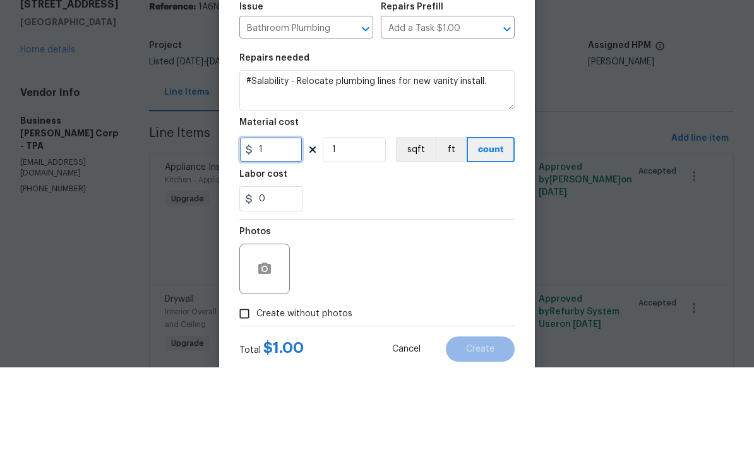
click at [277, 227] on input "1" at bounding box center [270, 239] width 63 height 25
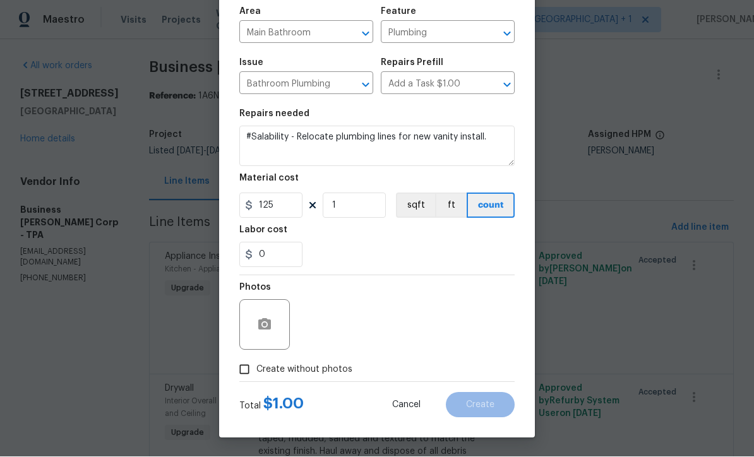
scroll to position [89, 0]
type input "125"
click at [241, 370] on input "Create without photos" at bounding box center [244, 370] width 24 height 24
checkbox input "true"
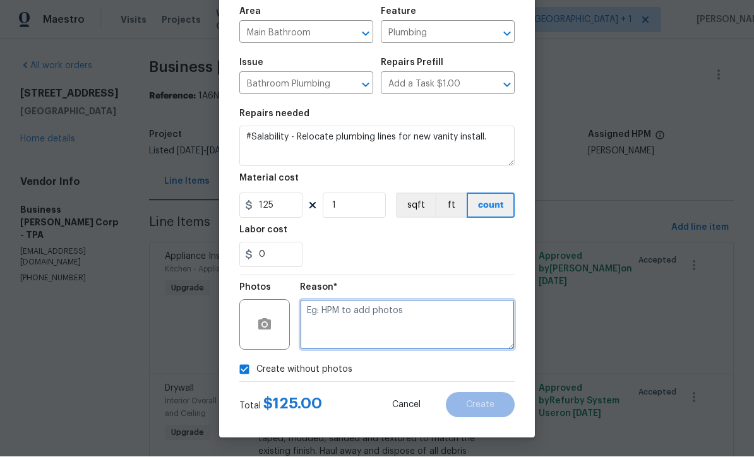
click at [419, 330] on textarea at bounding box center [407, 325] width 215 height 51
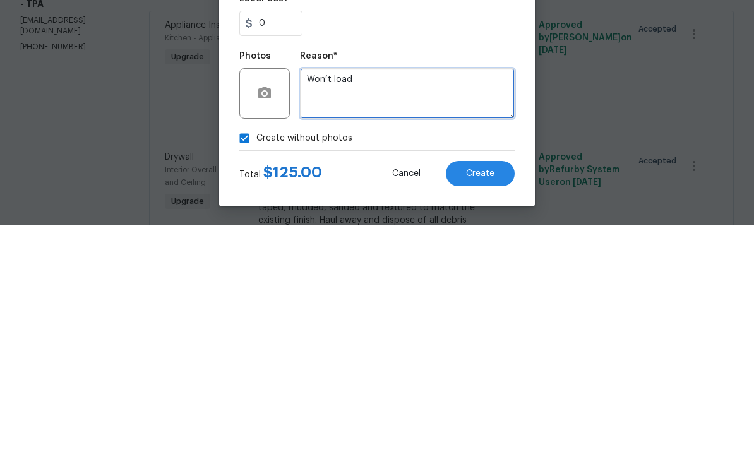
type textarea "Won’t load"
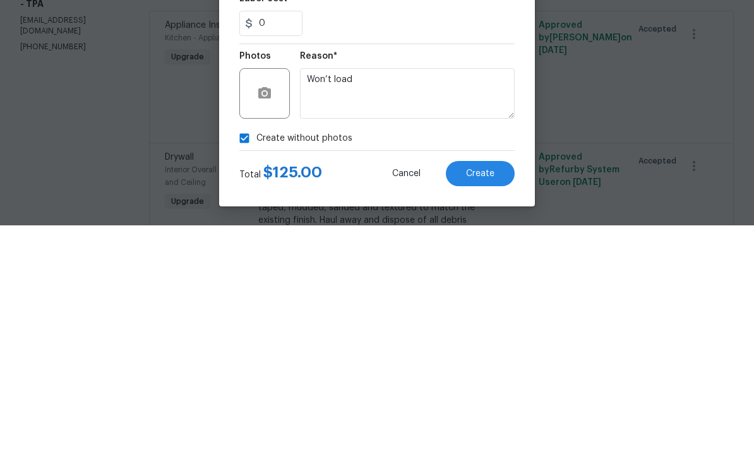
click at [486, 401] on span "Create" at bounding box center [480, 405] width 28 height 9
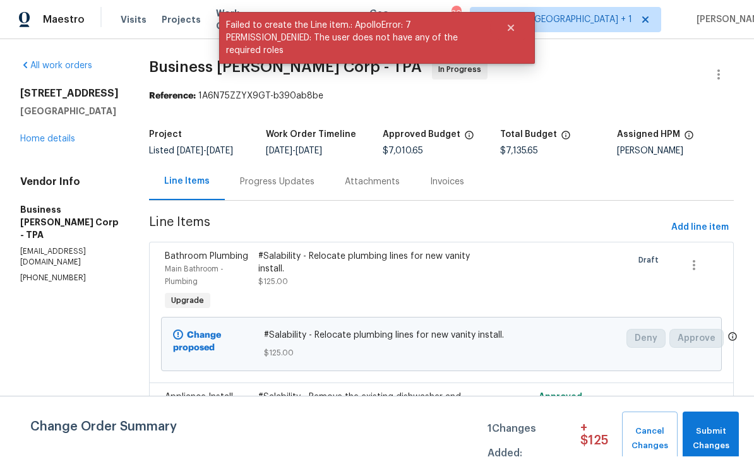
scroll to position [1, 0]
click at [725, 429] on span "Submit Changes" at bounding box center [711, 439] width 44 height 29
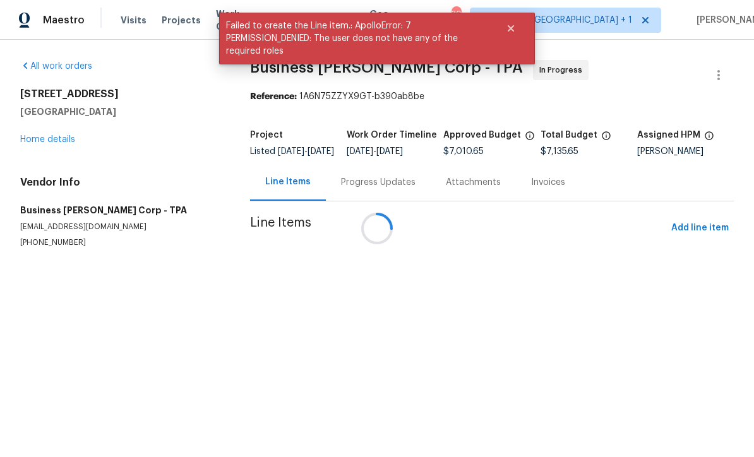
scroll to position [0, 0]
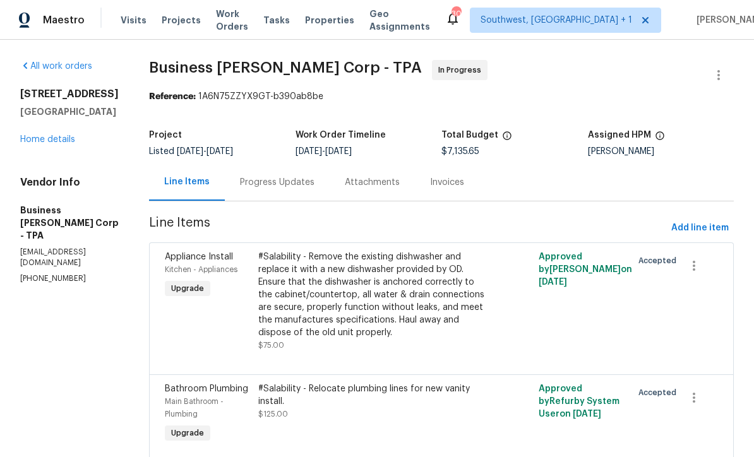
click at [42, 144] on link "Home details" at bounding box center [47, 139] width 55 height 9
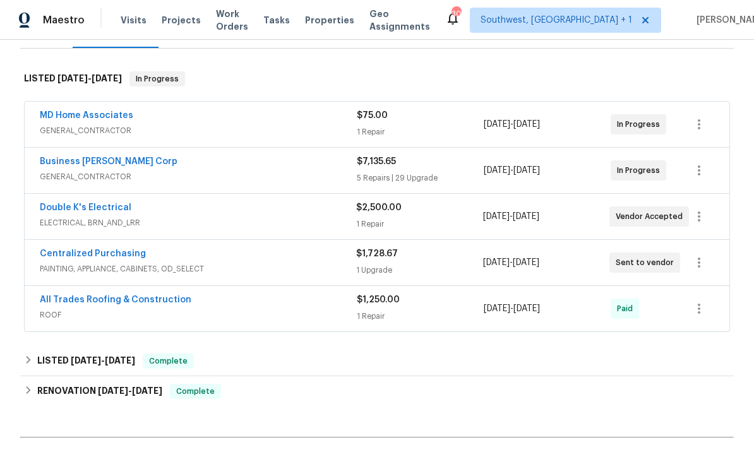
scroll to position [202, 0]
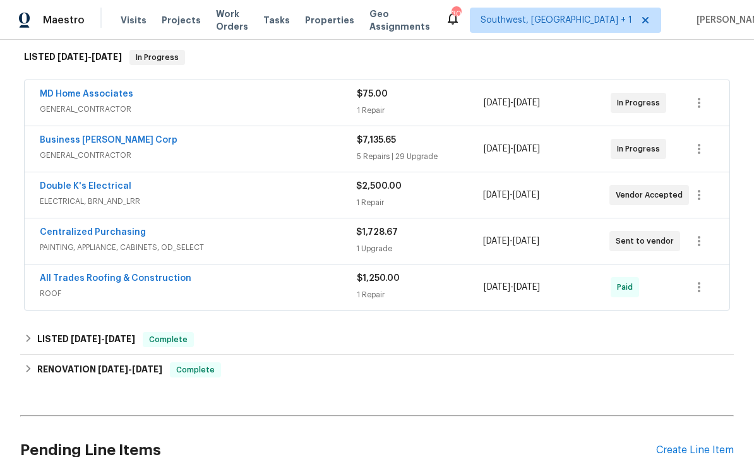
click at [49, 144] on link "Business Morel Corp" at bounding box center [109, 140] width 138 height 9
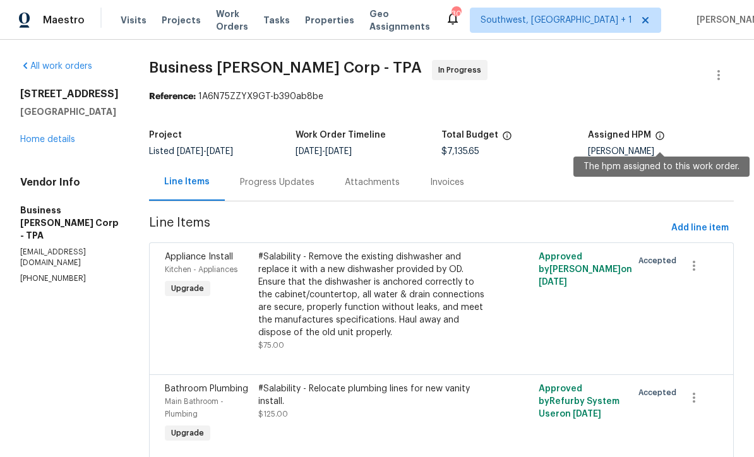
click at [38, 144] on link "Home details" at bounding box center [47, 139] width 55 height 9
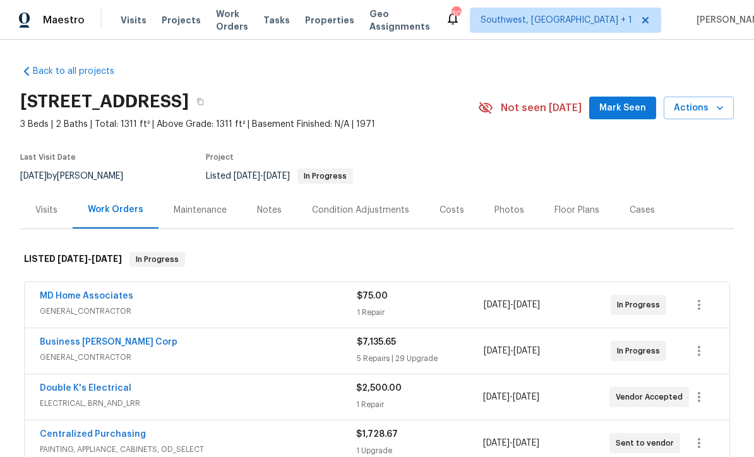
click at [126, 21] on span "Visits" at bounding box center [134, 20] width 26 height 13
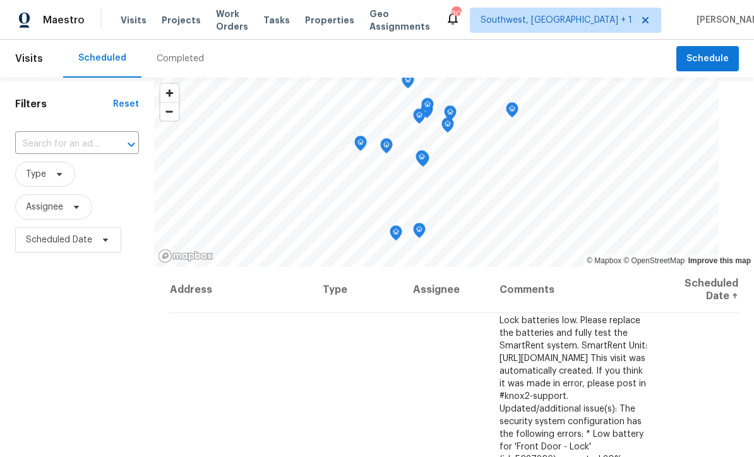
click at [47, 148] on input "text" at bounding box center [59, 144] width 88 height 20
type input "790 Harvard"
click at [56, 176] on li "790 Harvard St, Englewood, FL 34223" at bounding box center [77, 173] width 125 height 21
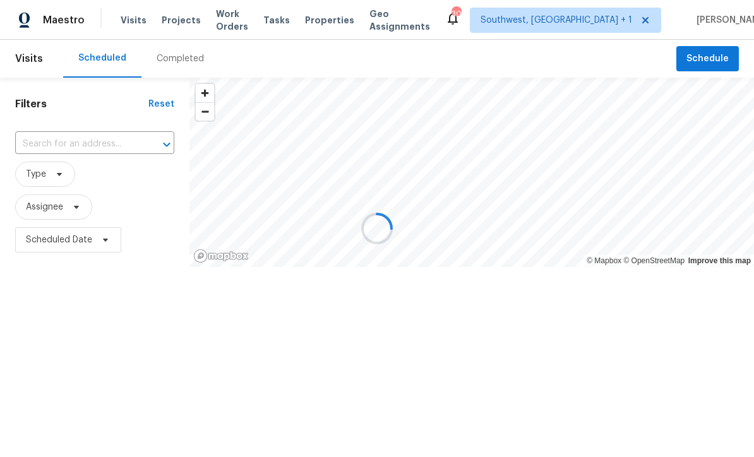
type input "790 Harvard St, Englewood, FL 34223"
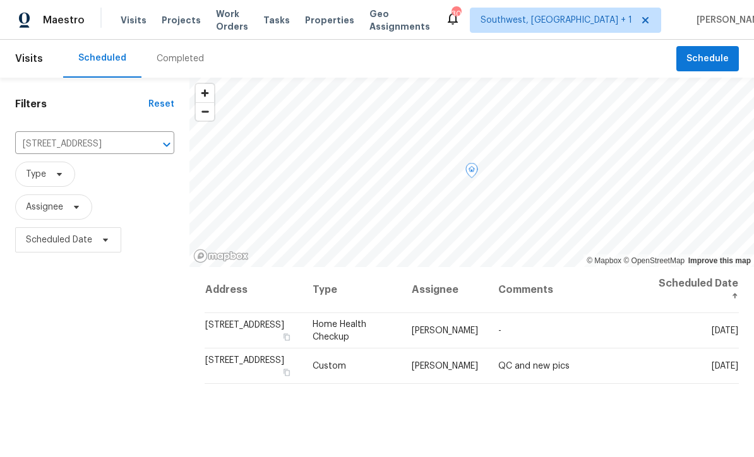
click at [0, 0] on icon at bounding box center [0, 0] width 0 height 0
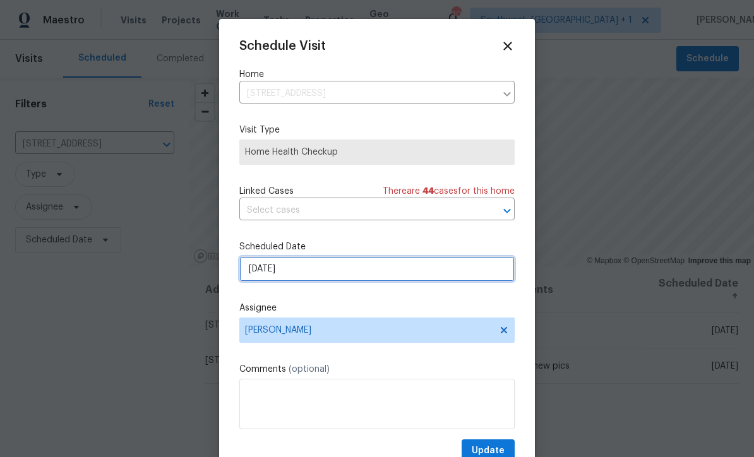
click at [345, 277] on input "10/2/2025" at bounding box center [376, 268] width 275 height 25
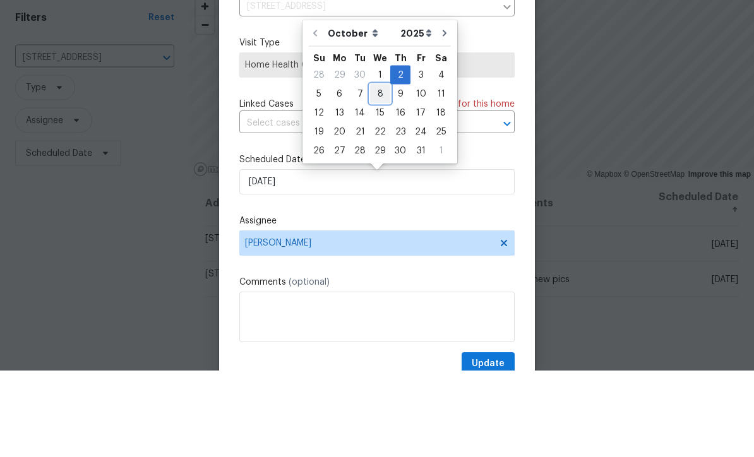
click at [374, 172] on div "8" at bounding box center [380, 181] width 20 height 18
type input "10/8/2025"
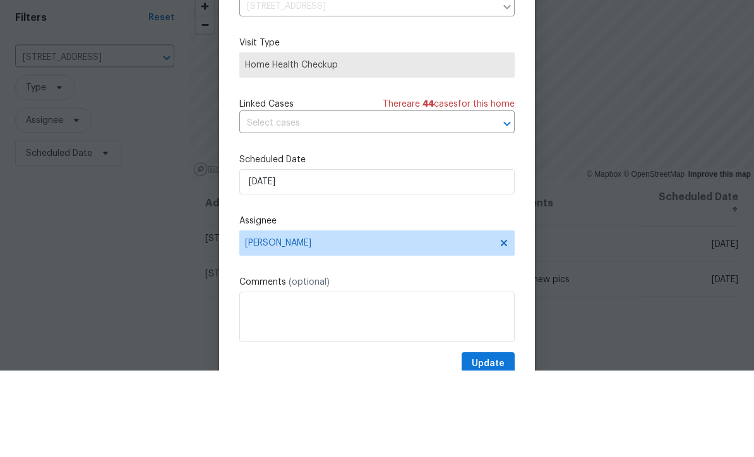
scroll to position [42, 0]
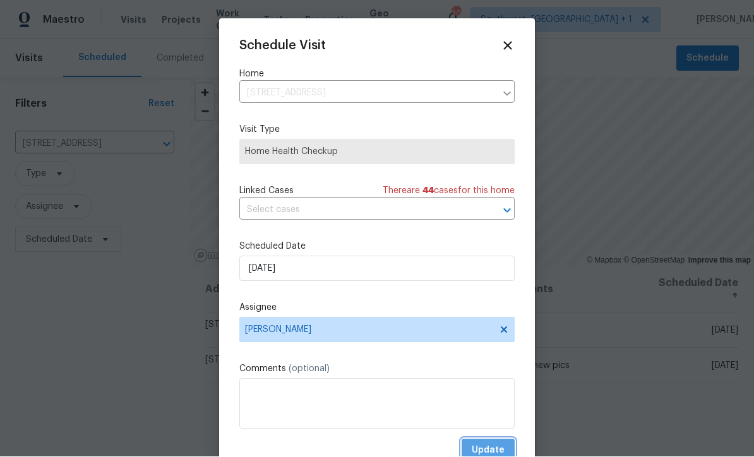
click at [490, 450] on span "Update" at bounding box center [488, 451] width 33 height 16
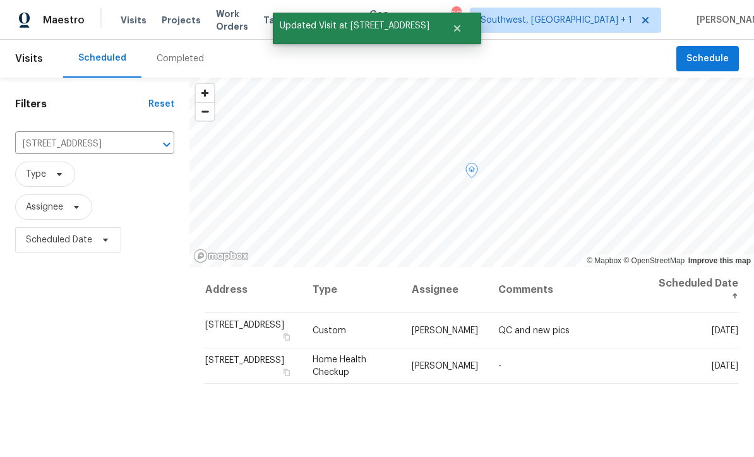
click at [0, 0] on icon at bounding box center [0, 0] width 0 height 0
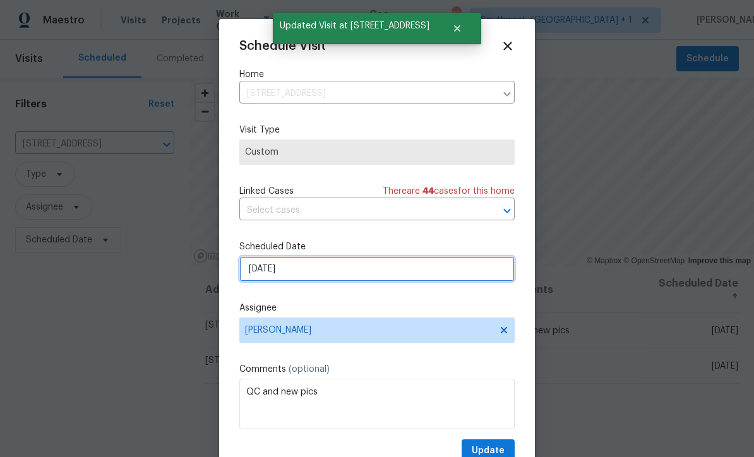
click at [334, 277] on input "10/2/2025" at bounding box center [376, 268] width 275 height 25
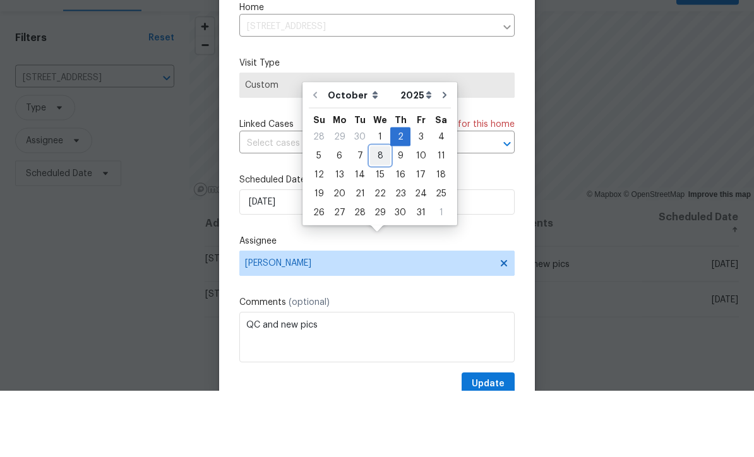
click at [376, 213] on div "8" at bounding box center [380, 222] width 20 height 18
type input "10/8/2025"
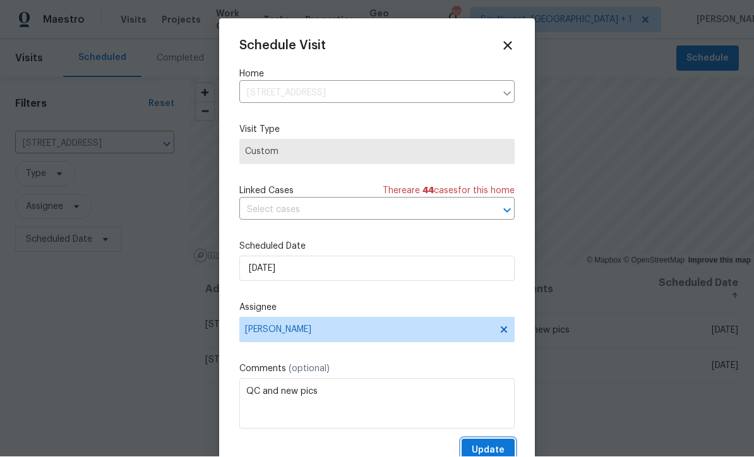
click at [487, 448] on span "Update" at bounding box center [488, 451] width 33 height 16
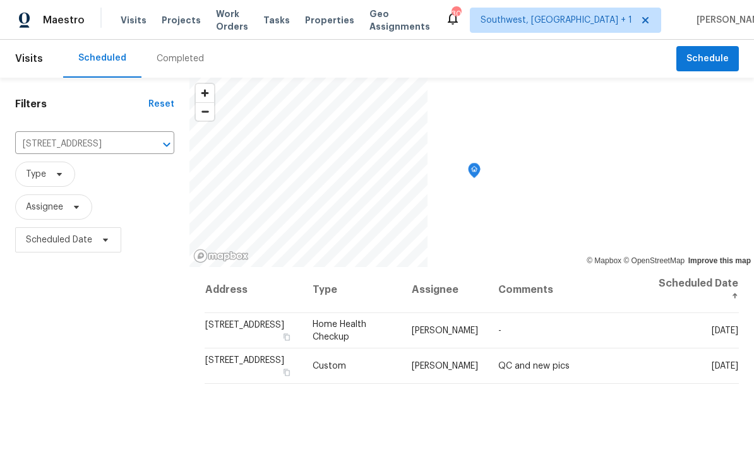
scroll to position [0, 0]
click at [98, 146] on input "790 Harvard St, Englewood, FL 34223" at bounding box center [77, 144] width 124 height 20
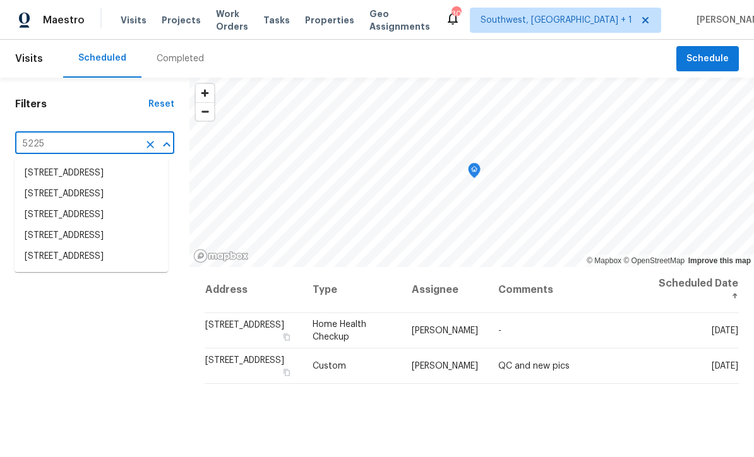
type input "5225 2"
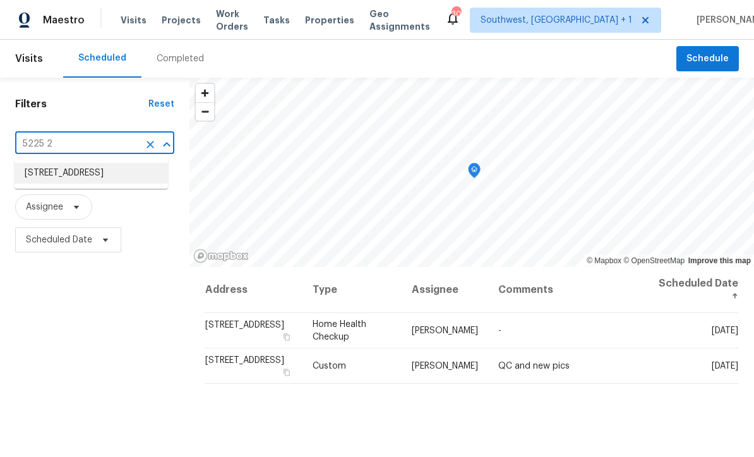
click at [100, 172] on li "5225 20th St N, Saint Petersburg, FL 33714" at bounding box center [91, 173] width 153 height 21
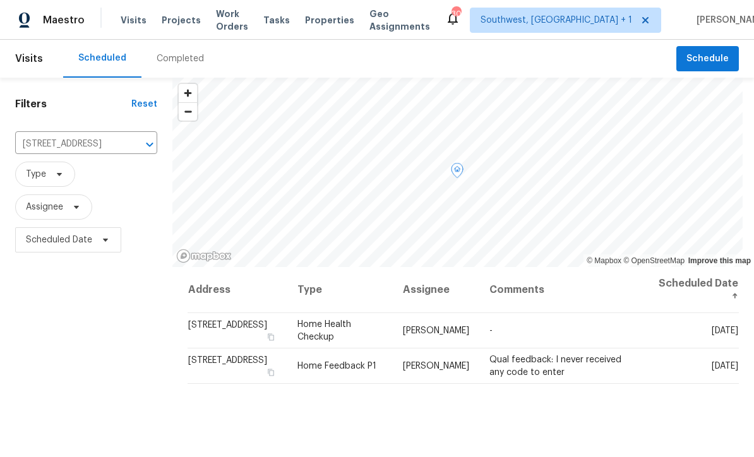
click at [0, 0] on icon at bounding box center [0, 0] width 0 height 0
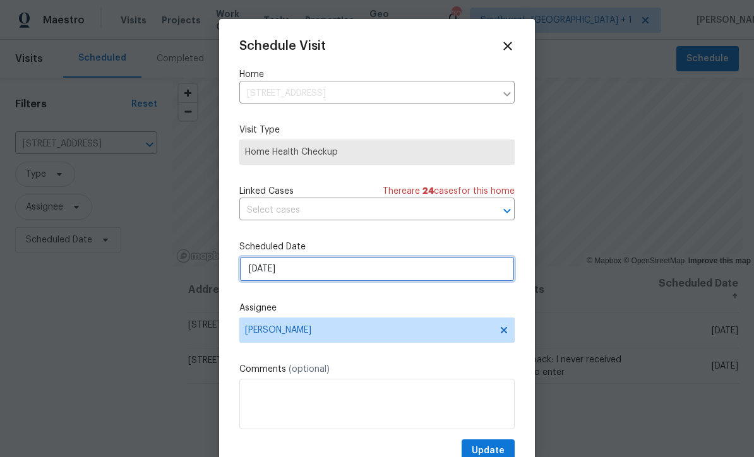
click at [342, 278] on input "10/6/2025" at bounding box center [376, 268] width 275 height 25
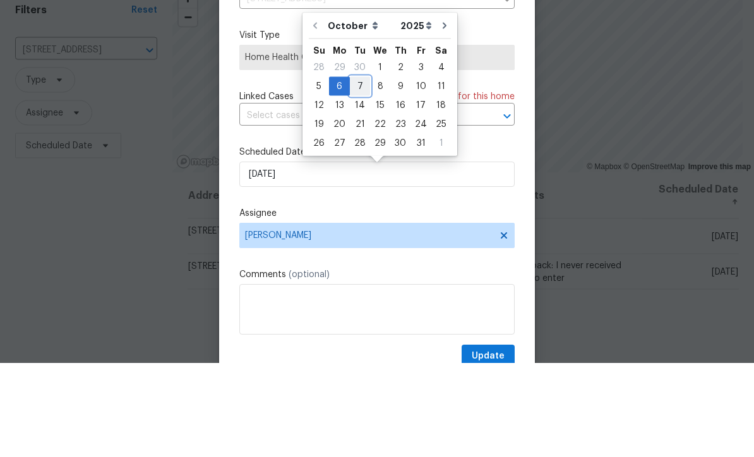
click at [361, 172] on div "7" at bounding box center [360, 181] width 20 height 18
type input "10/7/2025"
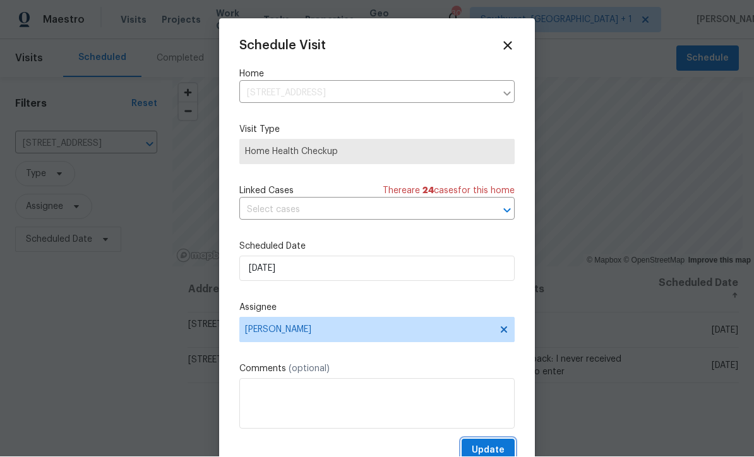
click at [490, 448] on span "Update" at bounding box center [488, 451] width 33 height 16
